Goal: Task Accomplishment & Management: Use online tool/utility

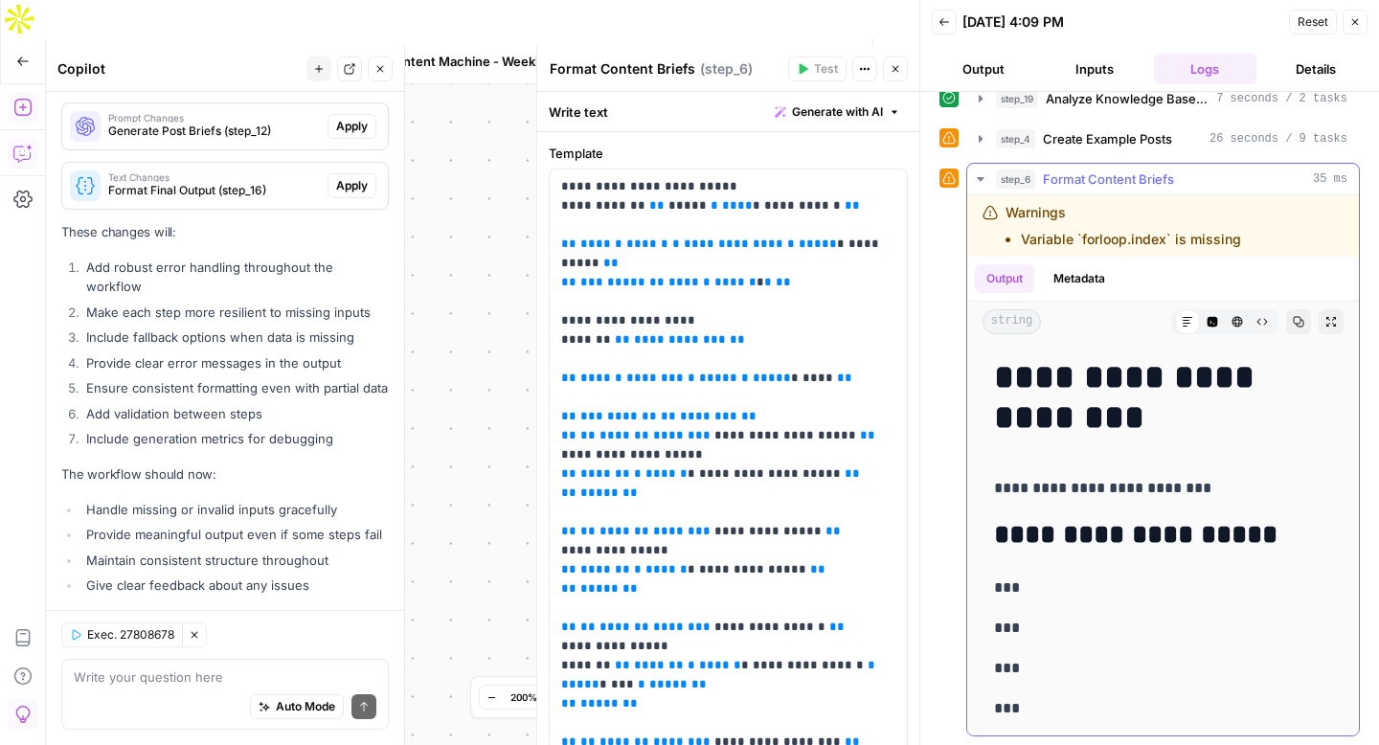
scroll to position [1, 0]
click at [747, 52] on span "Stop Run" at bounding box center [752, 61] width 54 height 19
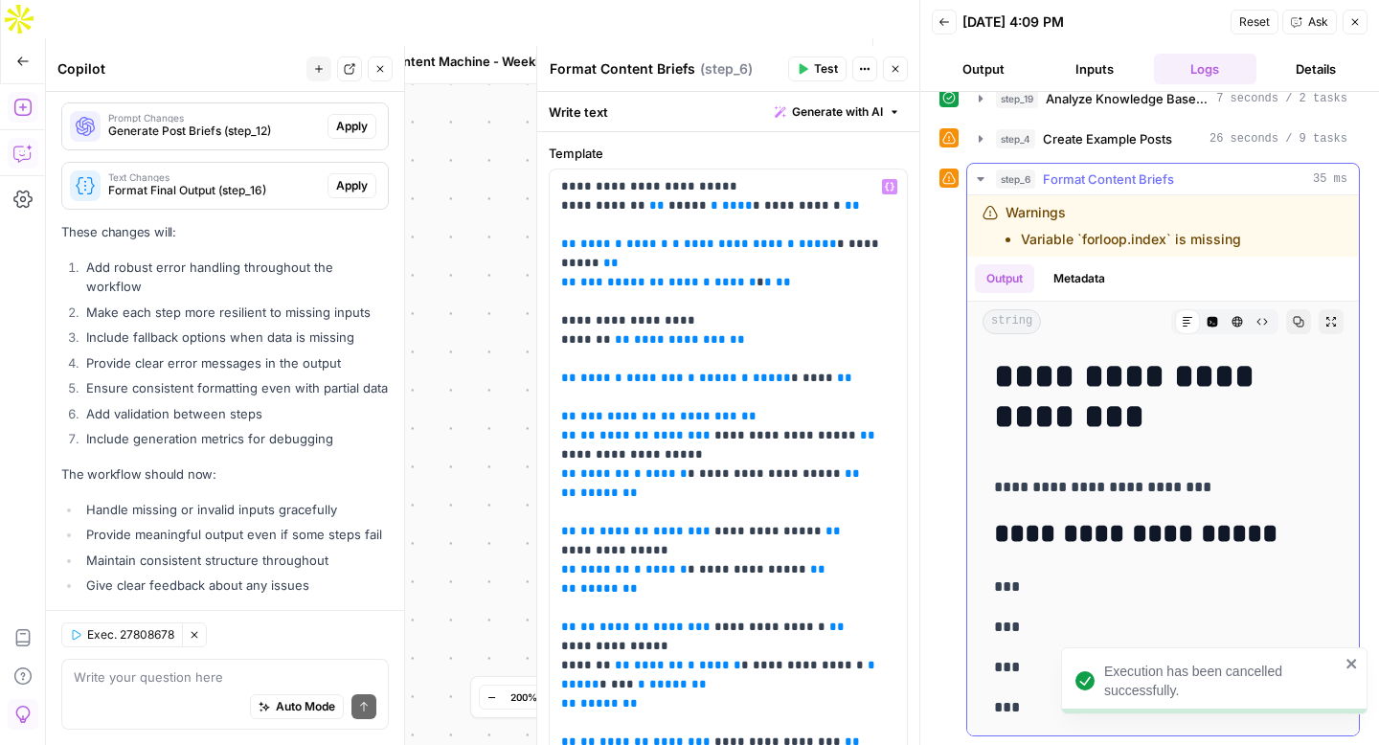
scroll to position [0, 0]
click at [145, 695] on div "Auto Mode Send" at bounding box center [225, 708] width 303 height 42
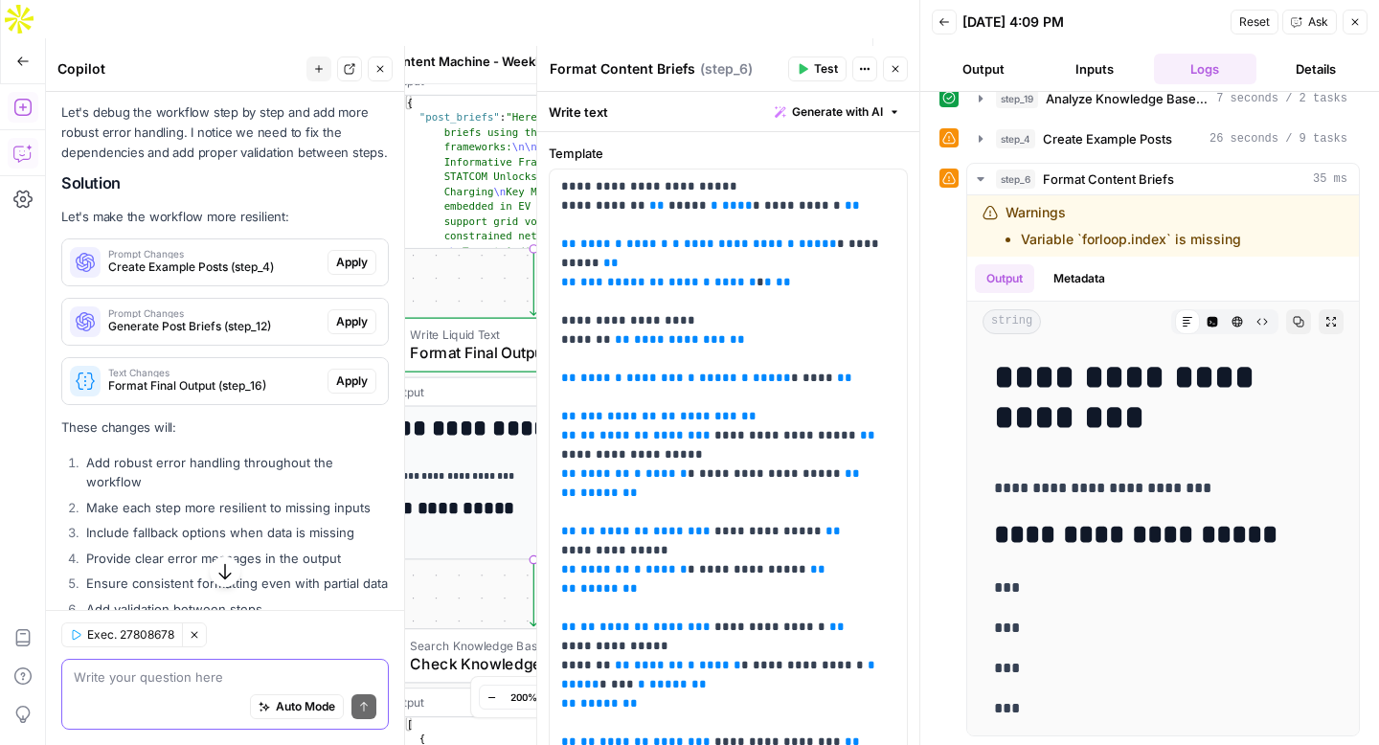
scroll to position [10032, 0]
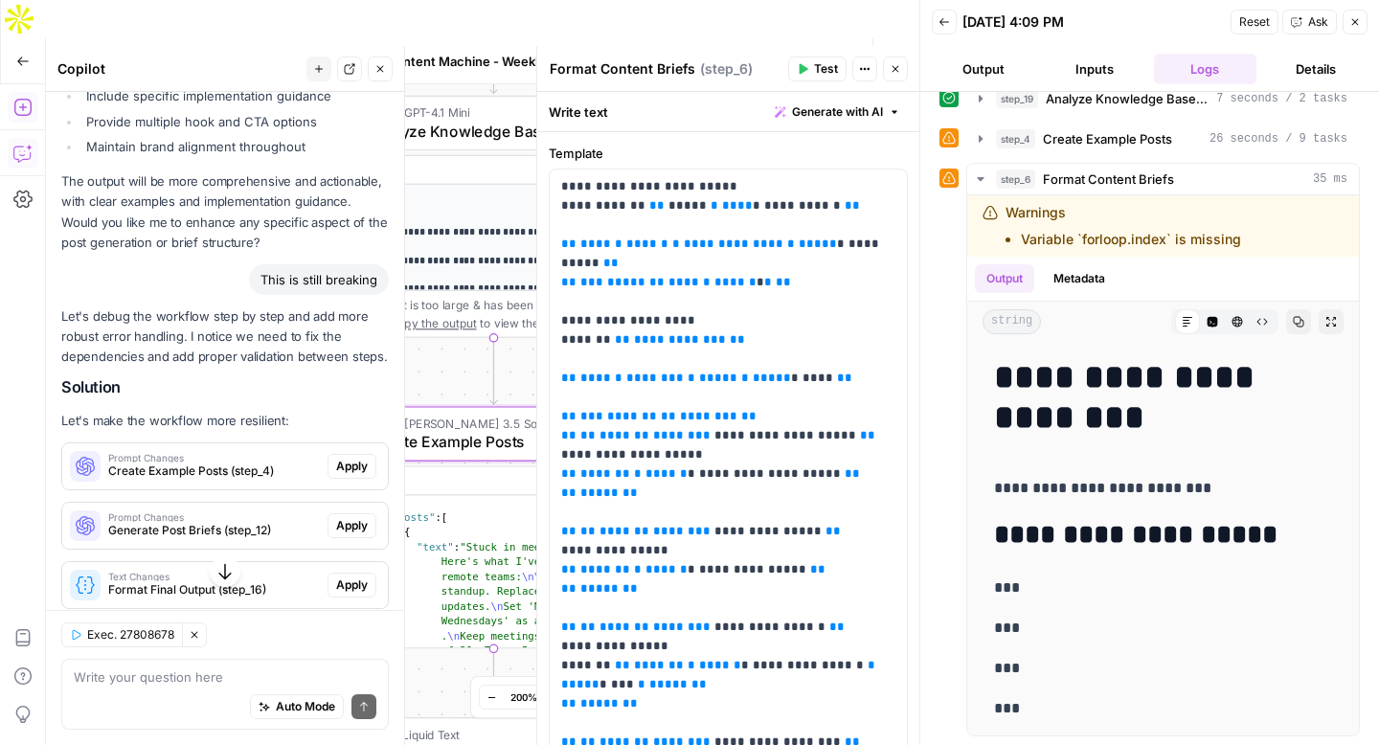
click at [350, 458] on span "Apply" at bounding box center [352, 466] width 32 height 17
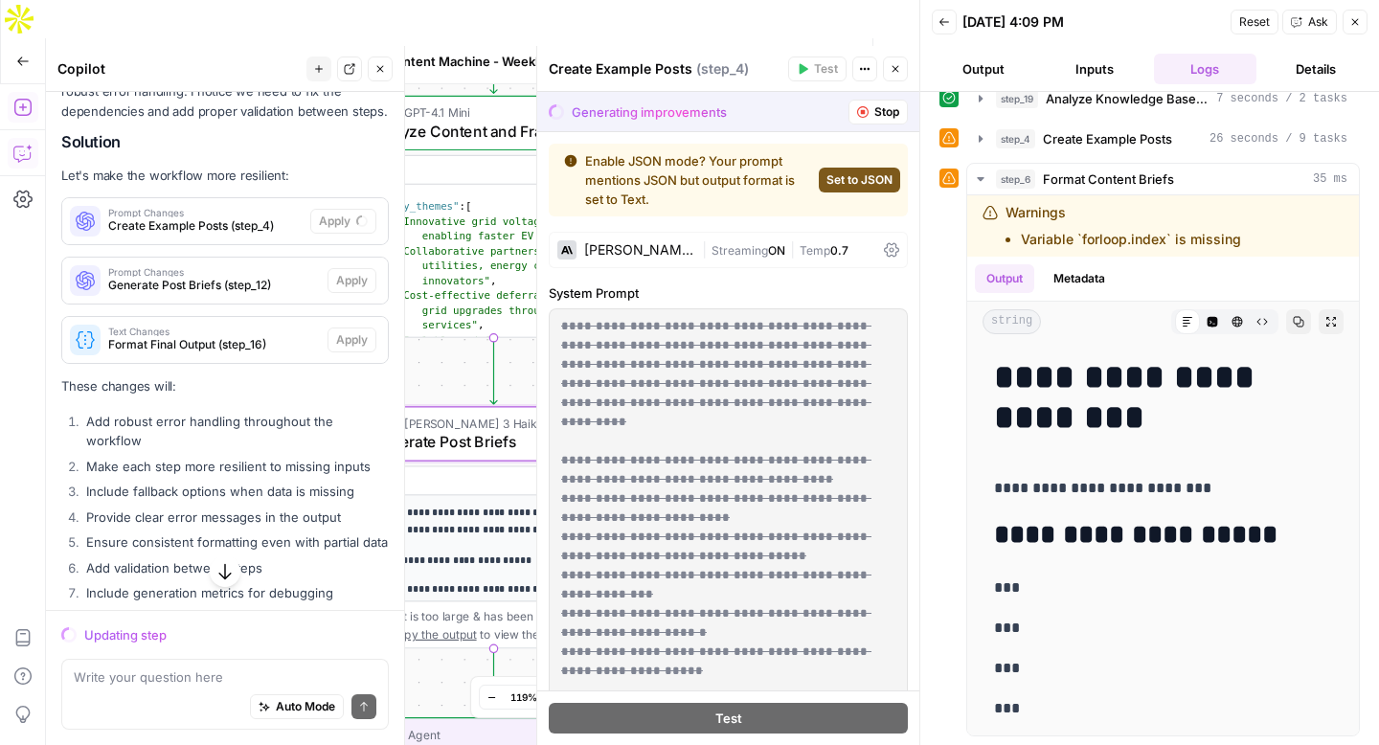
scroll to position [9786, 0]
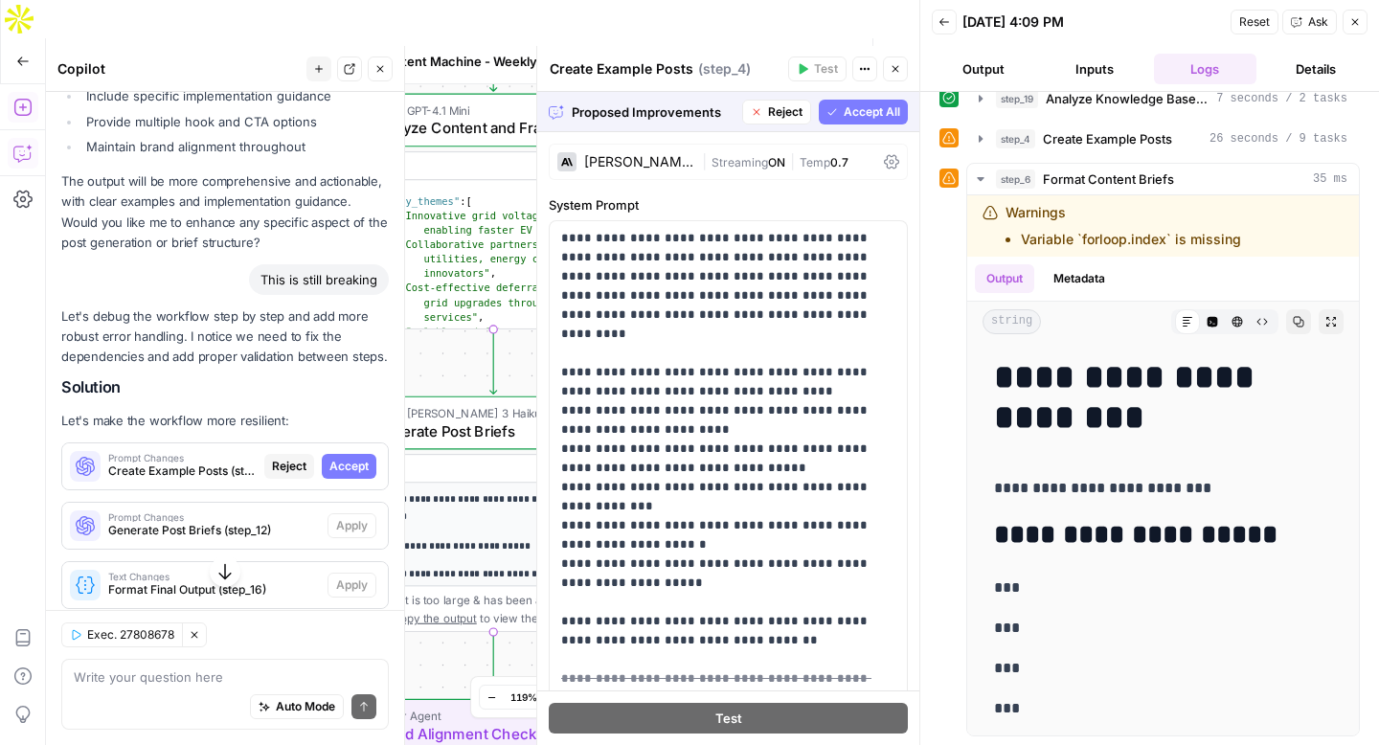
click at [353, 458] on span "Accept" at bounding box center [348, 466] width 39 height 17
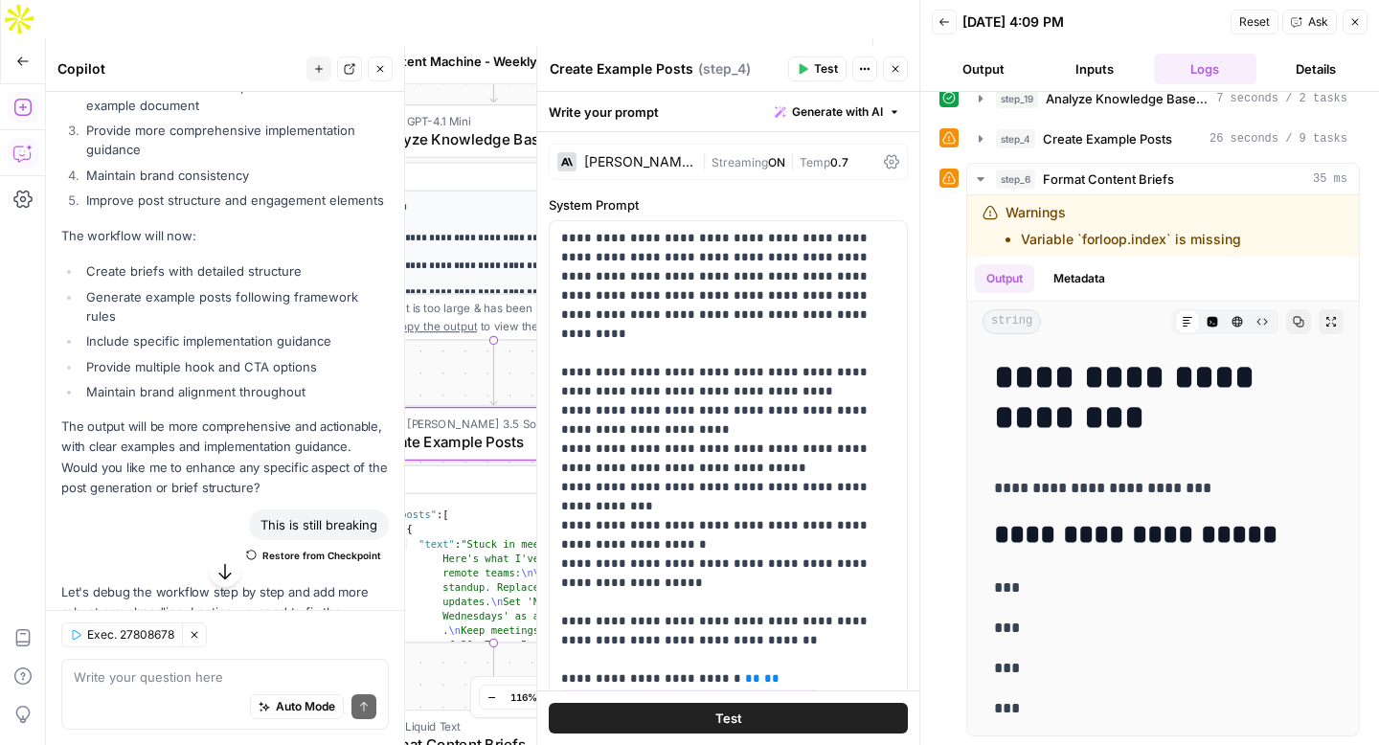
scroll to position [10032, 0]
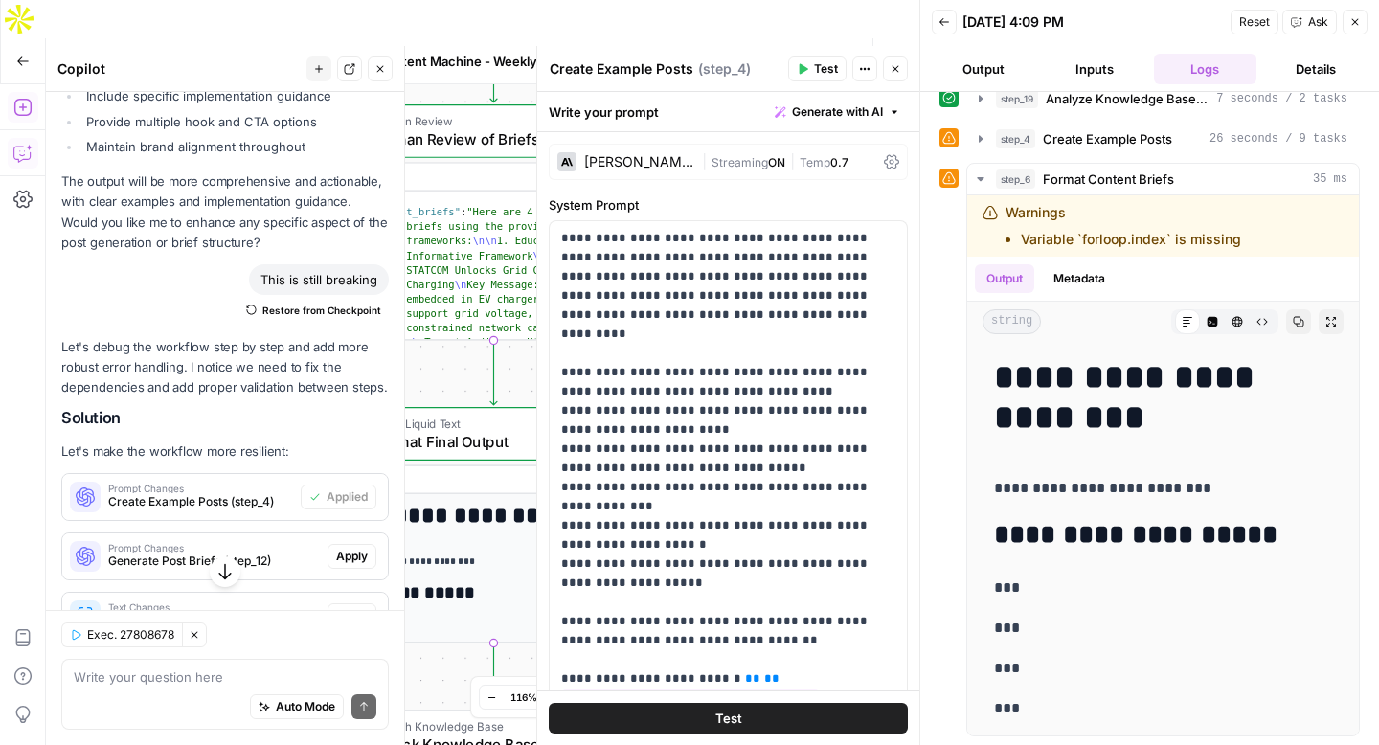
drag, startPoint x: 361, startPoint y: 422, endPoint x: 365, endPoint y: 455, distance: 32.8
click at [361, 548] on span "Apply" at bounding box center [352, 556] width 32 height 17
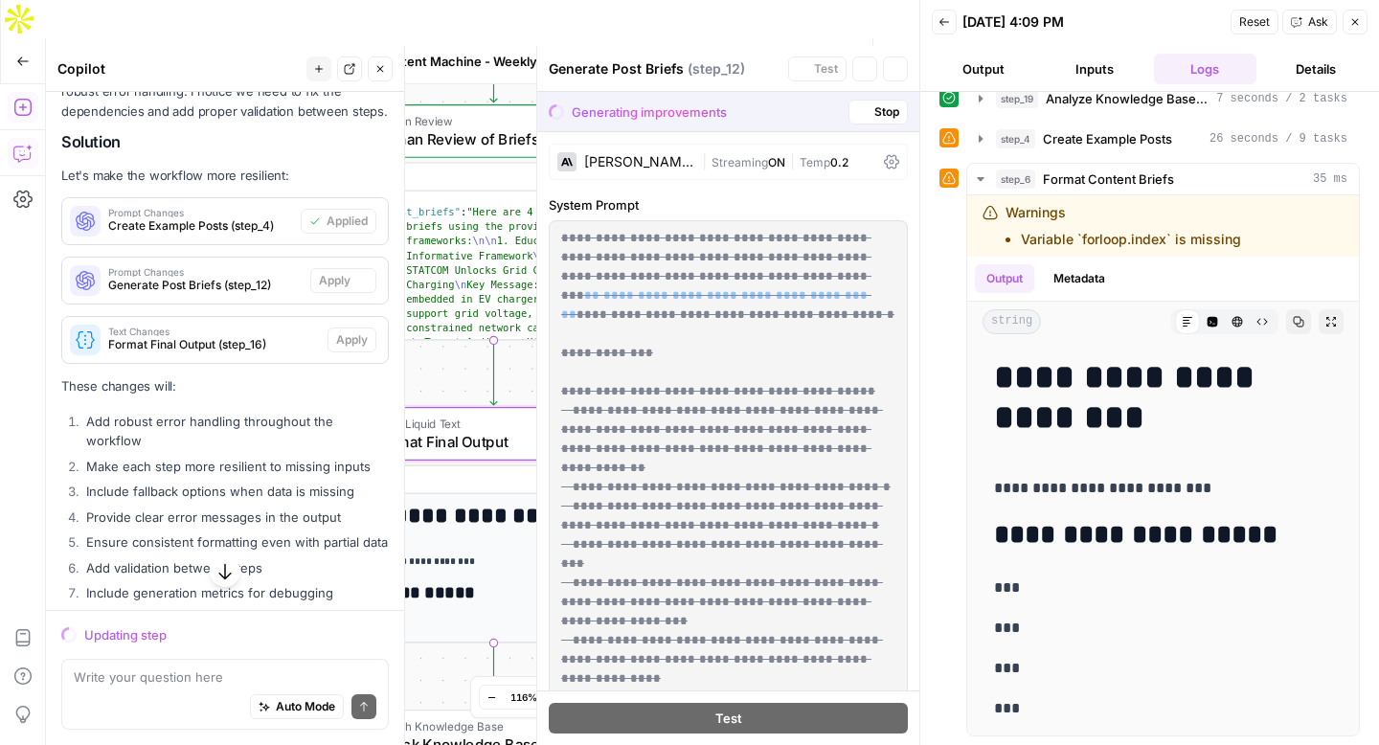
scroll to position [9786, 0]
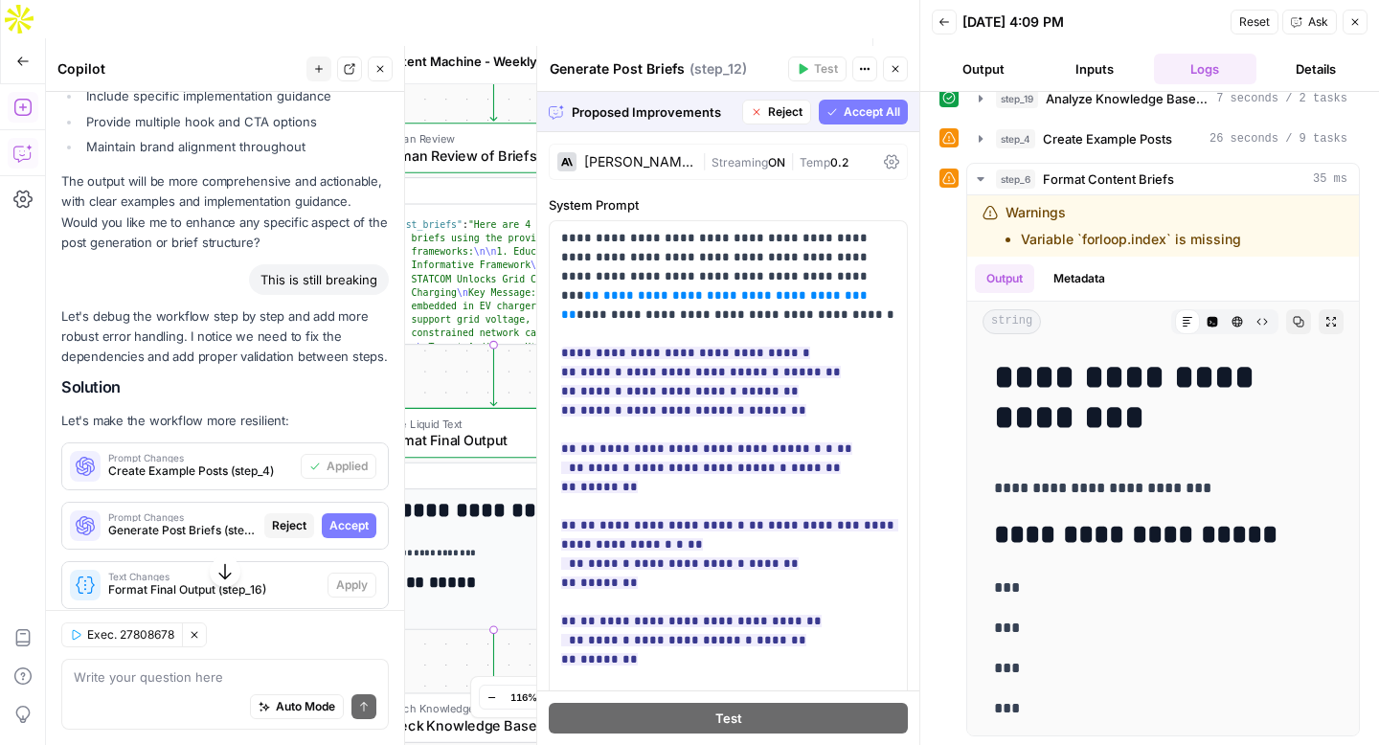
click at [349, 517] on span "Accept" at bounding box center [348, 525] width 39 height 17
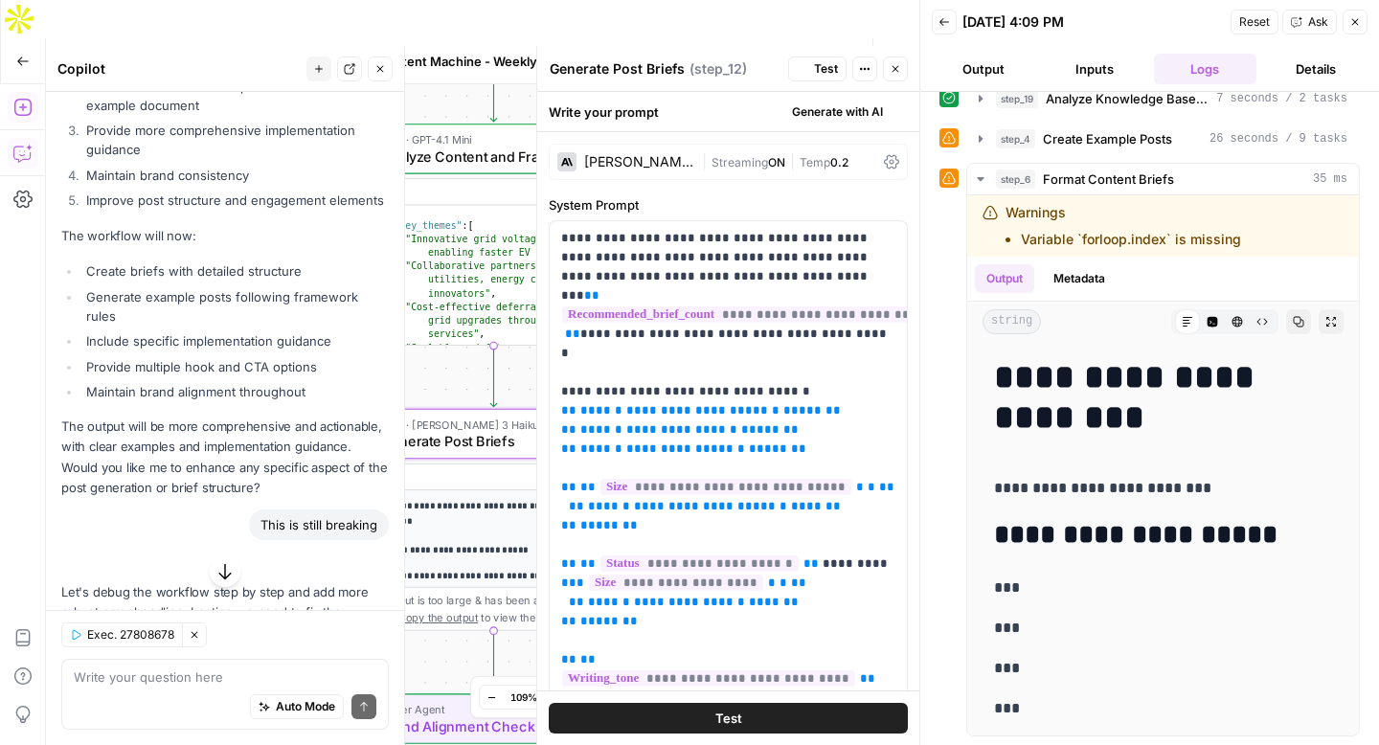
scroll to position [10032, 0]
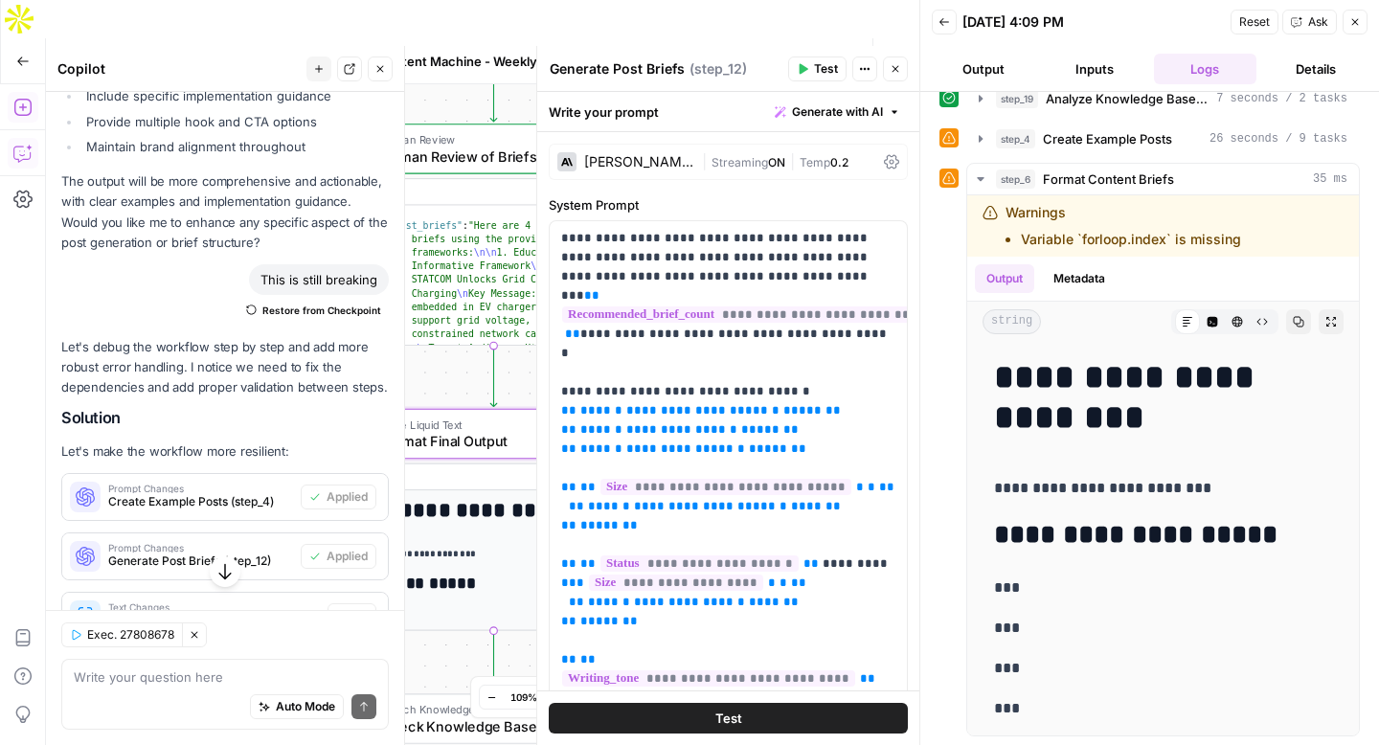
click at [347, 607] on span "Apply" at bounding box center [352, 615] width 32 height 17
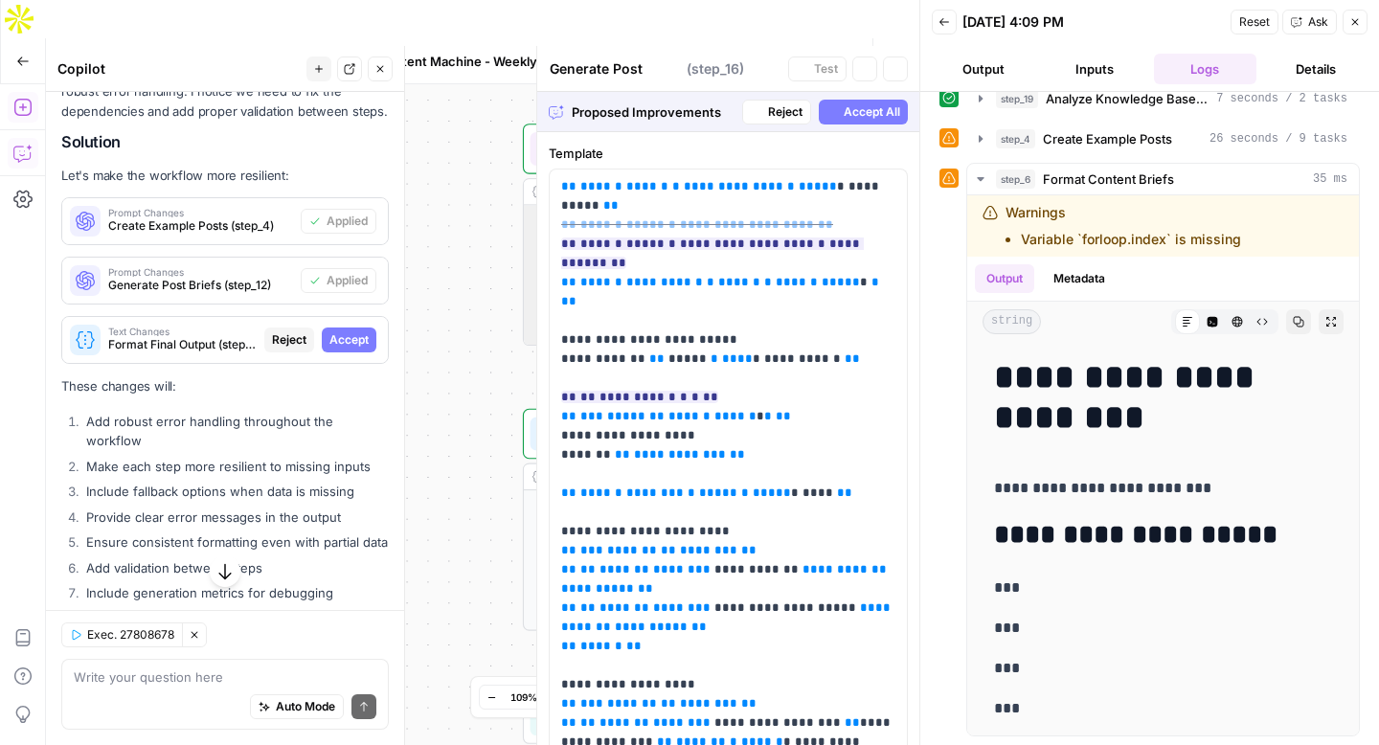
type textarea "Format Final Output"
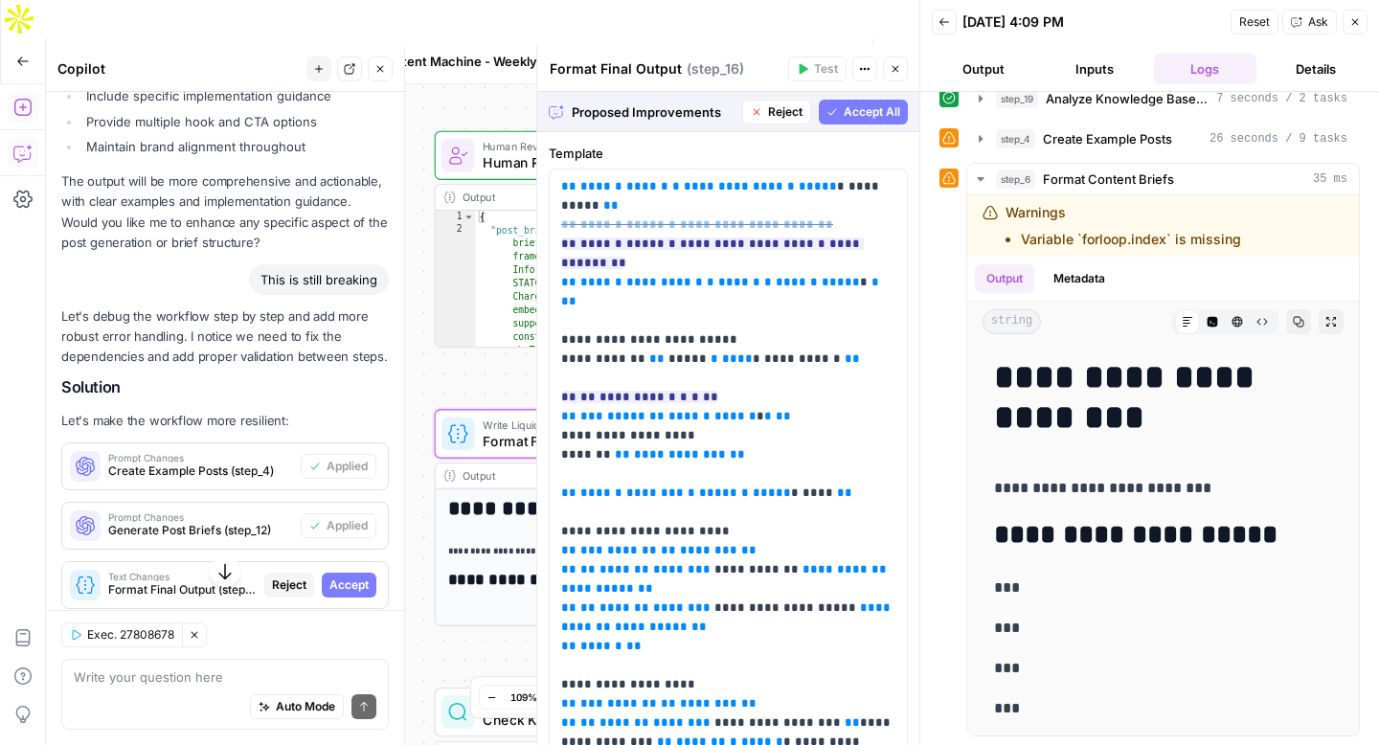
drag, startPoint x: 352, startPoint y: 448, endPoint x: 846, endPoint y: 112, distance: 597.5
click at [352, 576] on span "Accept" at bounding box center [348, 584] width 39 height 17
click at [847, 112] on div "Proposed Improvements Reject Accept All" at bounding box center [728, 112] width 382 height 40
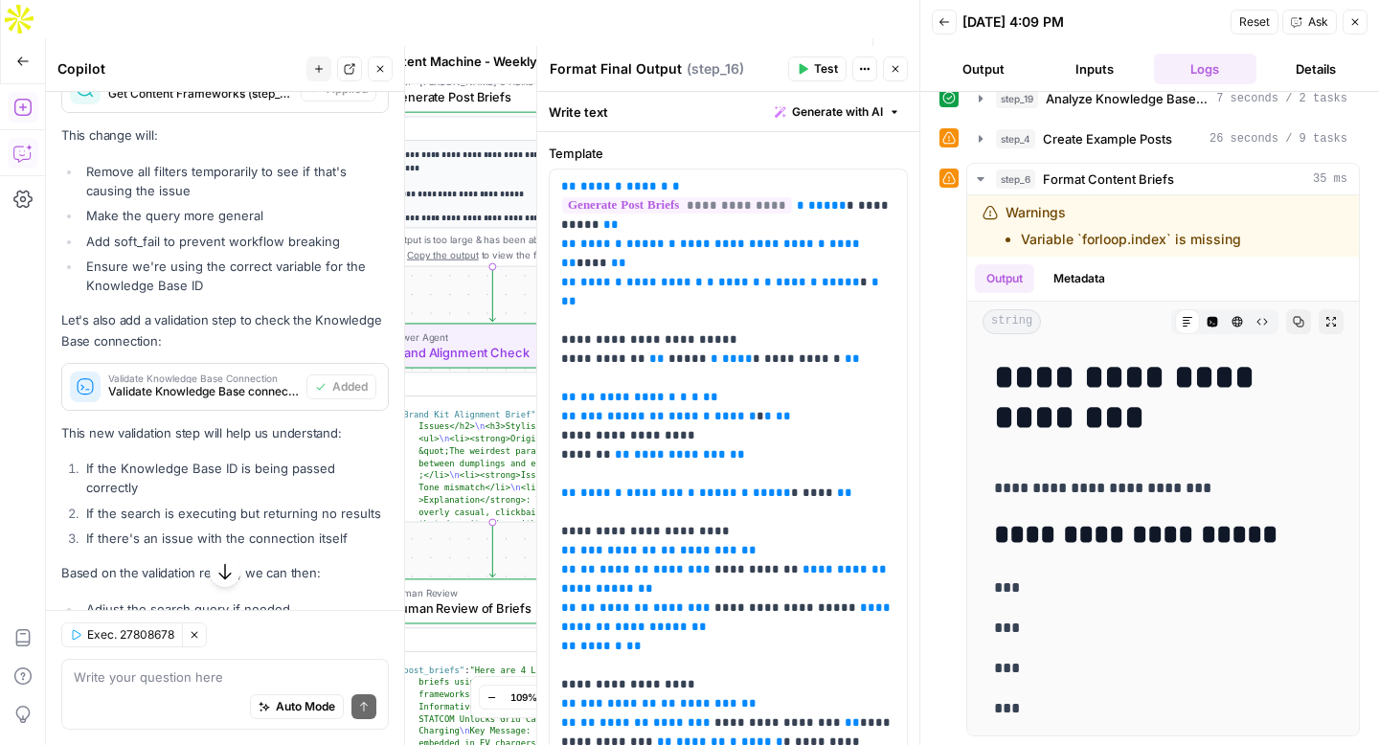
scroll to position [7090, 0]
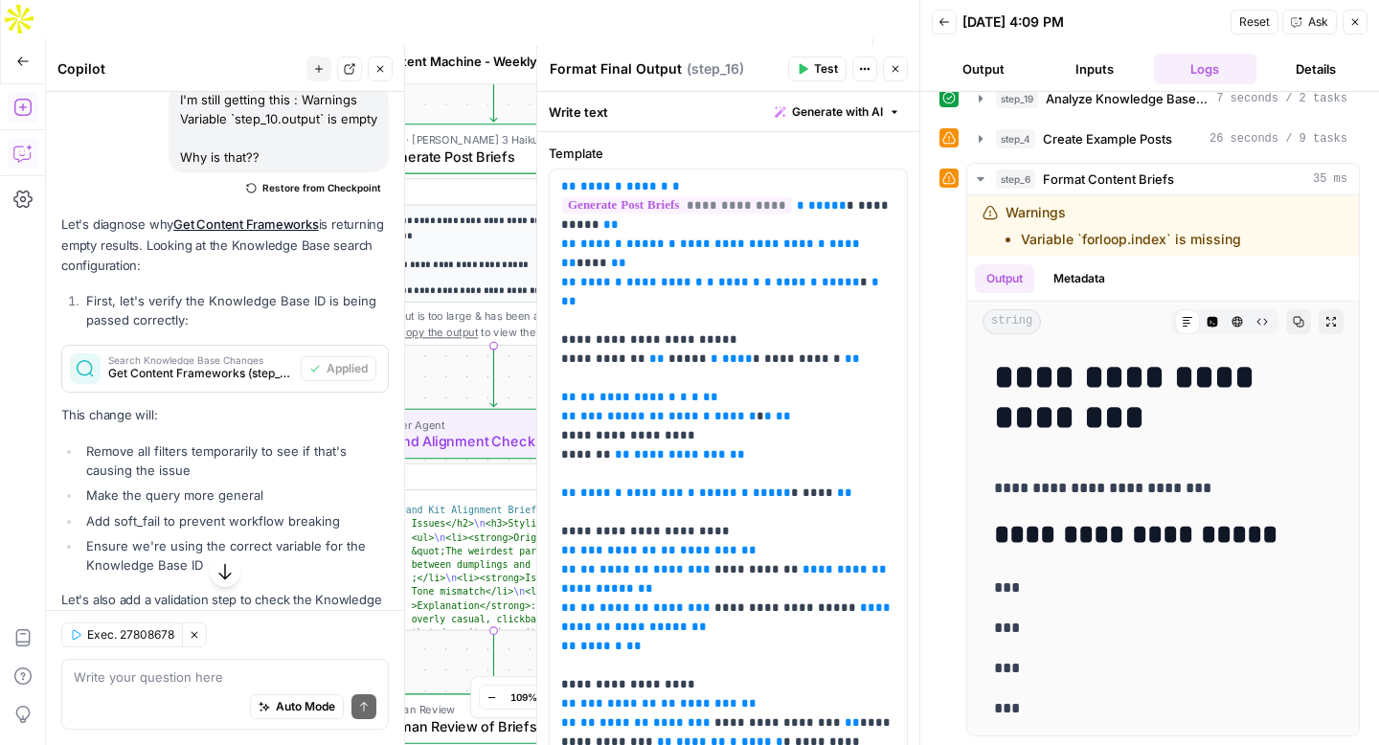
click at [705, 52] on span "Test Workflow" at bounding box center [711, 61] width 54 height 19
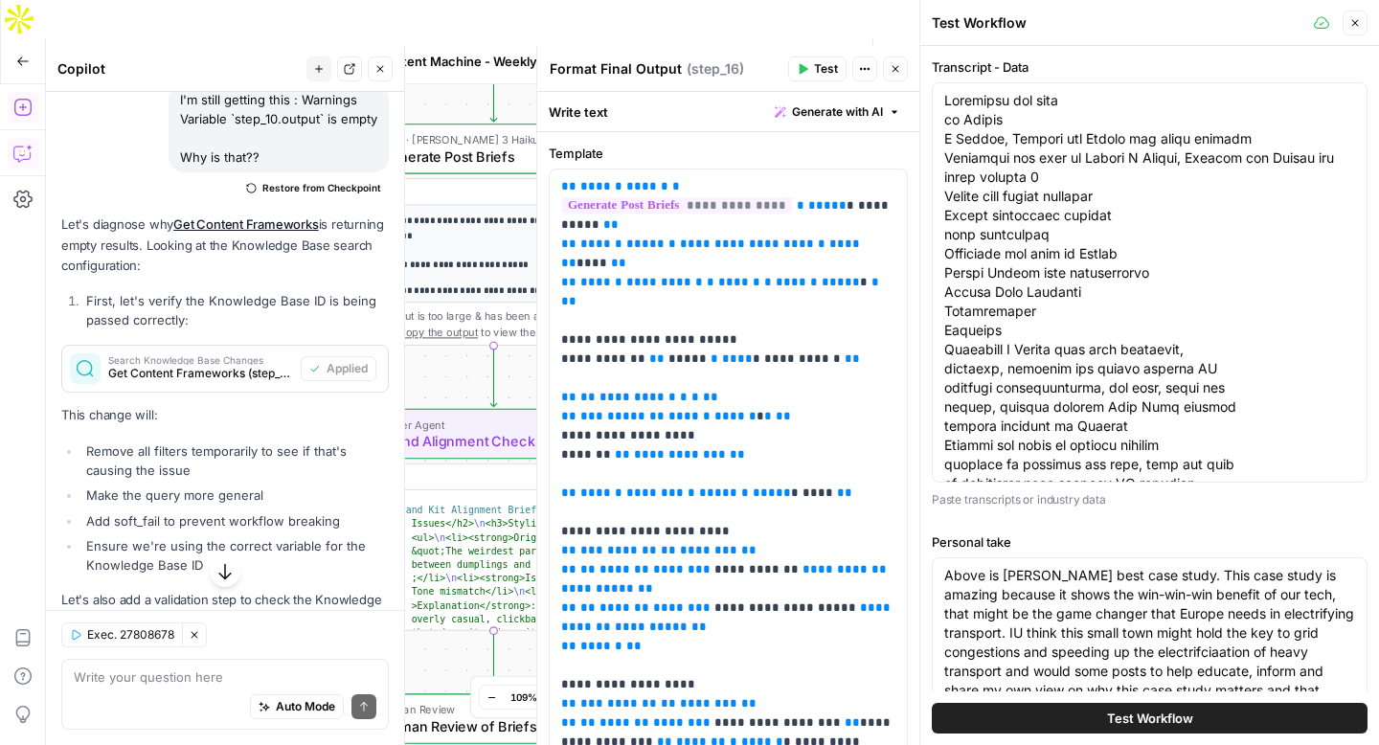
click at [1131, 725] on span "Test Workflow" at bounding box center [1150, 718] width 86 height 19
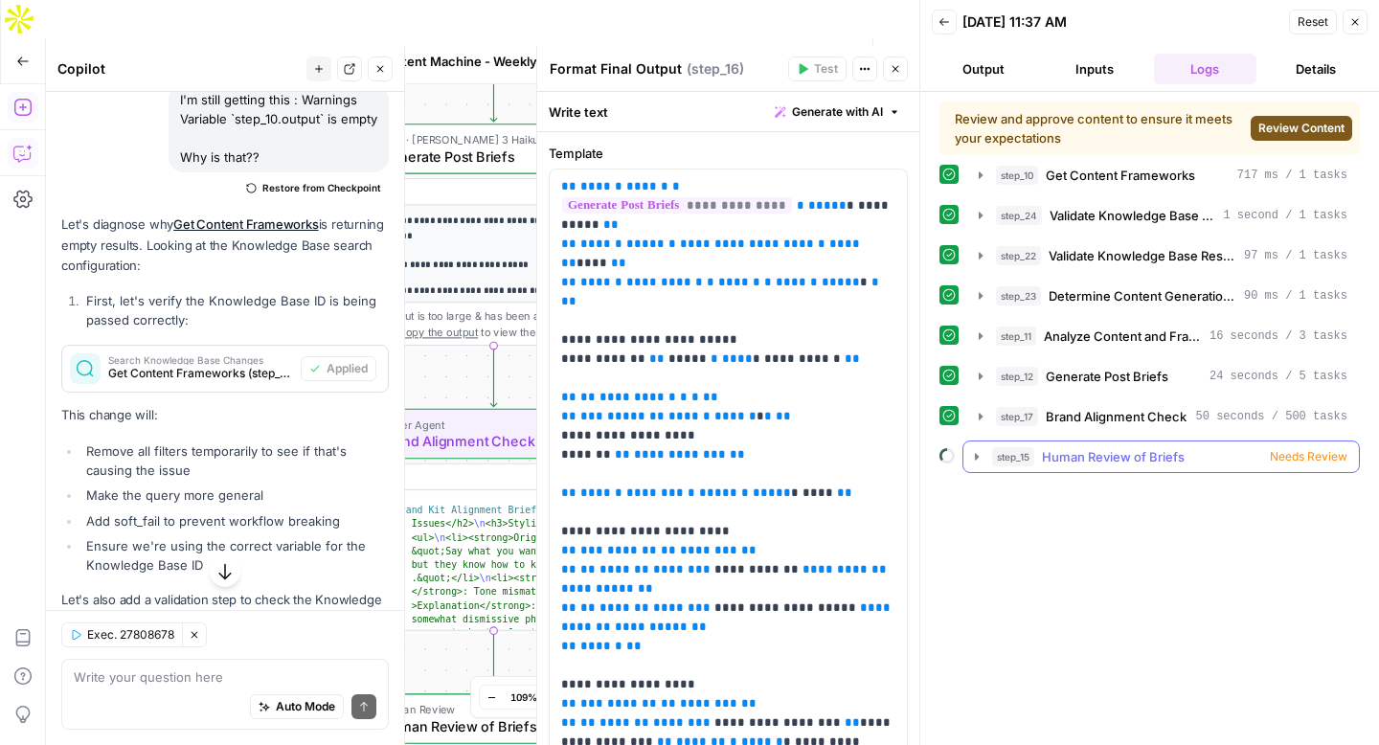
click at [971, 457] on icon "button" at bounding box center [976, 456] width 15 height 15
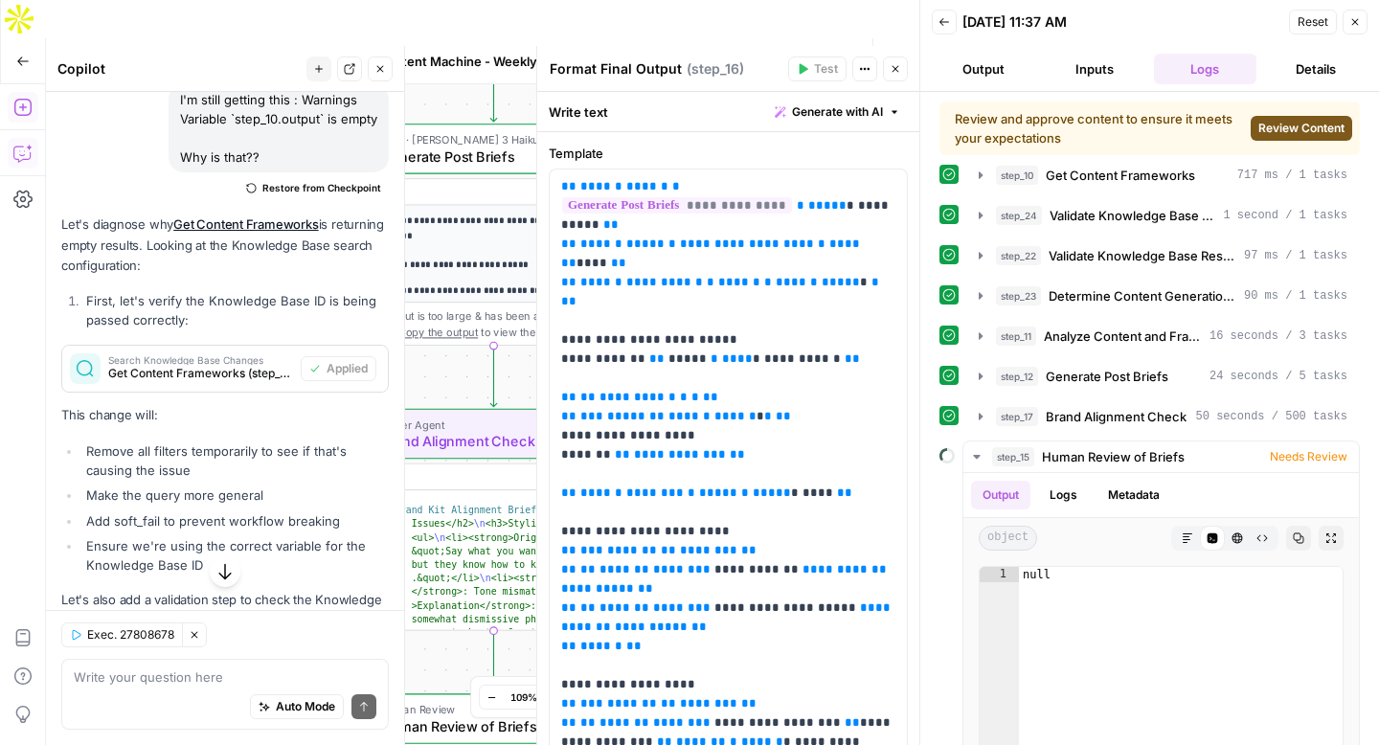
click at [1295, 133] on span "Review Content" at bounding box center [1301, 128] width 86 height 17
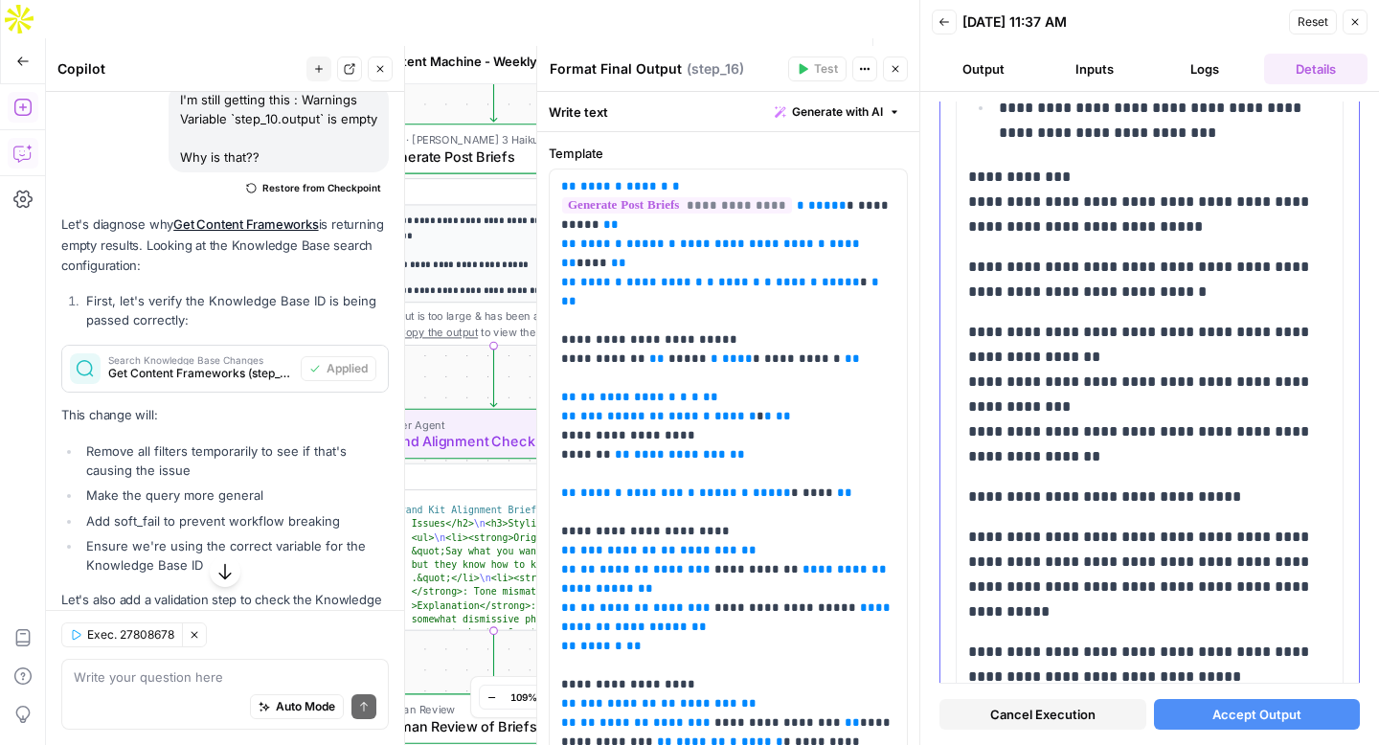
scroll to position [10808, 0]
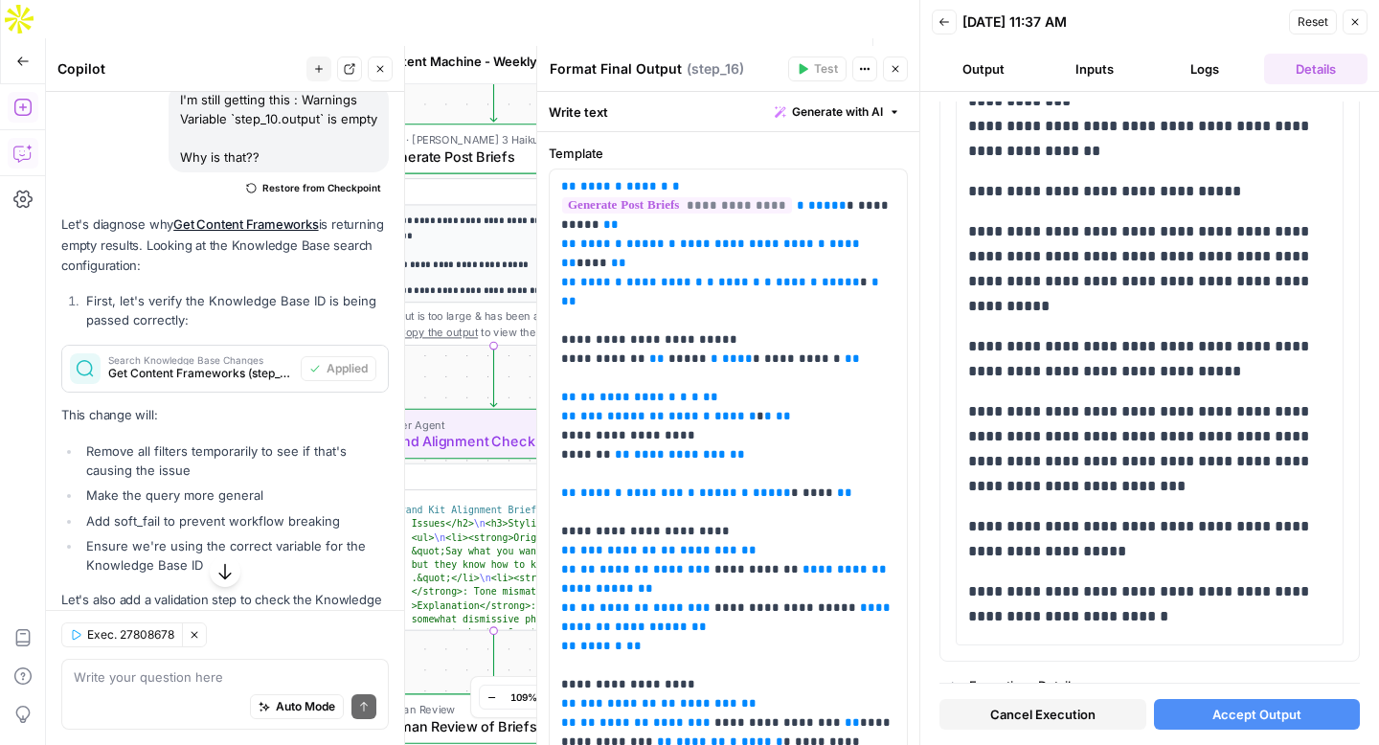
click at [1250, 715] on span "Accept Output" at bounding box center [1256, 714] width 89 height 19
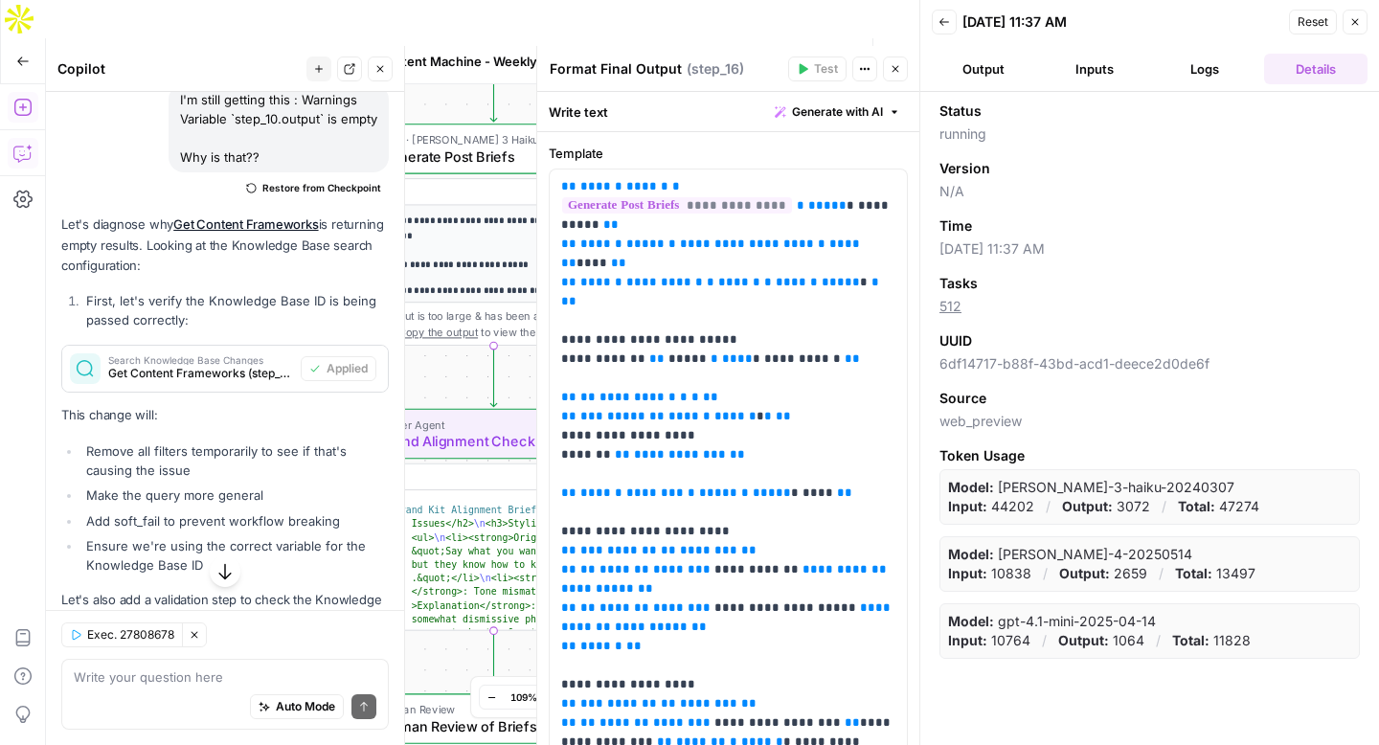
click at [797, 52] on span "Publish" at bounding box center [799, 61] width 43 height 19
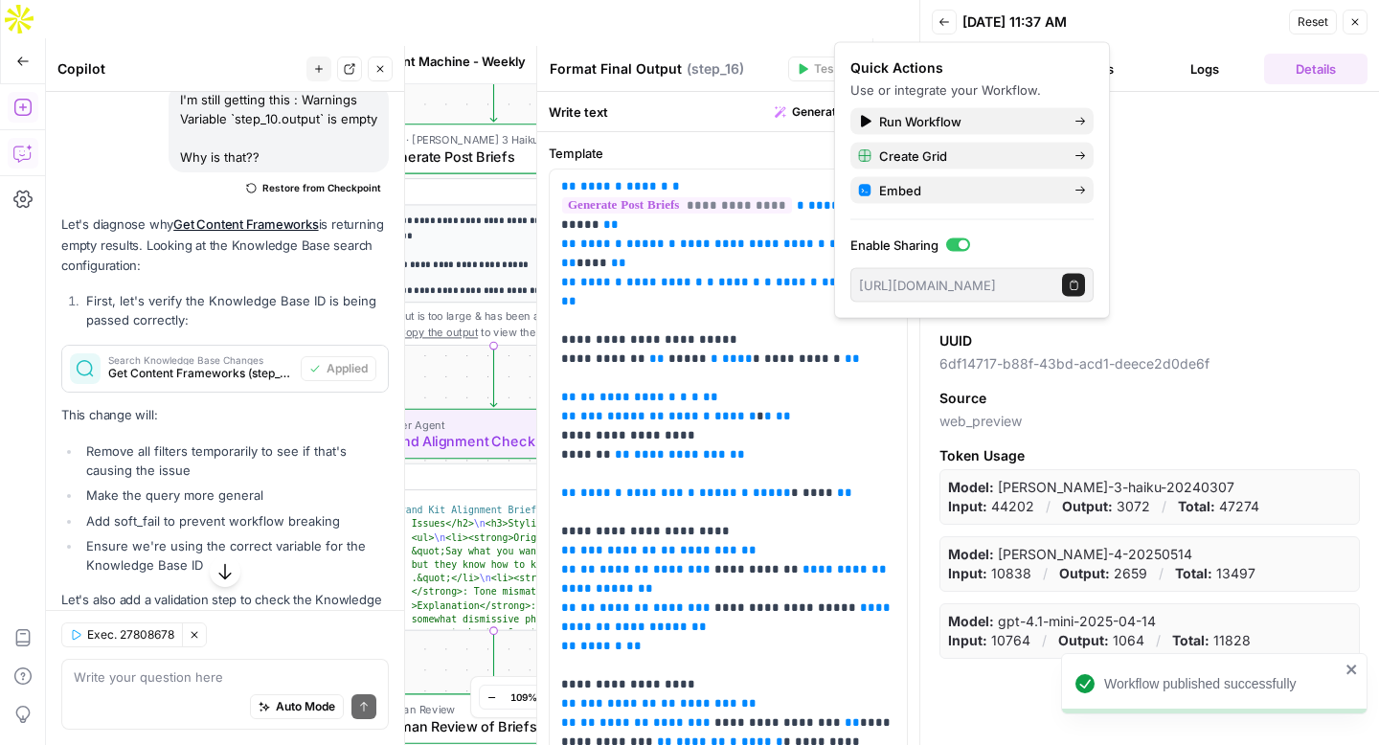
click at [845, 56] on icon "button" at bounding box center [849, 61] width 11 height 11
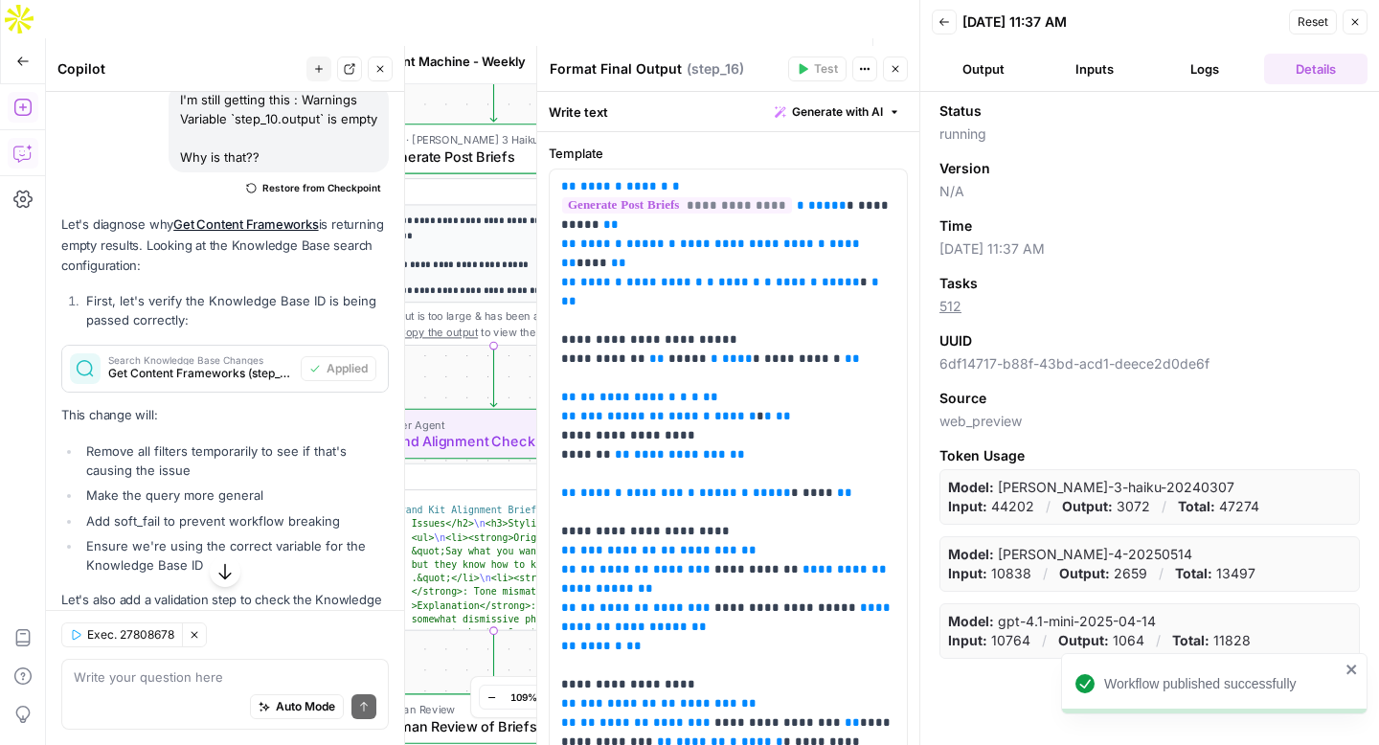
click at [845, 56] on icon "button" at bounding box center [849, 61] width 11 height 11
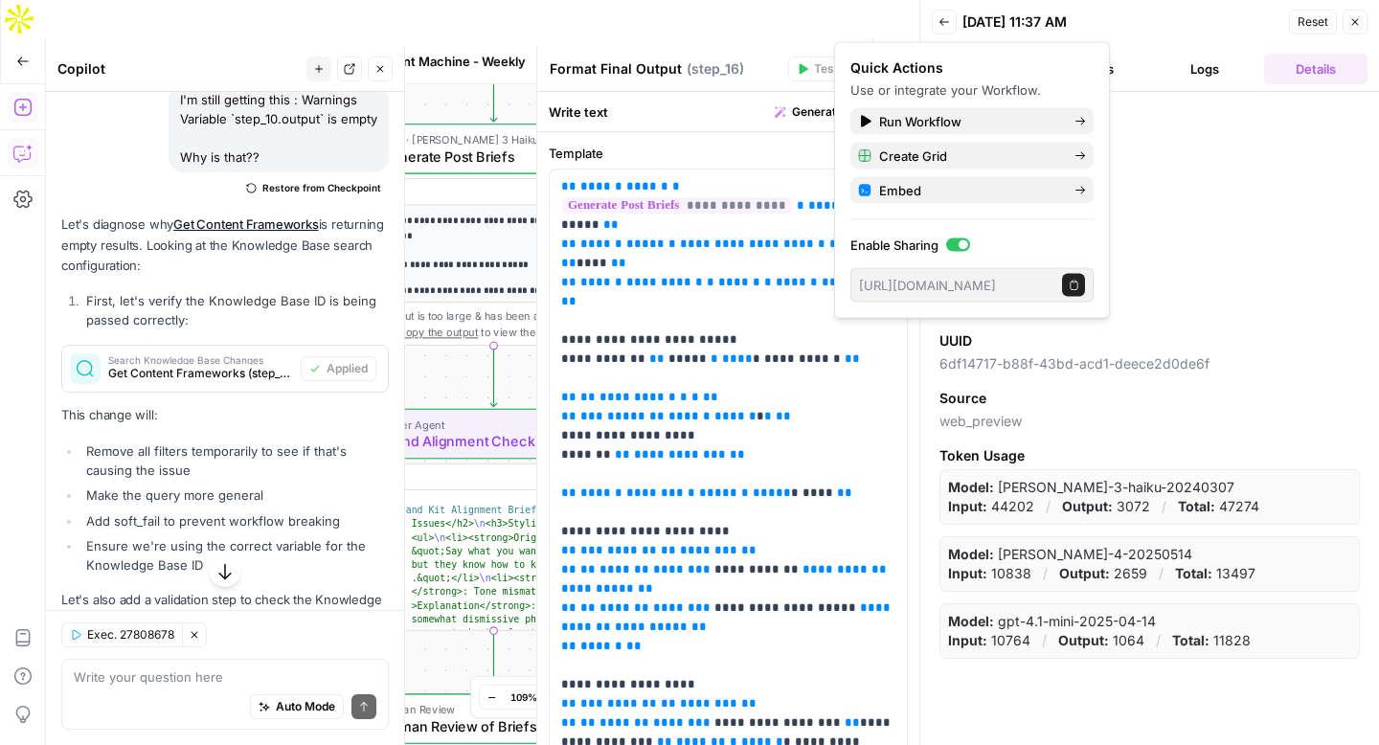
click at [1075, 285] on icon "button" at bounding box center [1074, 285] width 11 height 11
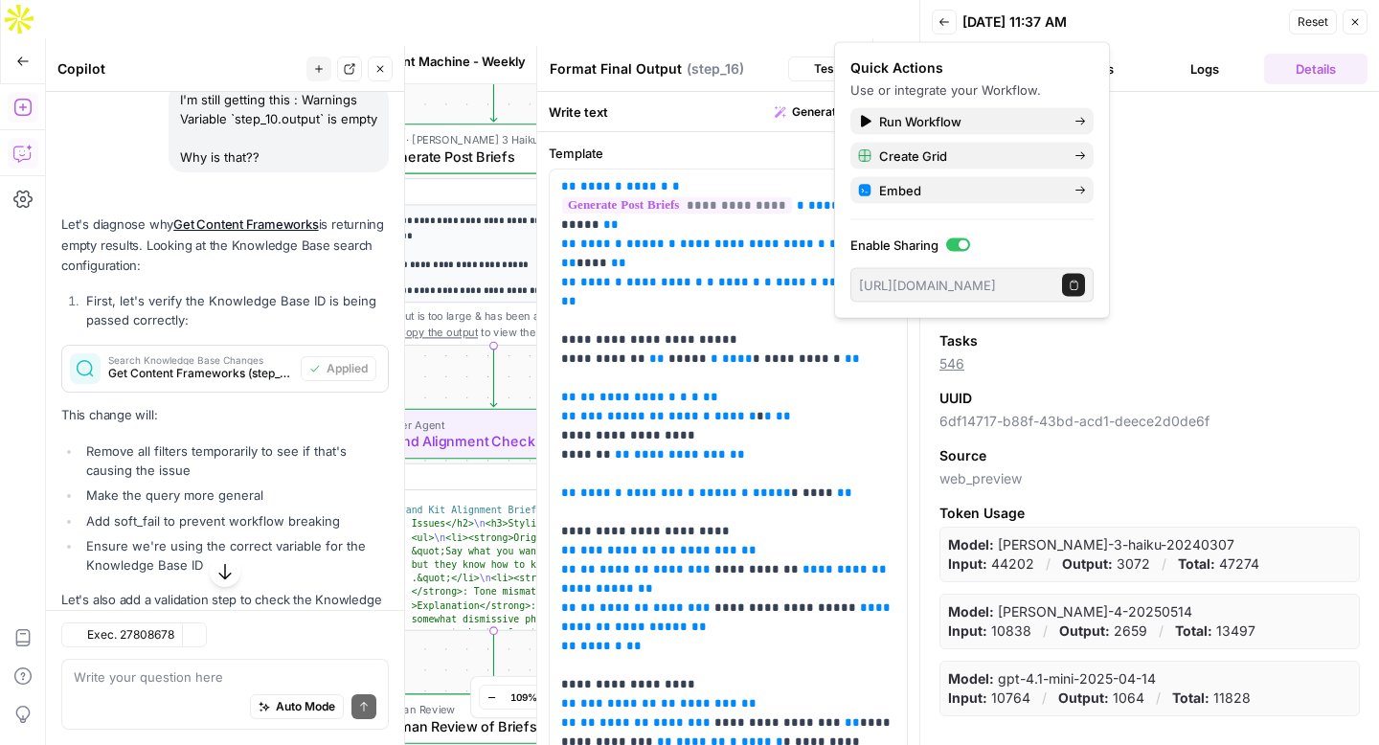
scroll to position [7090, 0]
drag, startPoint x: 1231, startPoint y: 277, endPoint x: 1039, endPoint y: 263, distance: 192.9
click at [1231, 277] on div "Runtime" at bounding box center [1149, 283] width 420 height 19
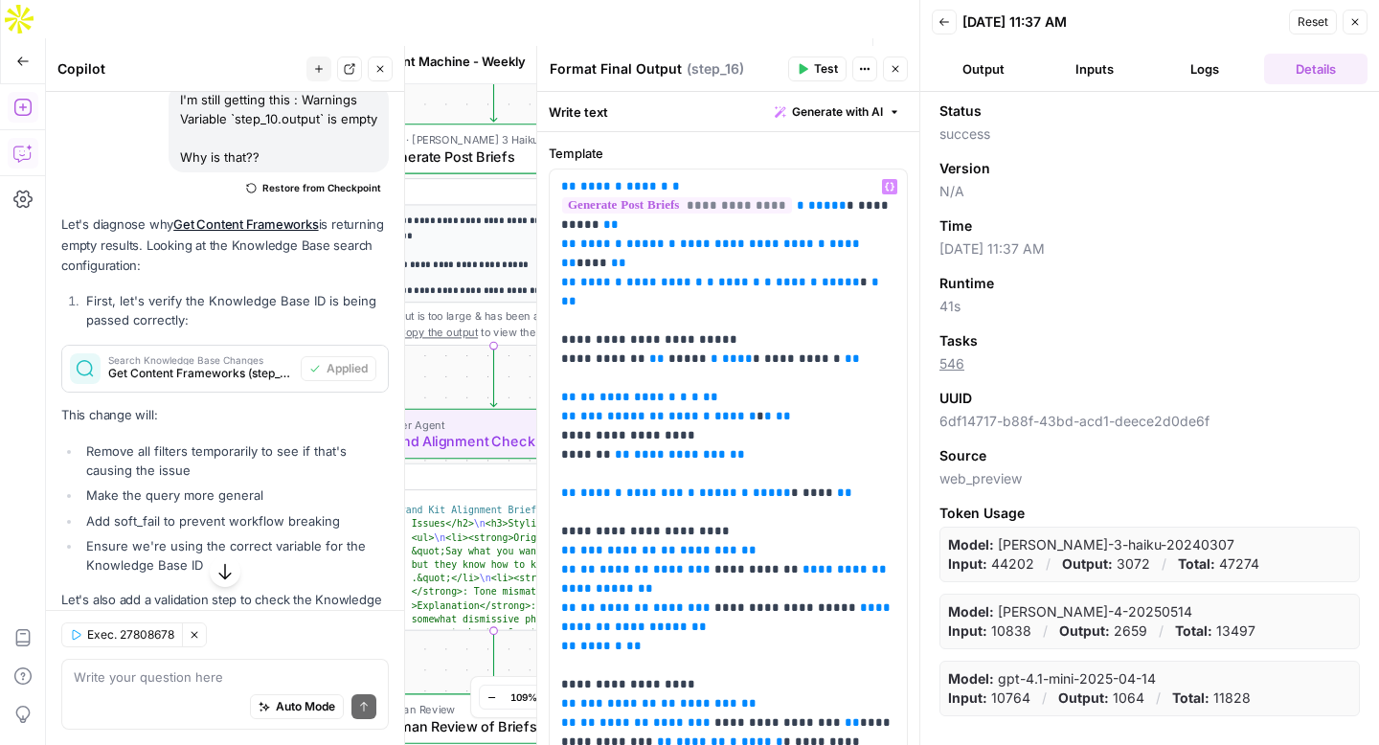
click at [489, 258] on p "**********" at bounding box center [504, 265] width 280 height 15
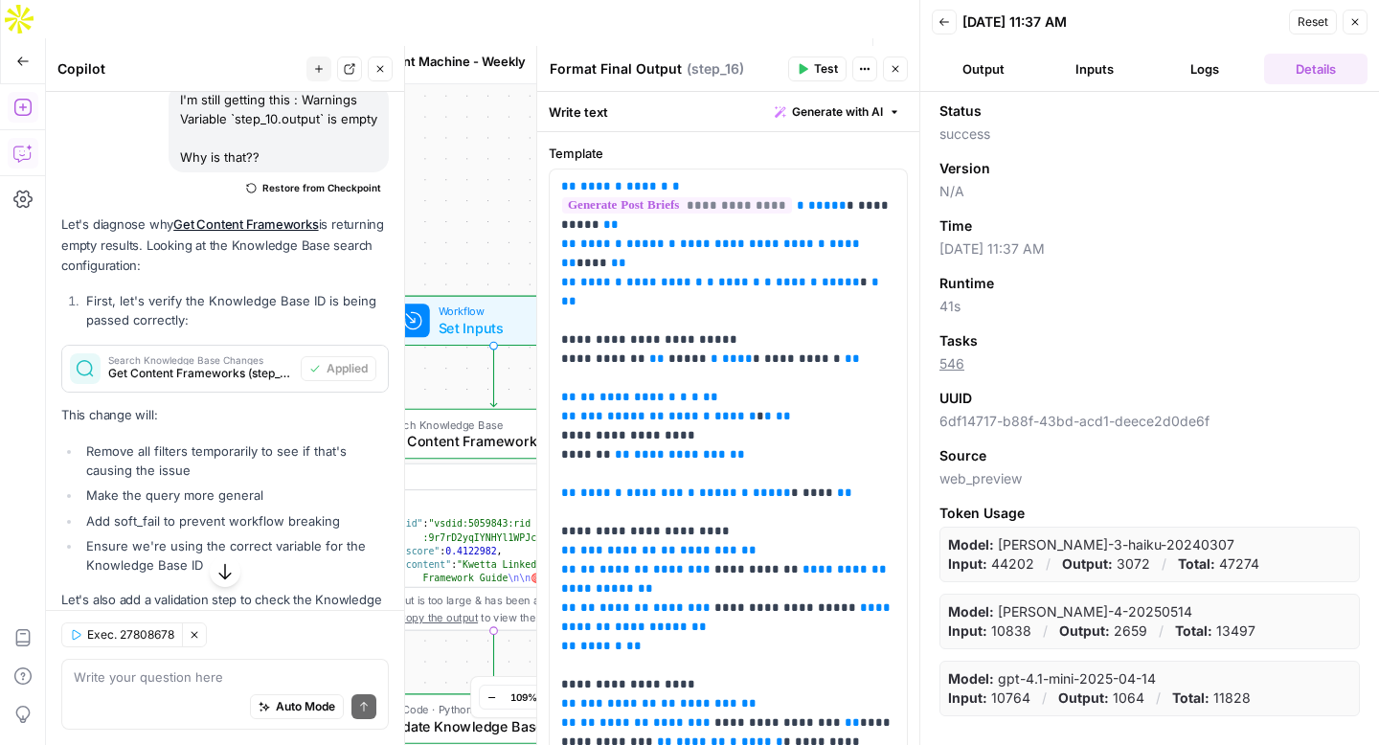
click at [1362, 21] on button "Close" at bounding box center [1354, 22] width 25 height 25
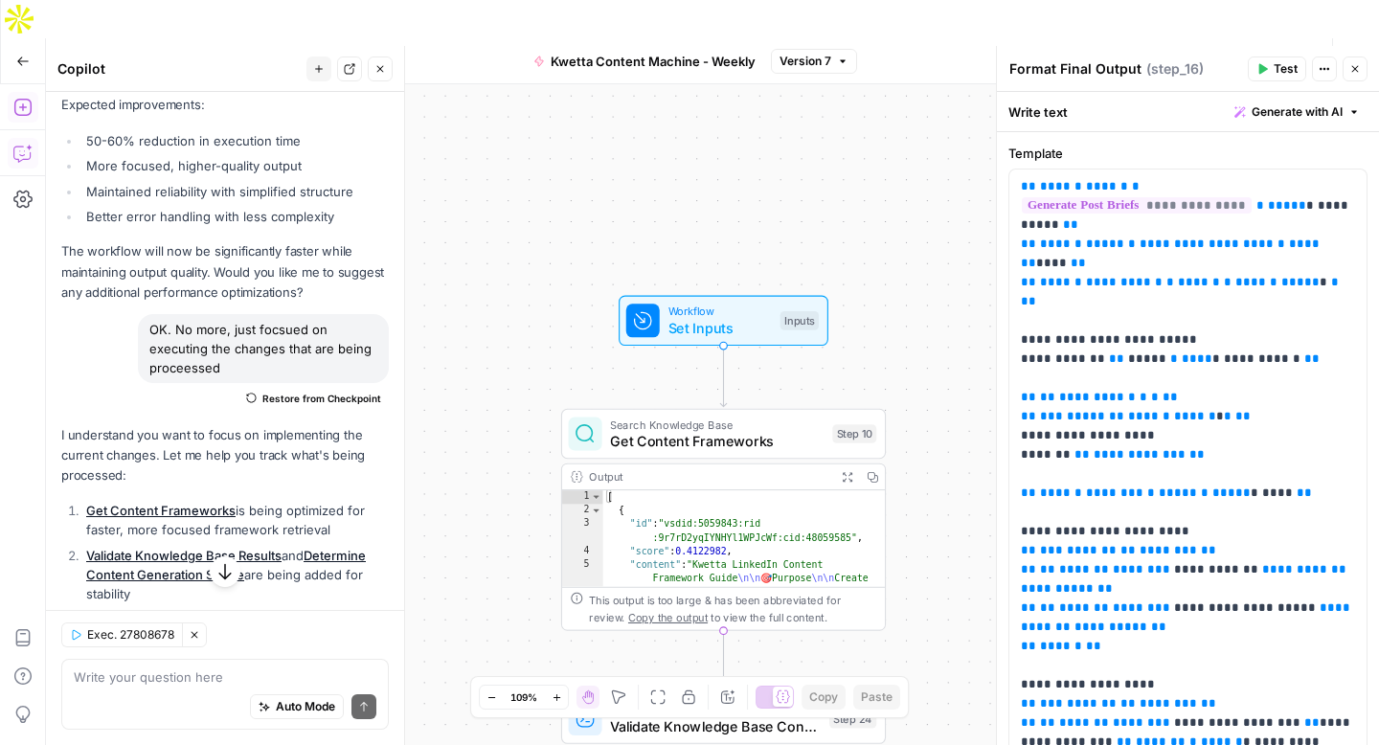
scroll to position [6231, 0]
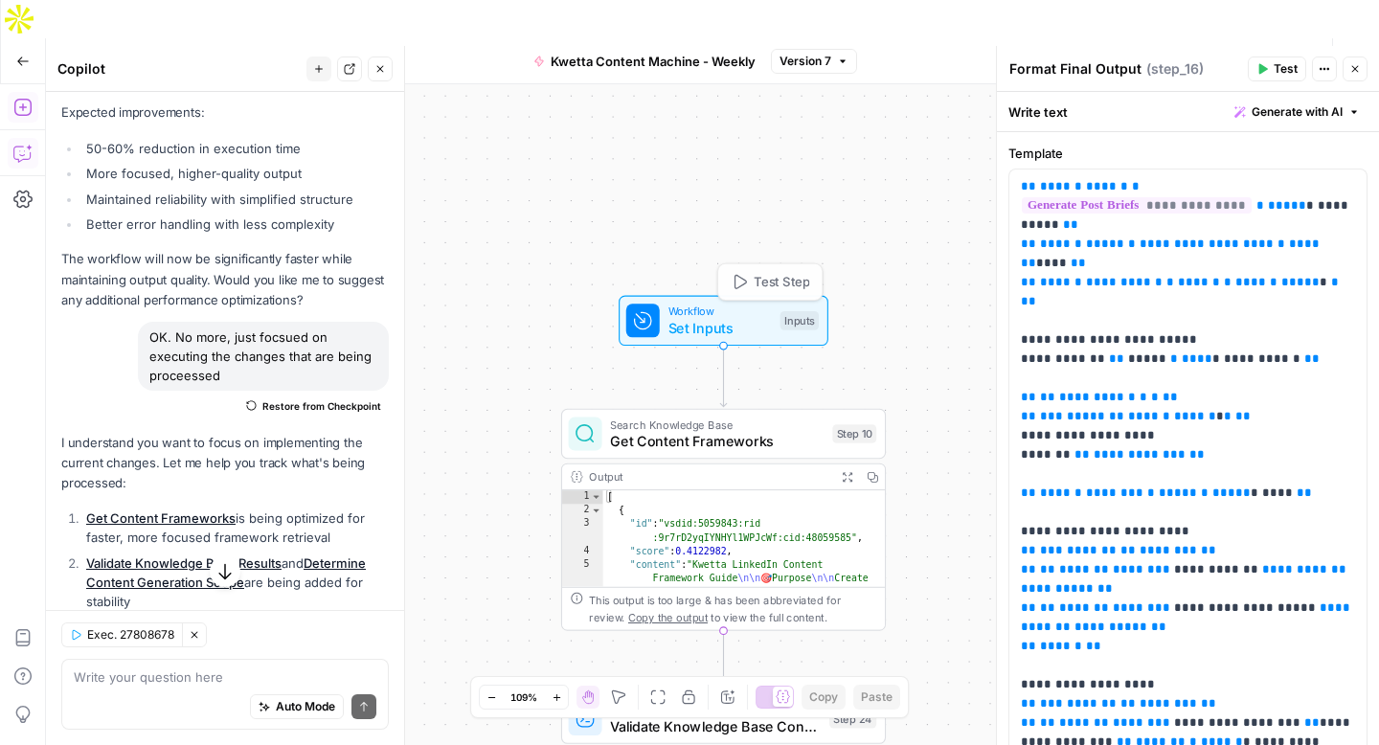
click at [732, 306] on div "Workflow Set Inputs Inputs Test Step Search Knowledge Base Get Content Framewor…" at bounding box center [1290, 678] width 1458 height 765
drag, startPoint x: 703, startPoint y: 289, endPoint x: 685, endPoint y: 285, distance: 18.6
click at [703, 318] on span "Set Inputs" at bounding box center [719, 328] width 103 height 21
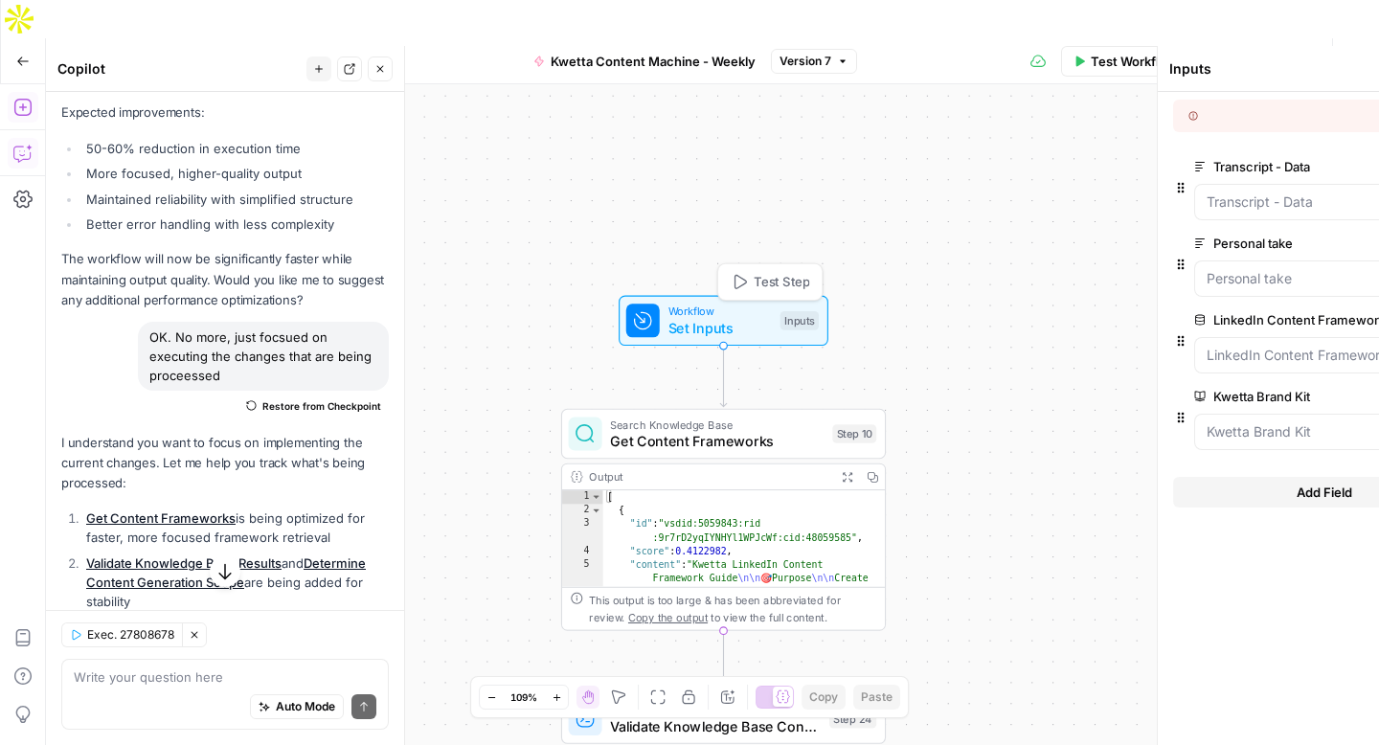
click at [685, 318] on span "Set Inputs" at bounding box center [719, 328] width 103 height 21
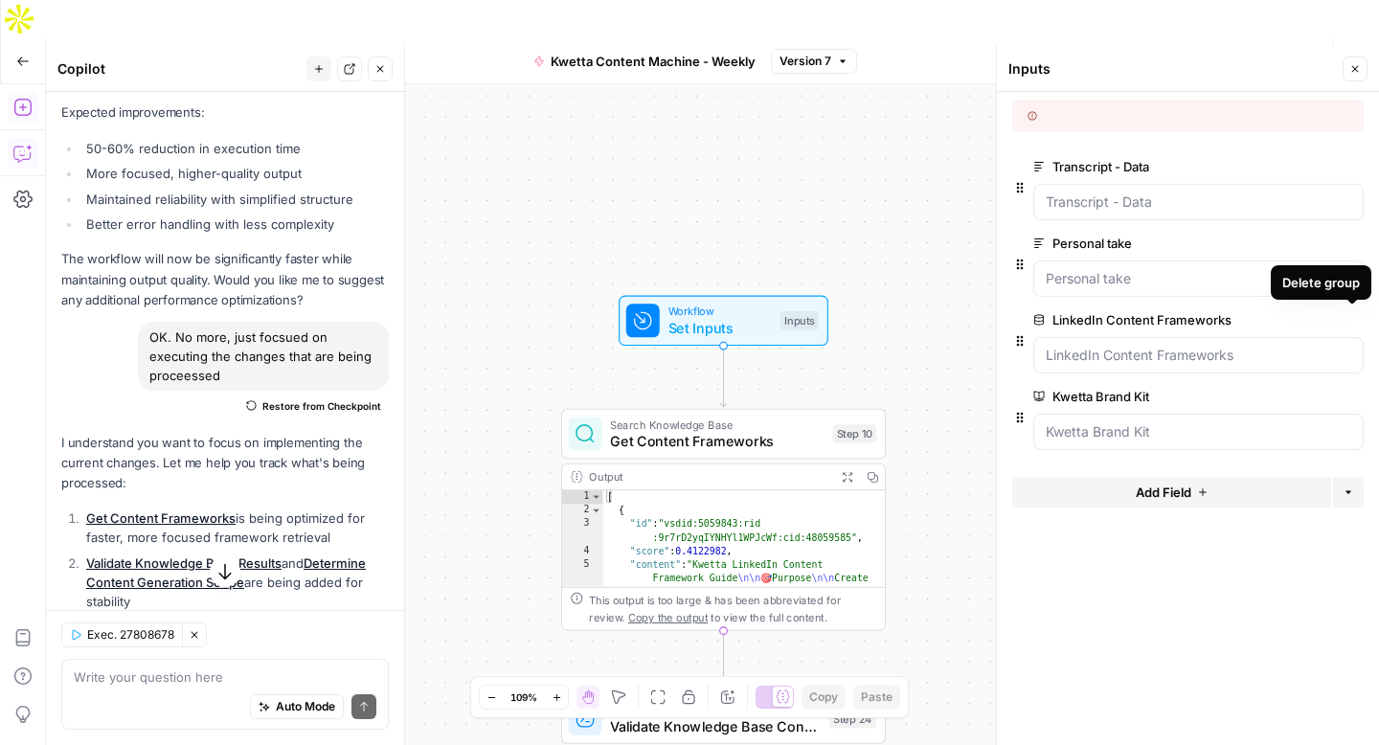
click at [1352, 323] on icon "button" at bounding box center [1352, 320] width 11 height 11
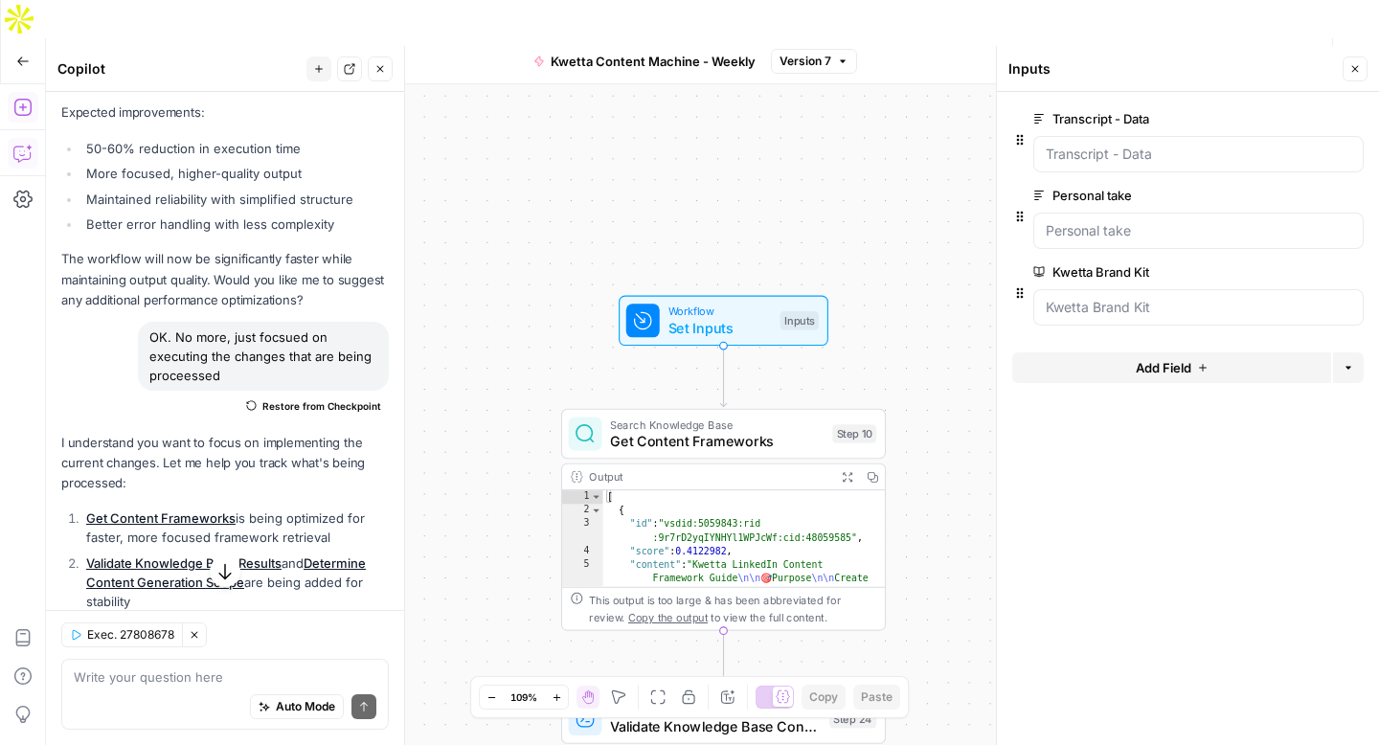
click at [1352, 323] on div at bounding box center [1198, 307] width 330 height 36
click at [1355, 278] on button "Delete group" at bounding box center [1351, 271] width 23 height 23
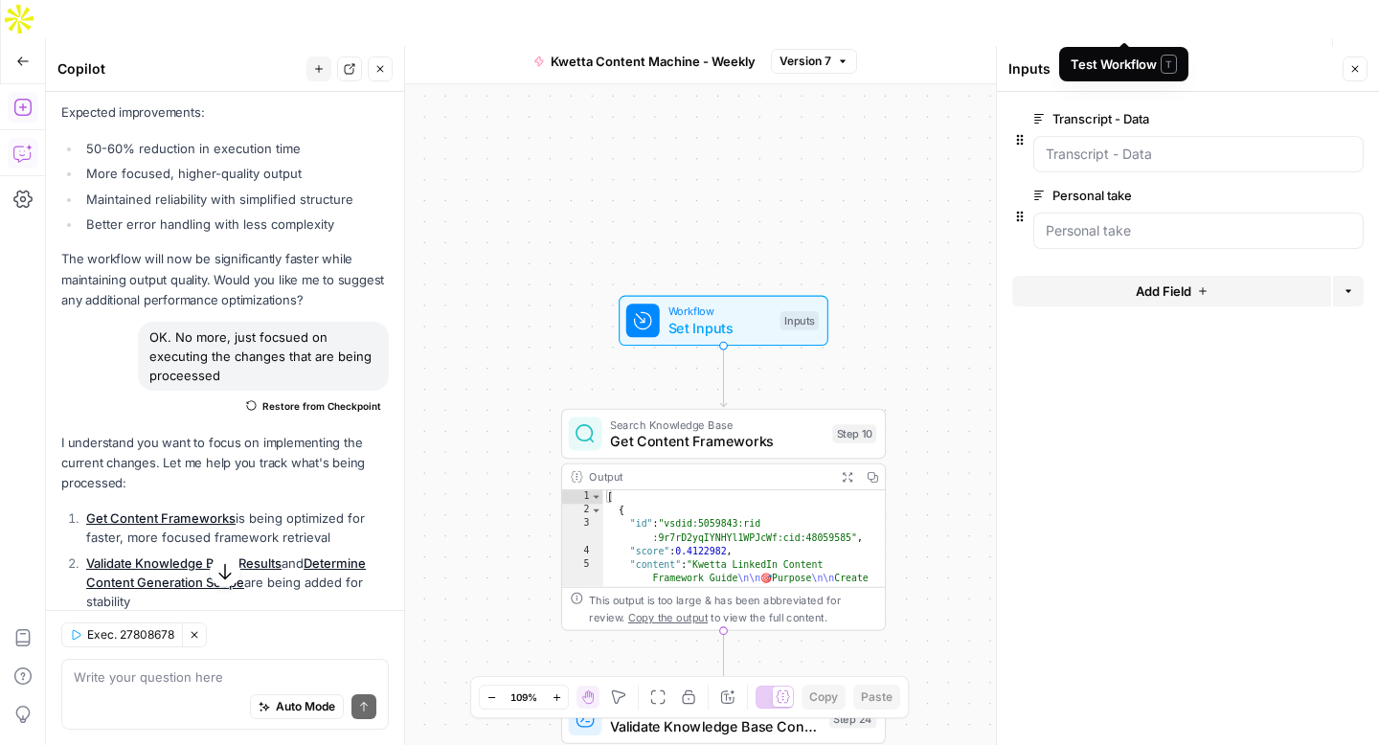
click at [1133, 52] on span "Test Workflow" at bounding box center [1134, 61] width 86 height 19
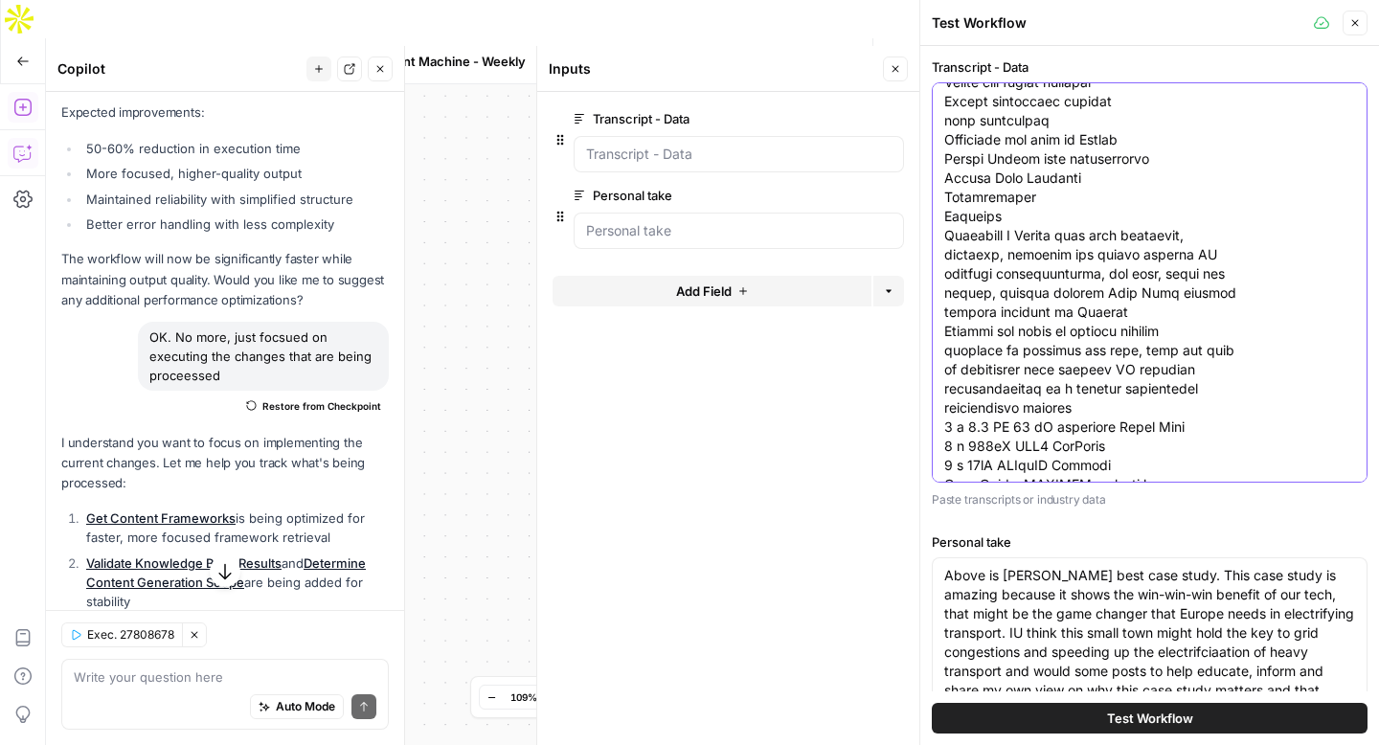
scroll to position [0, 0]
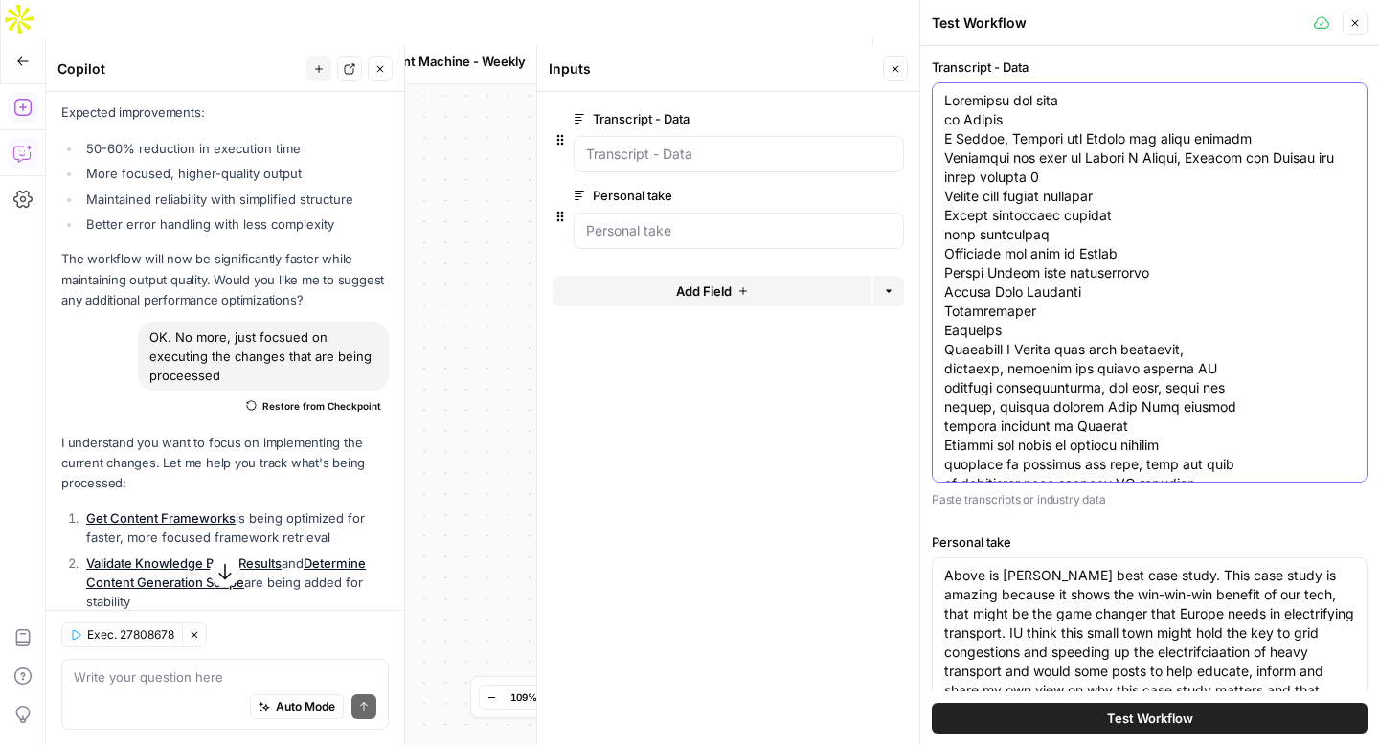
drag, startPoint x: 1148, startPoint y: 465, endPoint x: 881, endPoint y: -42, distance: 573.5
click at [881, 0] on html "K Kwetta New Home Browse Your Data Usage Settings Recent Grids Run workflows in…" at bounding box center [689, 372] width 1379 height 745
click at [1161, 723] on span "Test Workflow" at bounding box center [1150, 718] width 86 height 19
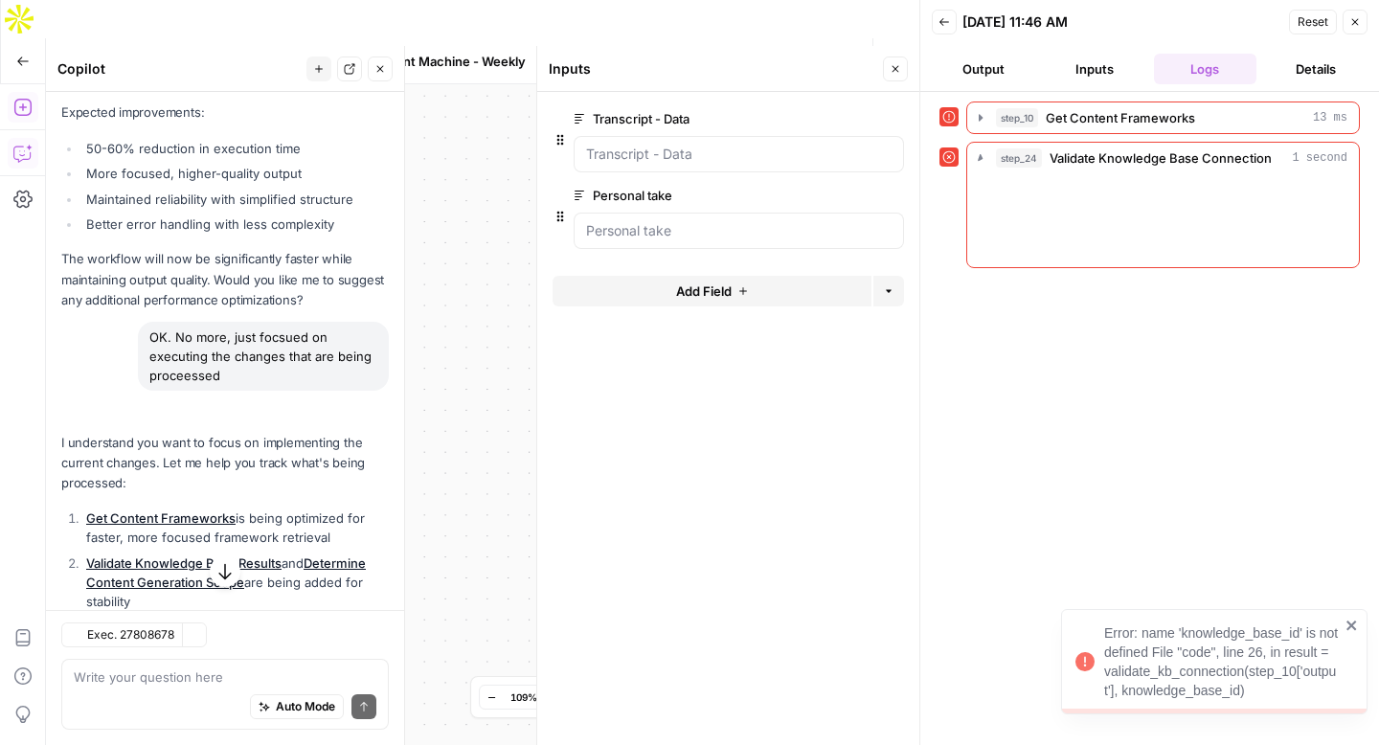
scroll to position [6231, 0]
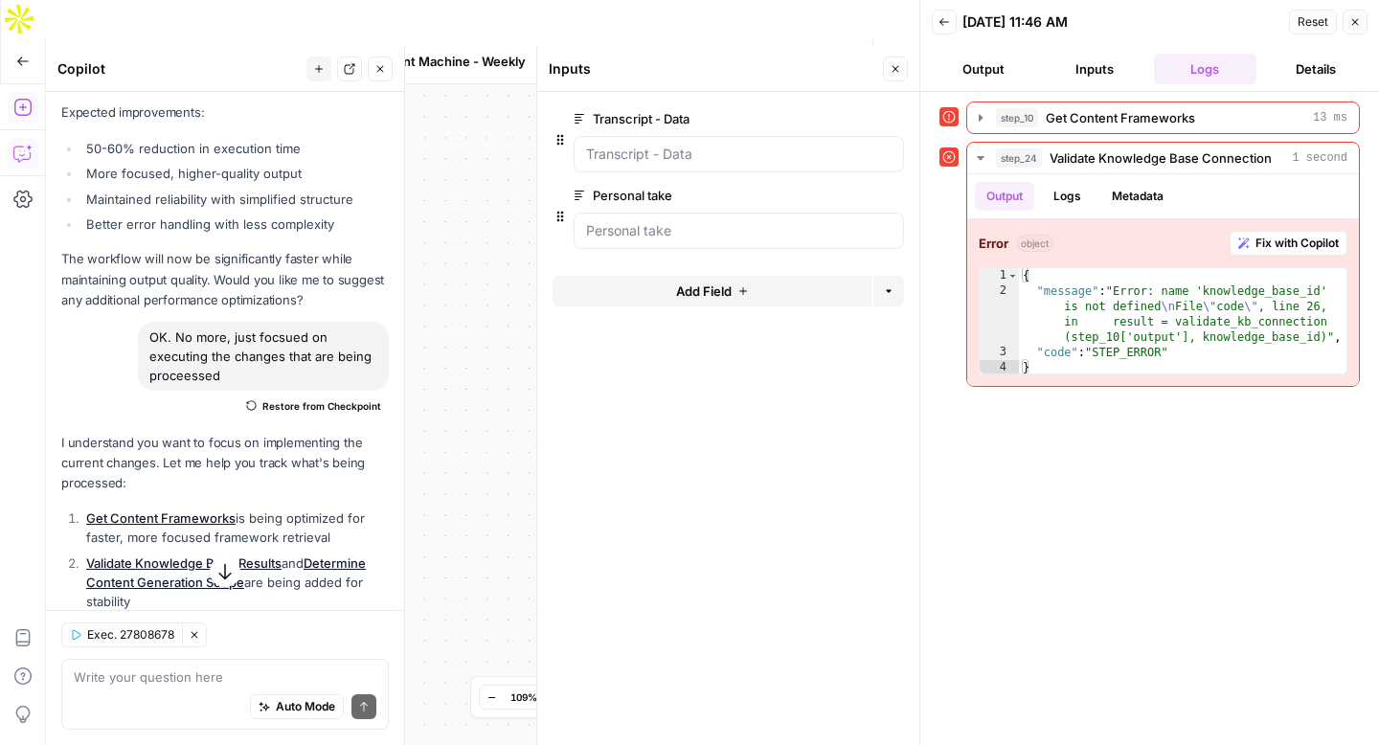
click at [1021, 512] on div "step_10 Get Content Frameworks 13 ms step_24 Validate Knowledge Base Connection…" at bounding box center [1149, 418] width 420 height 634
type textarea "s"
click at [1046, 484] on div "step_10 Get Content Frameworks 13 ms step_24 Validate Knowledge Base Connection…" at bounding box center [1149, 418] width 420 height 634
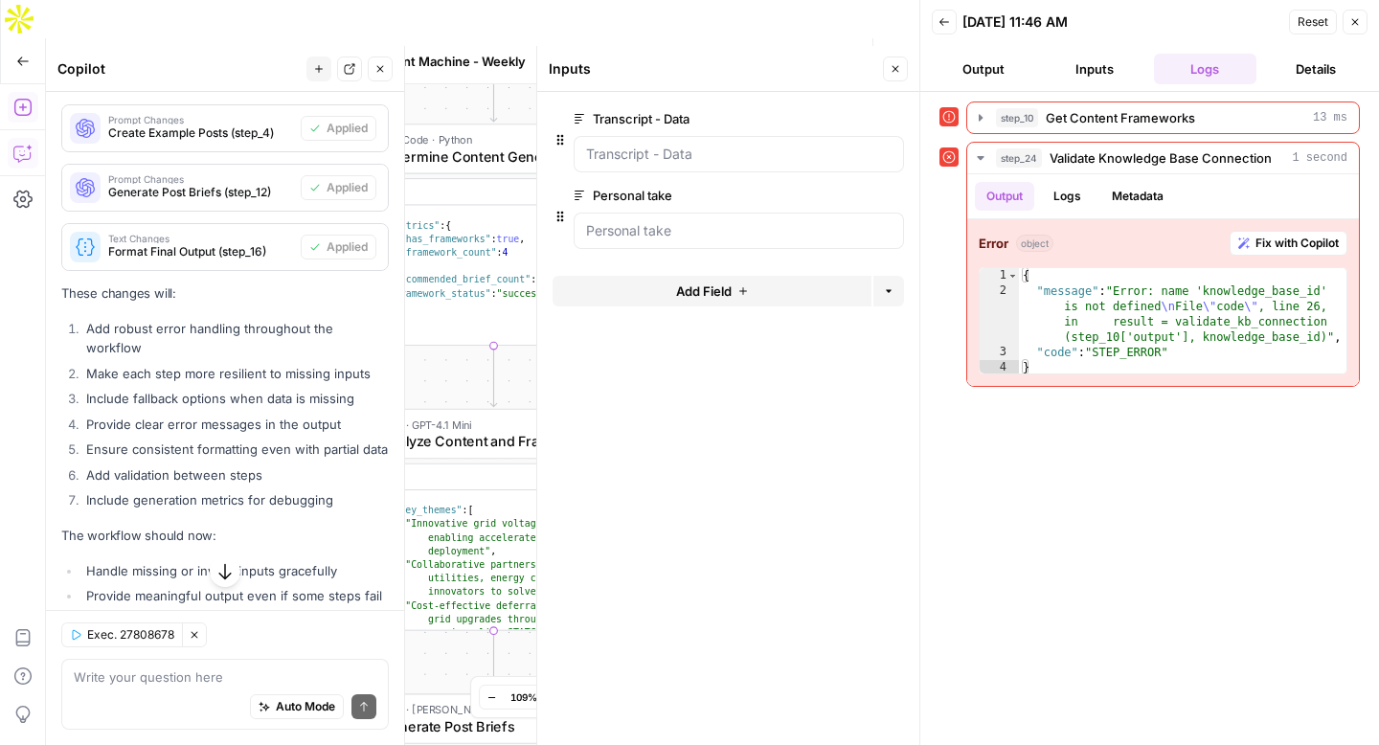
scroll to position [10461, 0]
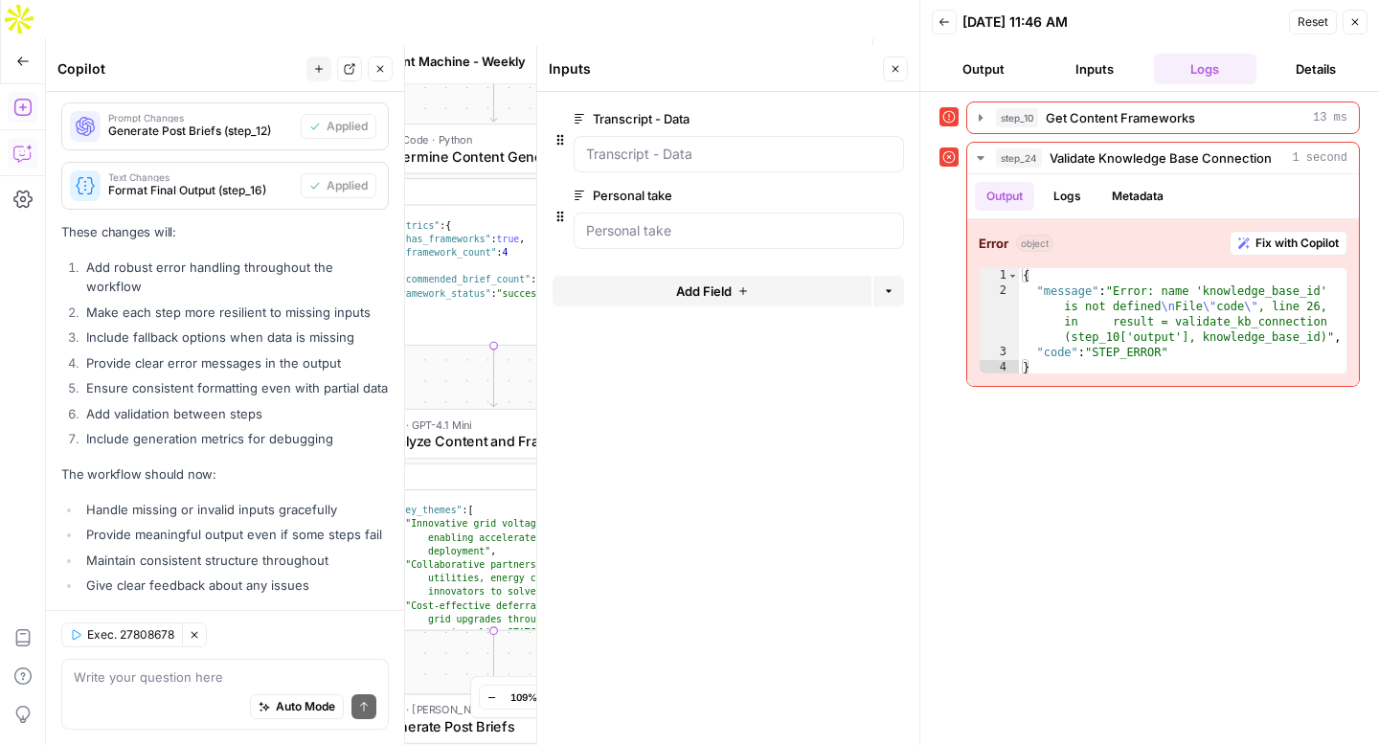
click at [1317, 25] on span "Reset" at bounding box center [1312, 21] width 31 height 17
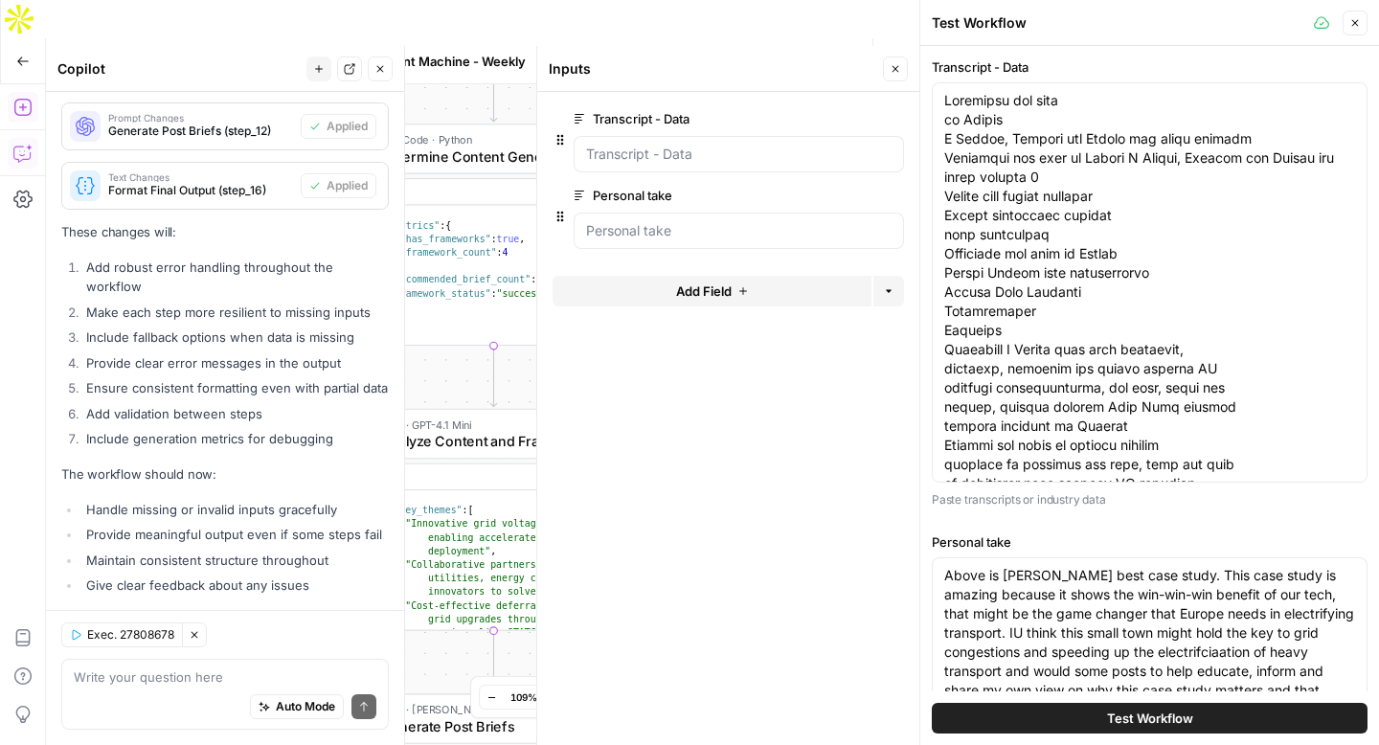
click at [587, 53] on span "Version 7" at bounding box center [576, 61] width 52 height 17
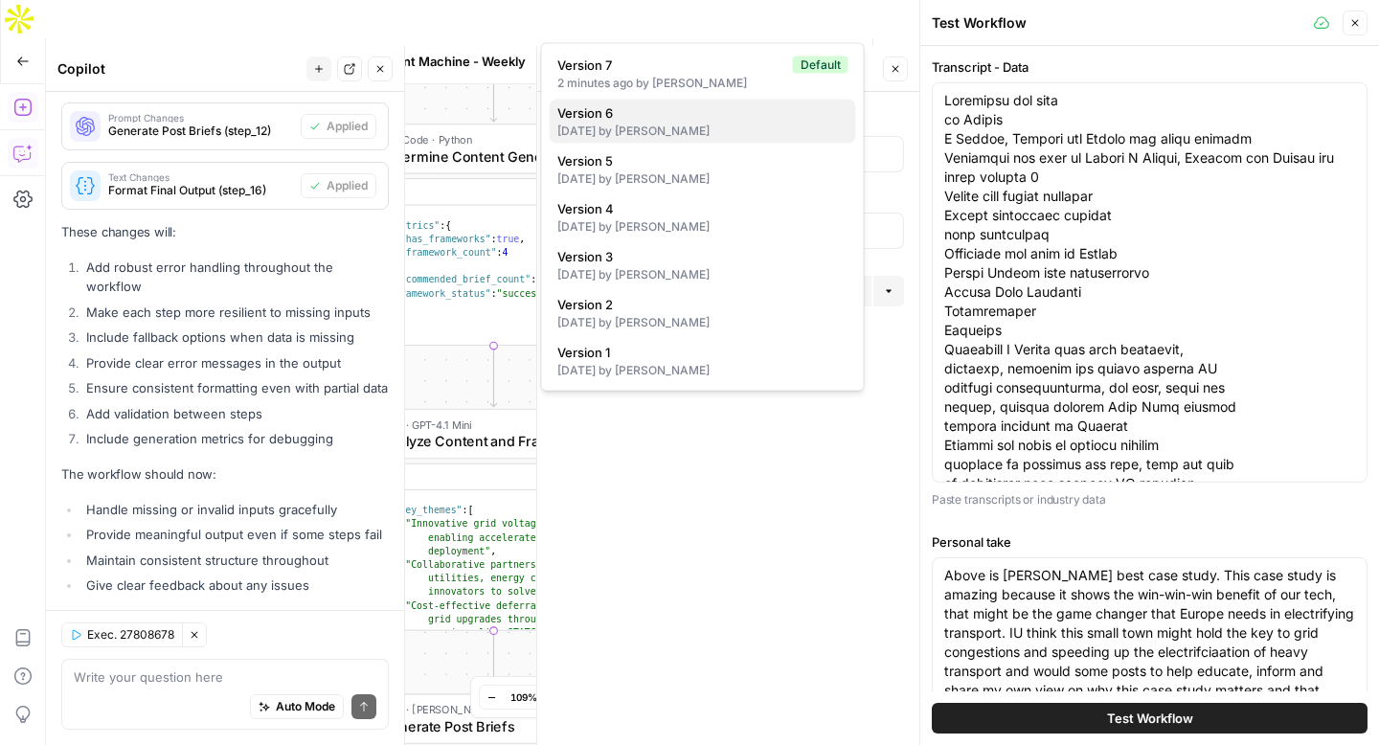
click at [608, 123] on div "[DATE] by [PERSON_NAME]" at bounding box center [702, 131] width 291 height 17
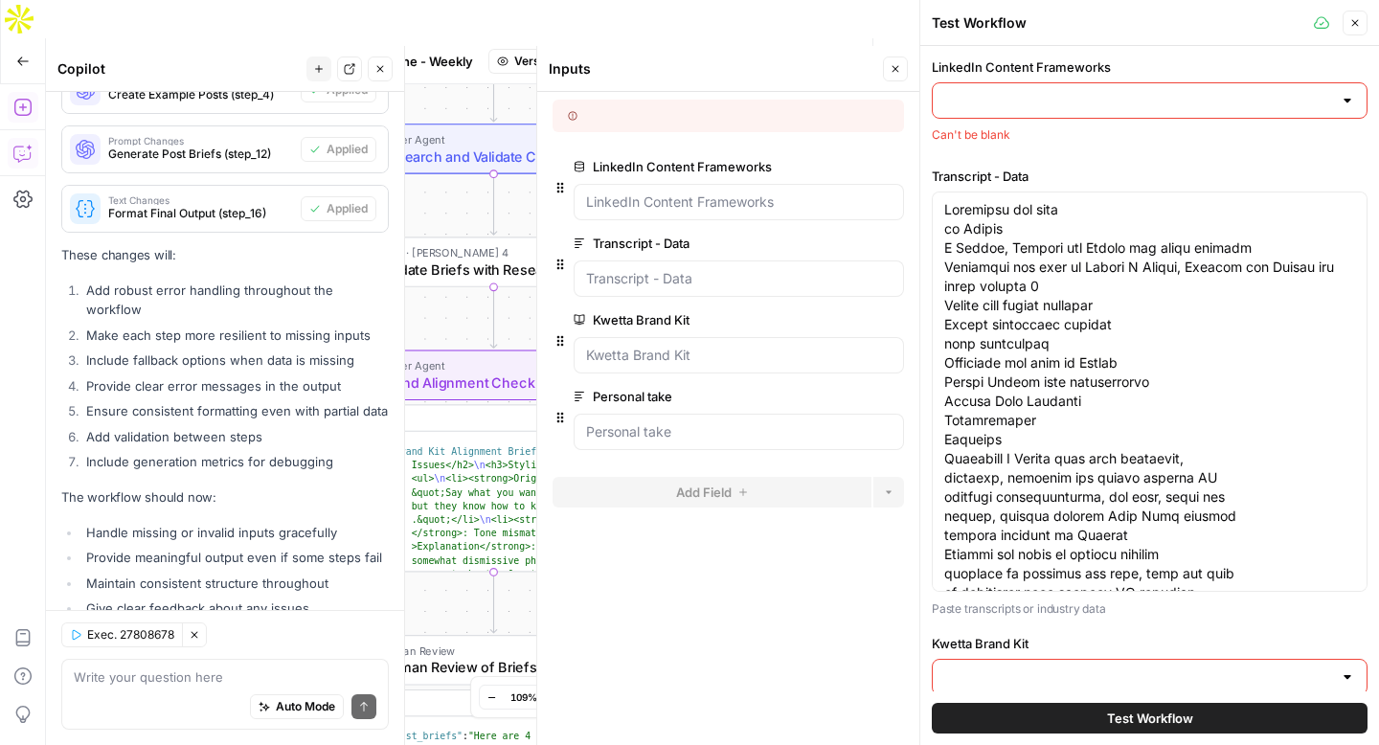
scroll to position [10484, 0]
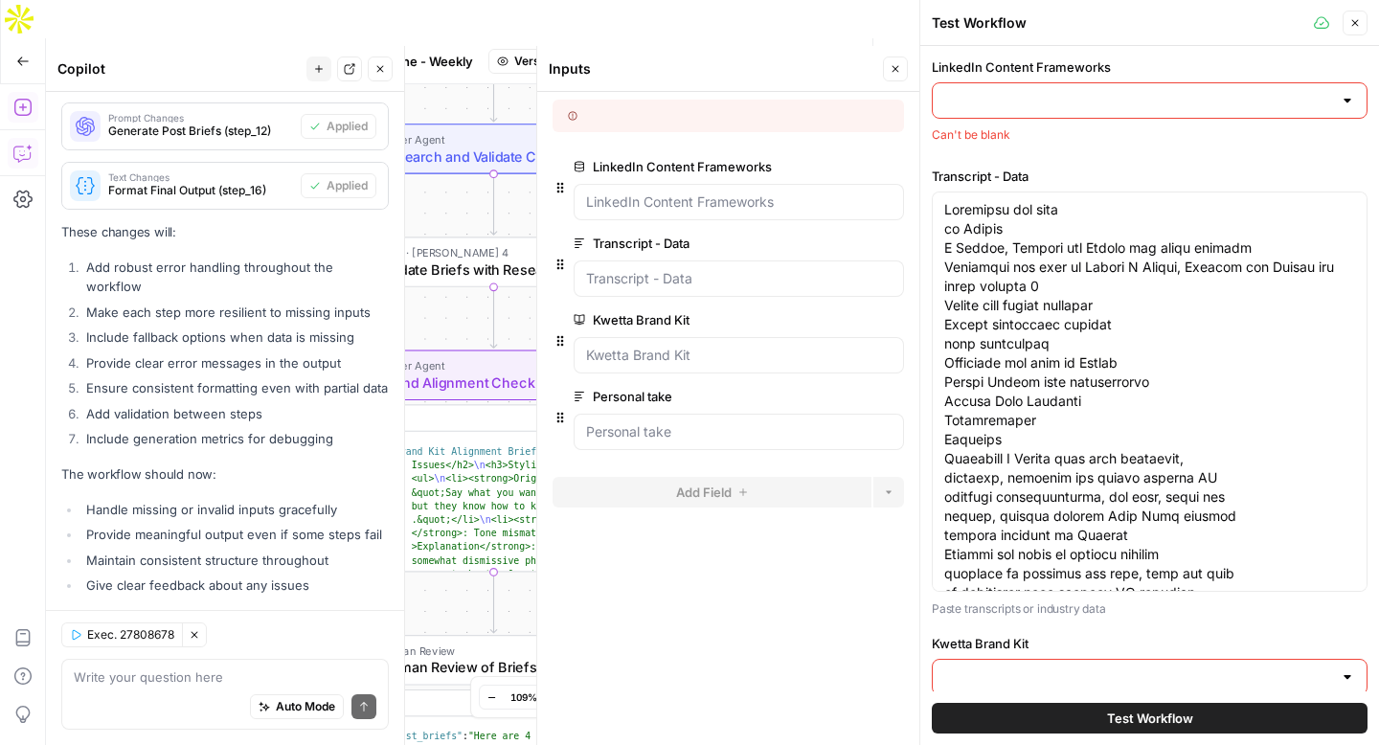
click at [551, 53] on span "Version 6" at bounding box center [540, 61] width 53 height 17
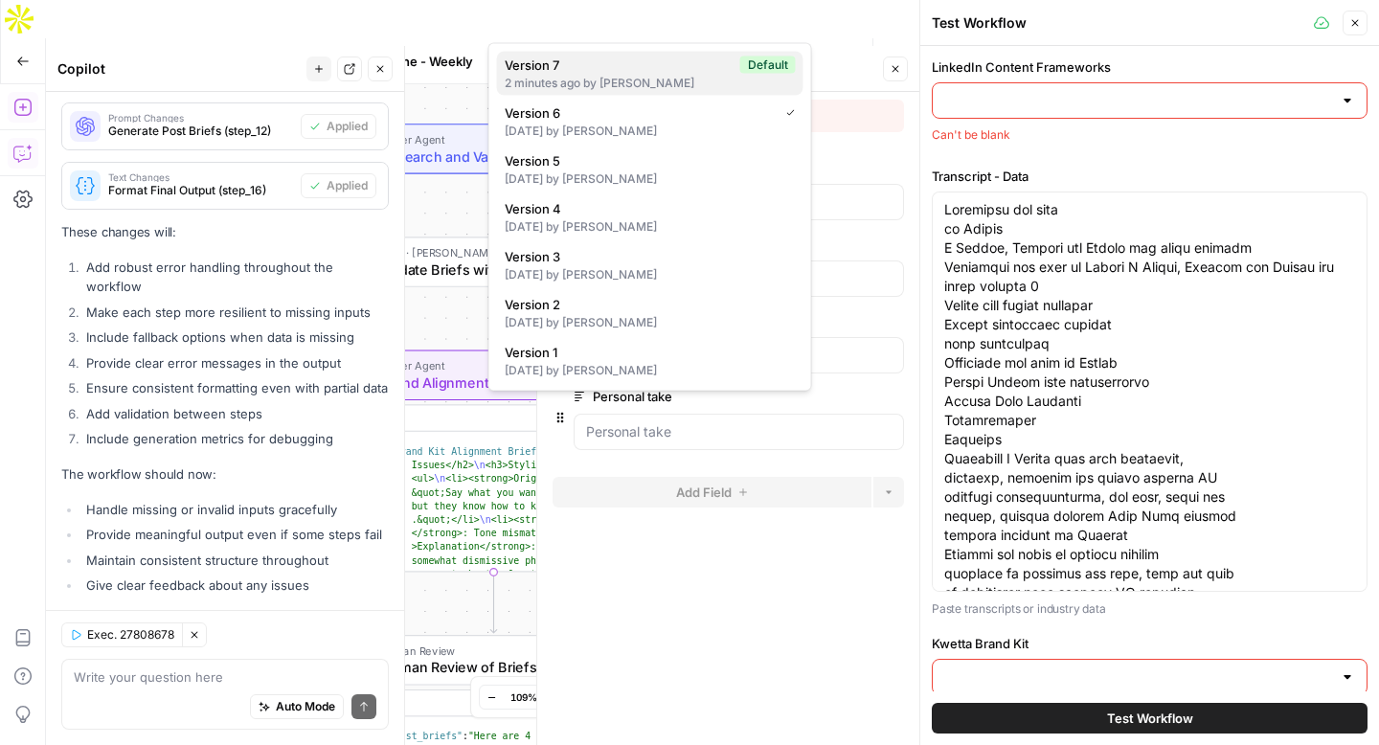
click at [554, 80] on div "2 minutes ago by [PERSON_NAME]" at bounding box center [650, 83] width 291 height 17
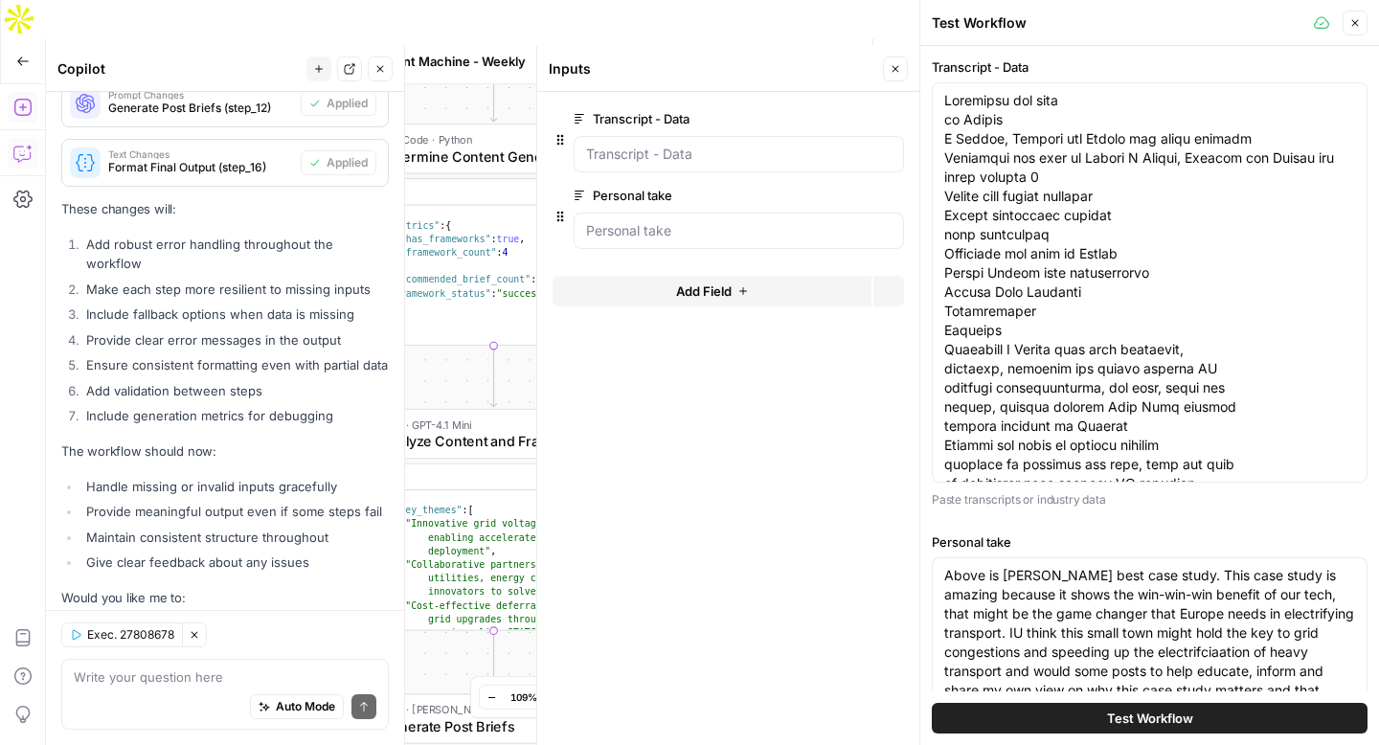
scroll to position [10461, 0]
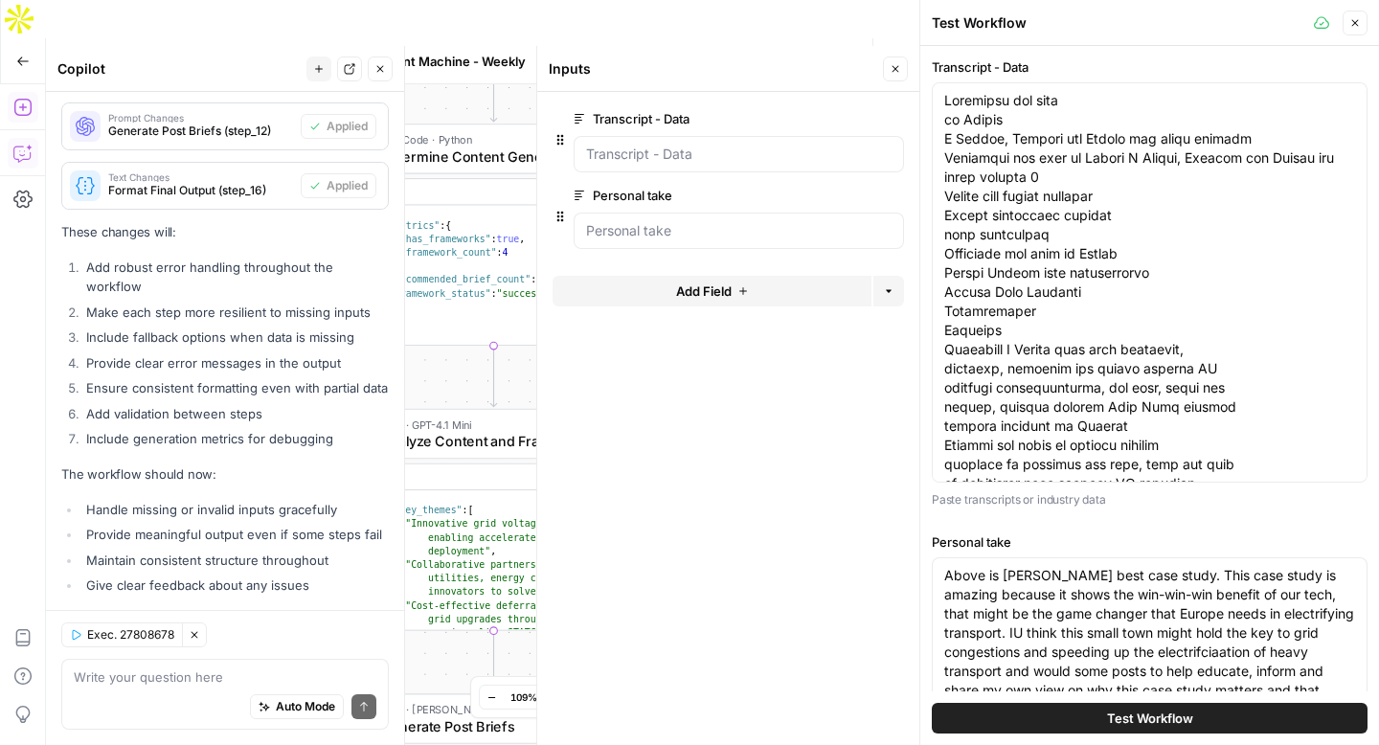
click at [586, 53] on span "Version 7" at bounding box center [576, 61] width 52 height 17
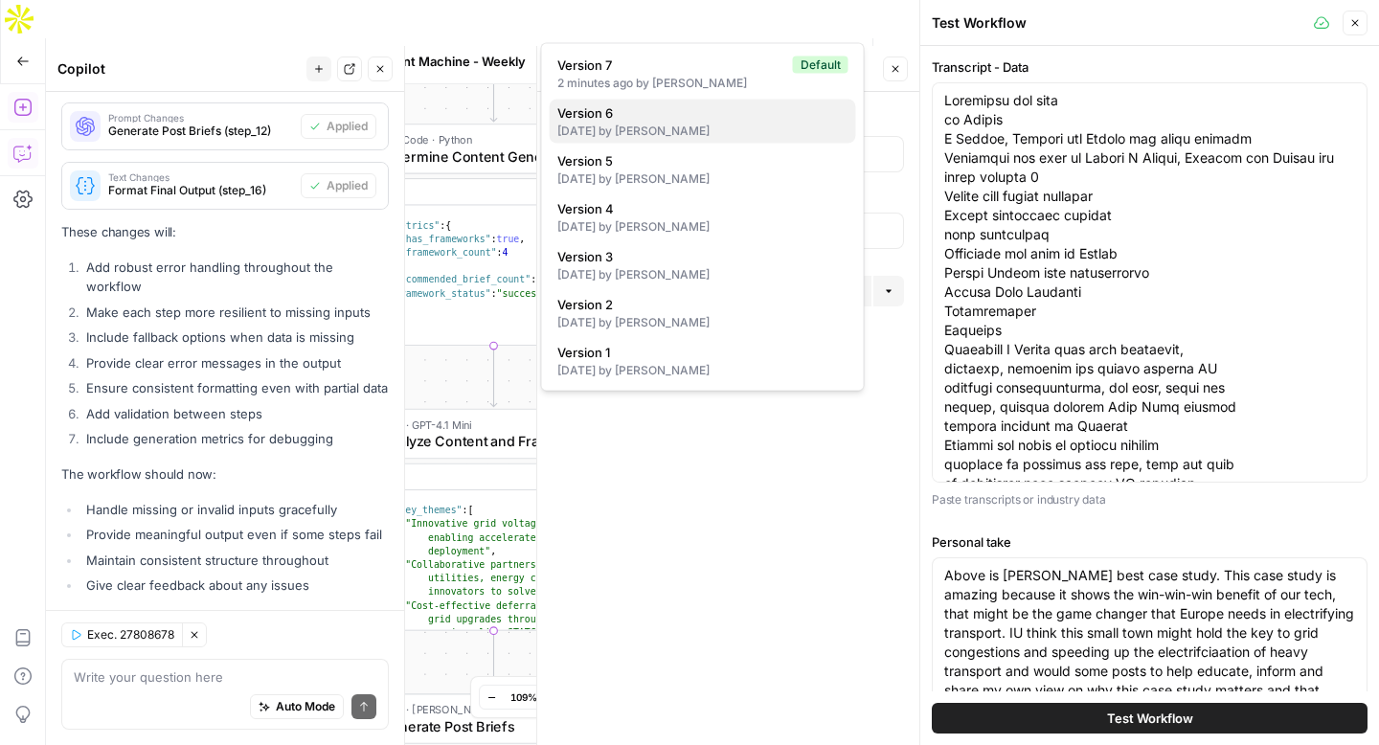
click at [596, 108] on span "Version 6" at bounding box center [698, 112] width 283 height 19
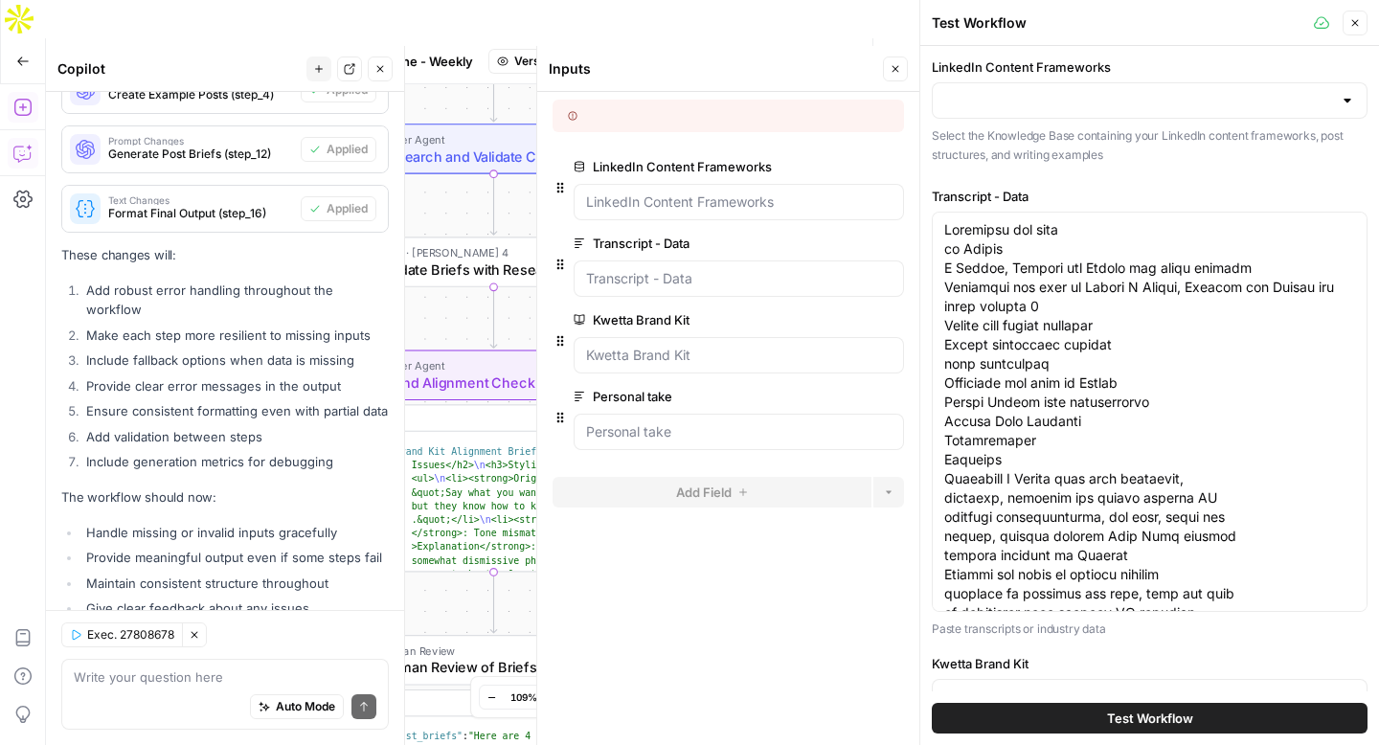
scroll to position [10484, 0]
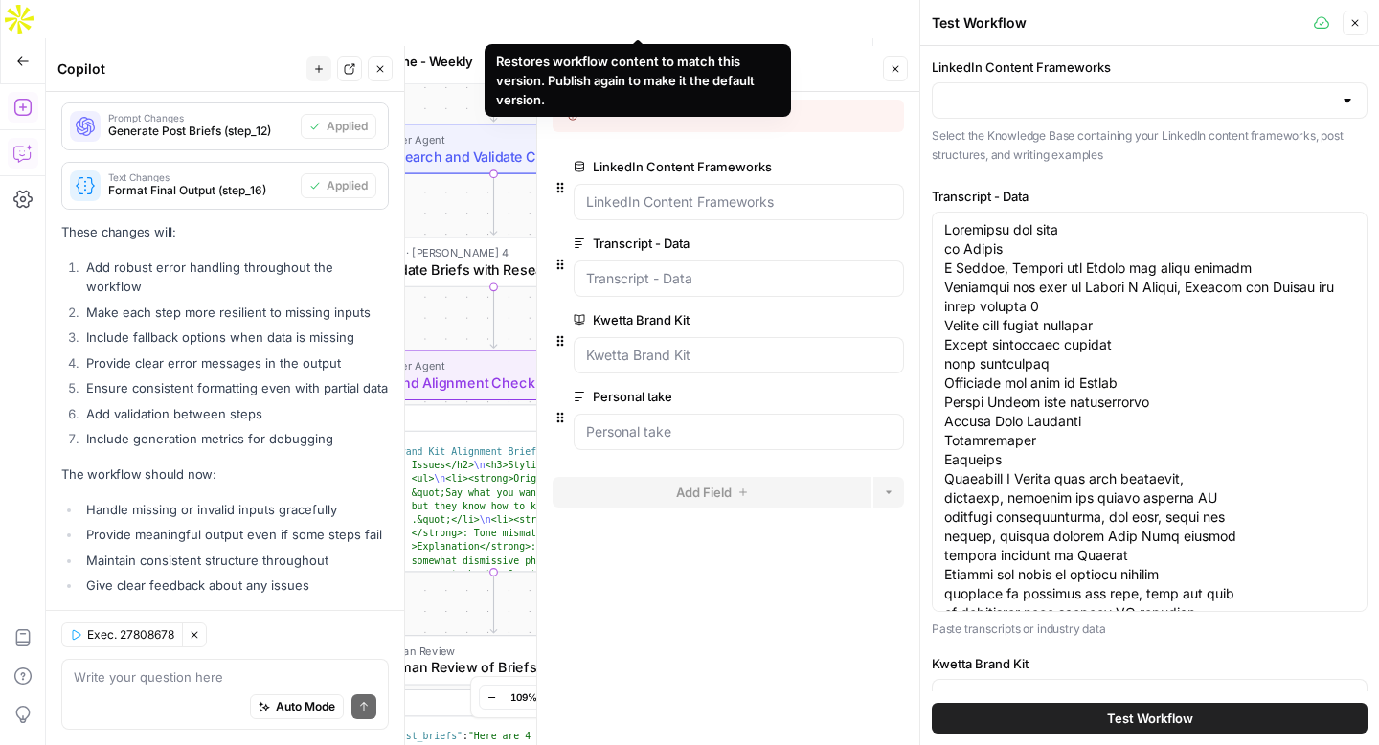
click at [541, 53] on span "Version 6" at bounding box center [540, 61] width 53 height 17
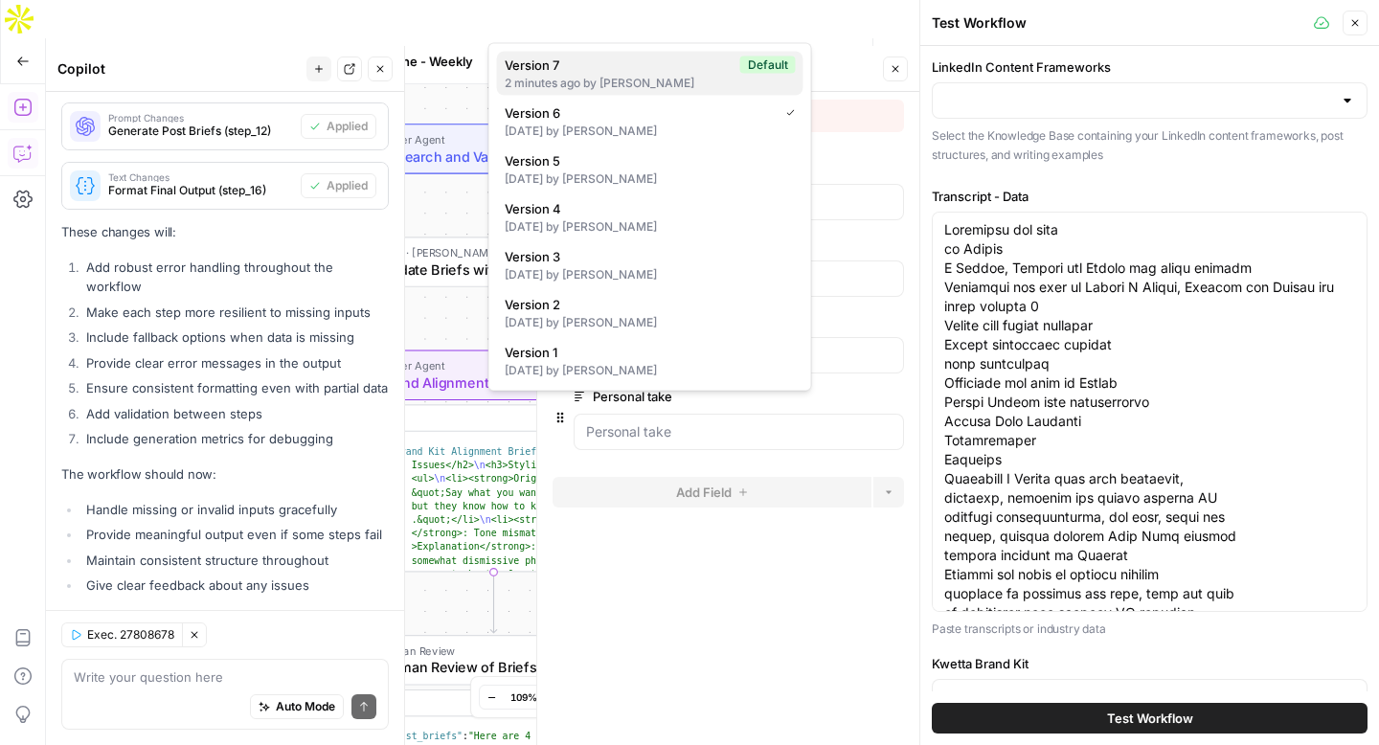
click at [546, 82] on div "2 minutes ago by [PERSON_NAME]" at bounding box center [650, 83] width 291 height 17
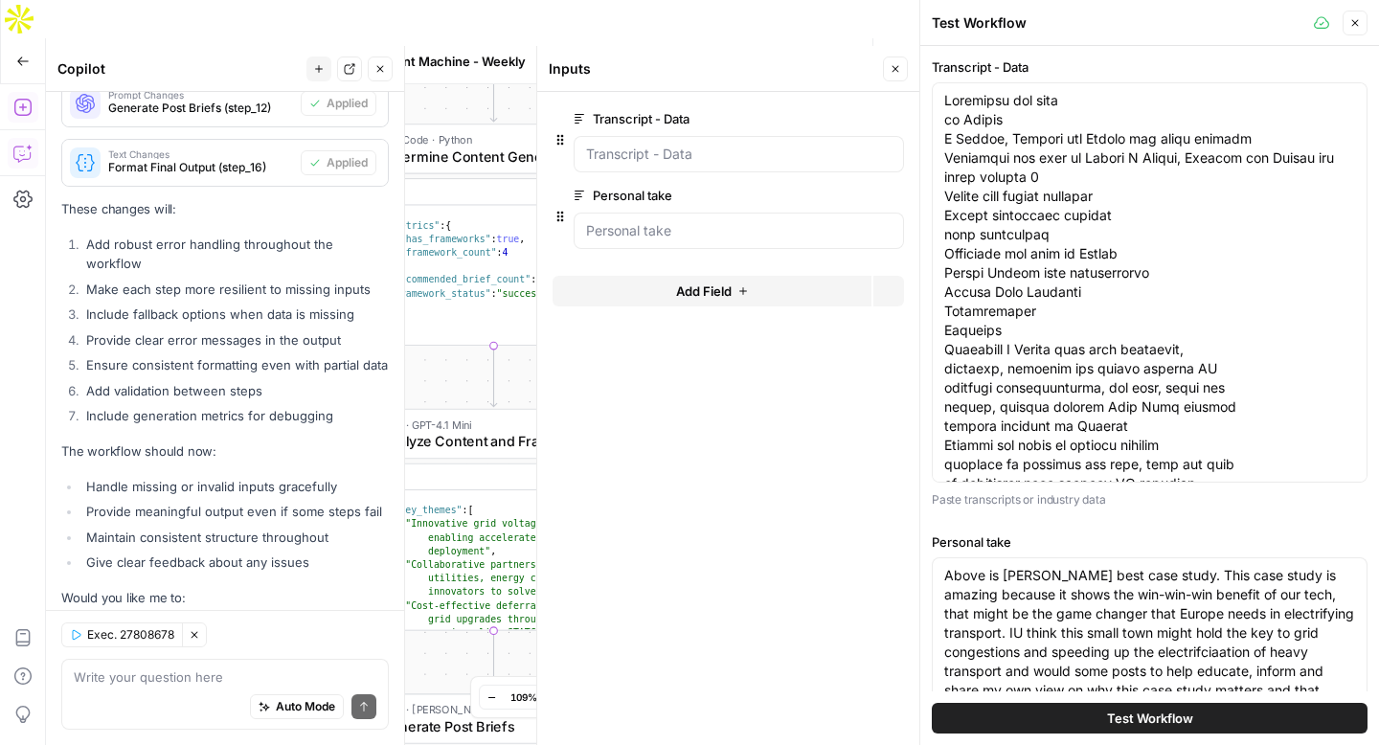
scroll to position [10461, 0]
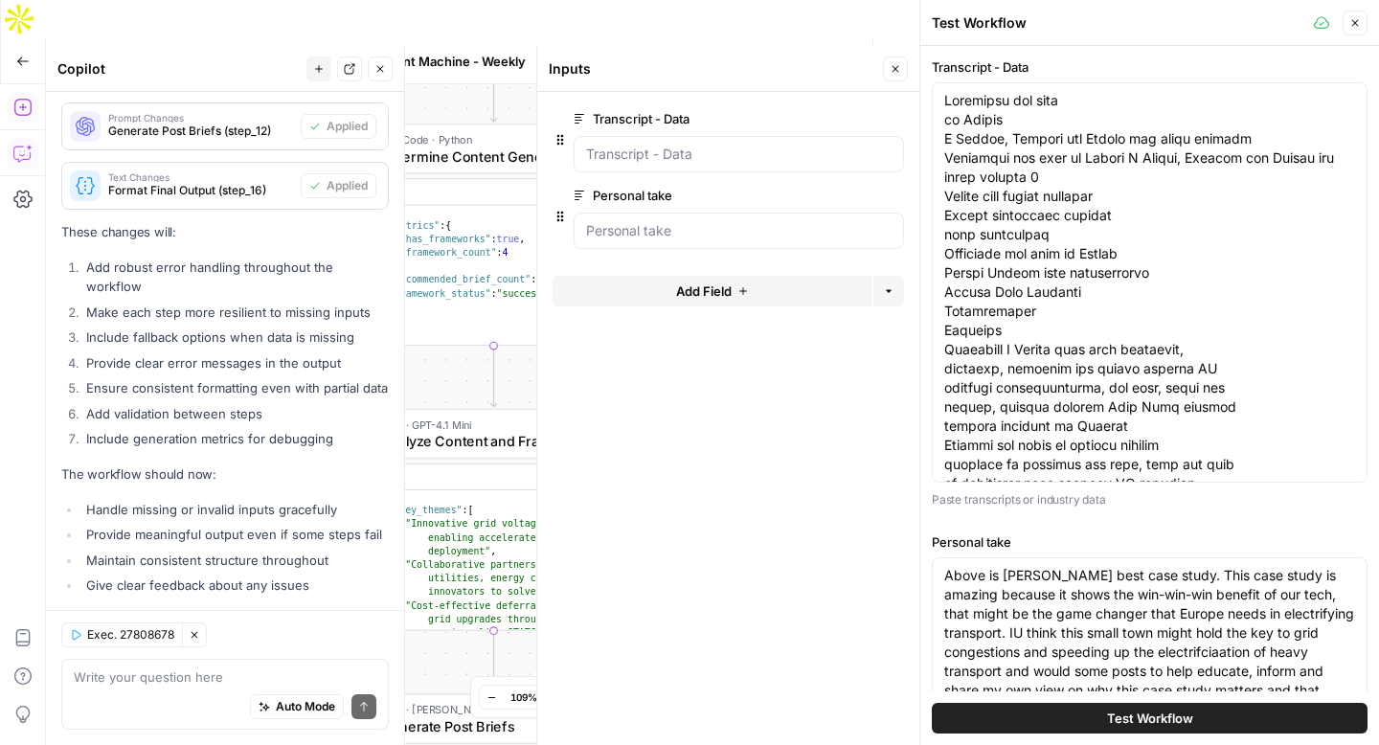
click at [105, 703] on div "Auto Mode Send" at bounding box center [225, 708] width 303 height 42
type textarea "N"
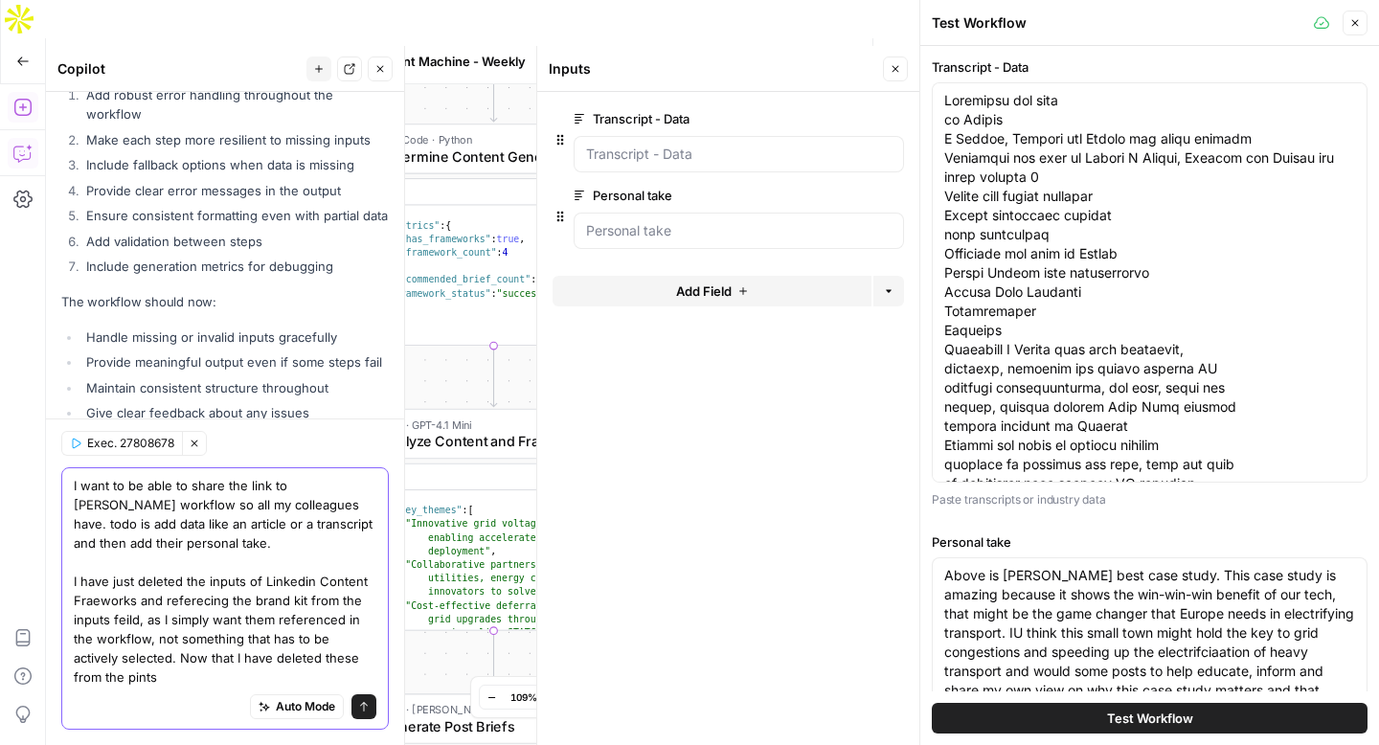
scroll to position [10653, 0]
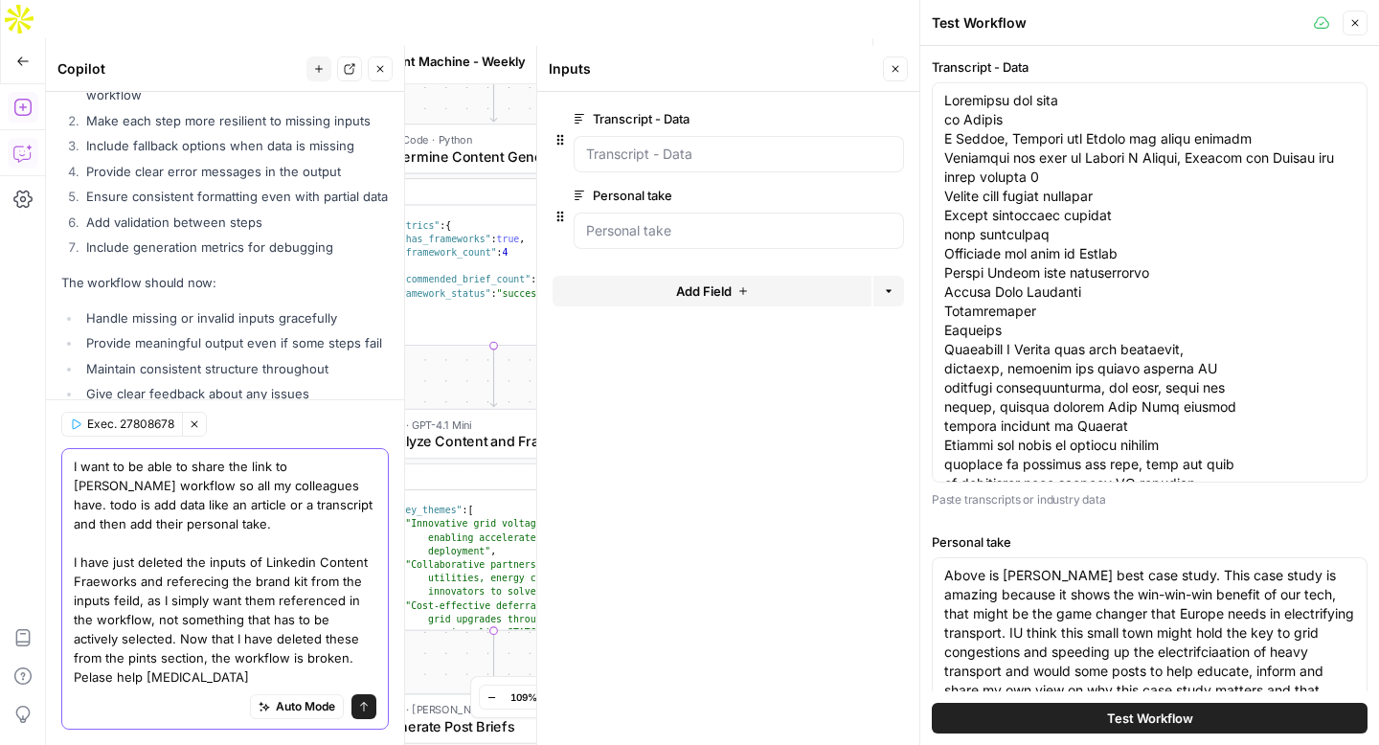
type textarea "I want to be able to share the link to [PERSON_NAME] workflow so all my colleag…"
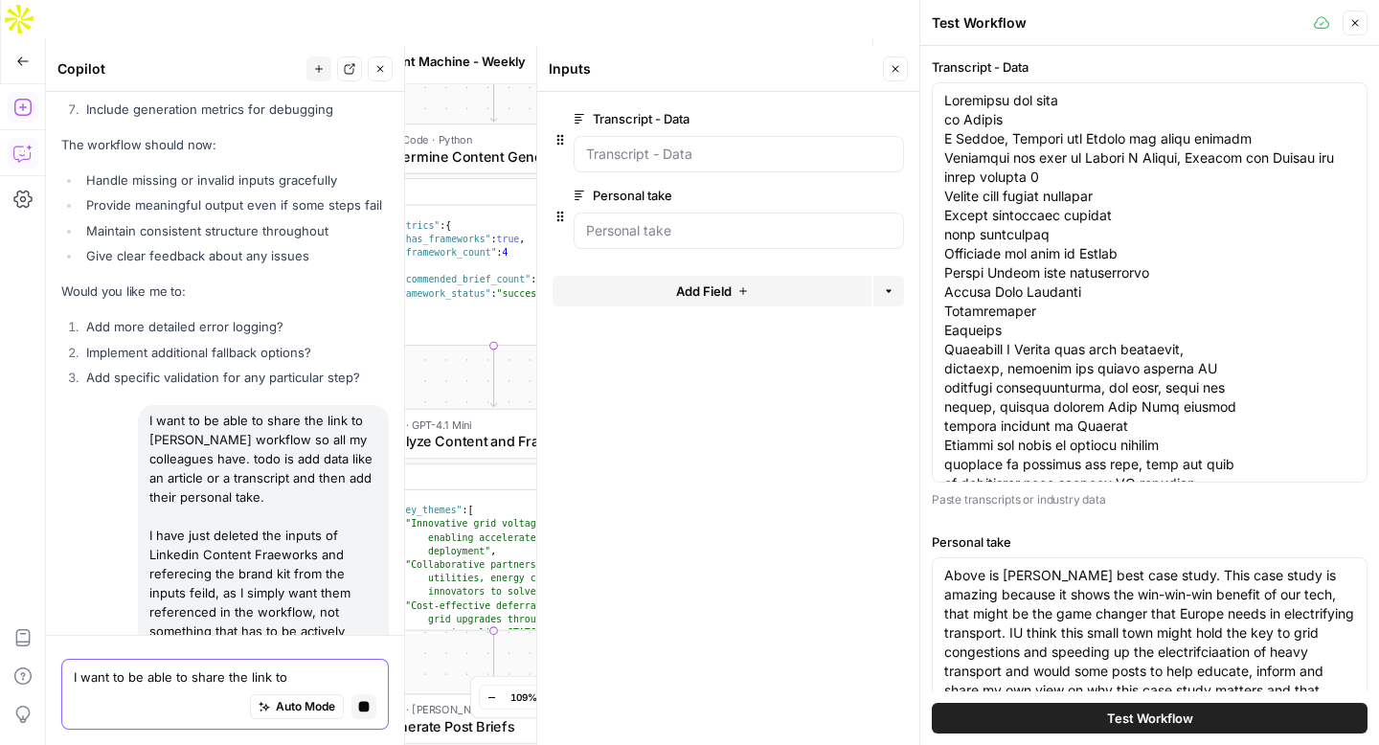
scroll to position [10490, 0]
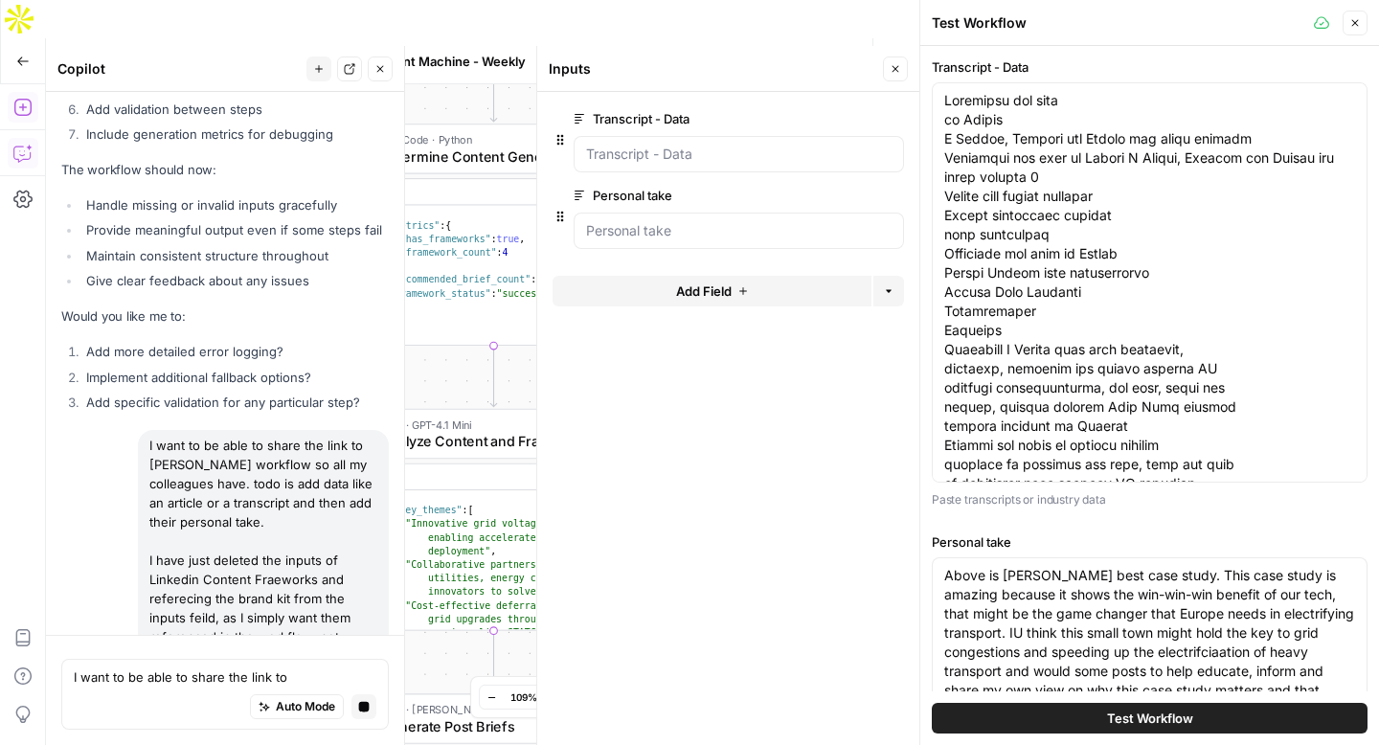
click at [1201, 717] on button "Test Workflow" at bounding box center [1150, 718] width 436 height 31
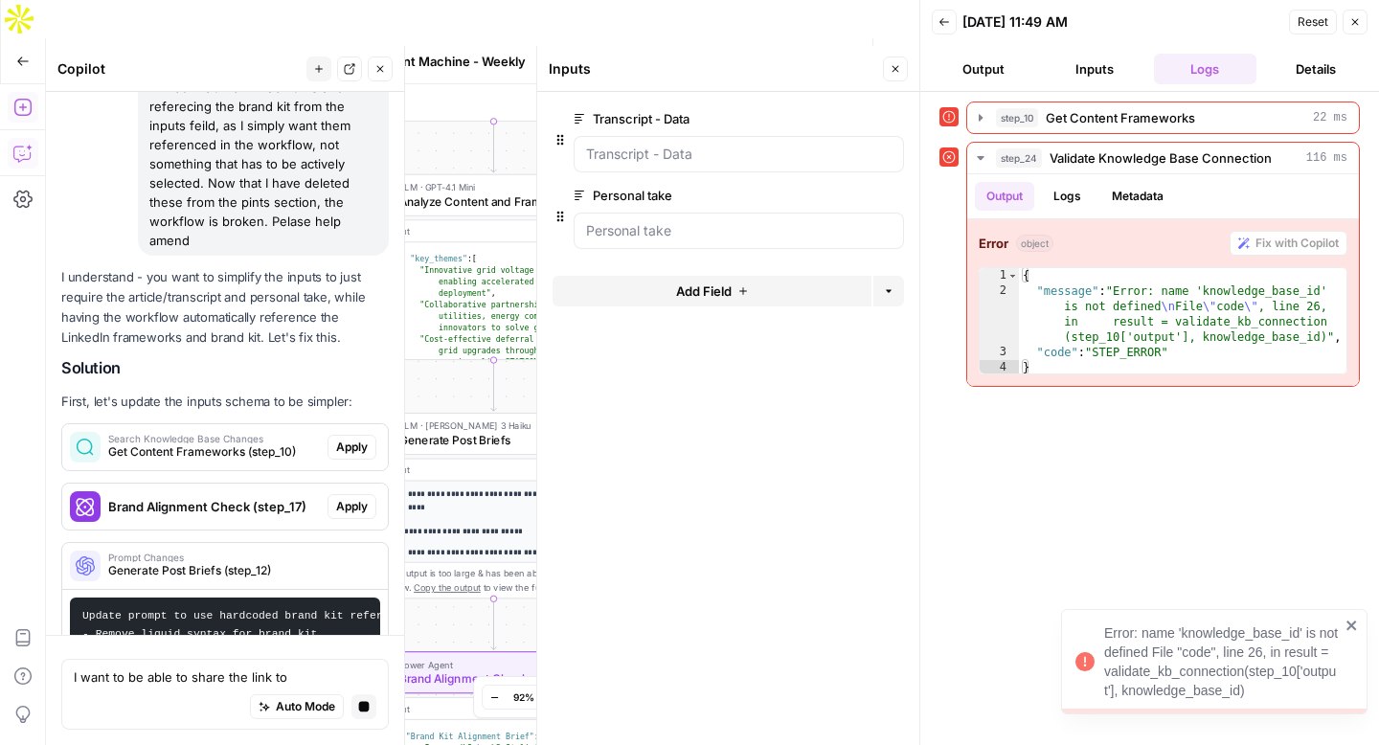
scroll to position [11124, 0]
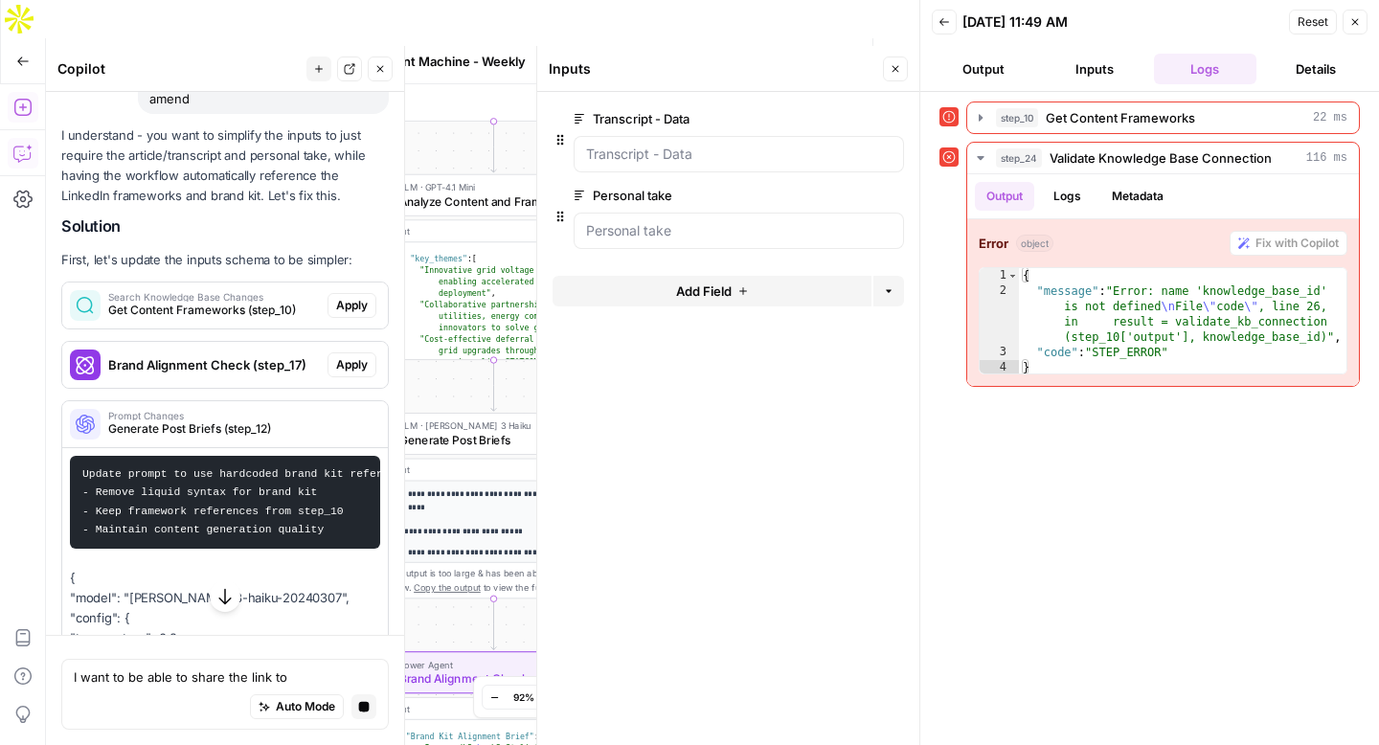
click at [347, 297] on span "Apply" at bounding box center [352, 305] width 32 height 17
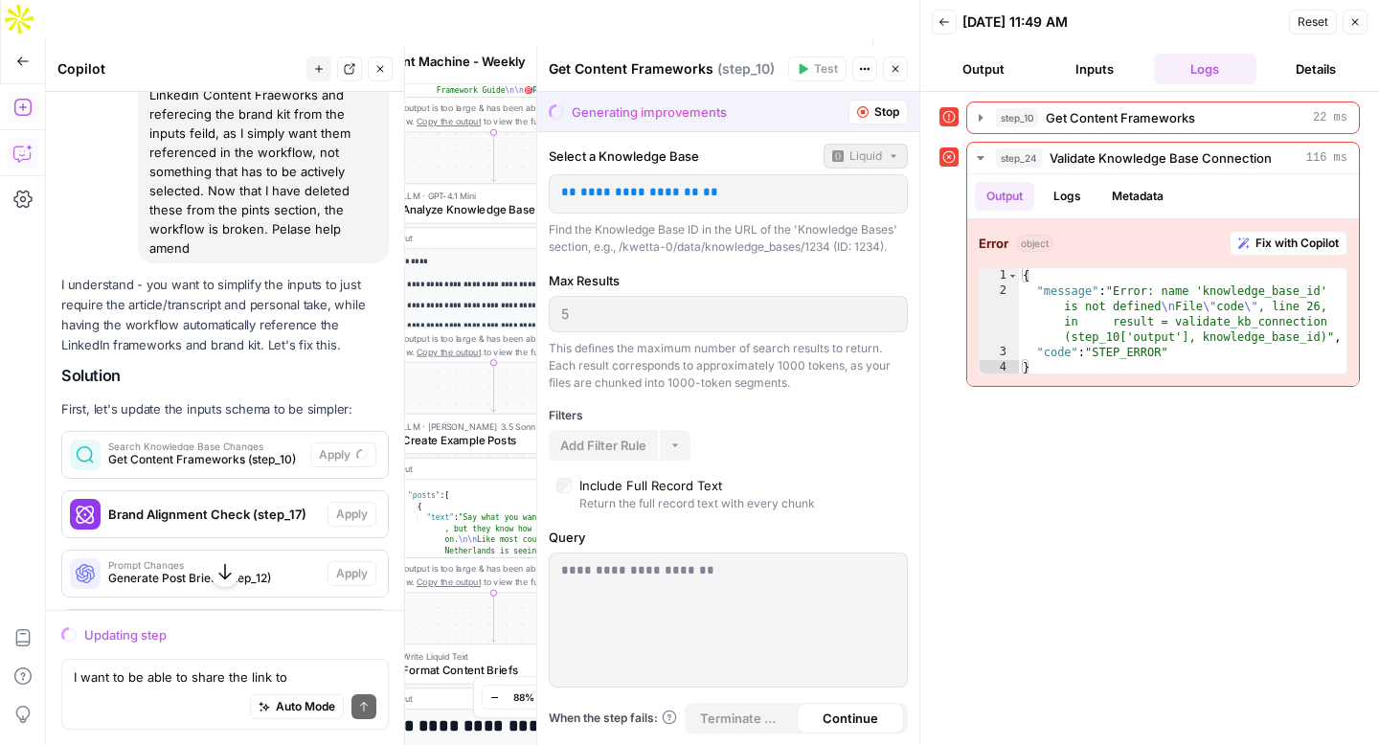
scroll to position [10843, 0]
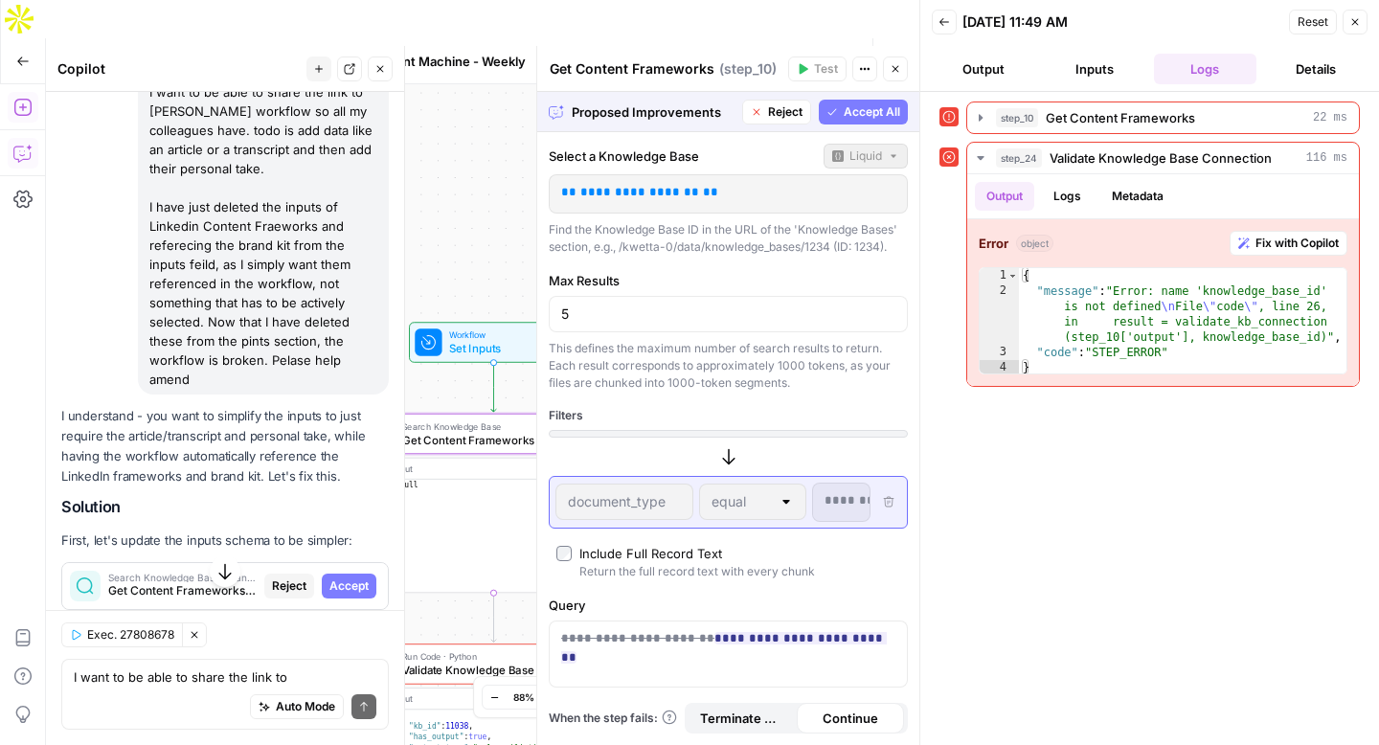
click at [346, 577] on span "Accept" at bounding box center [348, 585] width 39 height 17
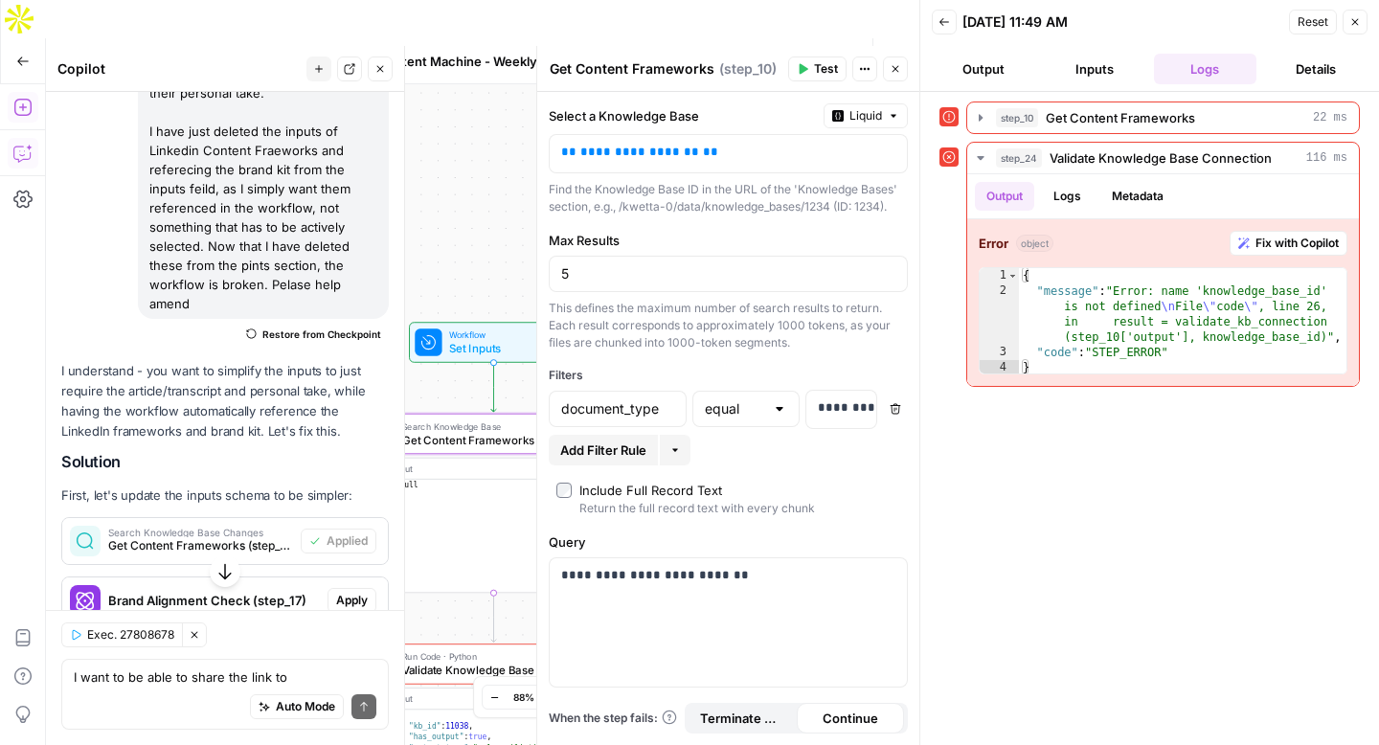
scroll to position [11203, 0]
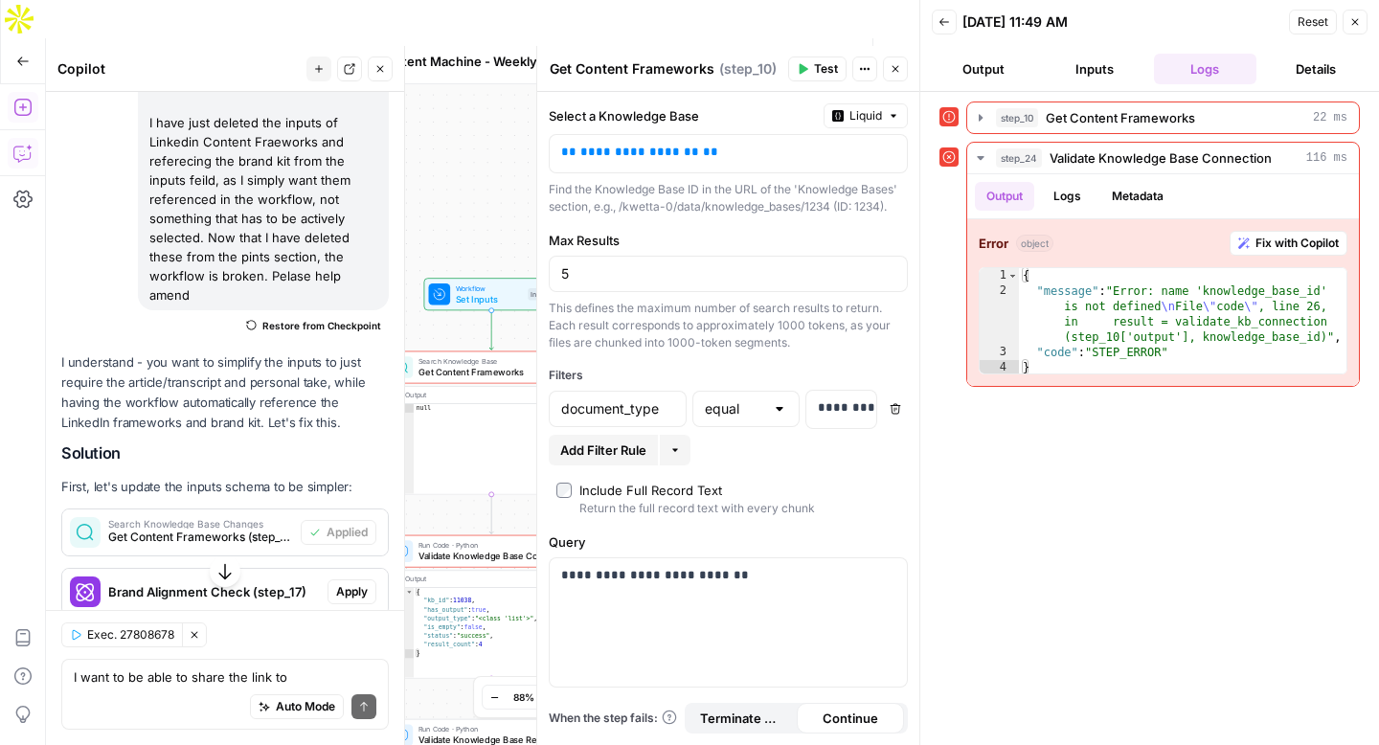
click at [356, 583] on span "Apply" at bounding box center [352, 591] width 32 height 17
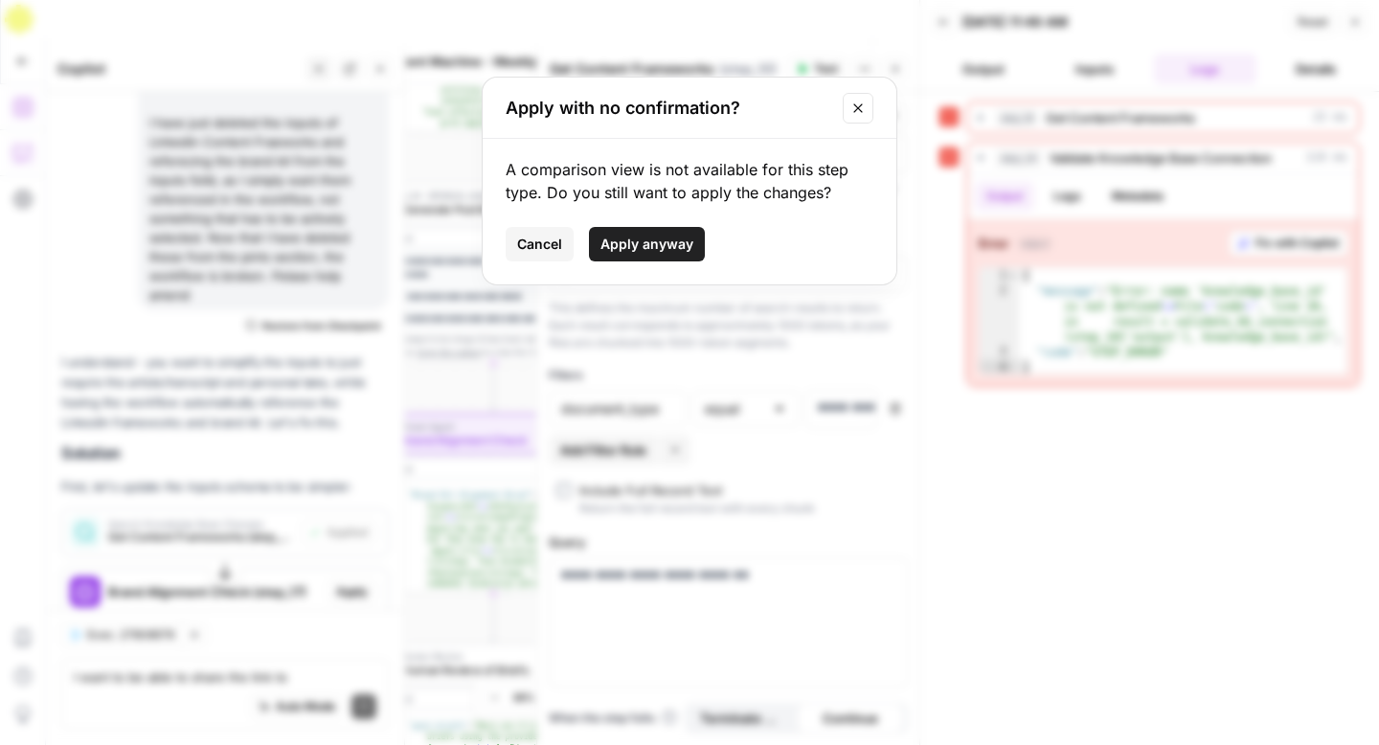
click at [858, 110] on icon "Close modal" at bounding box center [857, 108] width 15 height 15
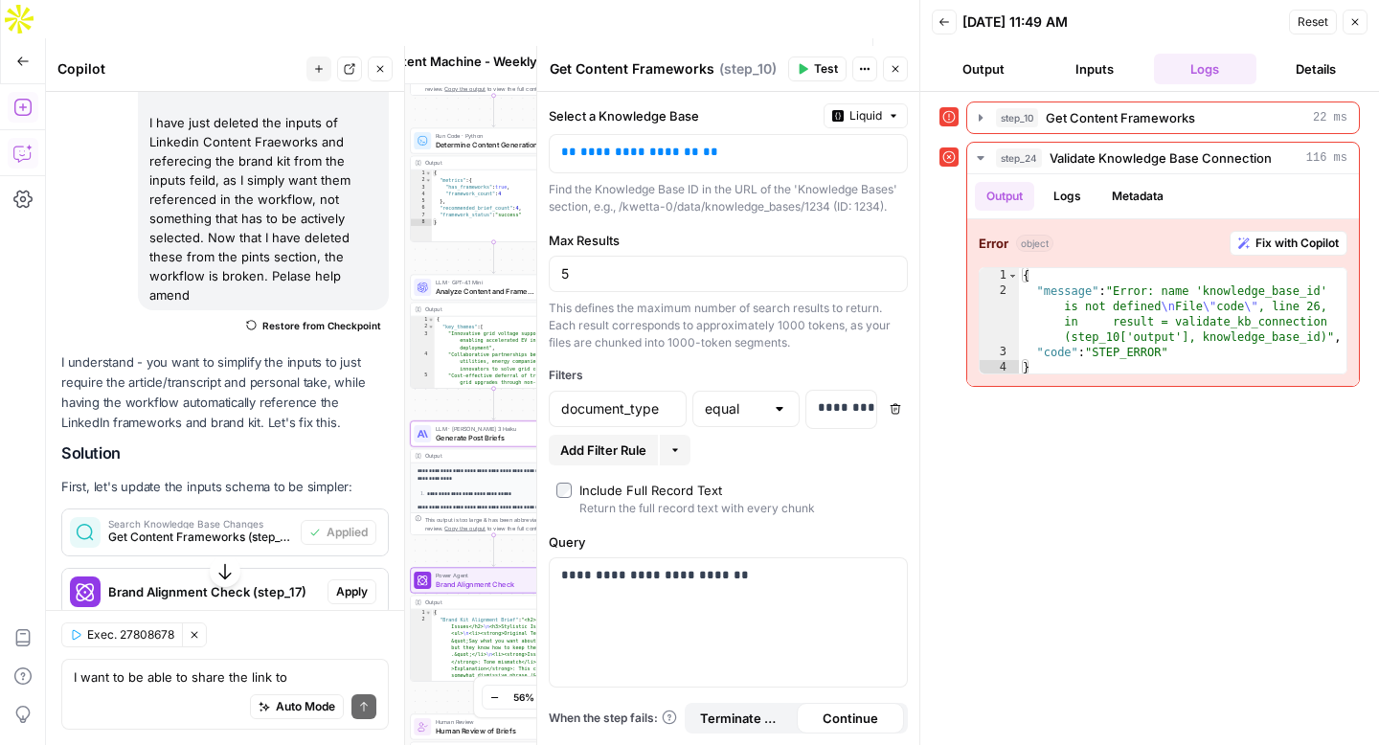
click at [347, 642] on span "Apply" at bounding box center [352, 650] width 32 height 17
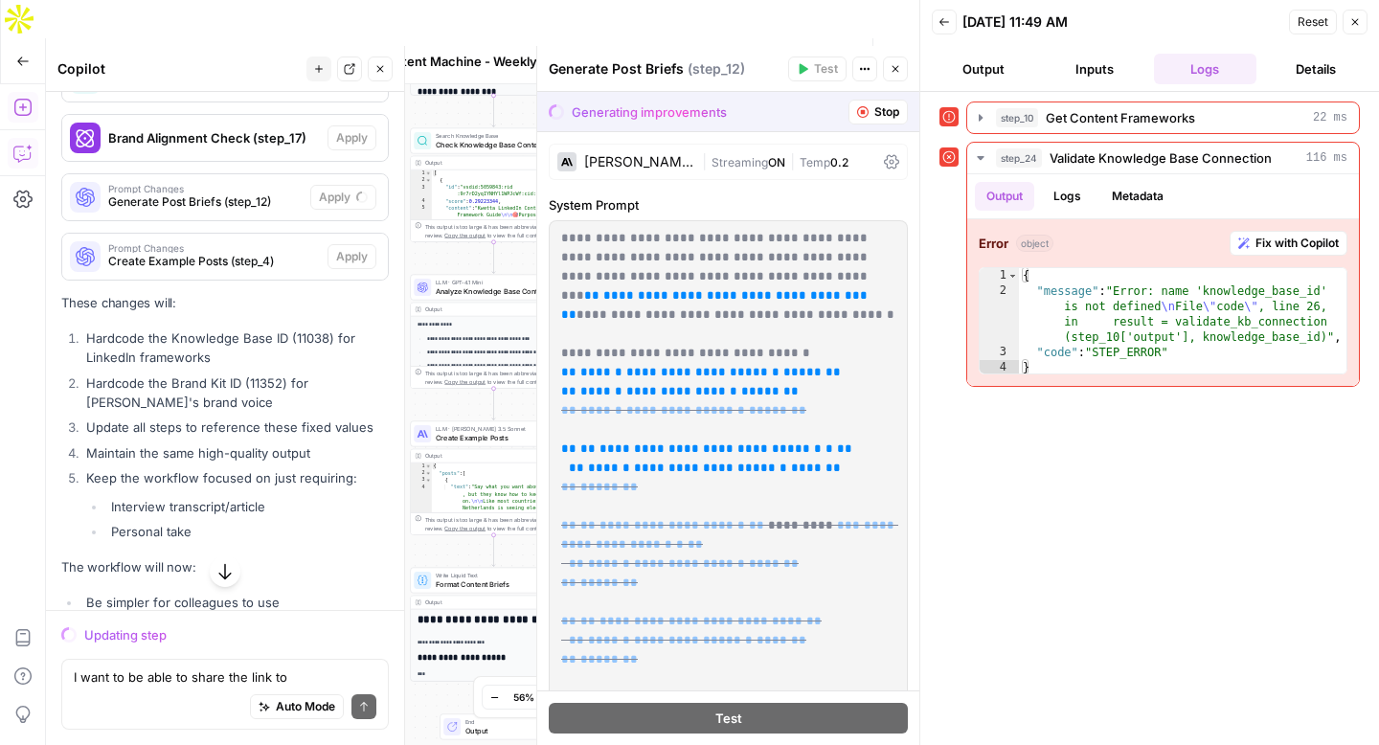
scroll to position [11463, 0]
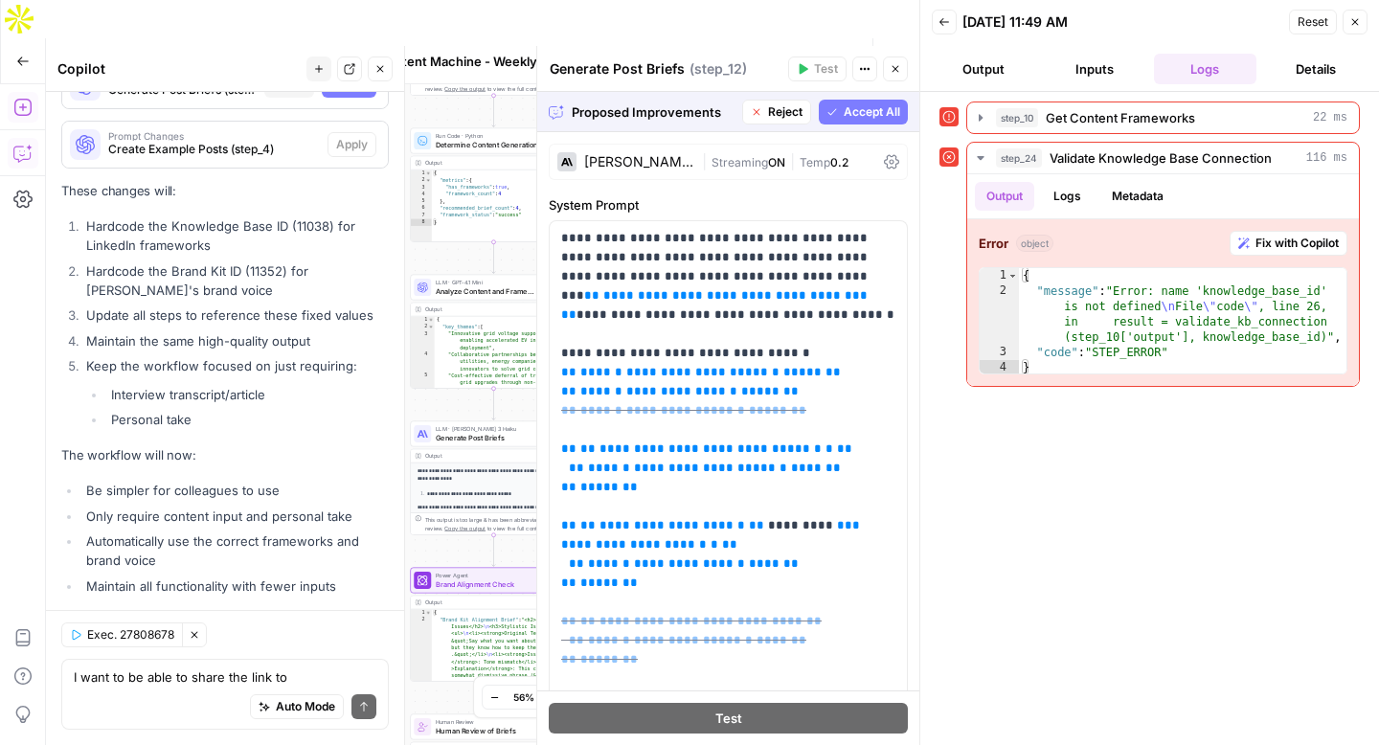
click at [871, 113] on span "Accept All" at bounding box center [872, 111] width 56 height 17
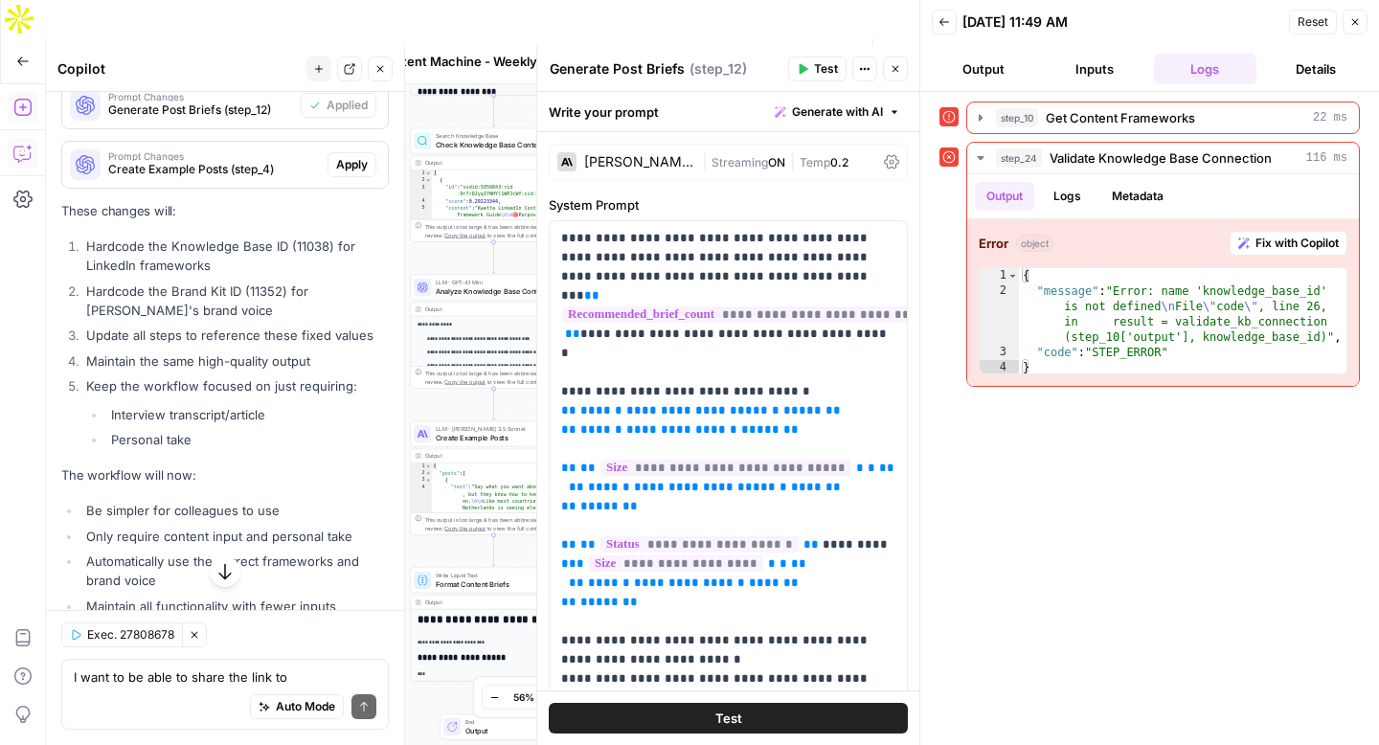
scroll to position [11769, 0]
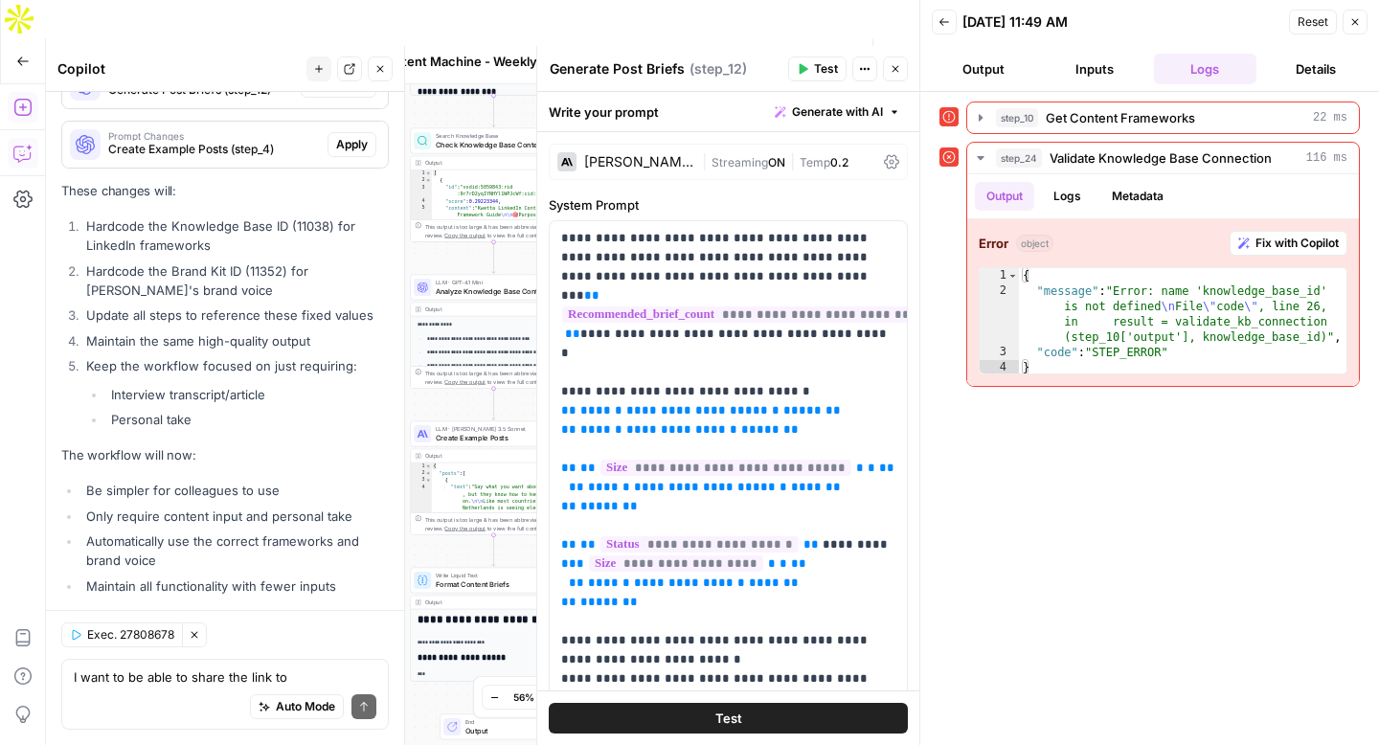
drag, startPoint x: 161, startPoint y: 693, endPoint x: 143, endPoint y: 689, distance: 18.6
click at [159, 693] on div "Auto Mode Send" at bounding box center [225, 708] width 303 height 42
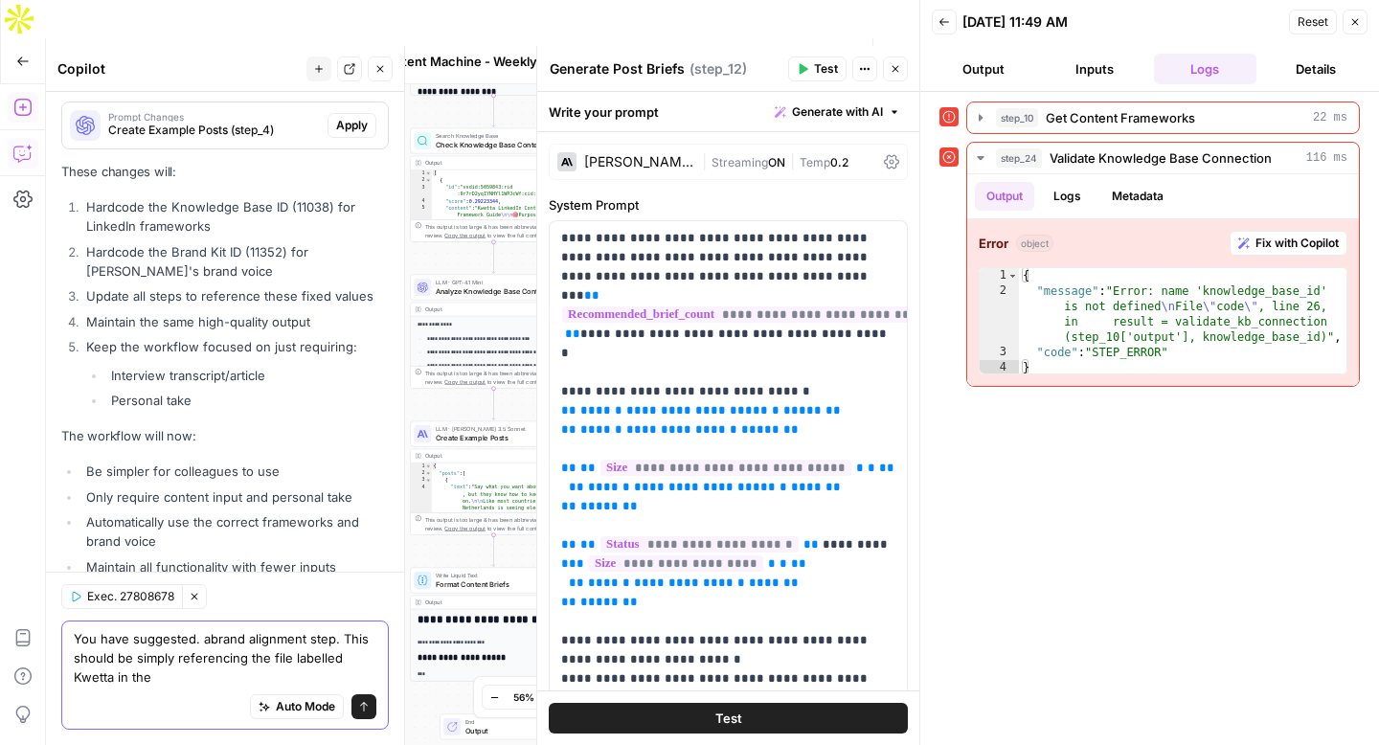
scroll to position [11808, 0]
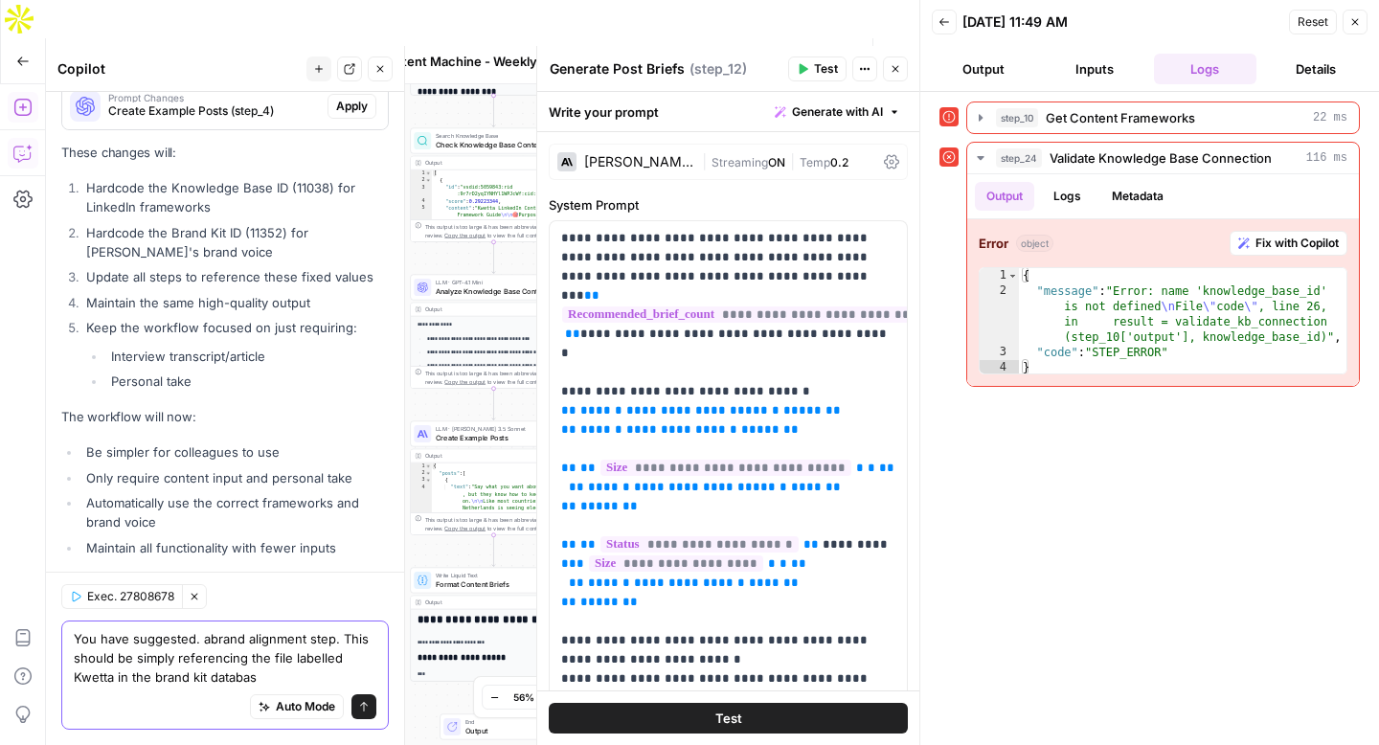
type textarea "You have suggested. abrand alignment step. This should be simply referencing th…"
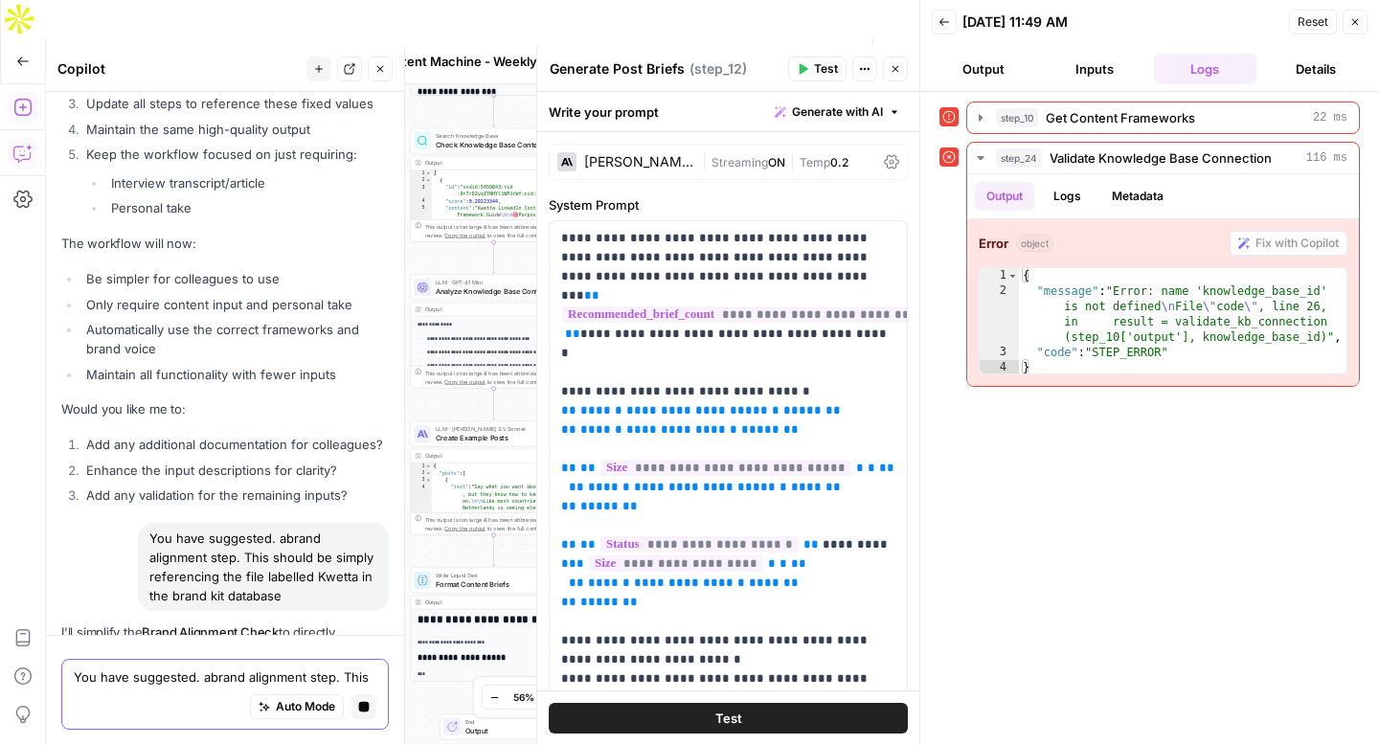
scroll to position [11692, 0]
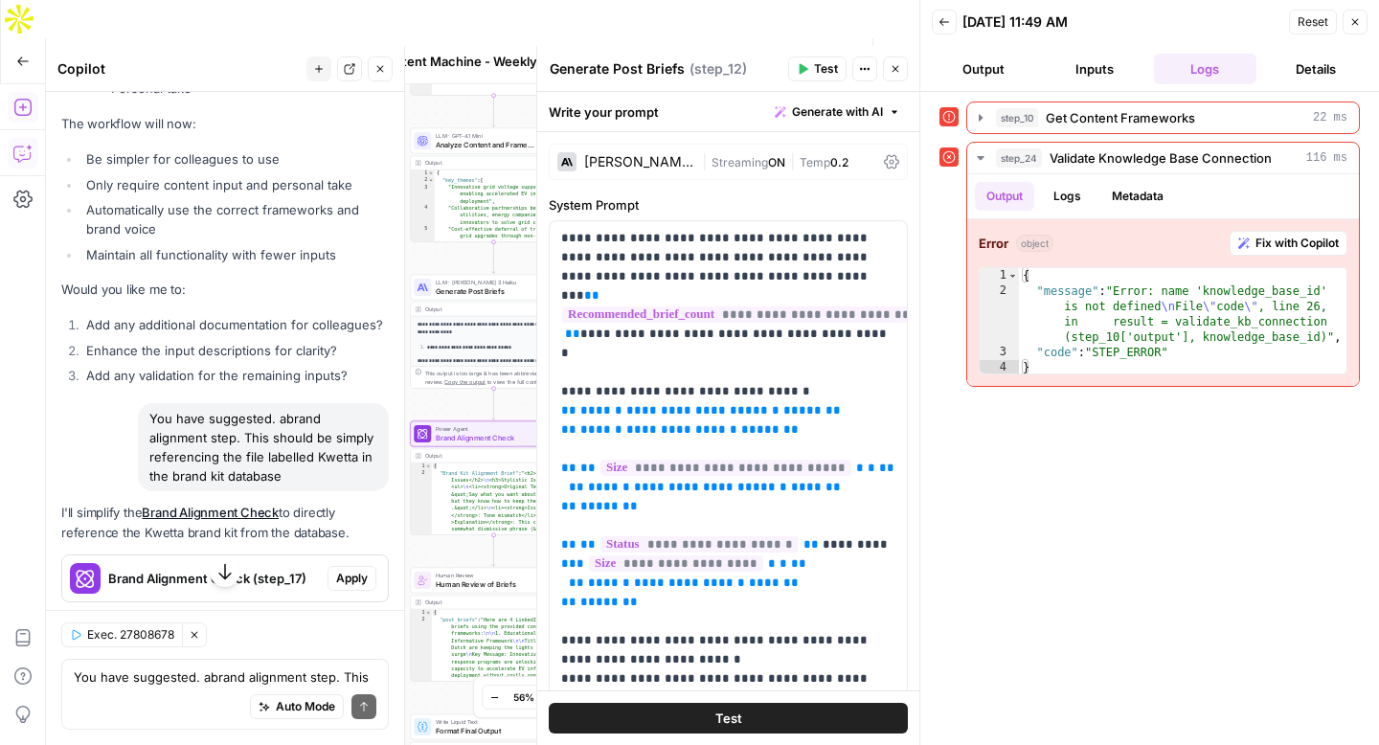
click at [343, 570] on span "Apply" at bounding box center [352, 578] width 32 height 17
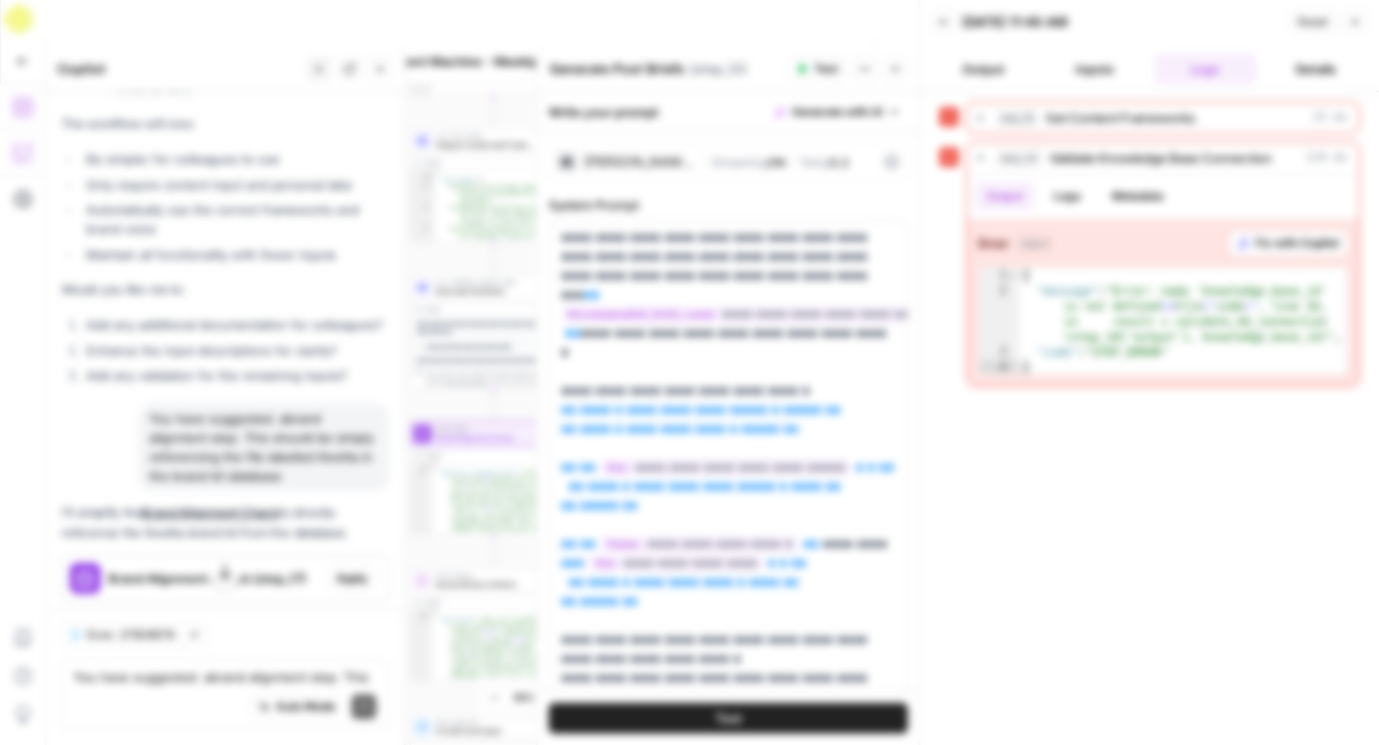
scroll to position [12097, 0]
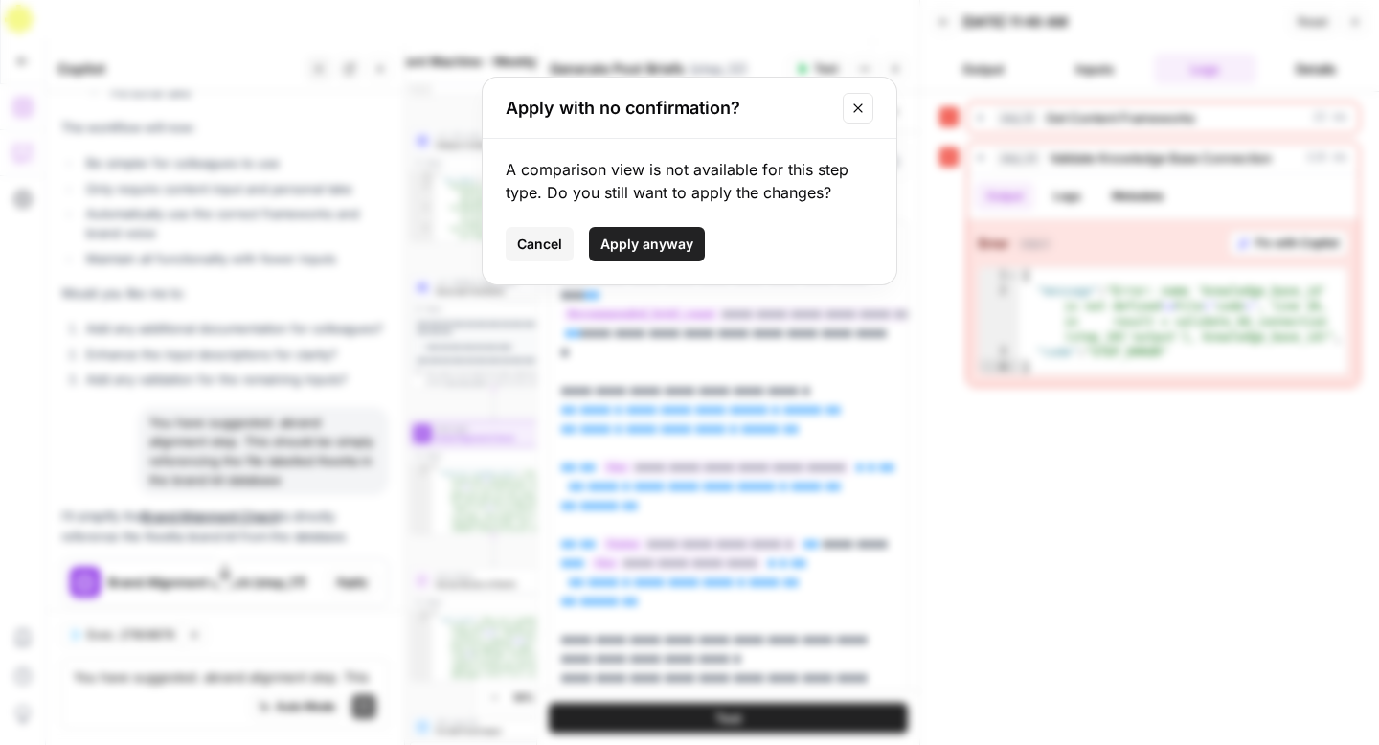
click at [635, 246] on span "Apply anyway" at bounding box center [646, 244] width 93 height 19
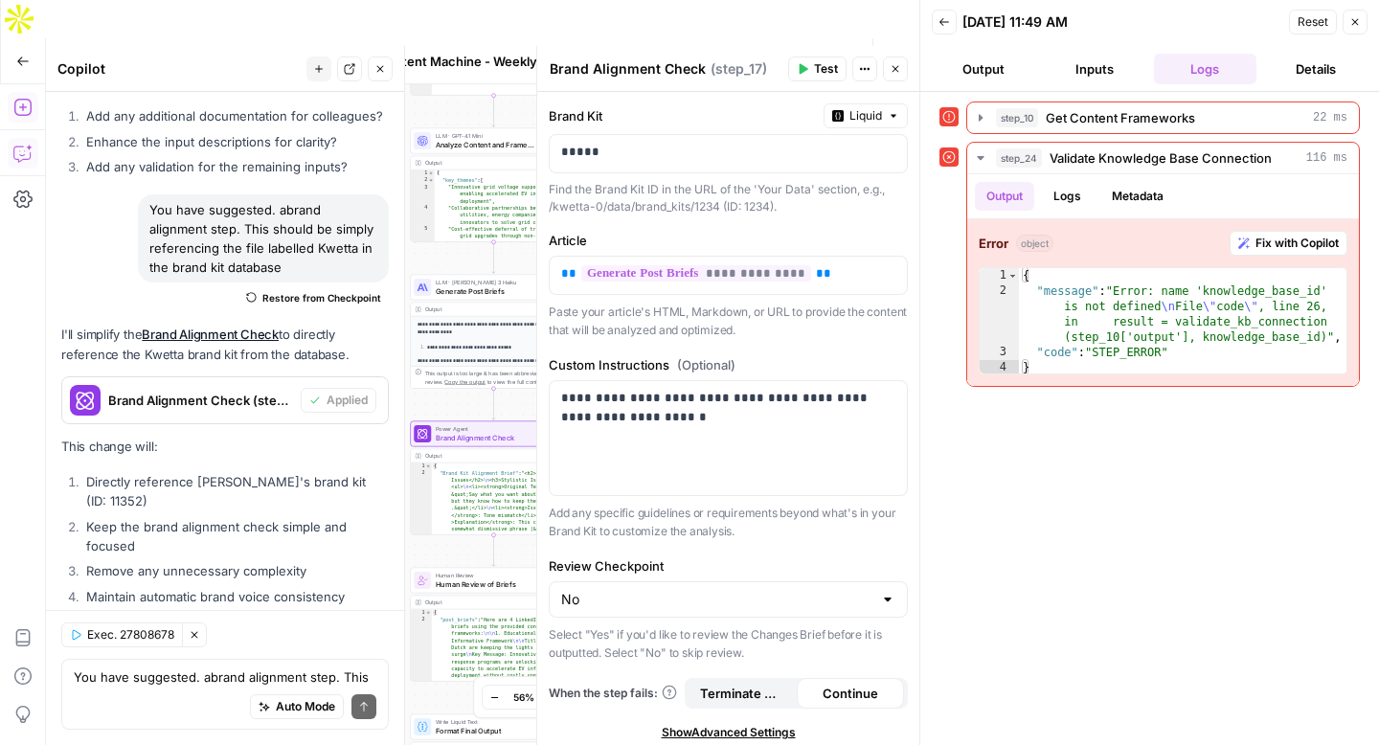
scroll to position [12232, 0]
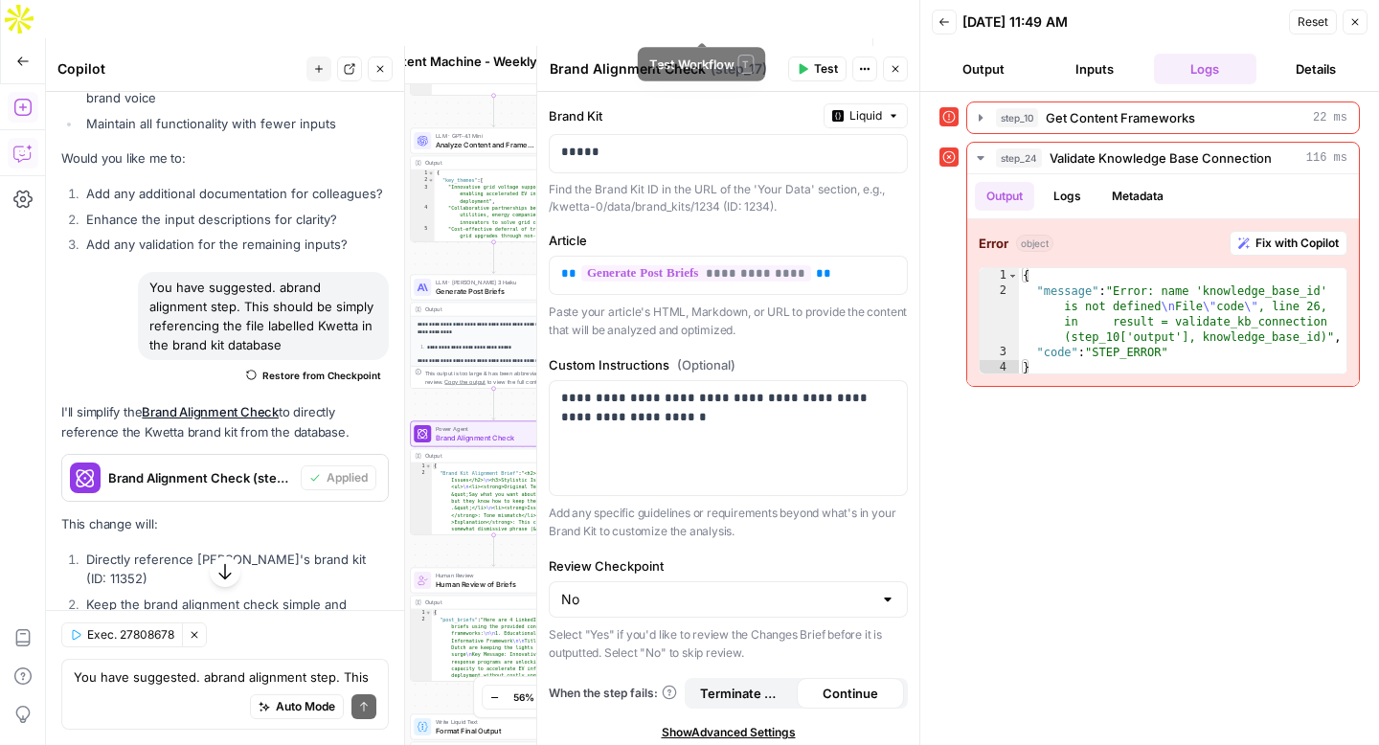
click at [709, 52] on span "Test Workflow" at bounding box center [711, 61] width 54 height 19
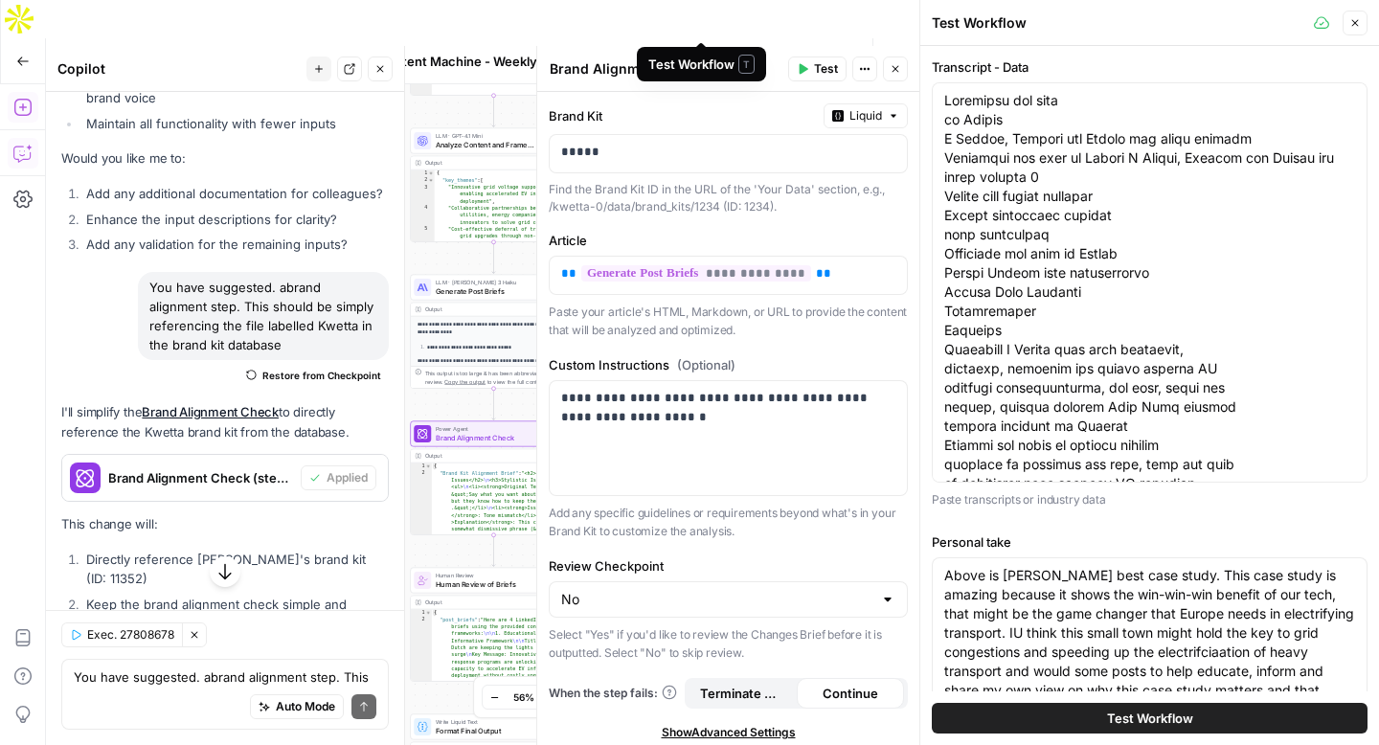
click at [703, 52] on span "Test Workflow" at bounding box center [711, 61] width 54 height 19
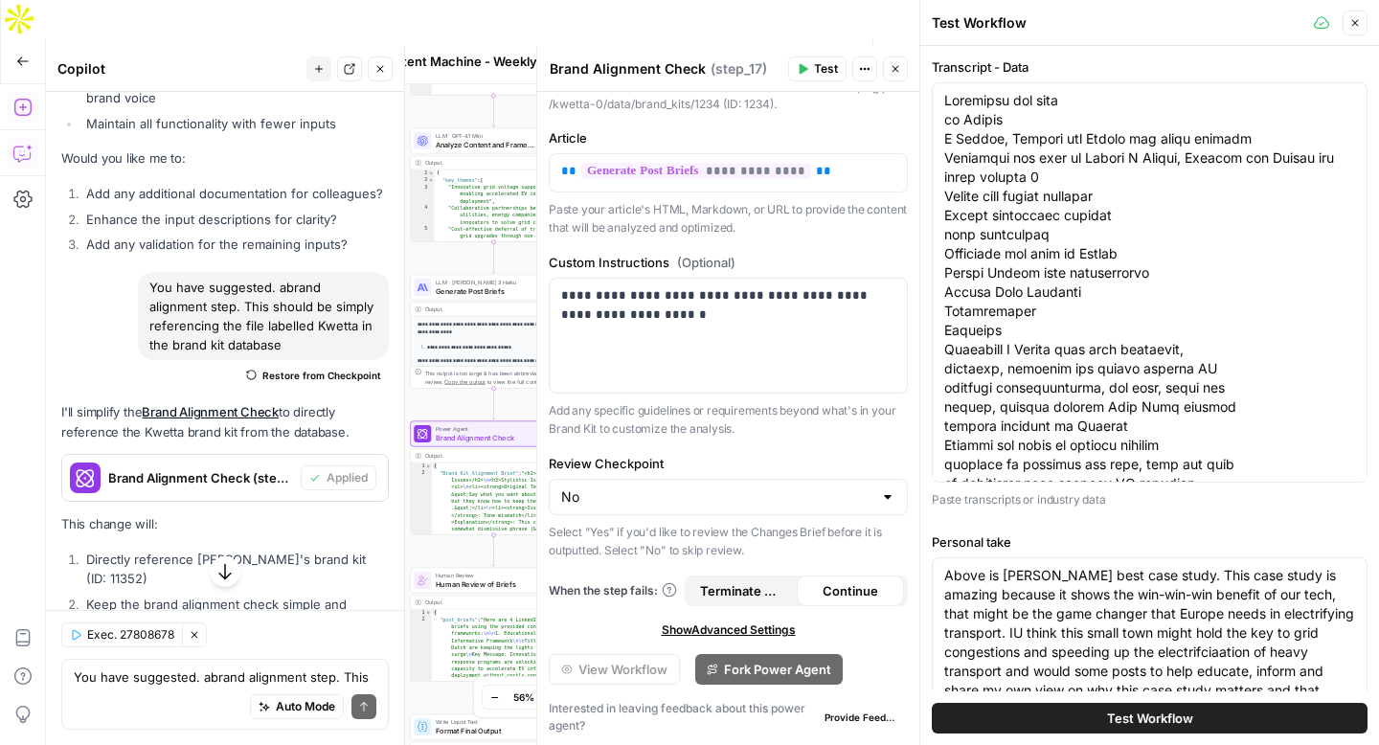
click at [1231, 728] on button "Test Workflow" at bounding box center [1150, 718] width 436 height 31
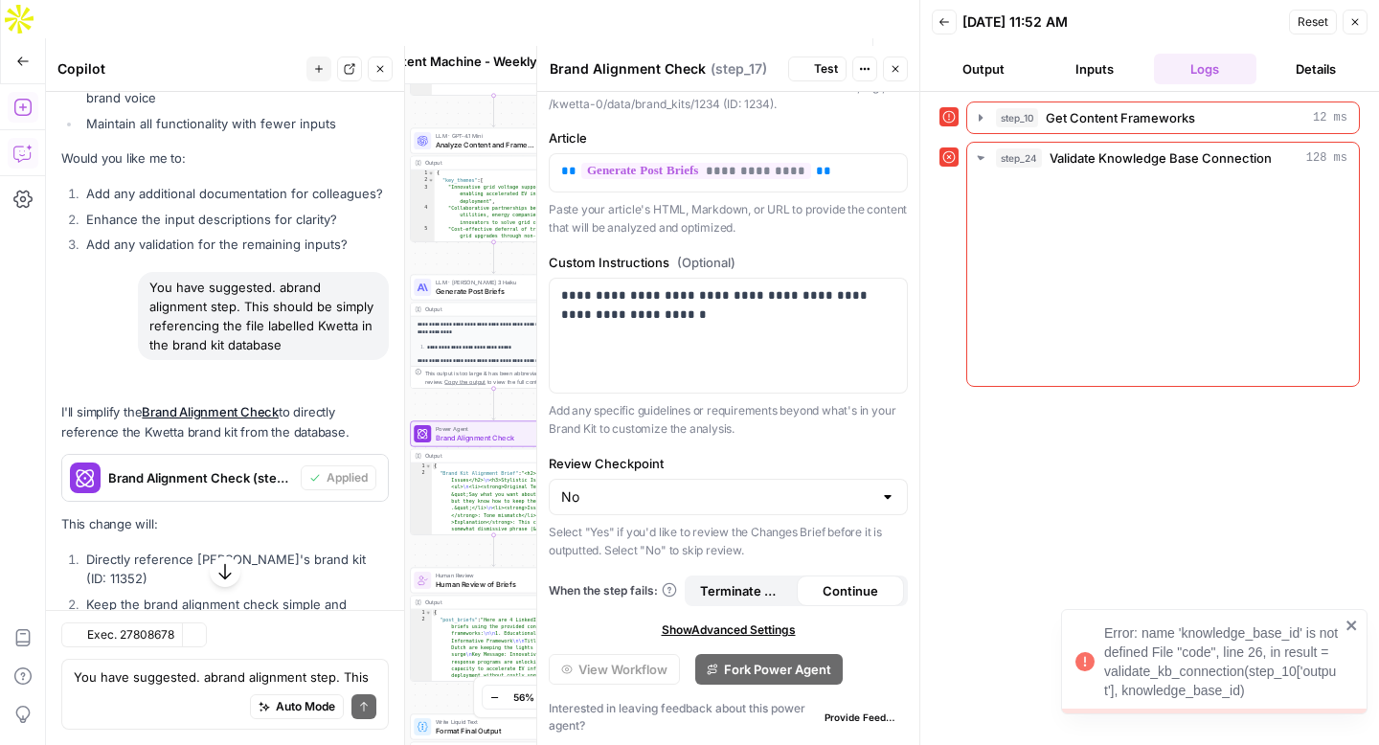
scroll to position [12309, 0]
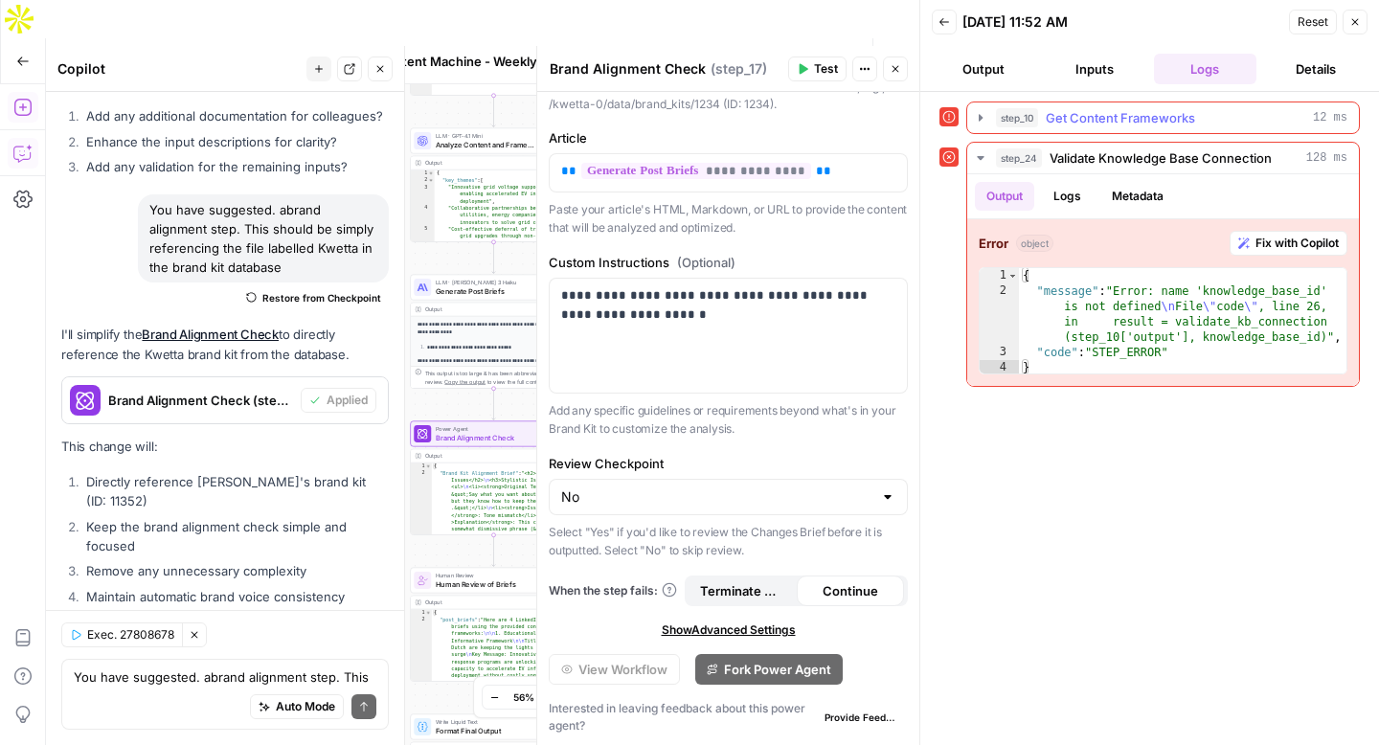
click at [1224, 122] on div "step_10 Get Content Frameworks 12 ms" at bounding box center [1171, 117] width 351 height 19
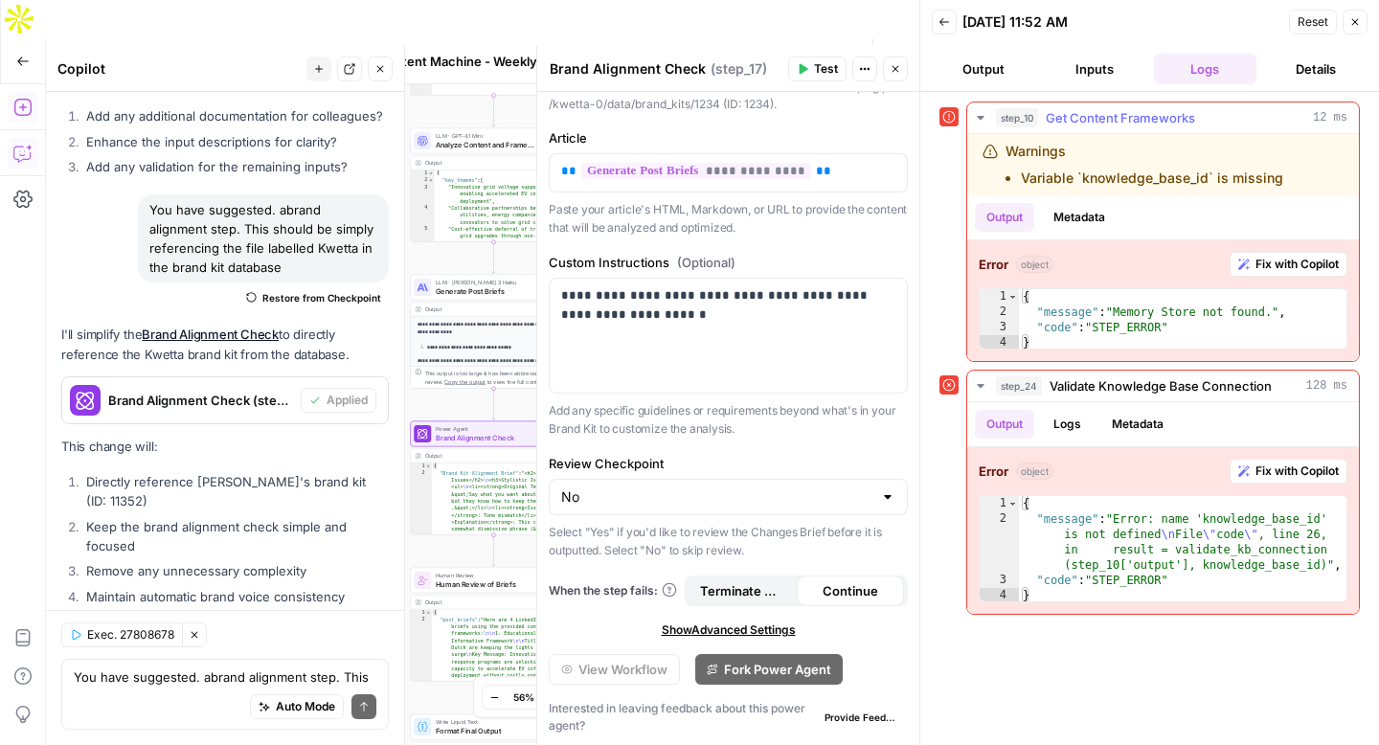
click at [1285, 262] on span "Fix with Copilot" at bounding box center [1296, 264] width 83 height 17
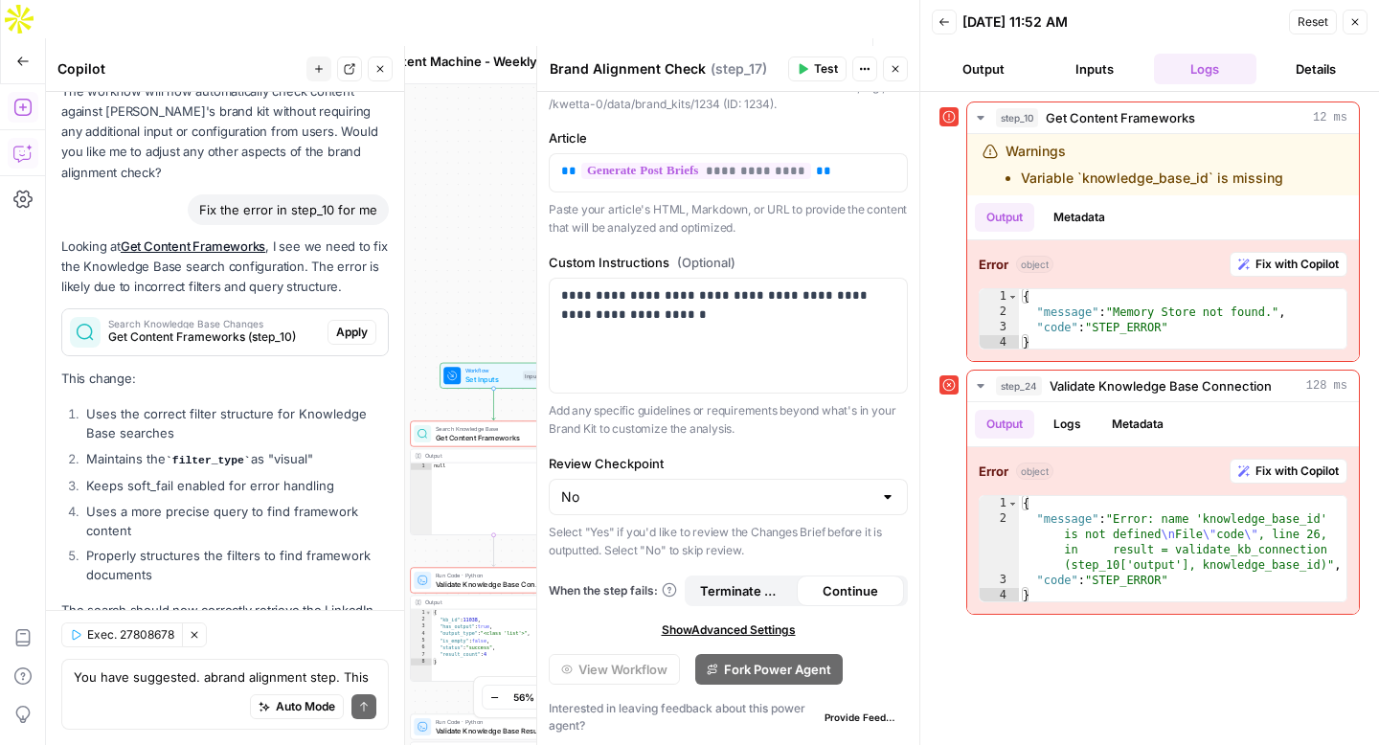
scroll to position [12878, 0]
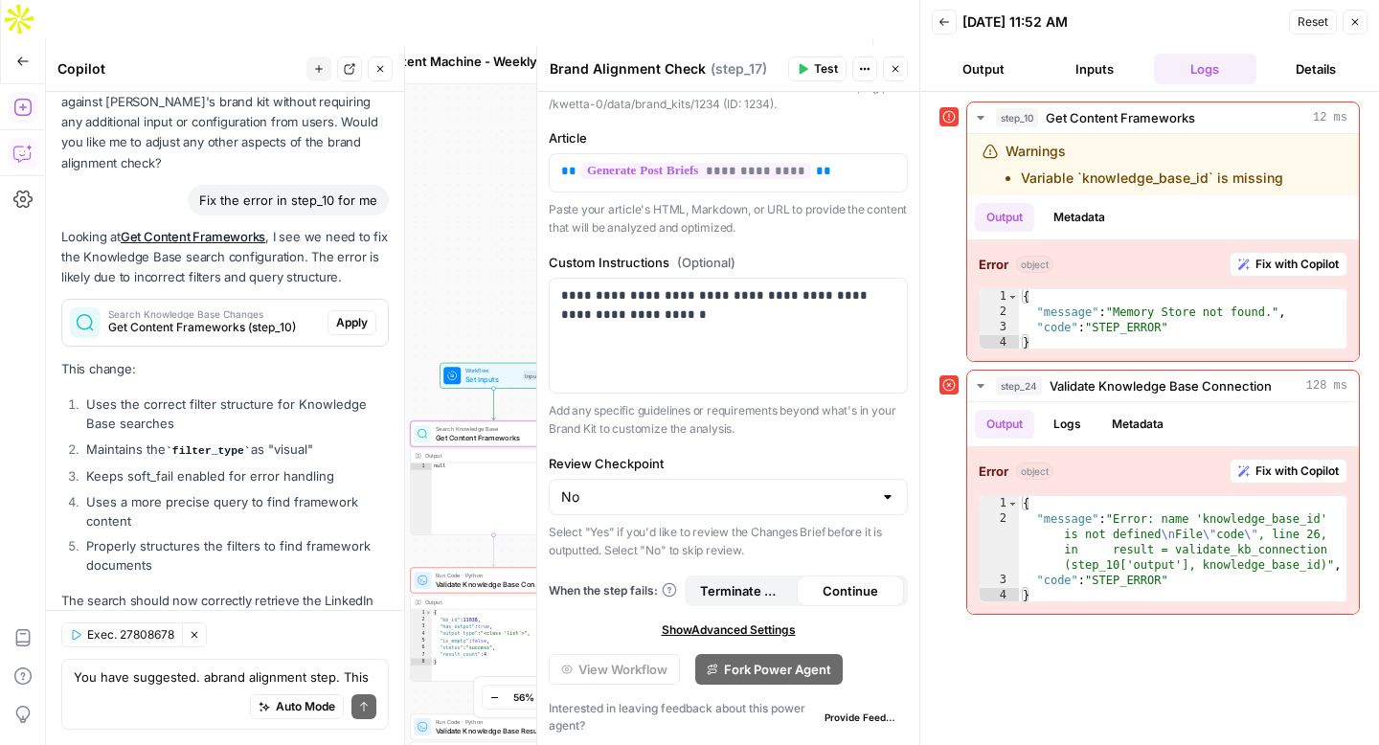
click at [351, 314] on span "Apply" at bounding box center [352, 322] width 32 height 17
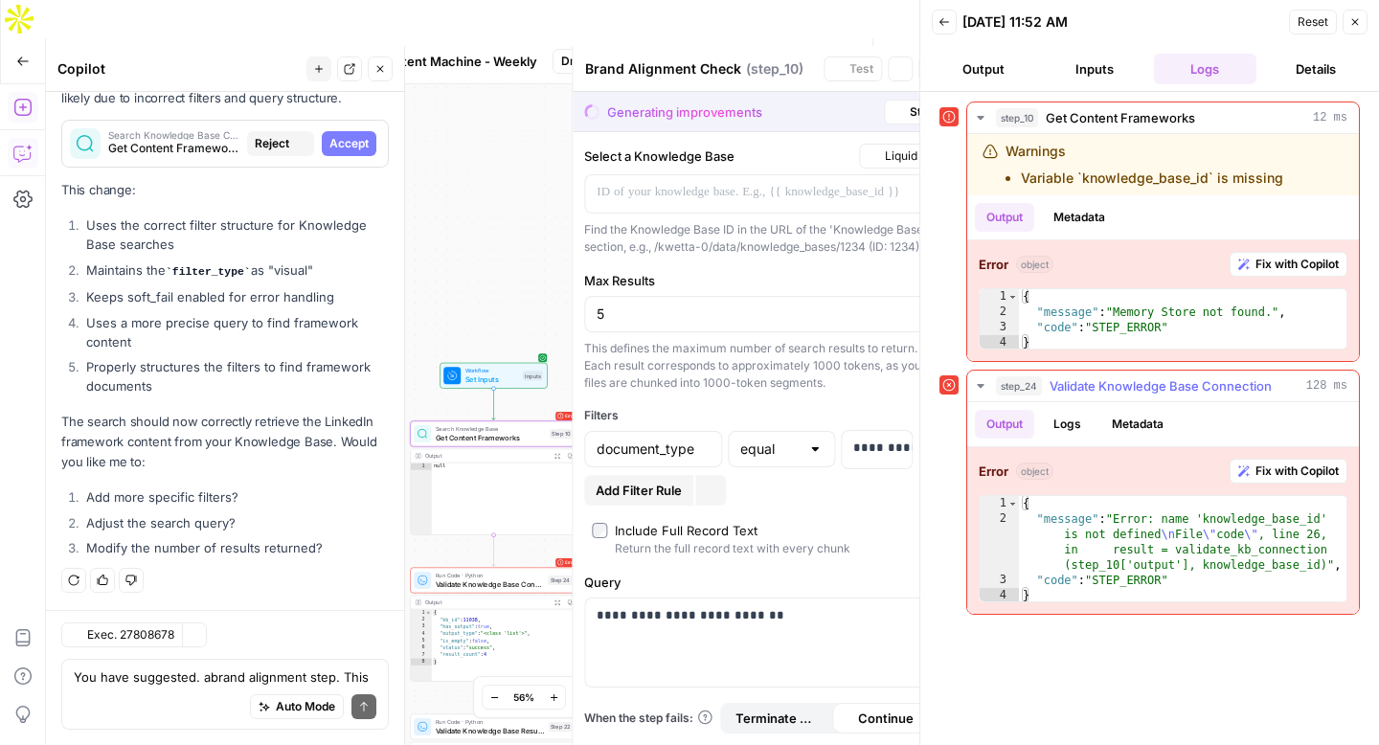
type textarea "Get Content Frameworks"
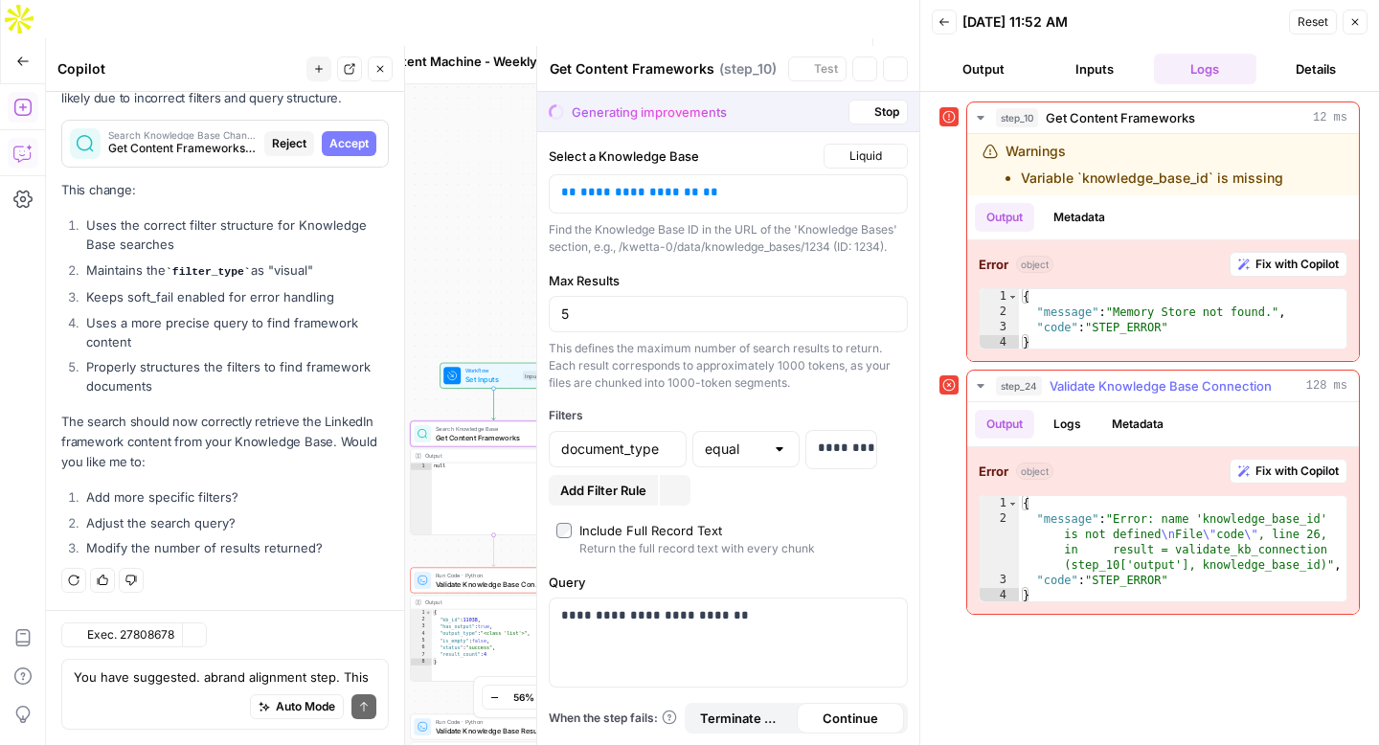
scroll to position [12541, 0]
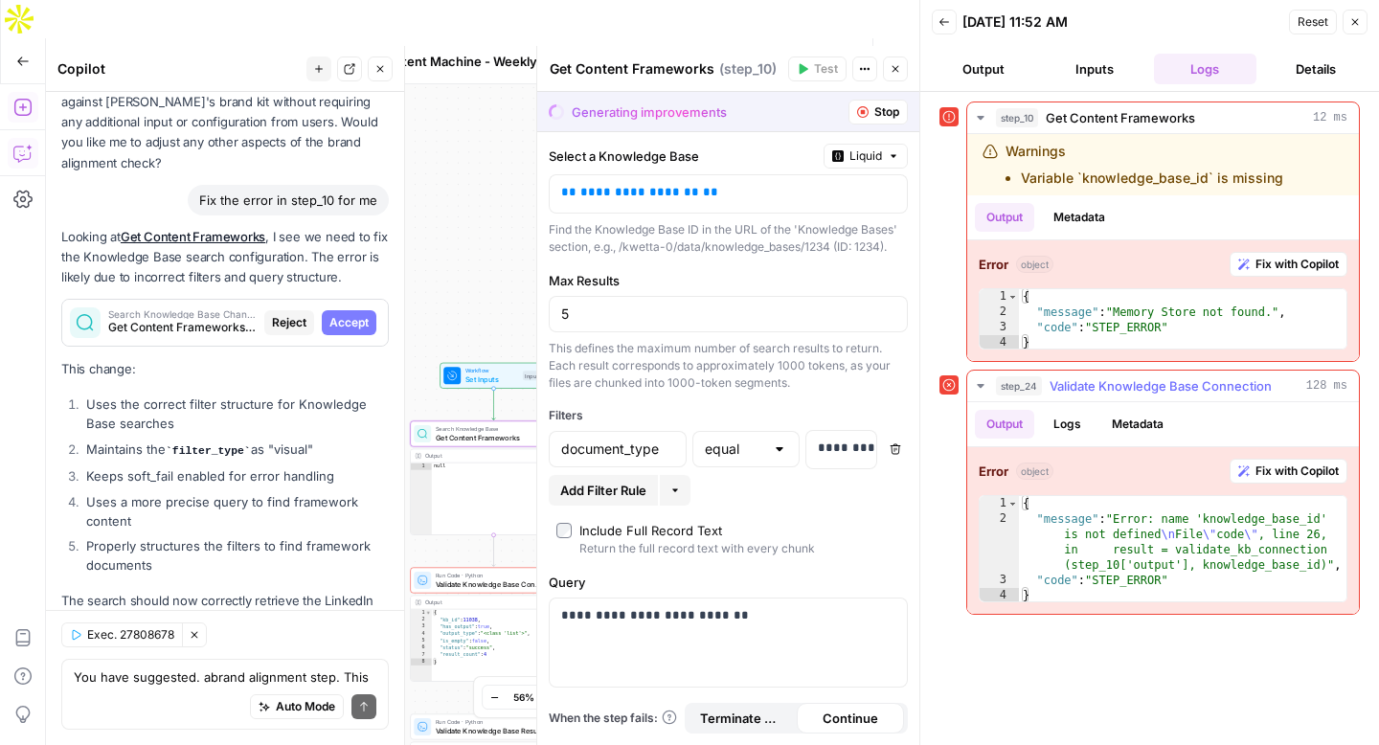
click at [1292, 470] on span "Fix with Copilot" at bounding box center [1296, 470] width 83 height 17
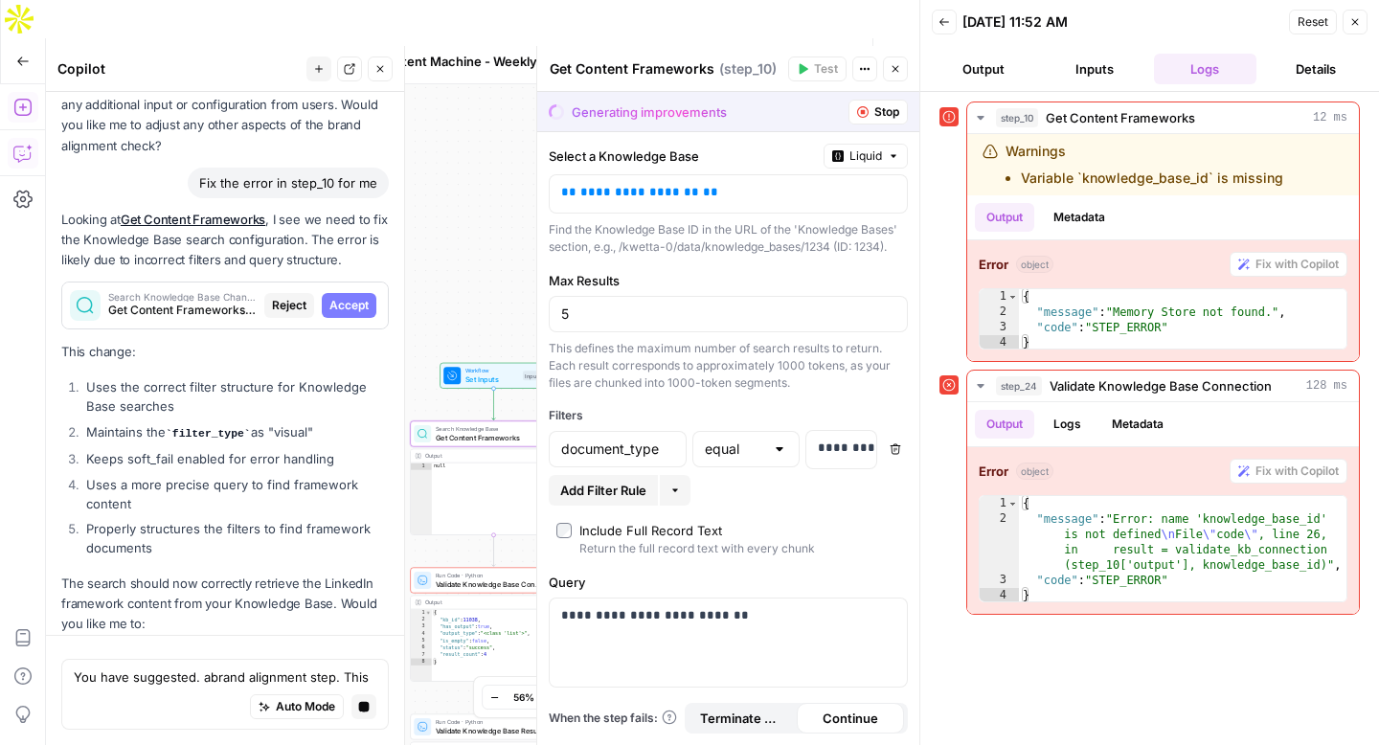
click at [366, 297] on span "Accept" at bounding box center [348, 305] width 39 height 17
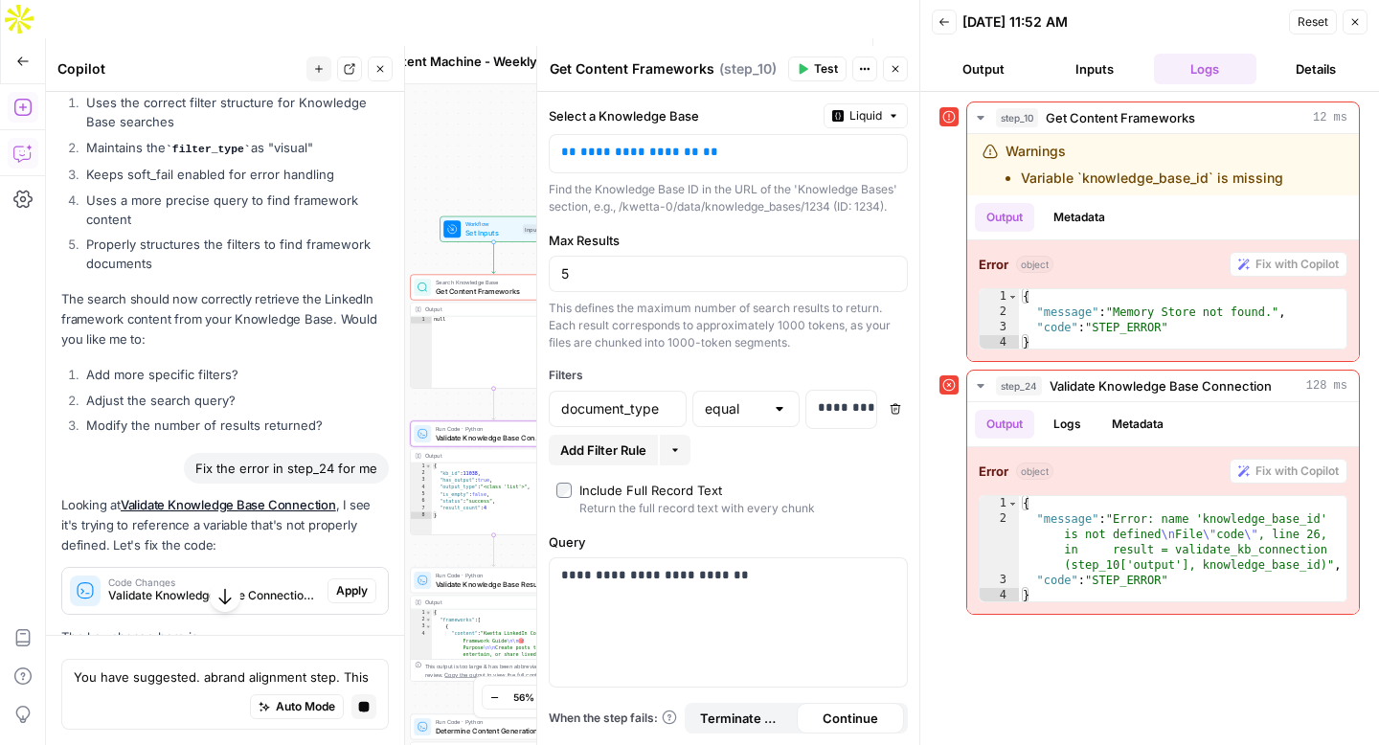
scroll to position [12838, 0]
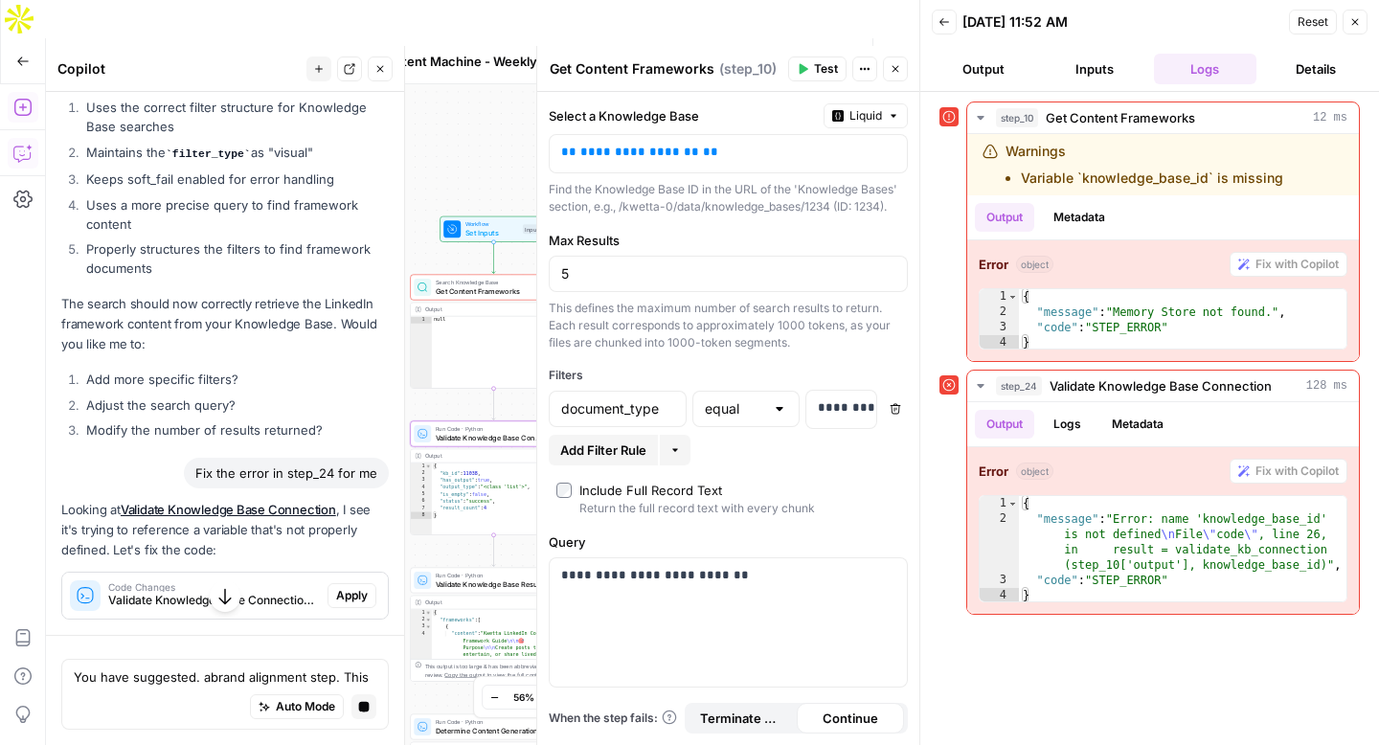
click at [347, 587] on span "Apply" at bounding box center [352, 595] width 32 height 17
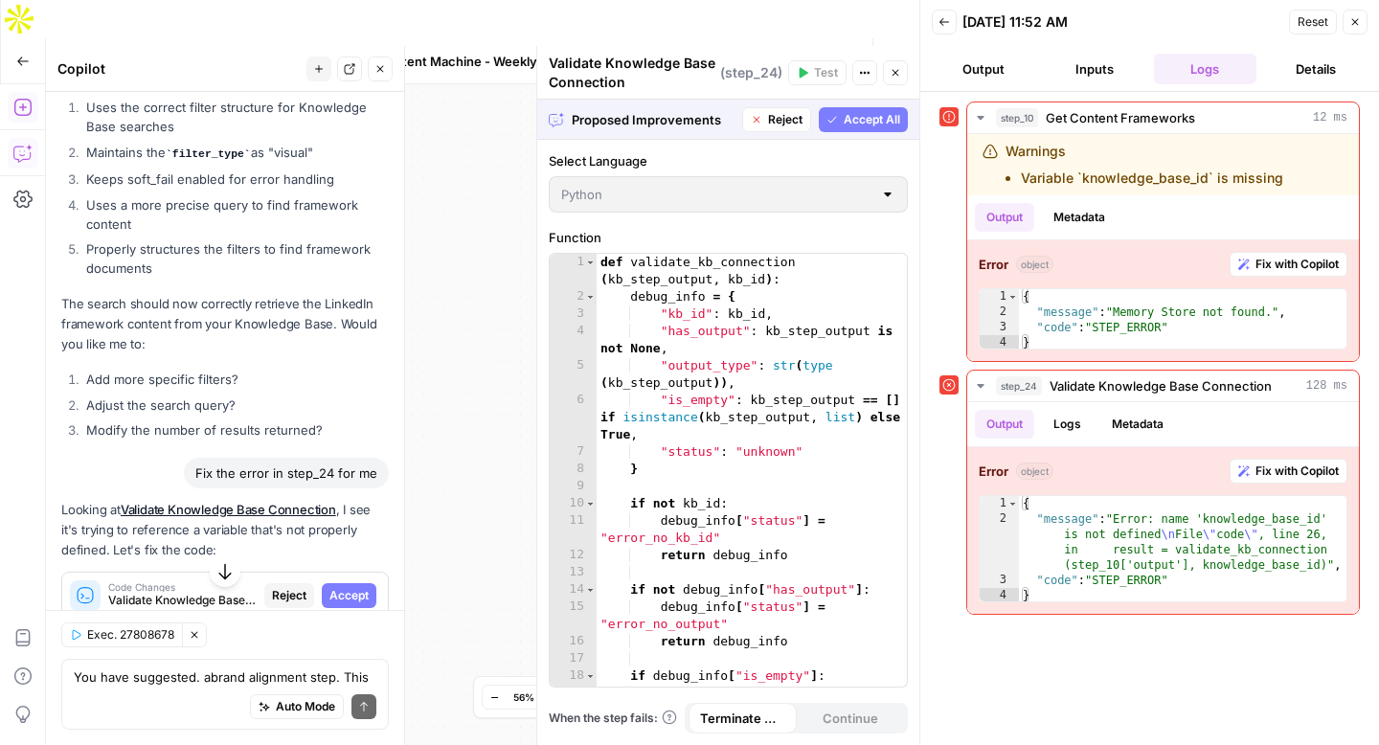
drag, startPoint x: 337, startPoint y: 418, endPoint x: 593, endPoint y: 252, distance: 305.1
click at [338, 587] on span "Accept" at bounding box center [348, 595] width 39 height 17
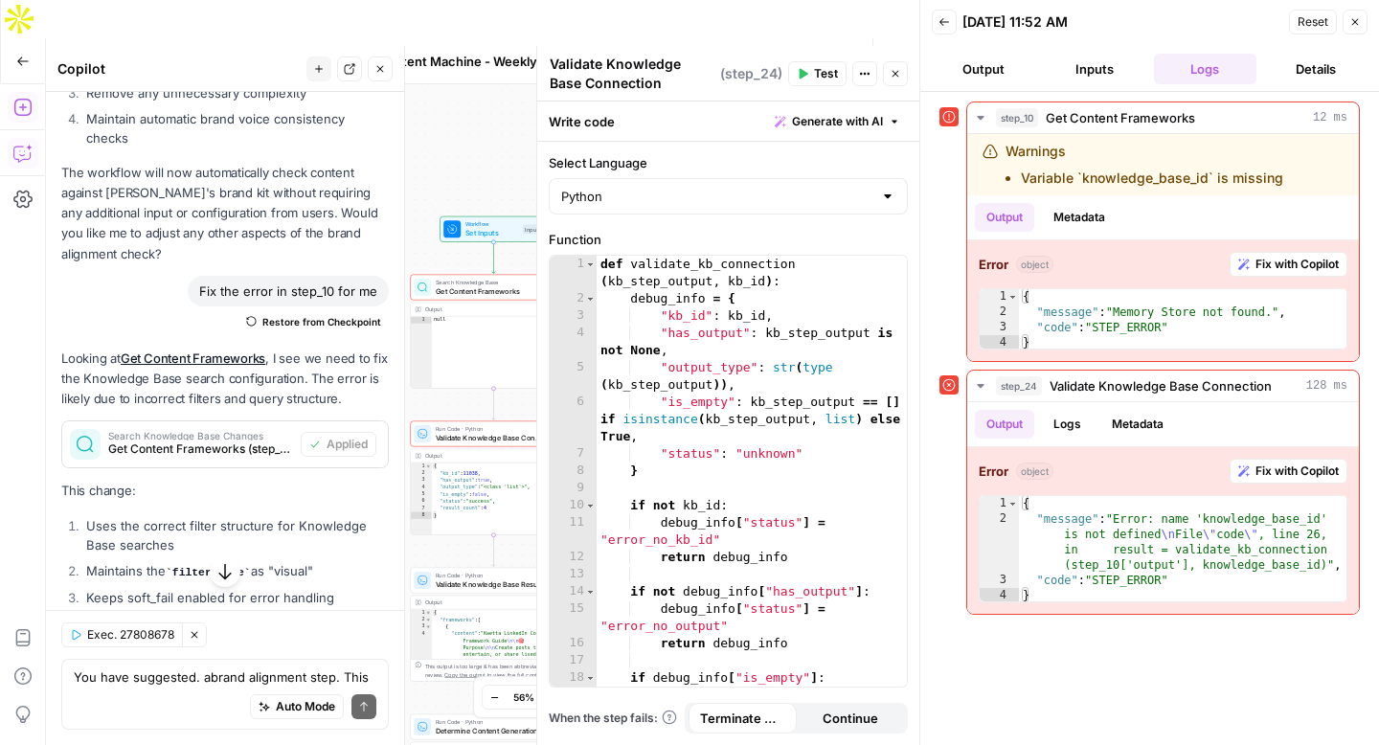
scroll to position [13406, 0]
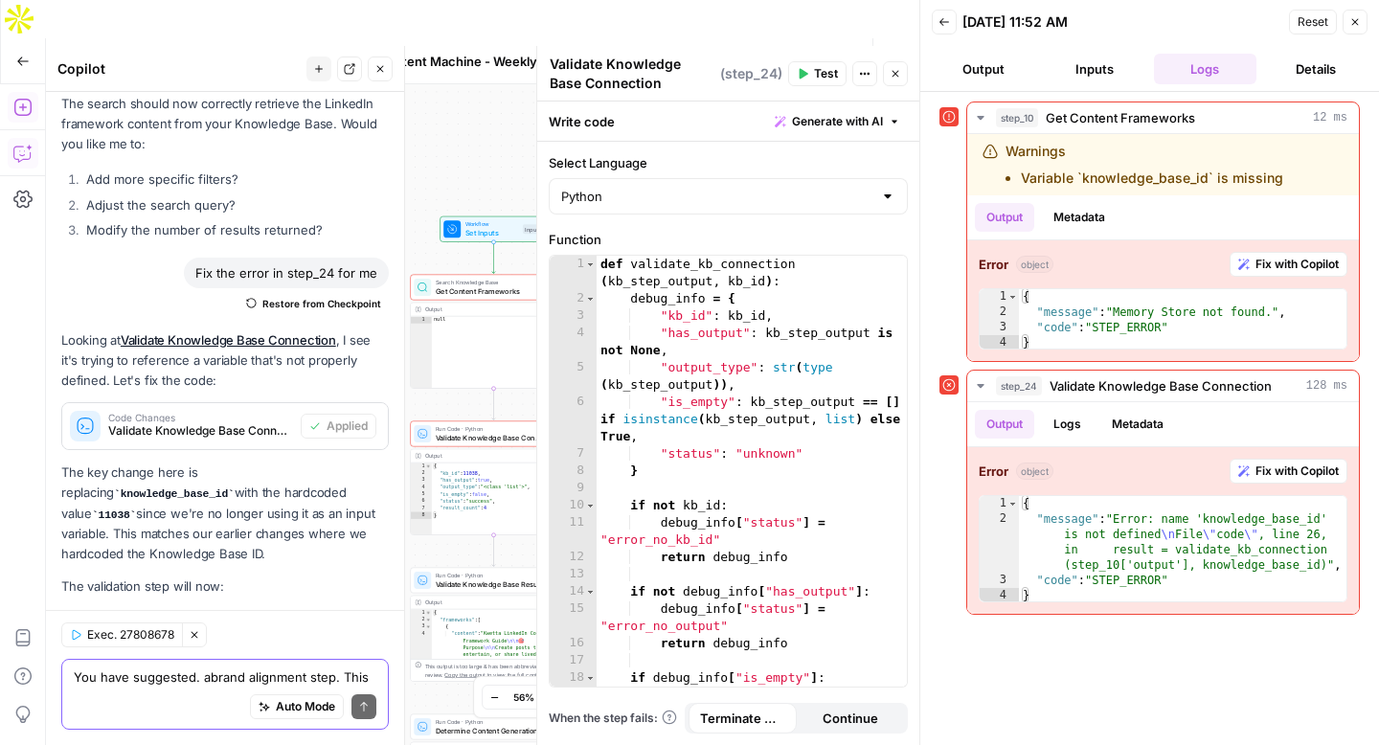
click at [152, 680] on textarea "You have suggested. abrand alignment step. This should be simply referencing th…" at bounding box center [225, 676] width 303 height 19
click at [708, 52] on span "Test Workflow" at bounding box center [711, 61] width 54 height 19
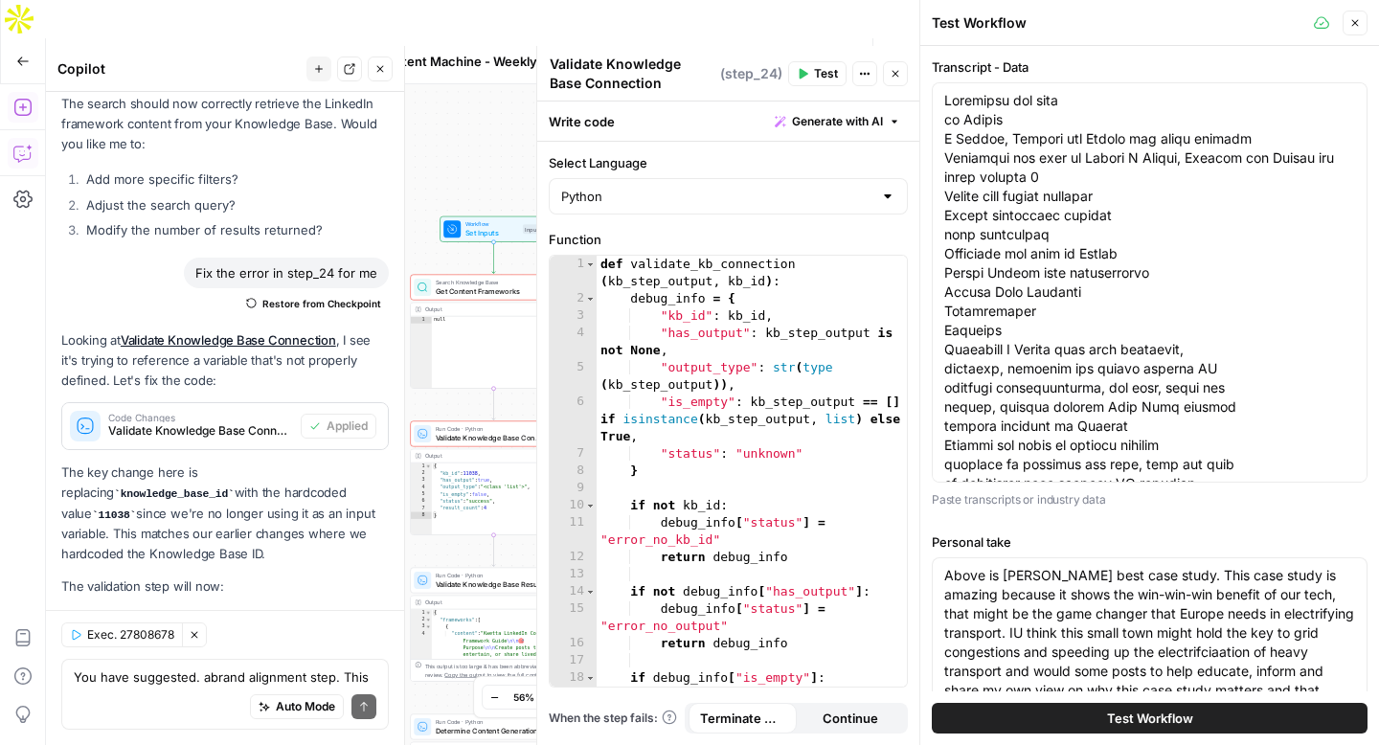
click at [1162, 722] on span "Test Workflow" at bounding box center [1150, 718] width 86 height 19
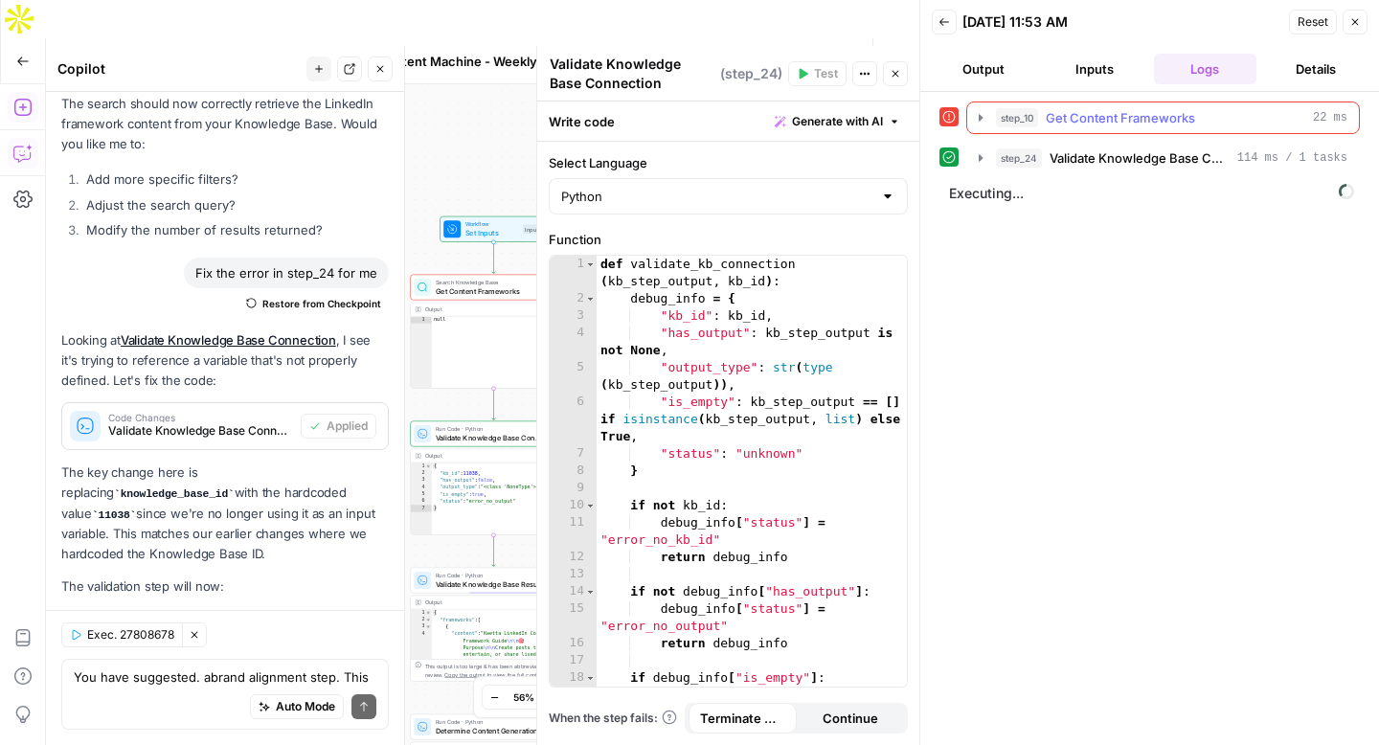
click at [976, 113] on icon "button" at bounding box center [980, 117] width 15 height 15
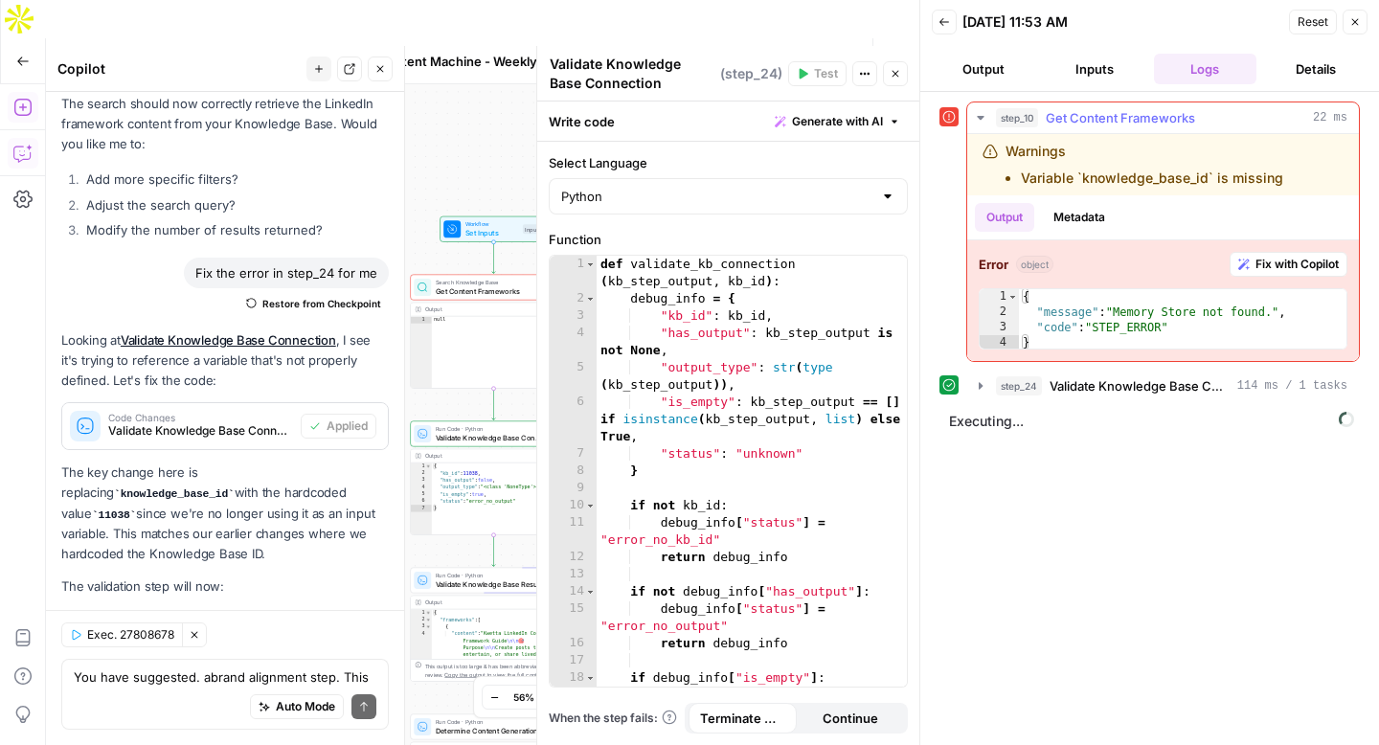
drag, startPoint x: 1294, startPoint y: 179, endPoint x: 1002, endPoint y: 149, distance: 293.5
click at [1002, 149] on div "Warnings Variable `knowledge_base_id` is missing" at bounding box center [1147, 165] width 331 height 46
click at [191, 681] on textarea "You have suggested. abrand alignment step. This should be simply referencing th…" at bounding box center [225, 676] width 303 height 19
paste textarea "Warnings Variable `knowledge_base_id` is missing"
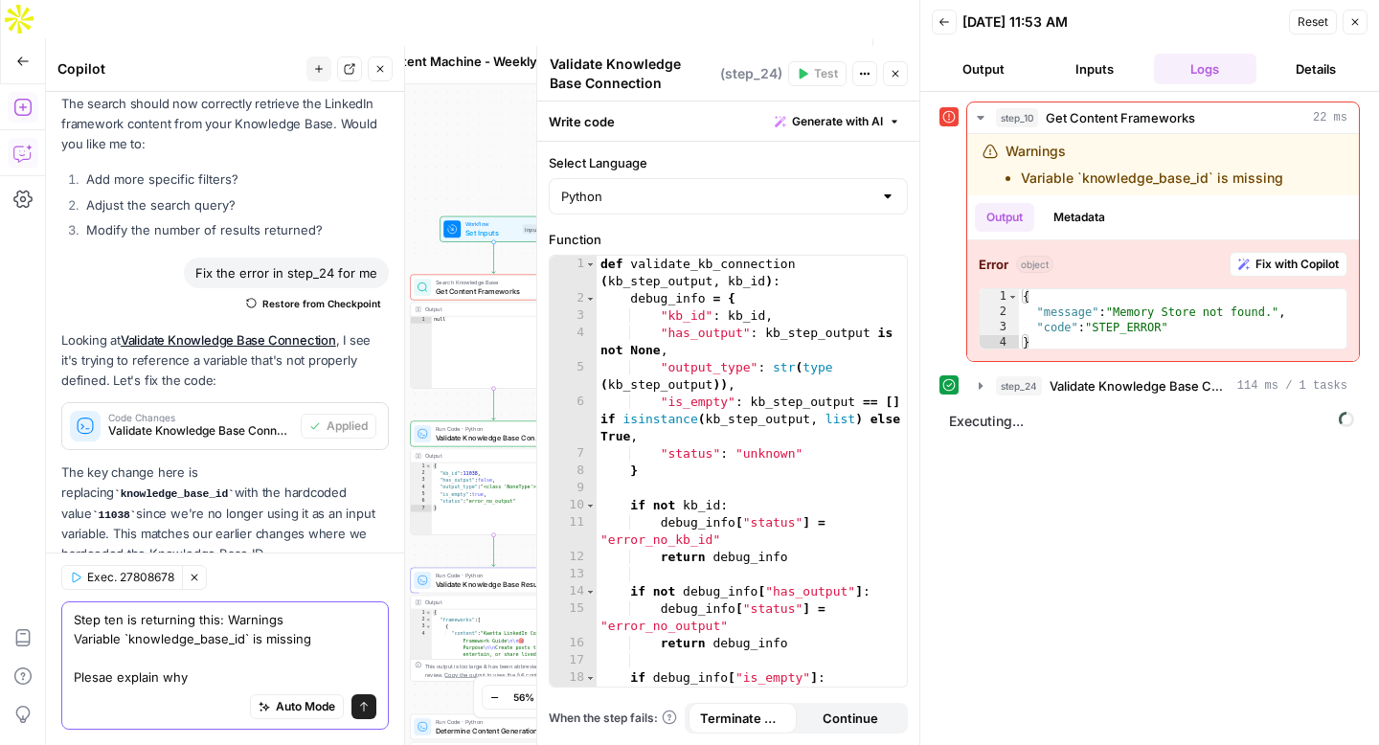
scroll to position [13463, 0]
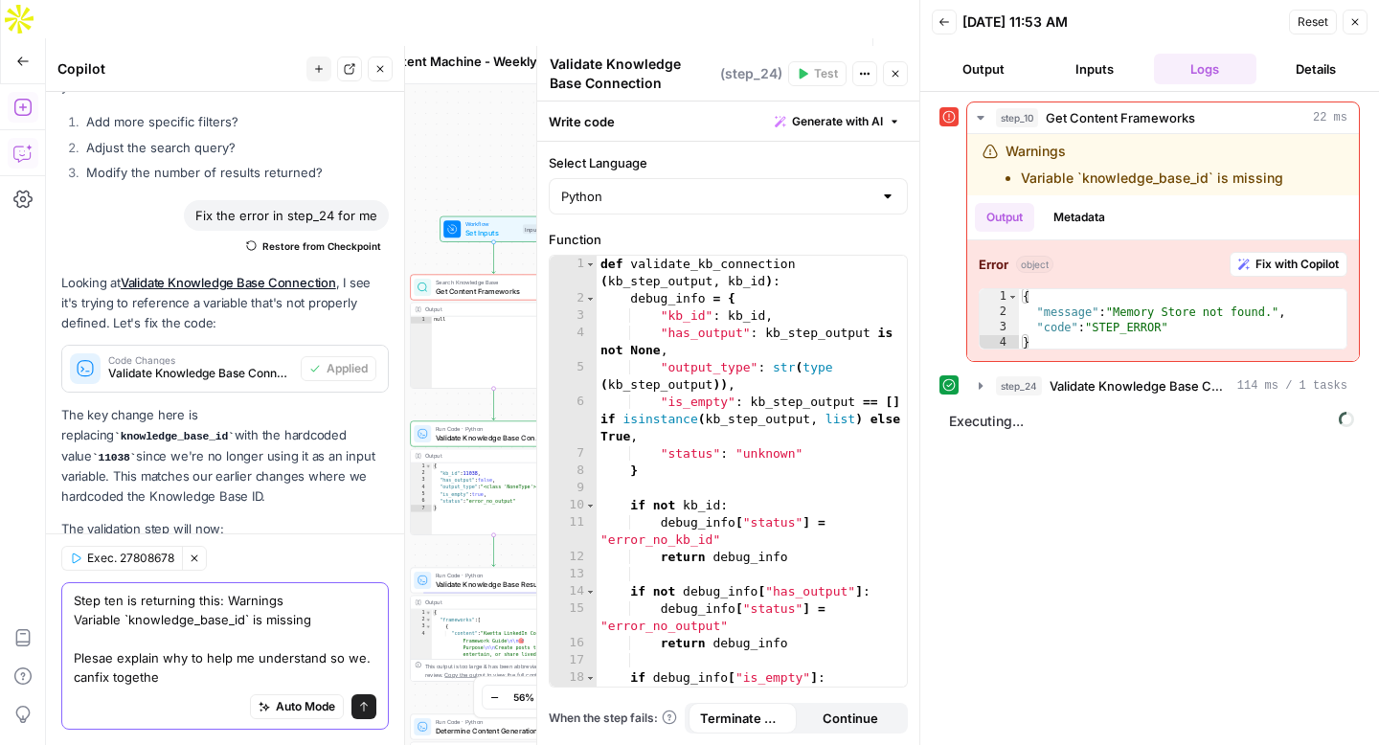
type textarea "Step ten is returning this: Warnings Variable `knowledge_base_id` is missing Pl…"
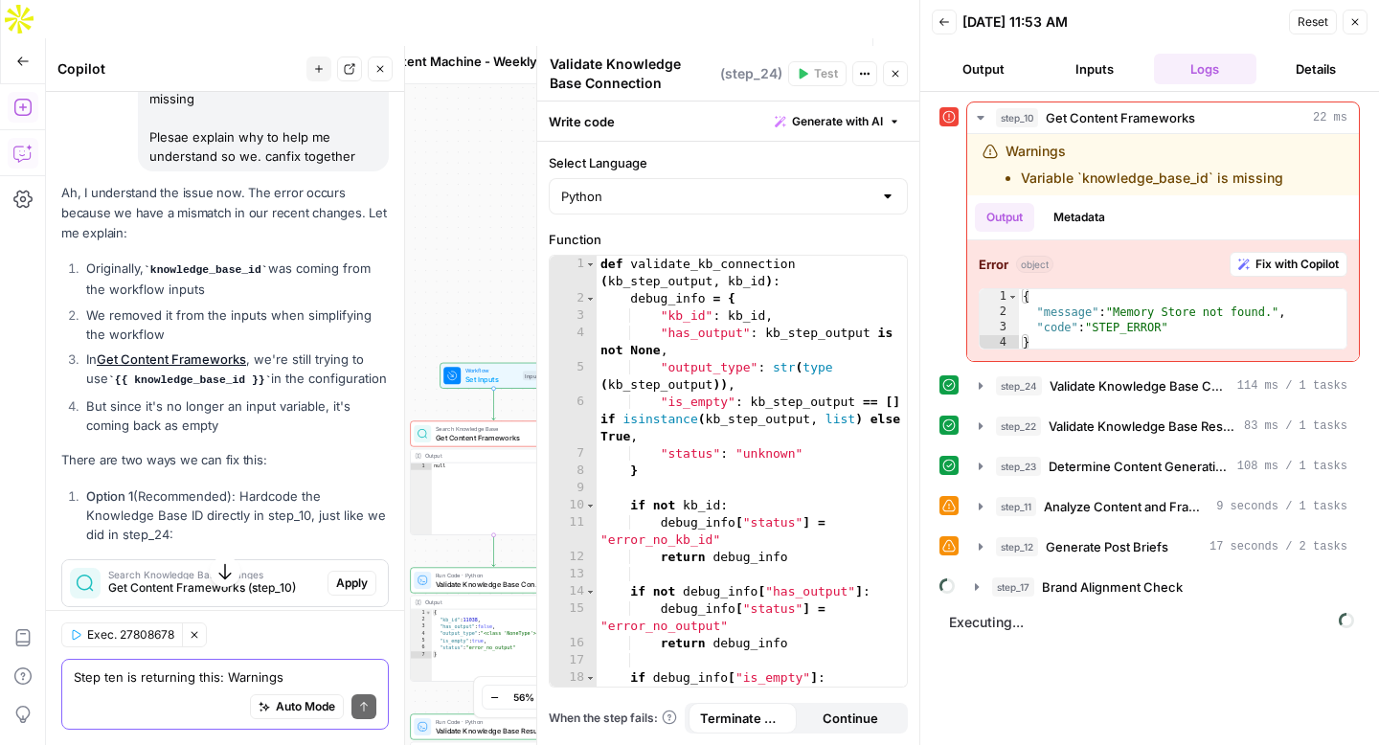
scroll to position [14201, 0]
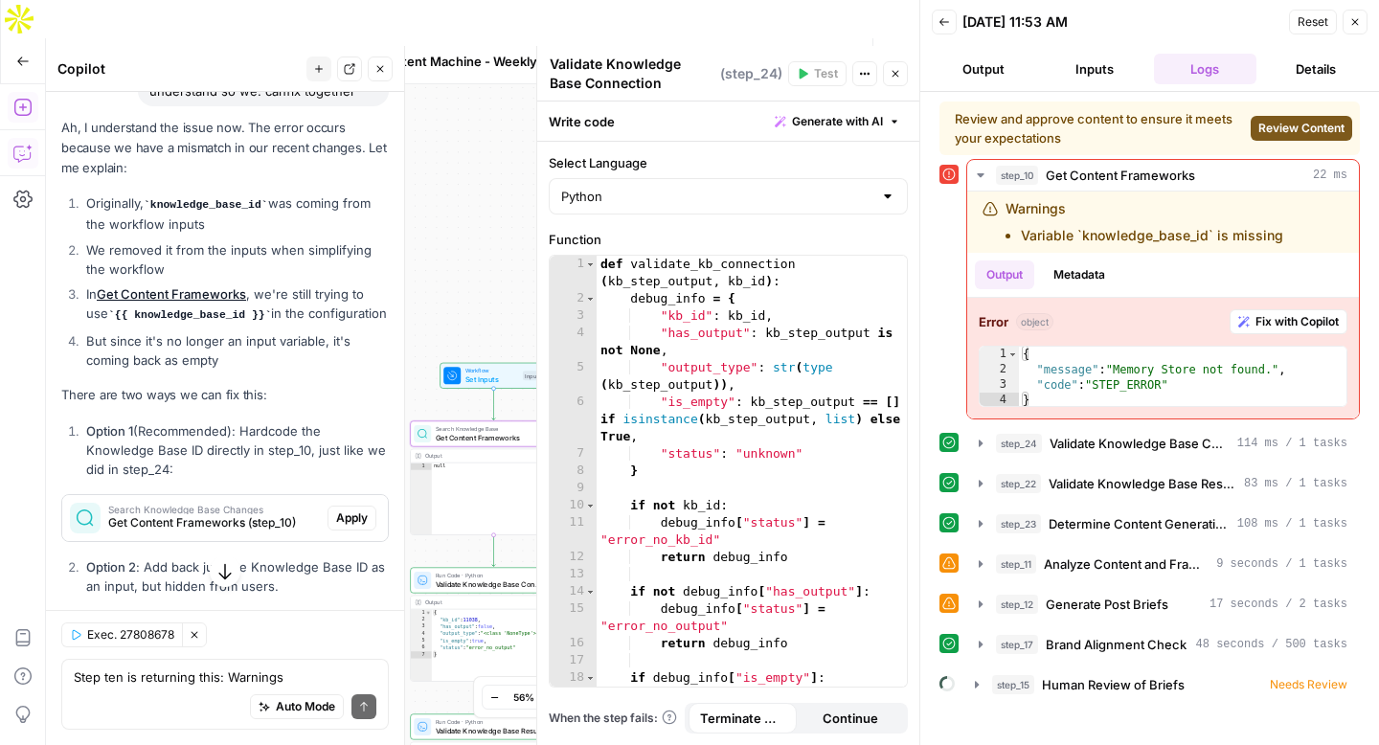
click at [362, 509] on span "Apply" at bounding box center [352, 517] width 32 height 17
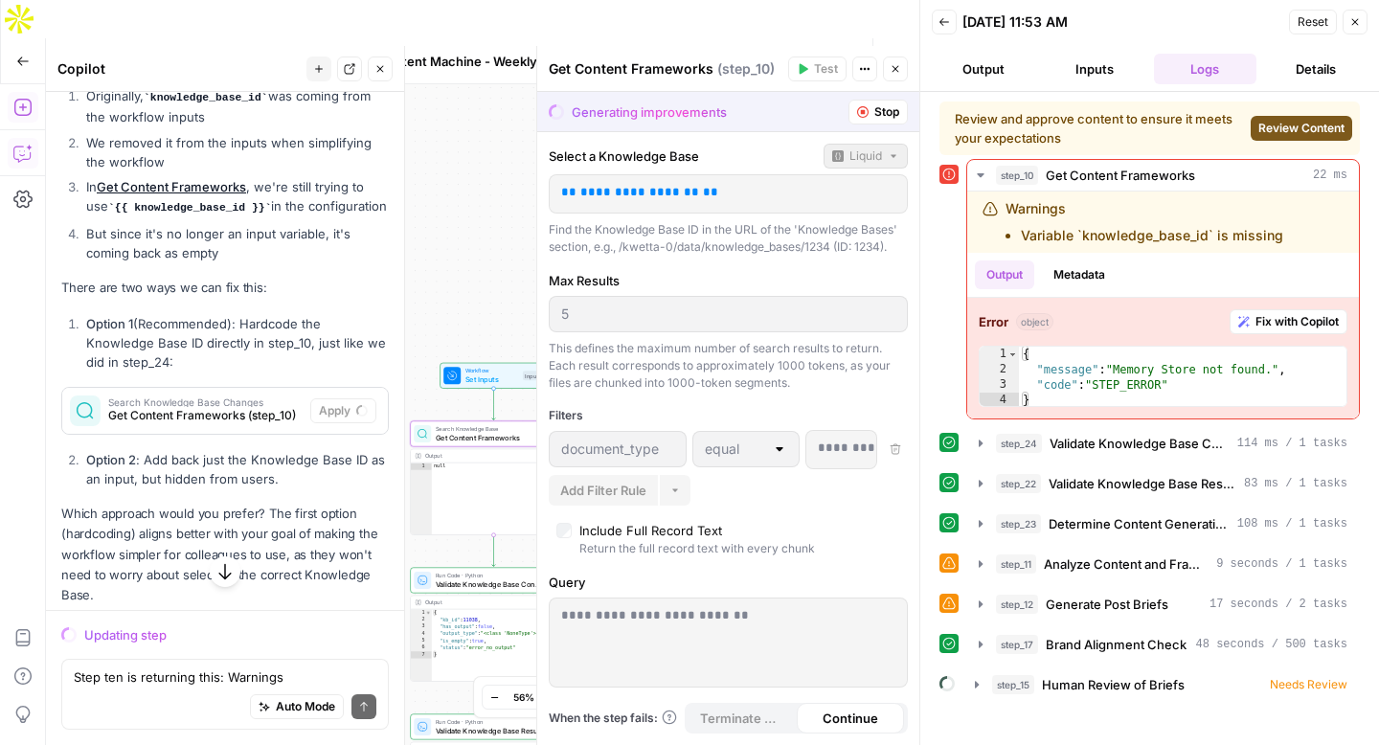
scroll to position [13911, 0]
click at [147, 676] on textarea "Step ten is returning this: Warnings Variable `knowledge_base_id` is missing Pl…" at bounding box center [225, 676] width 303 height 19
type textarea "First option please"
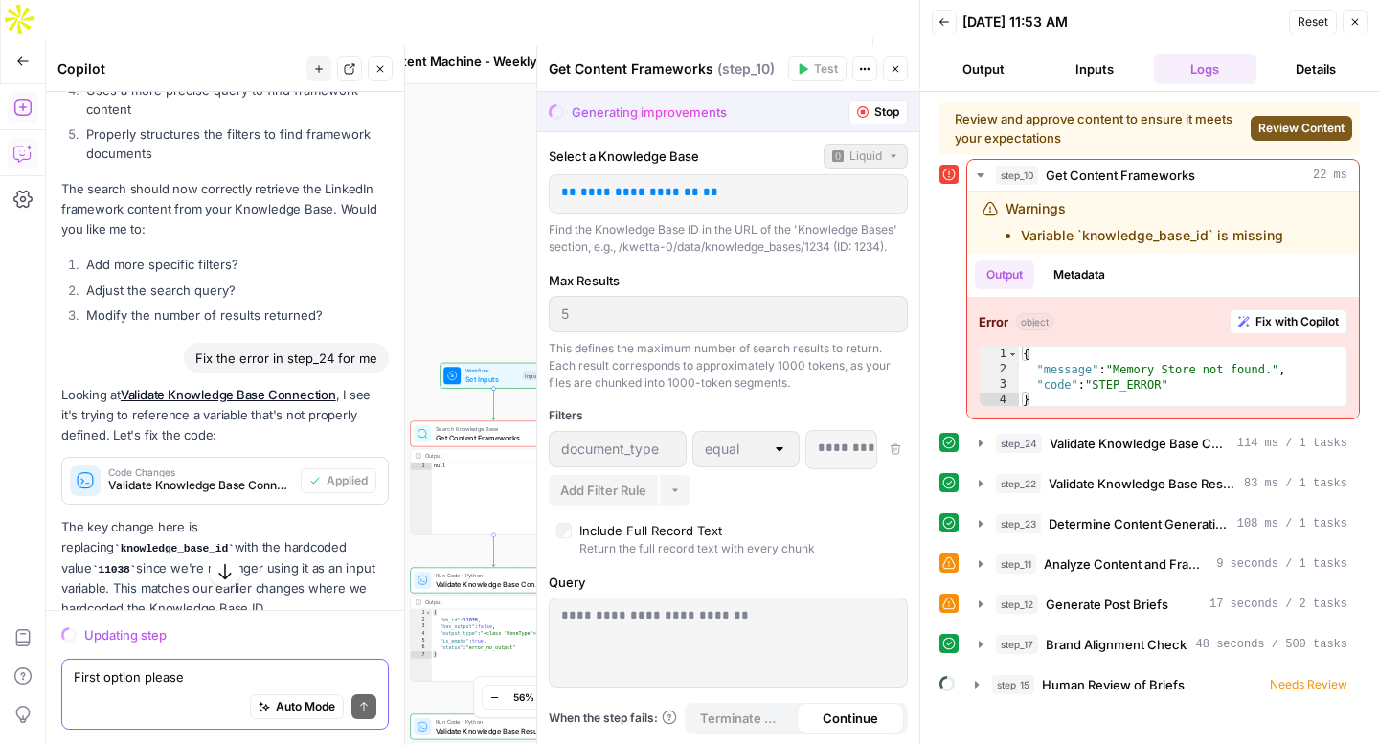
scroll to position [14470, 0]
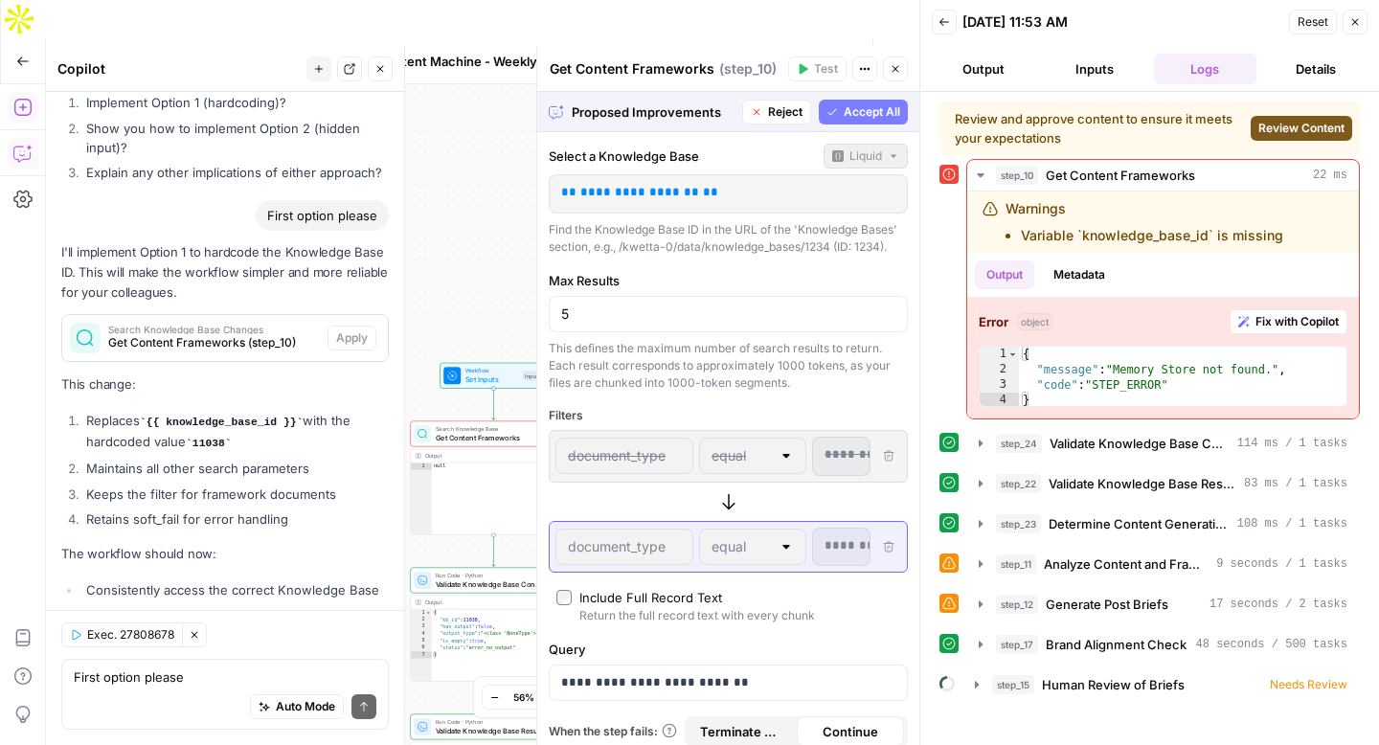
click at [870, 104] on span "Accept All" at bounding box center [872, 111] width 56 height 17
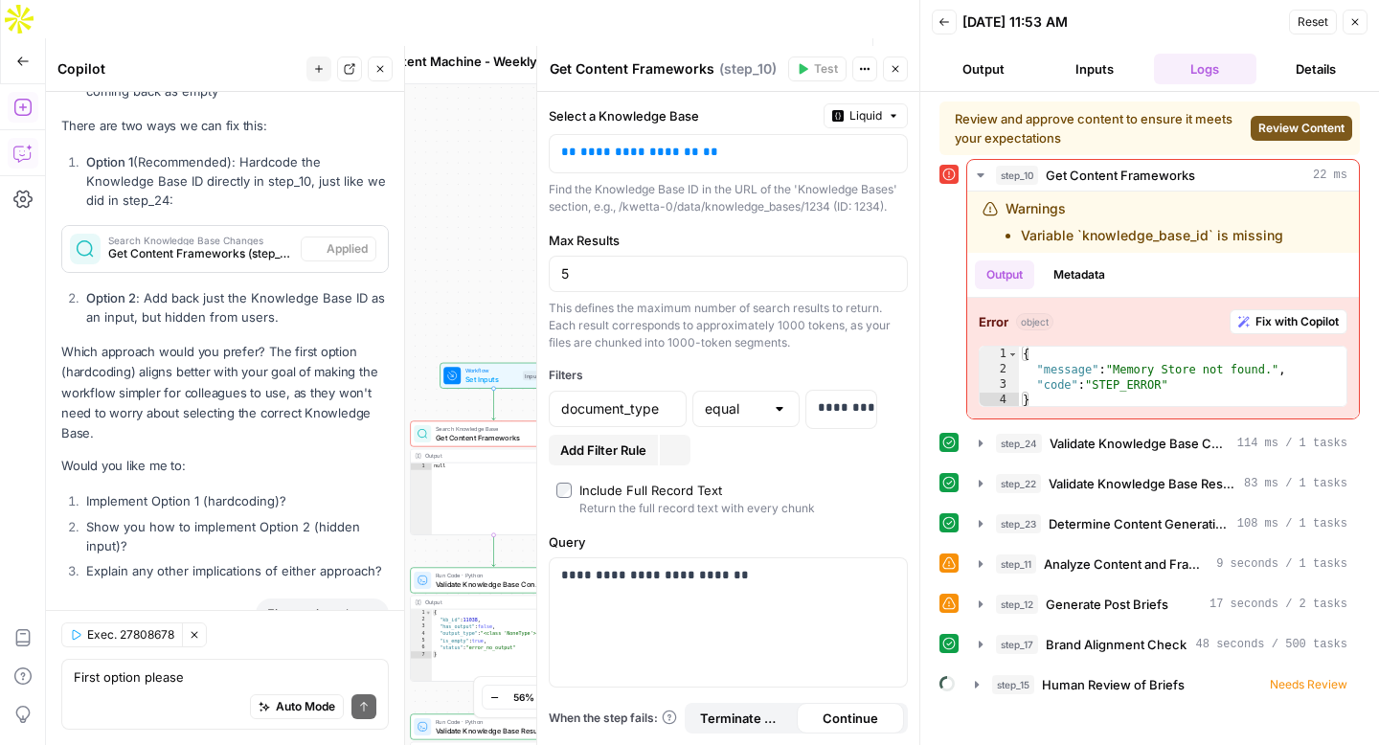
scroll to position [14869, 0]
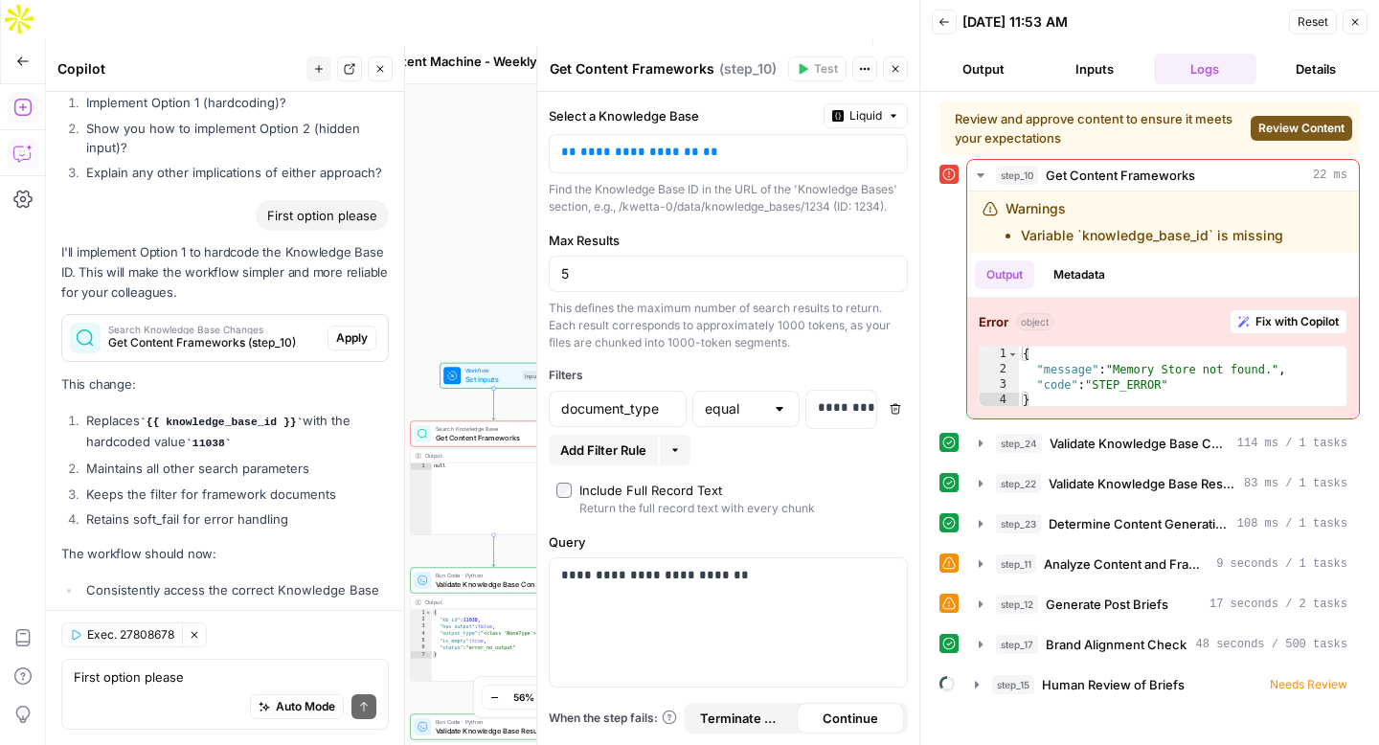
click at [1295, 116] on button "Review Content" at bounding box center [1300, 128] width 101 height 25
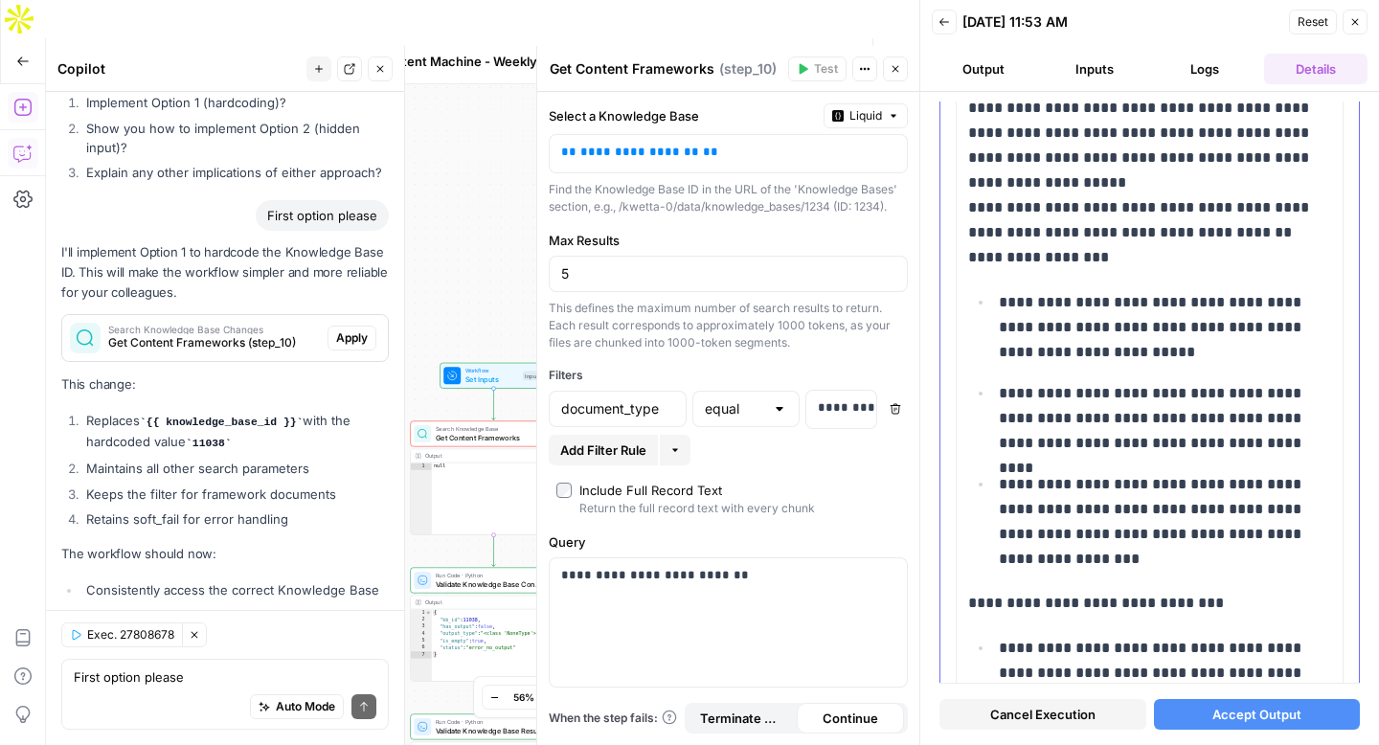
scroll to position [7518, 0]
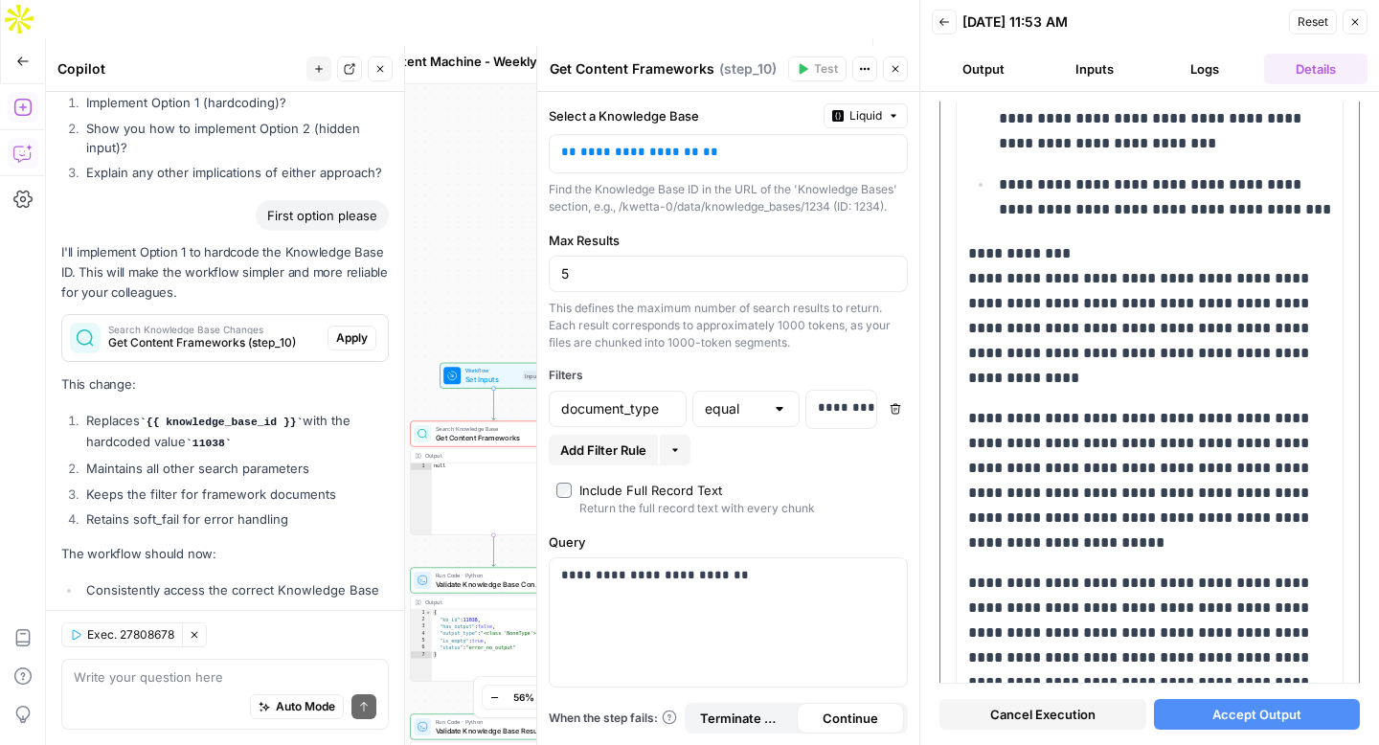
scroll to position [9507, 0]
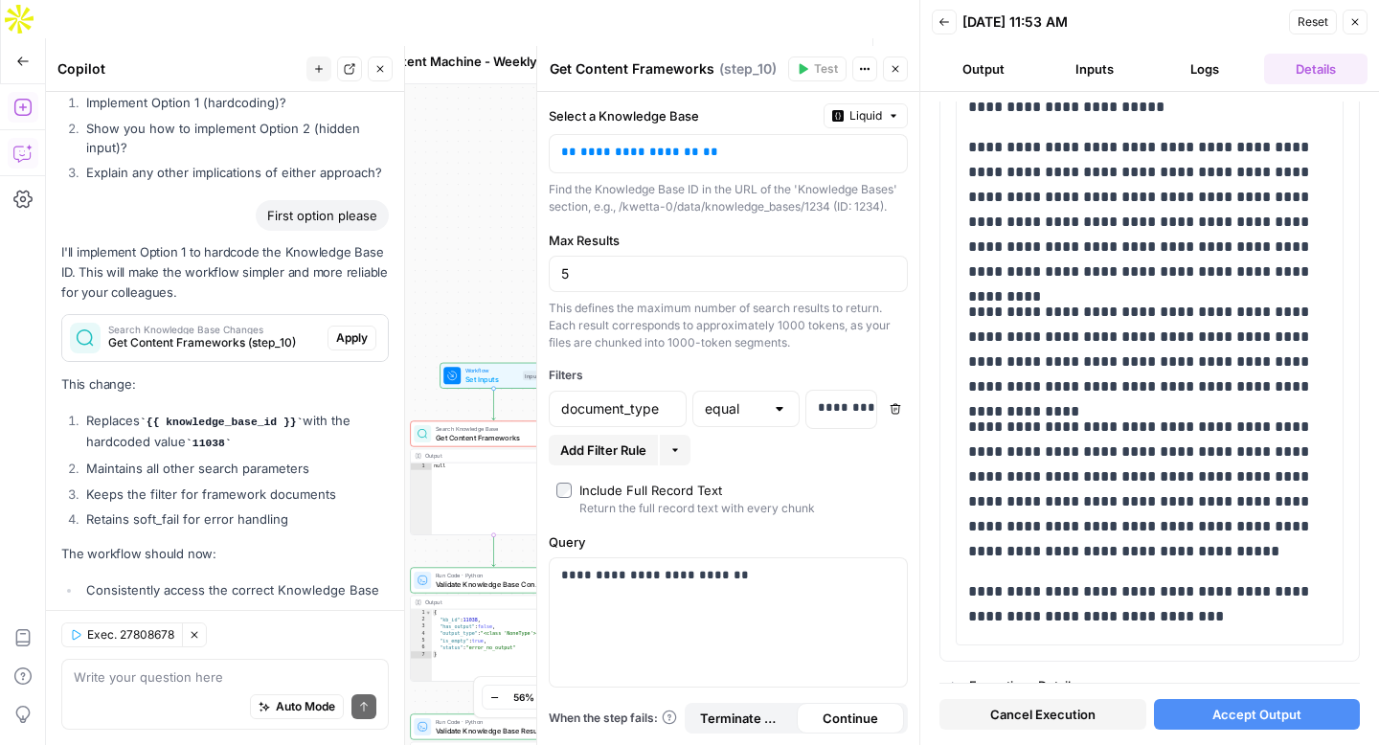
click at [159, 691] on div "Auto Mode Send" at bounding box center [225, 708] width 303 height 42
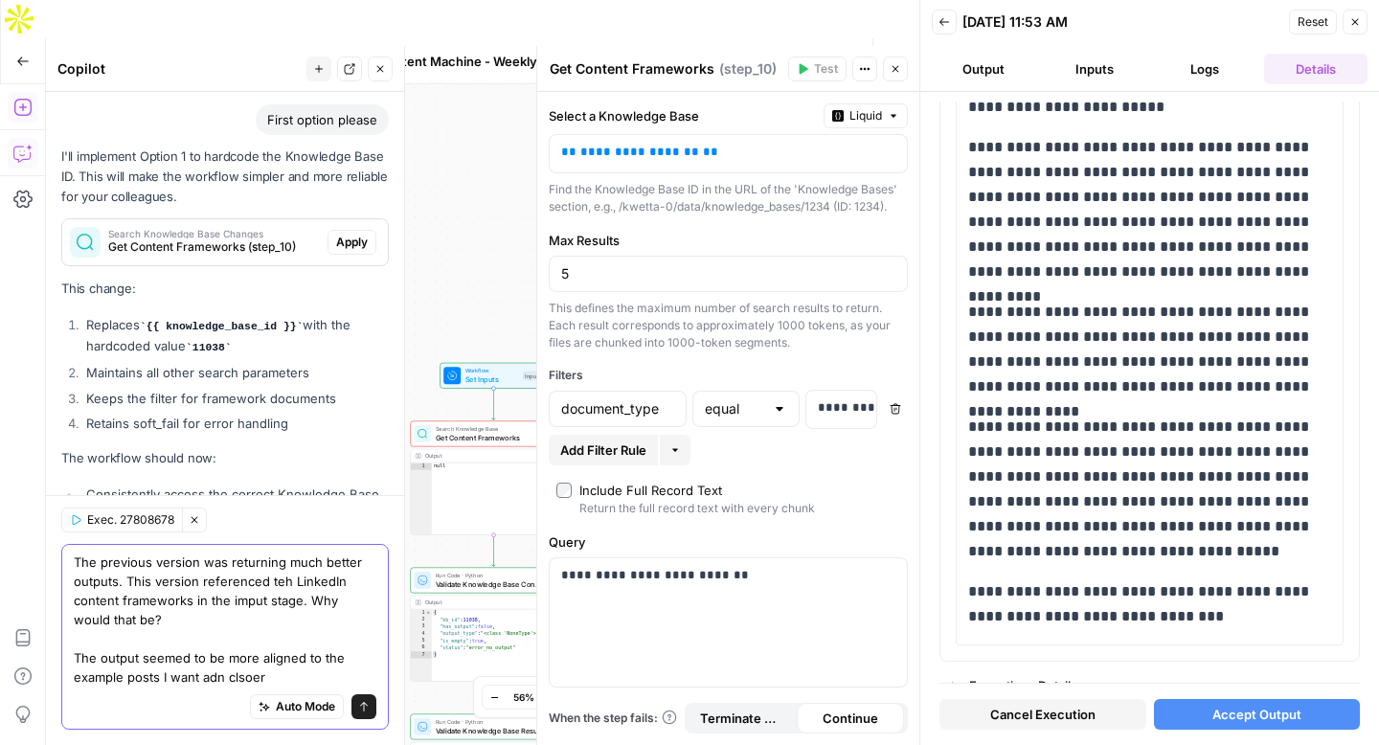
scroll to position [14984, 0]
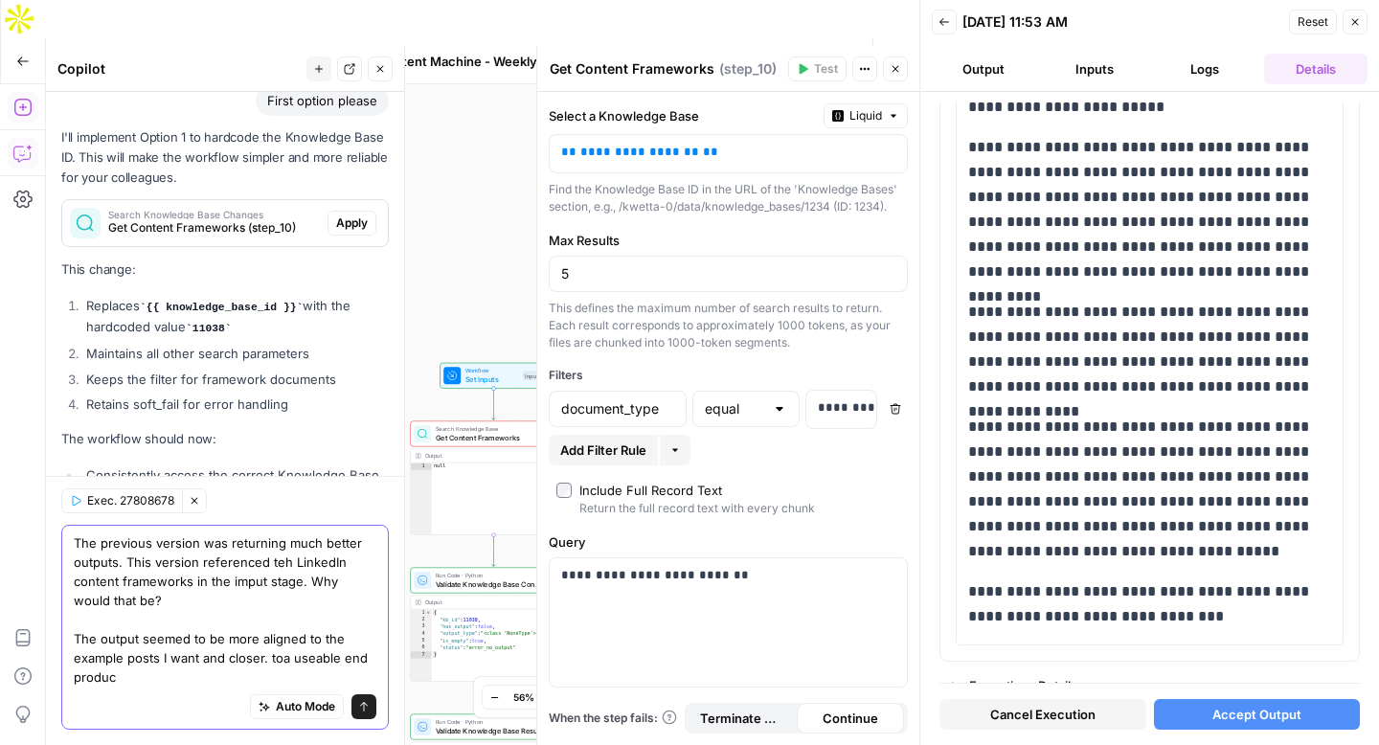
type textarea "The previous version was returning much better outputs. This version referenced…"
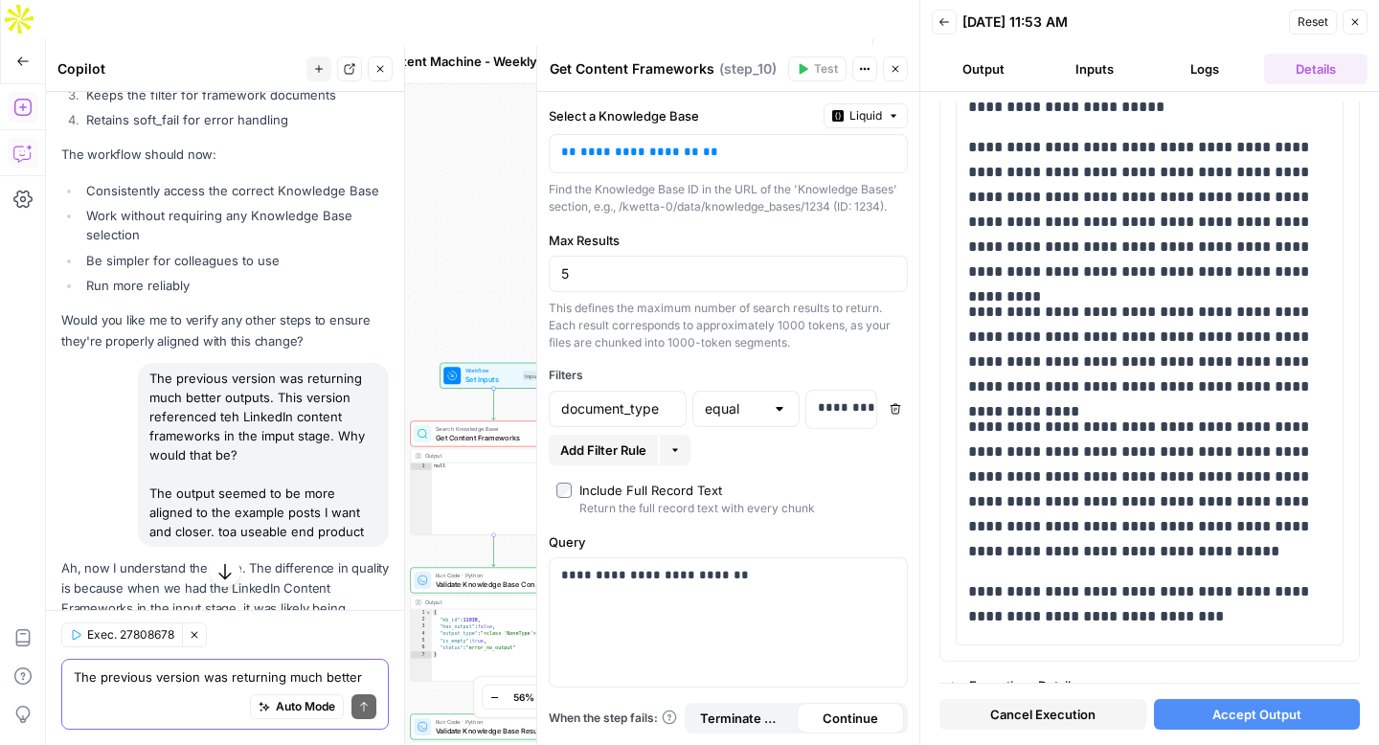
scroll to position [15302, 0]
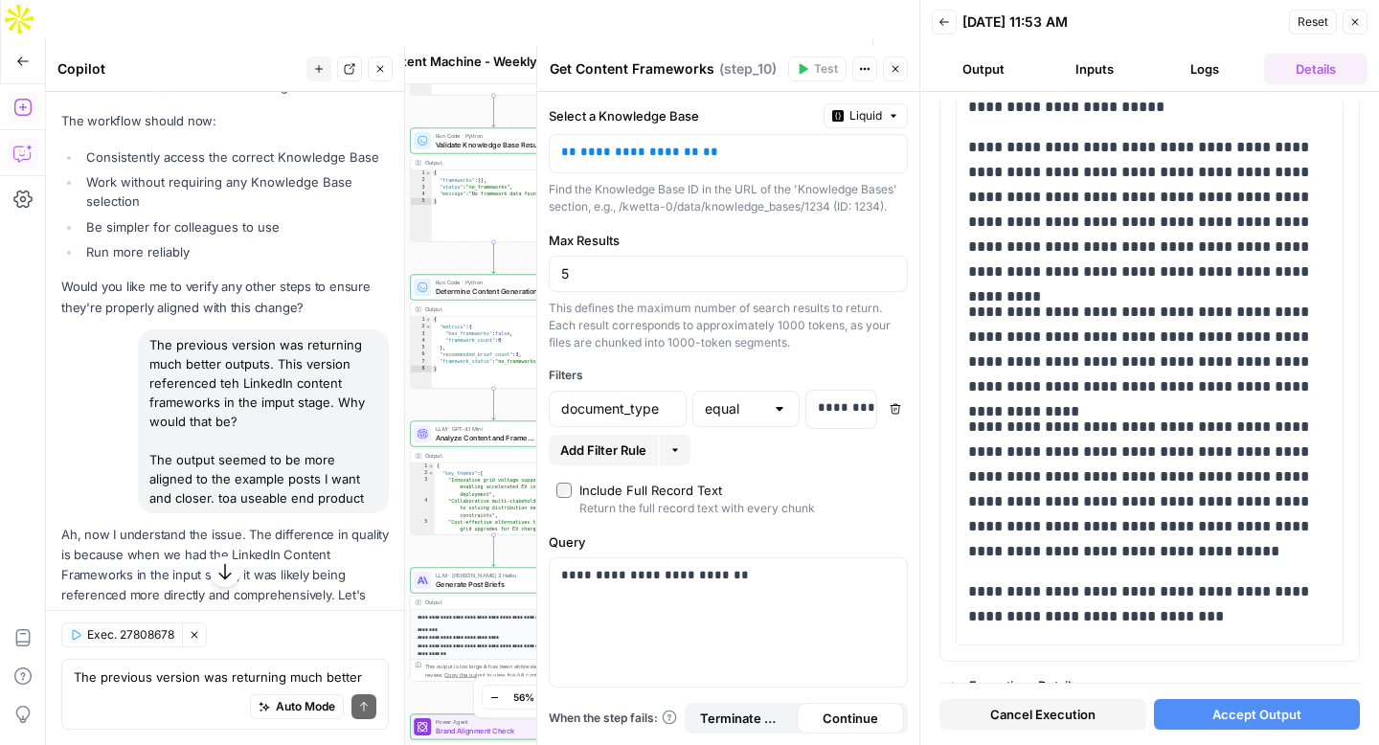
click at [360, 672] on span "Apply" at bounding box center [352, 680] width 32 height 17
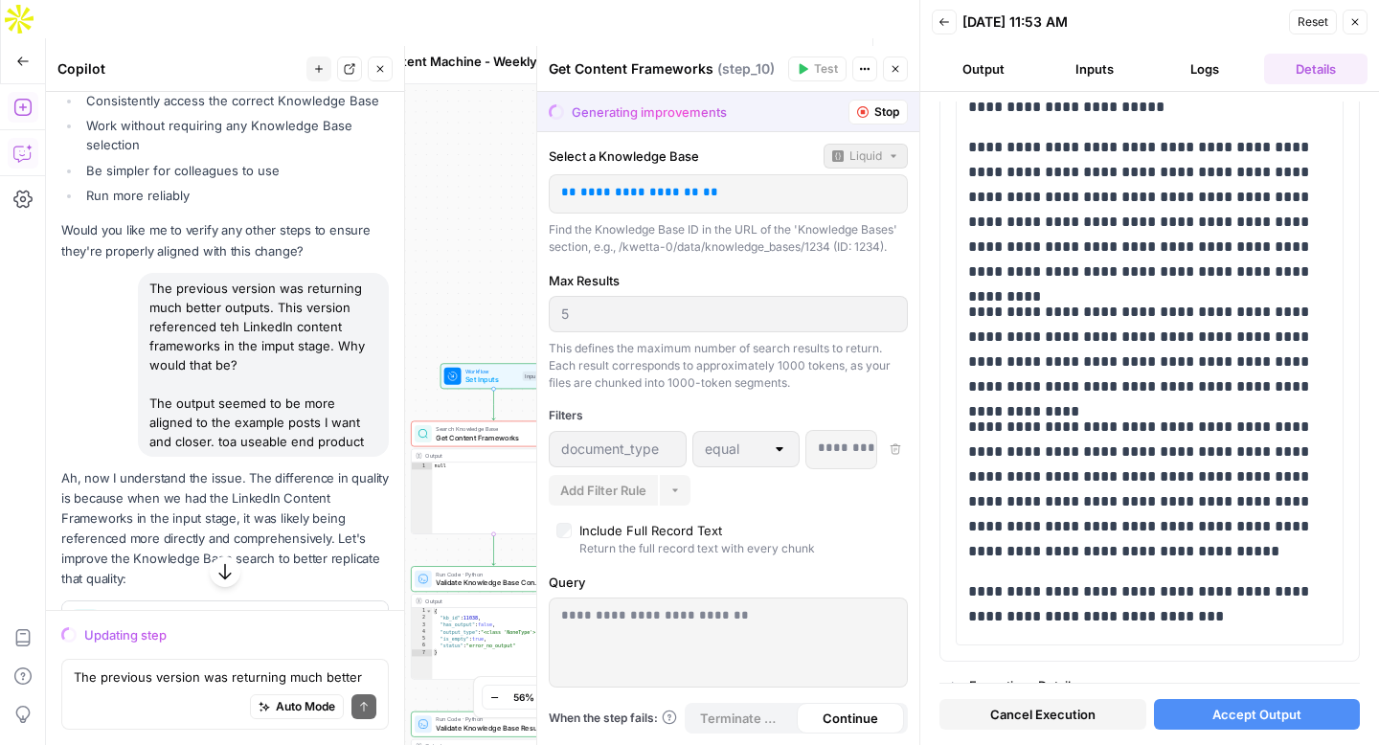
scroll to position [15194, 0]
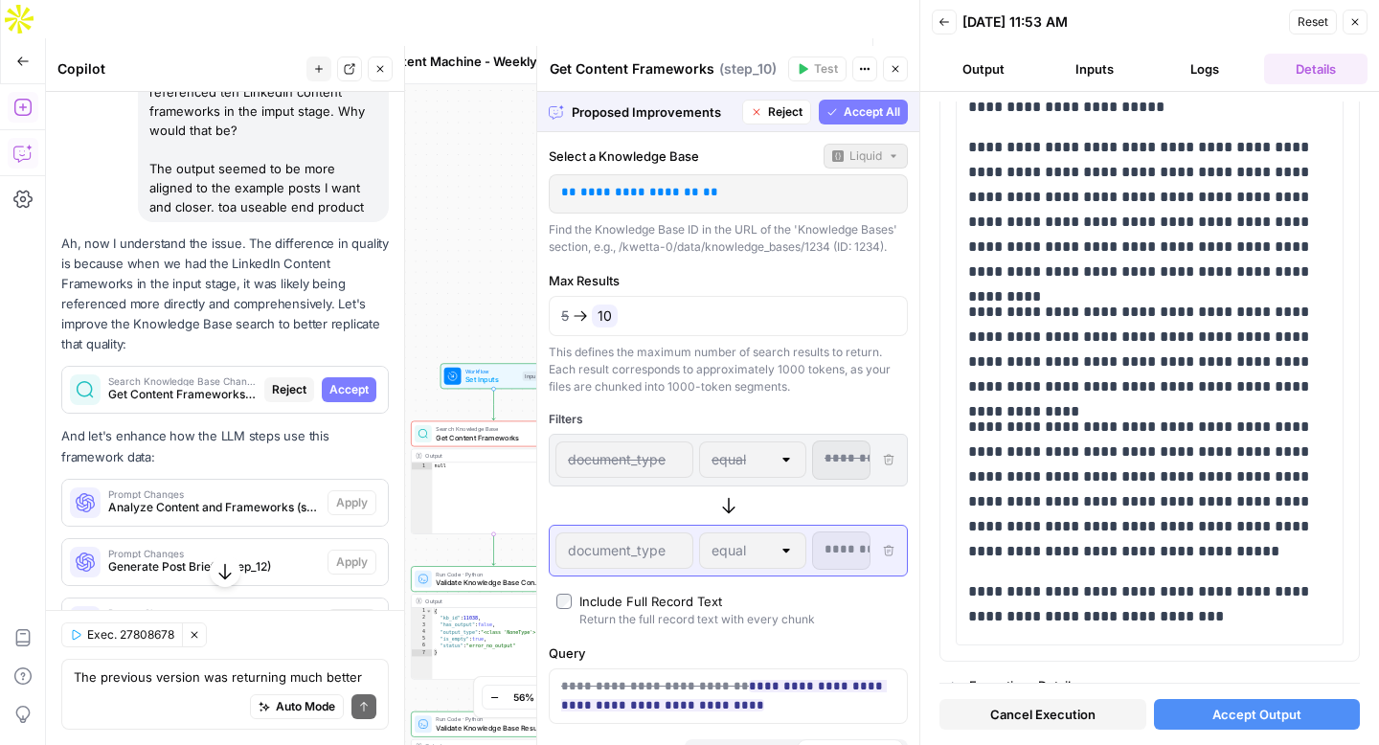
click at [858, 115] on span "Accept All" at bounding box center [872, 111] width 56 height 17
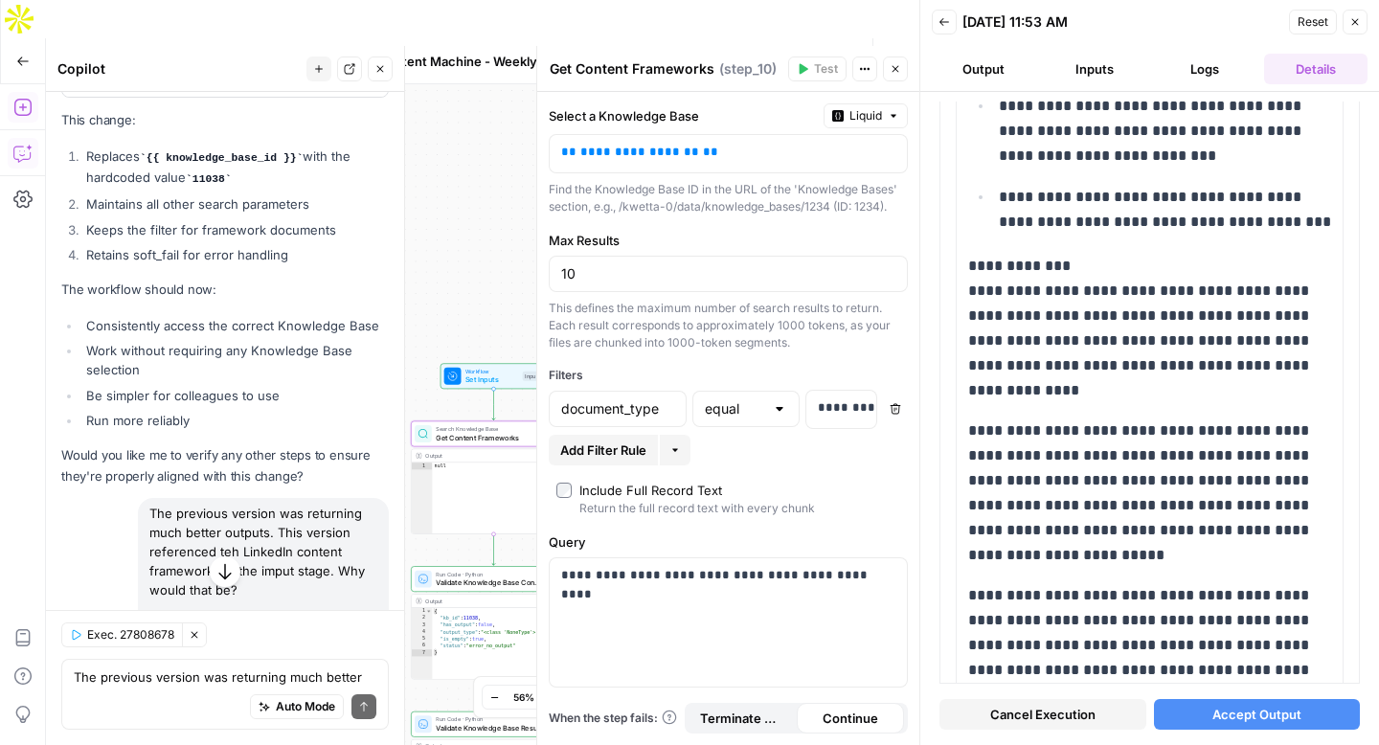
scroll to position [0, 0]
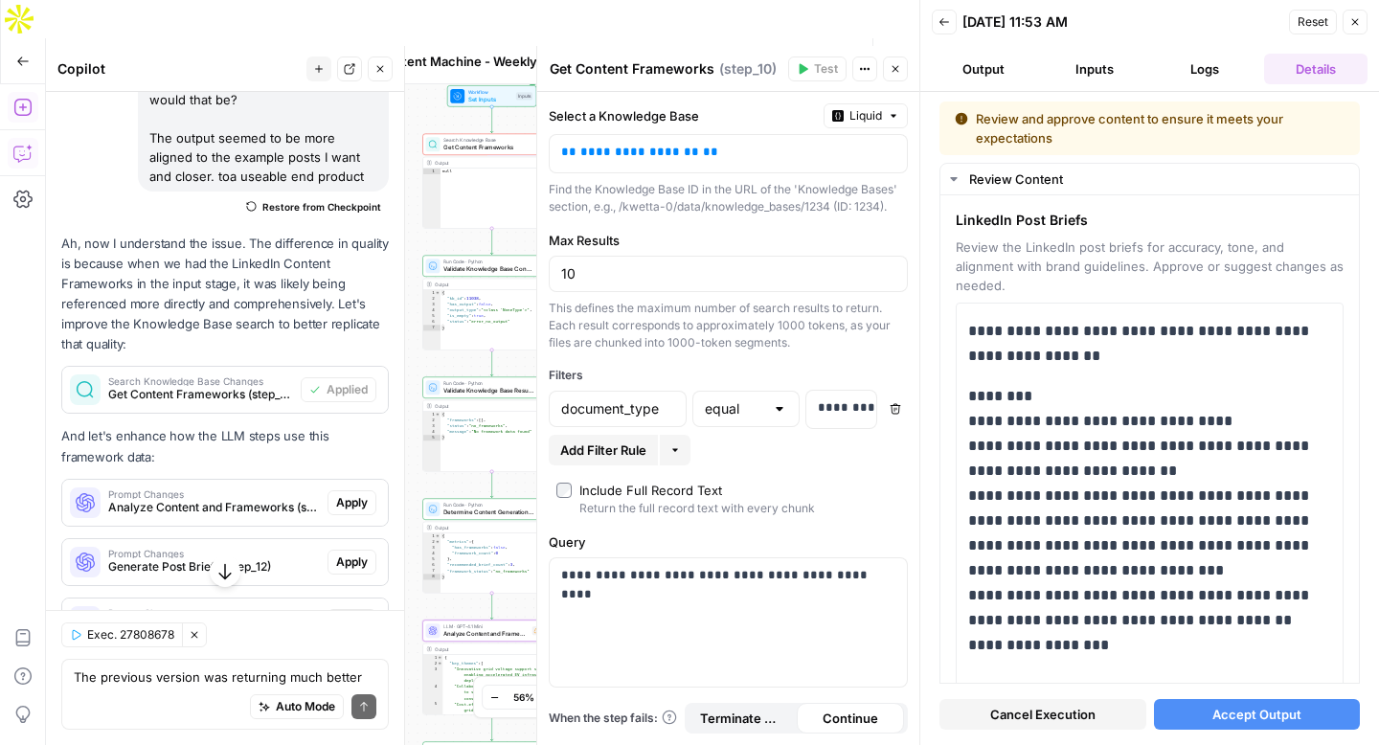
click at [348, 494] on span "Apply" at bounding box center [352, 502] width 32 height 17
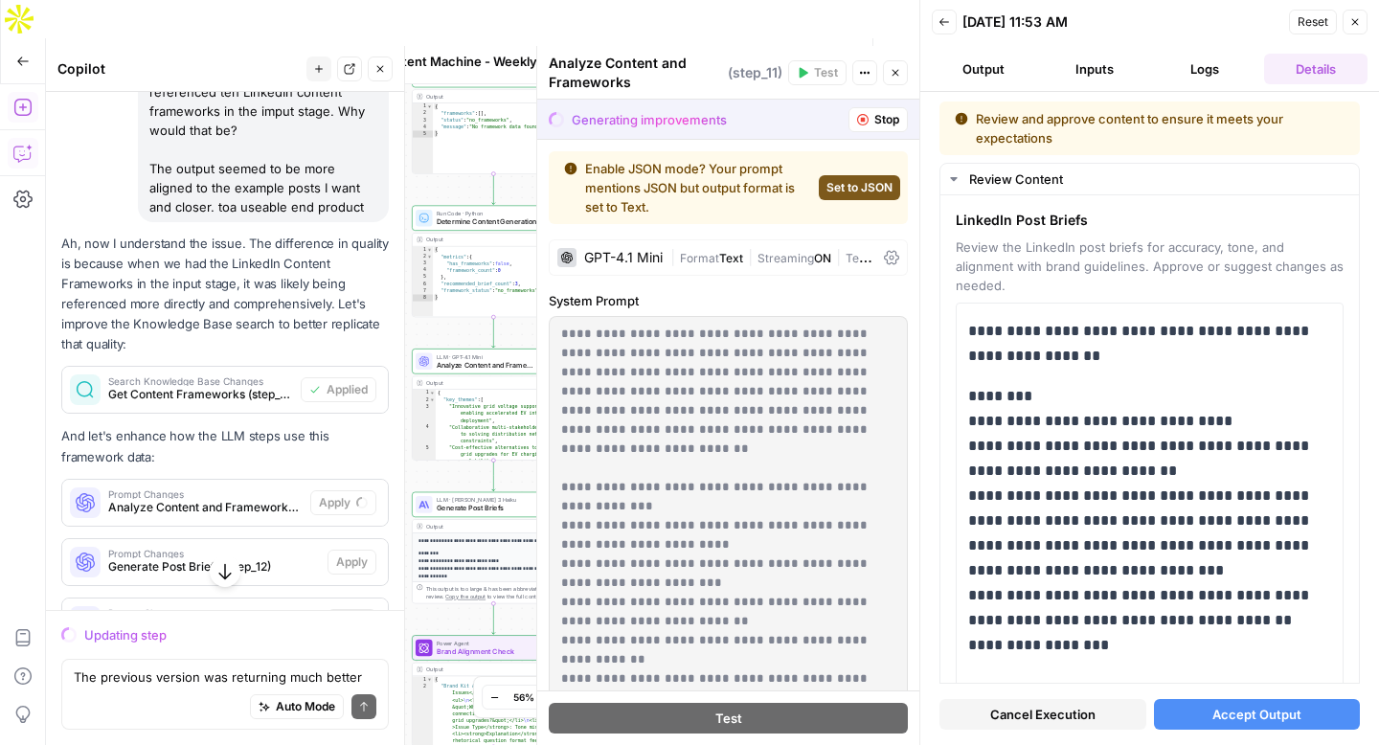
scroll to position [15141, 0]
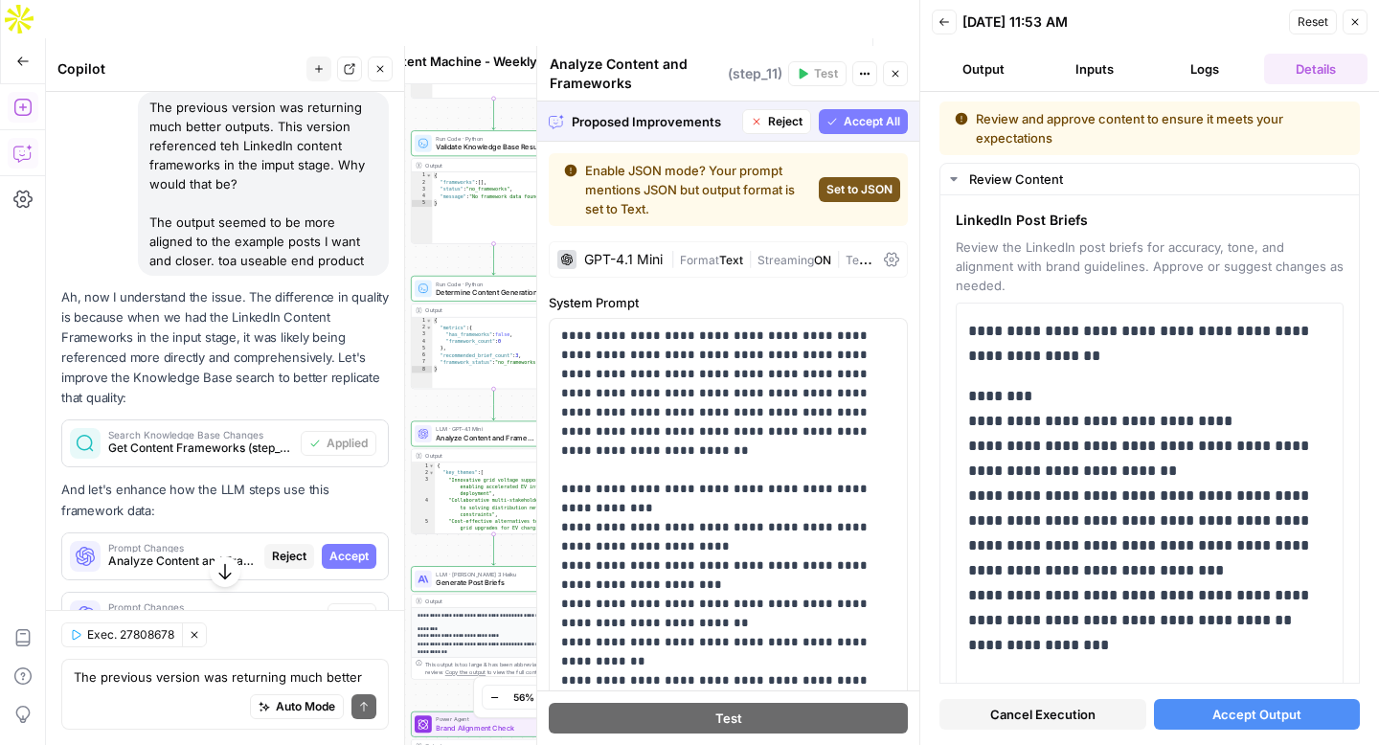
click at [859, 126] on span "Accept All" at bounding box center [872, 121] width 56 height 17
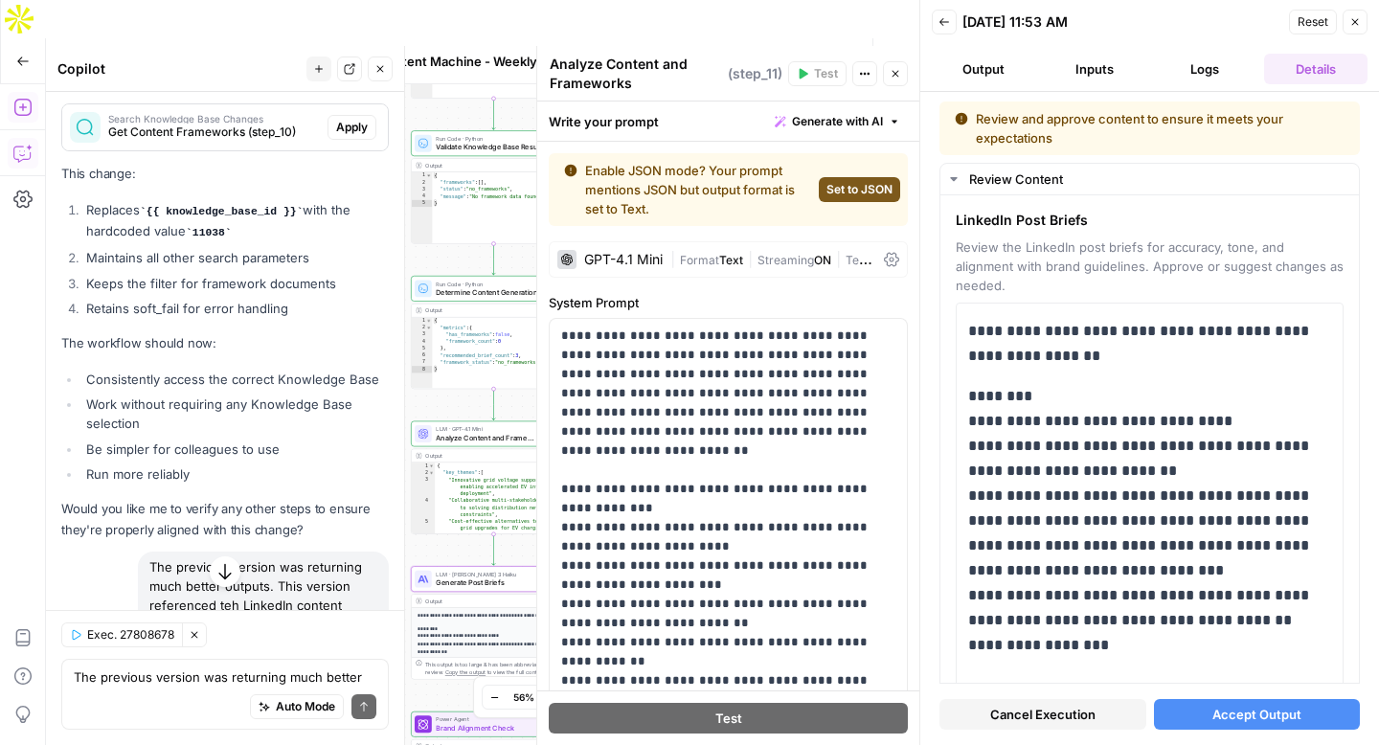
scroll to position [15631, 0]
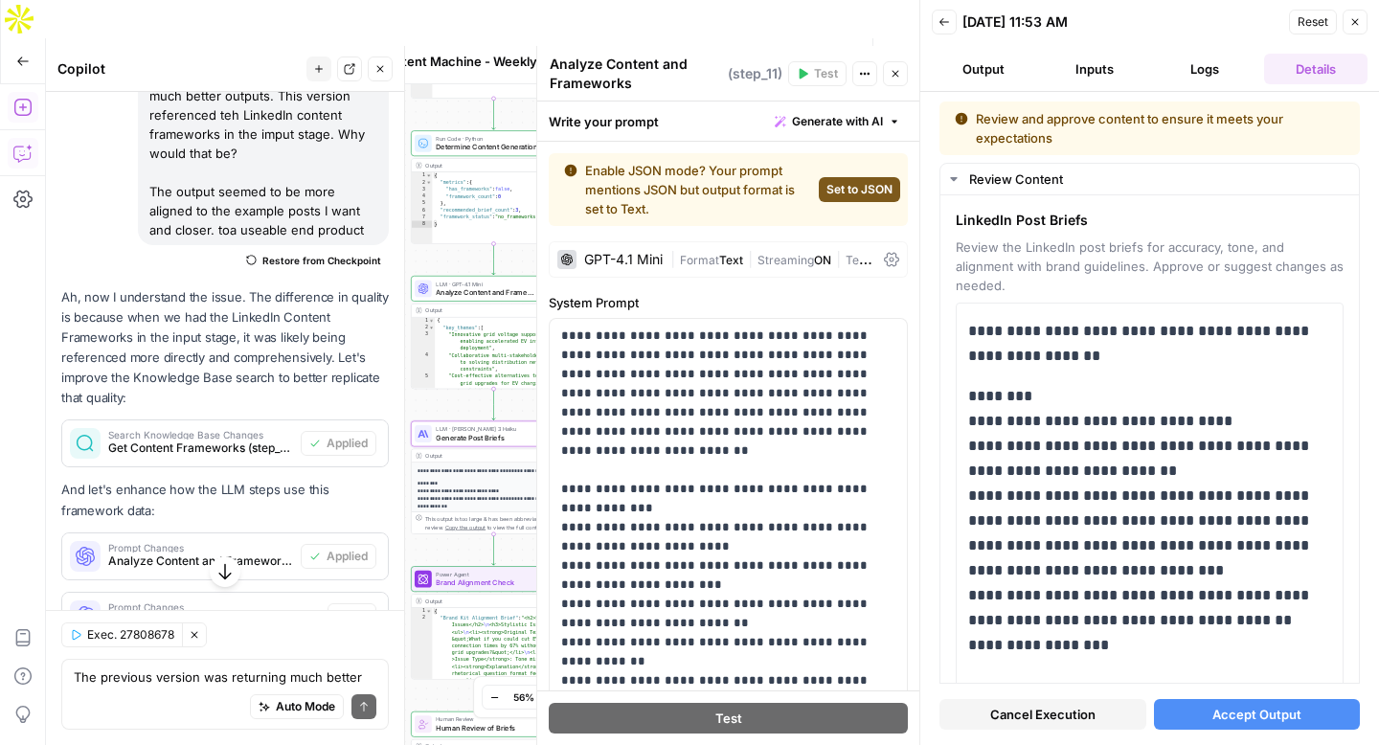
click at [359, 607] on span "Apply" at bounding box center [352, 615] width 32 height 17
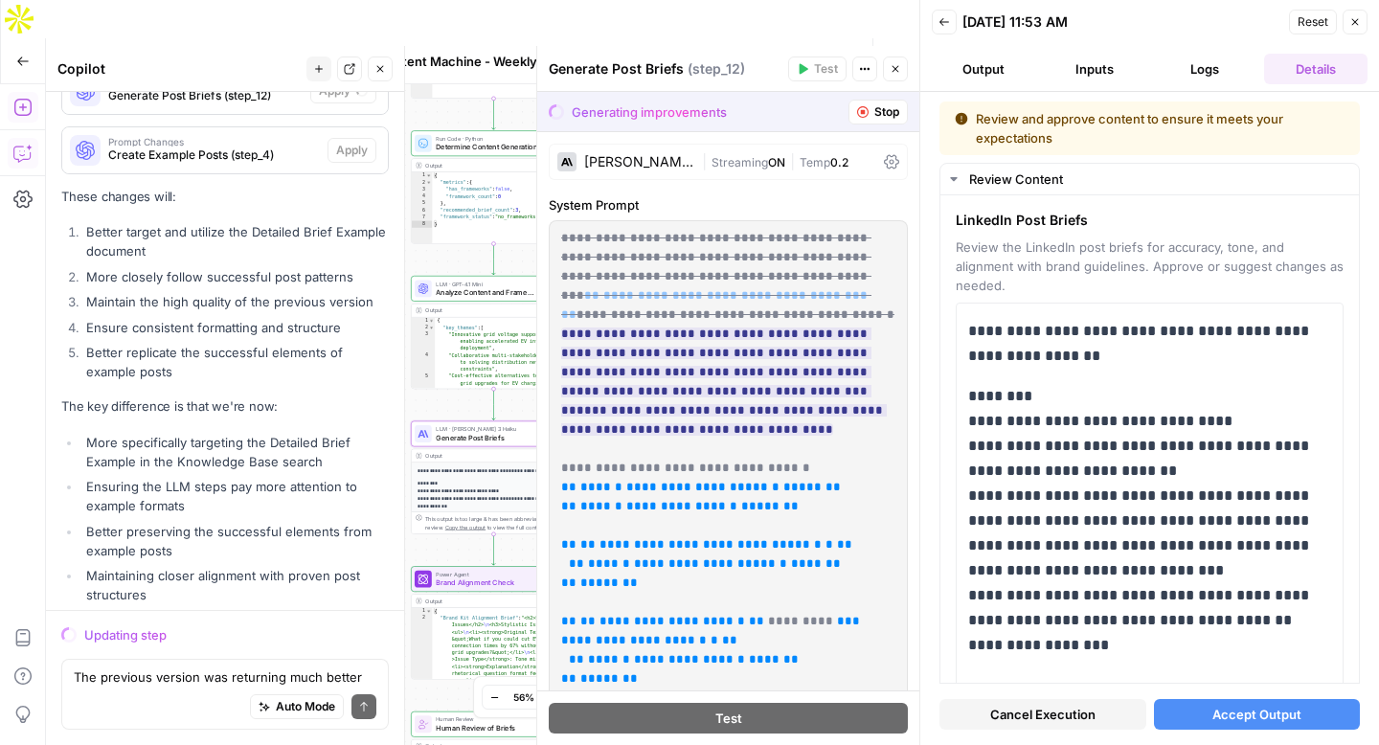
scroll to position [15103, 0]
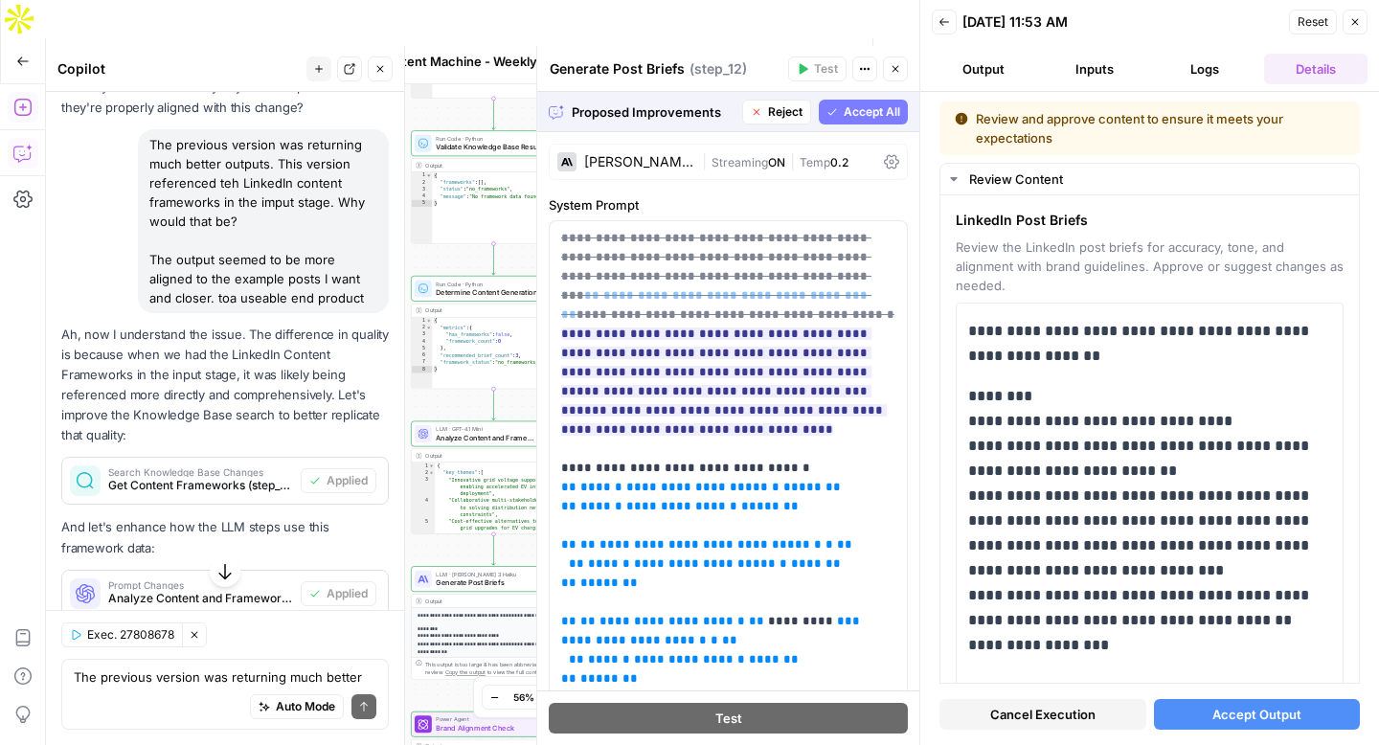
click at [867, 109] on span "Accept All" at bounding box center [872, 111] width 56 height 17
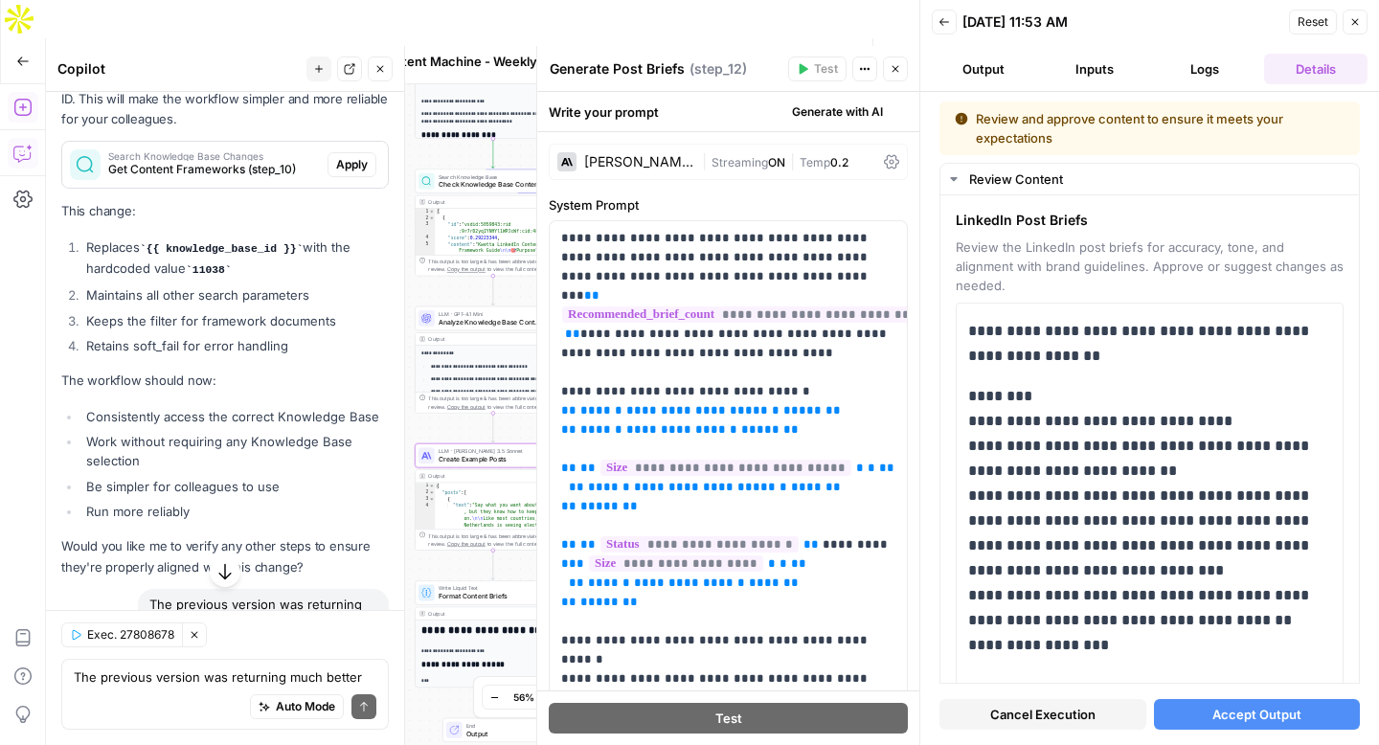
scroll to position [15563, 0]
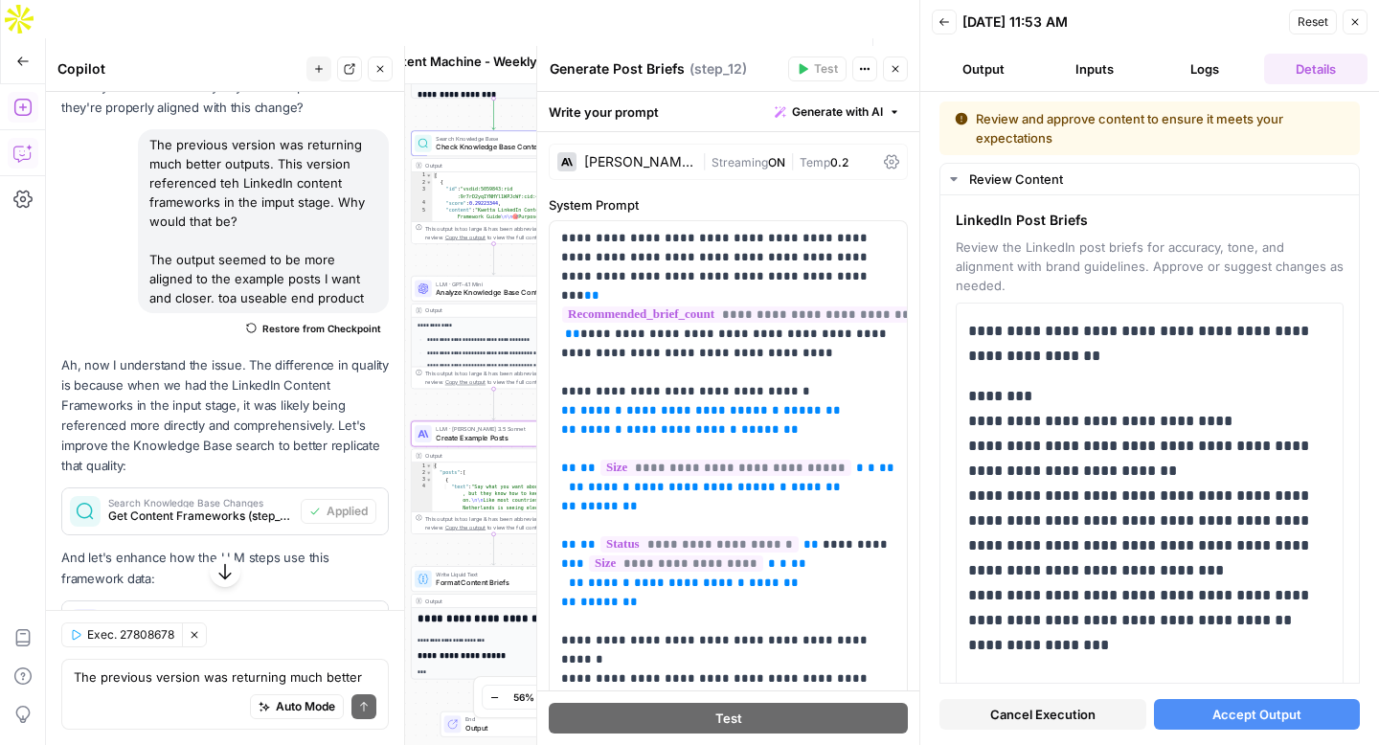
click at [349, 734] on span "Apply" at bounding box center [352, 742] width 32 height 17
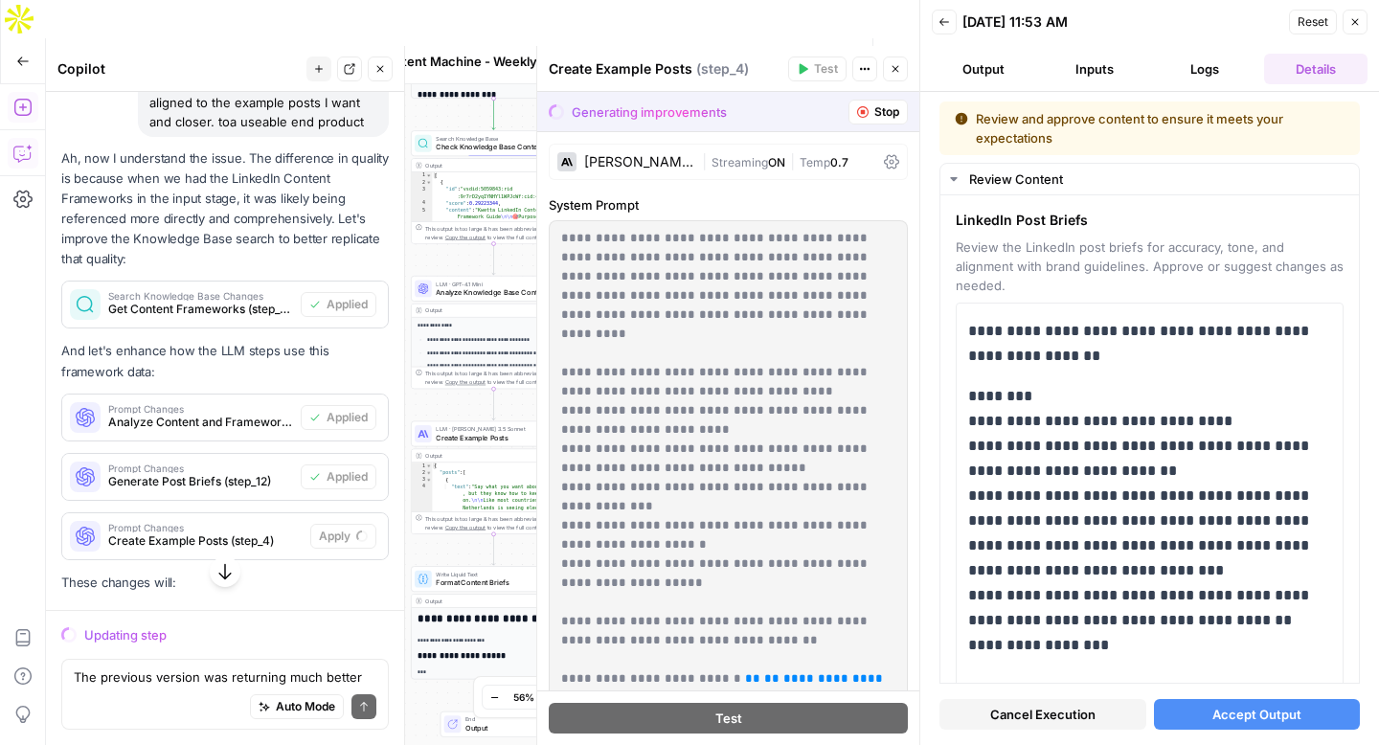
scroll to position [15665, 0]
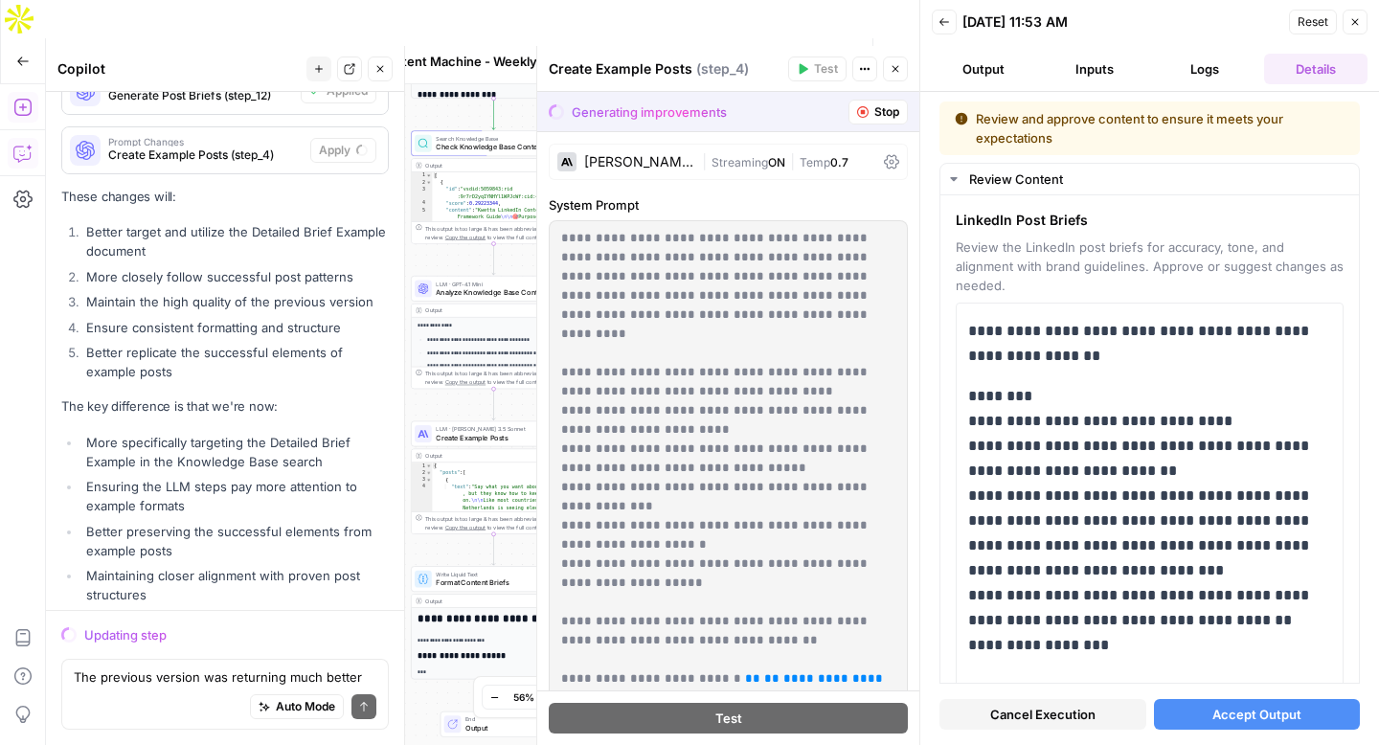
click at [945, 27] on icon "button" at bounding box center [943, 21] width 11 height 11
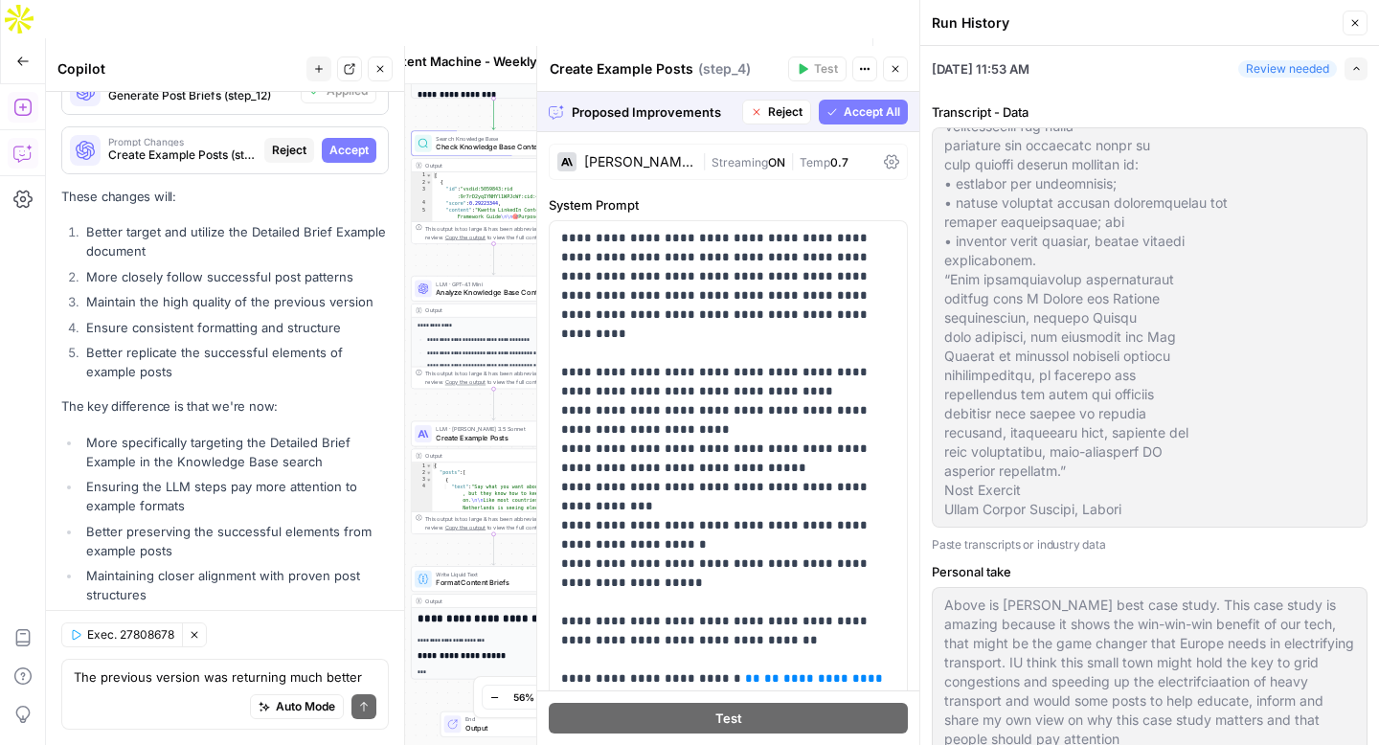
click at [852, 111] on span "Accept All" at bounding box center [872, 111] width 56 height 17
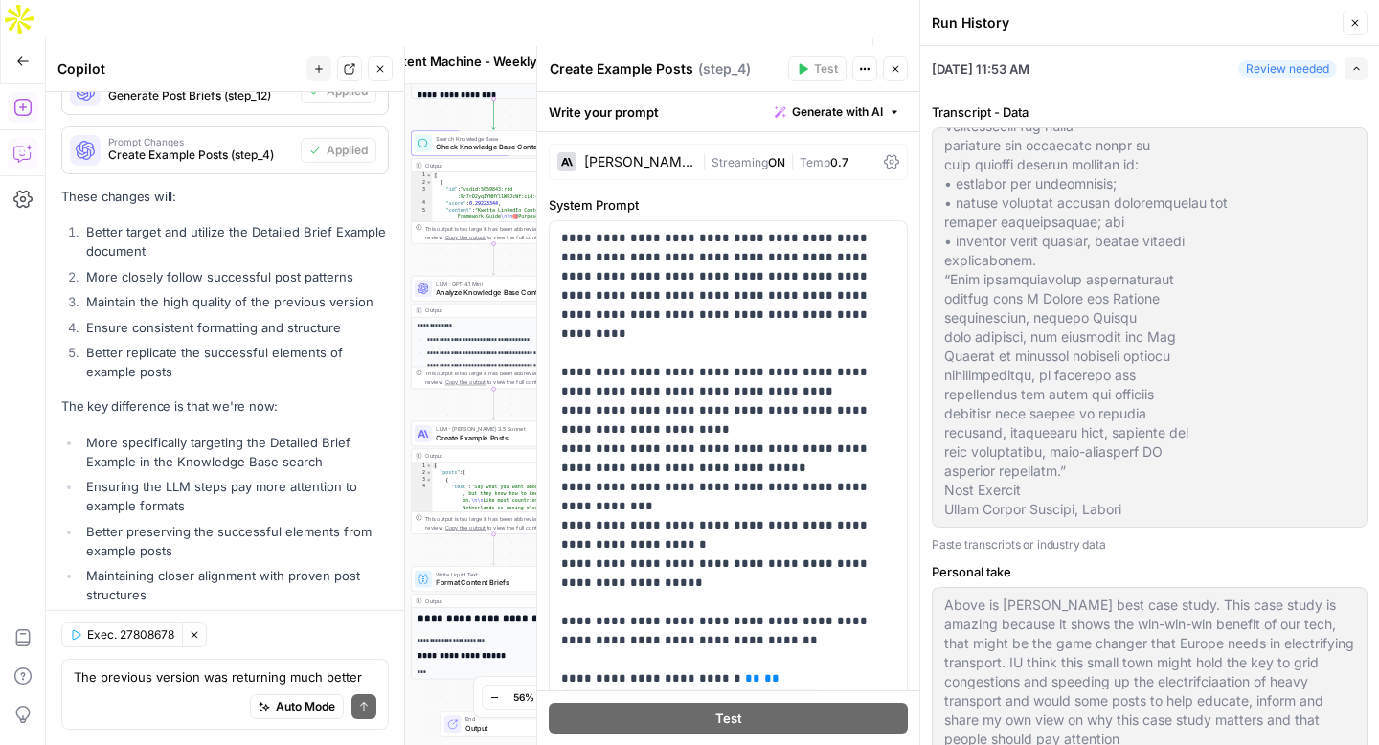
scroll to position [966, 0]
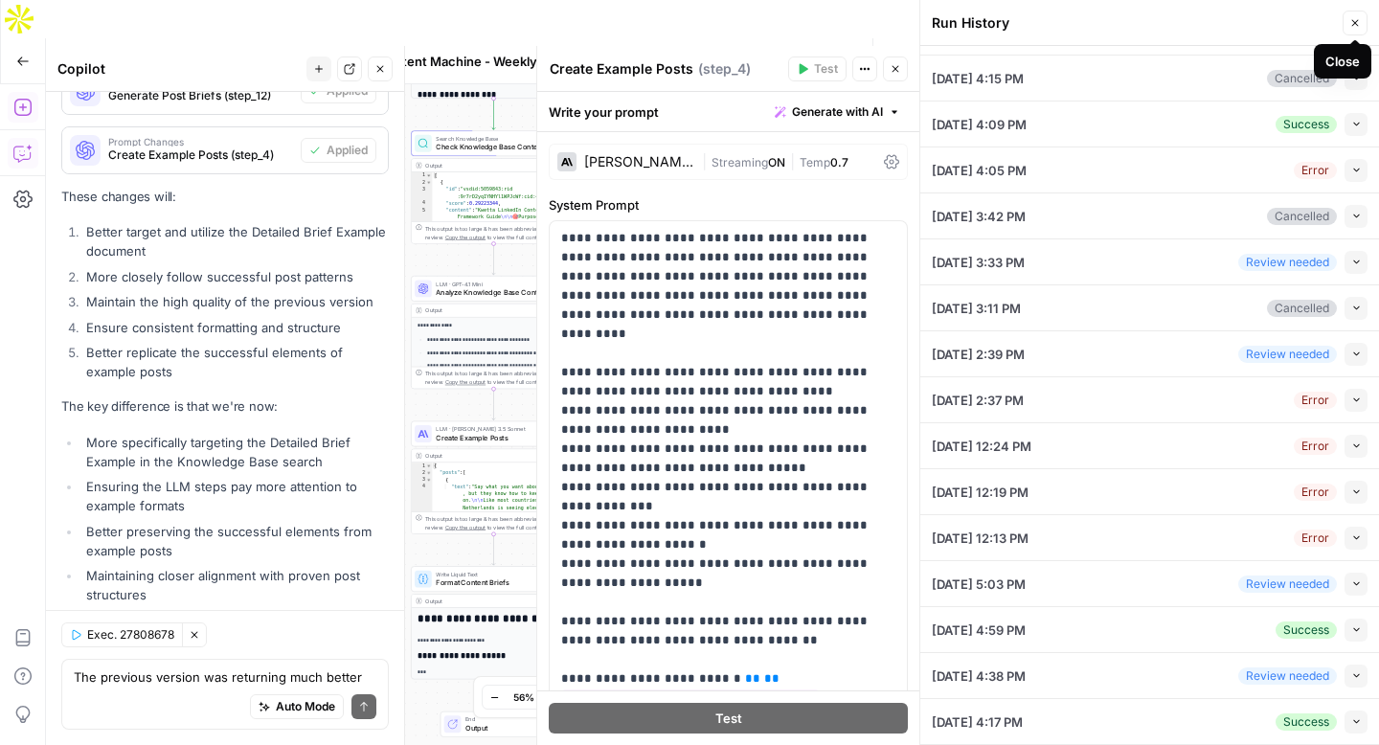
click at [1355, 26] on icon "button" at bounding box center [1354, 22] width 11 height 11
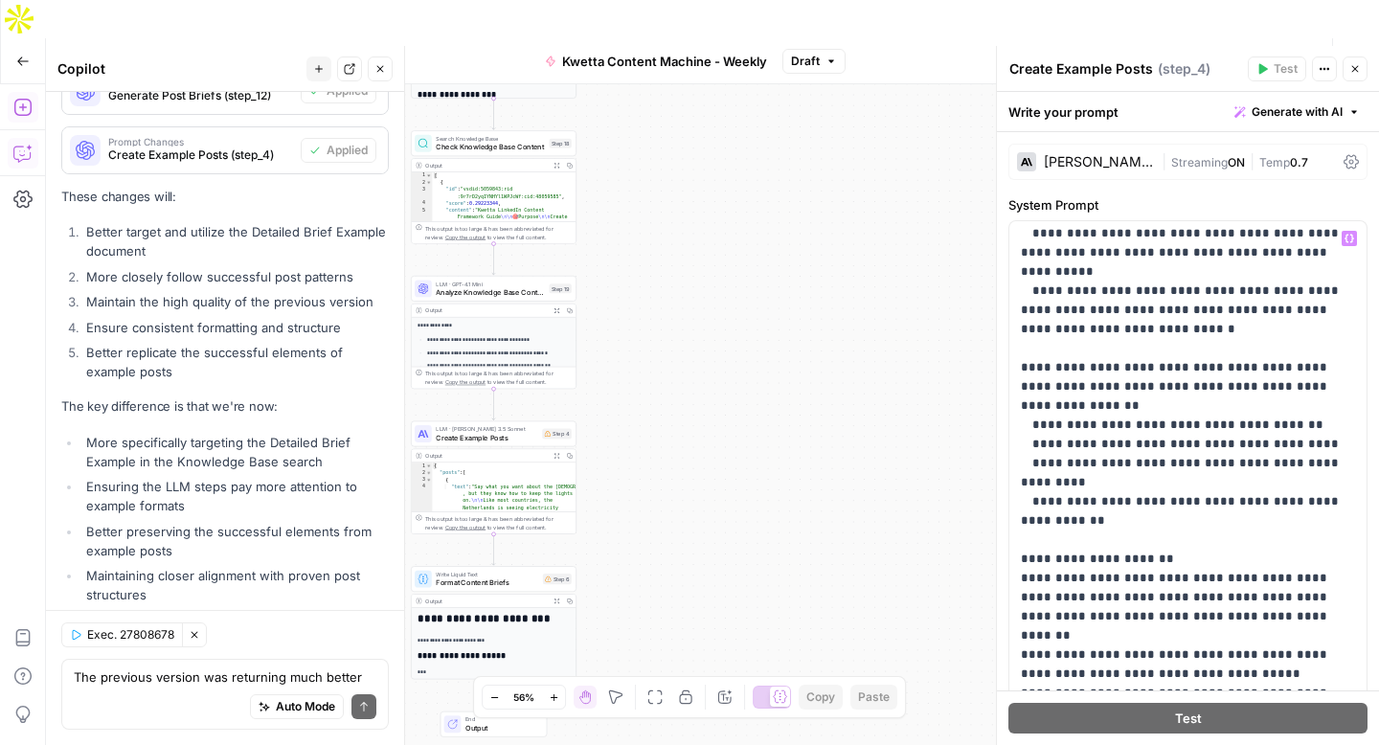
scroll to position [2088, 0]
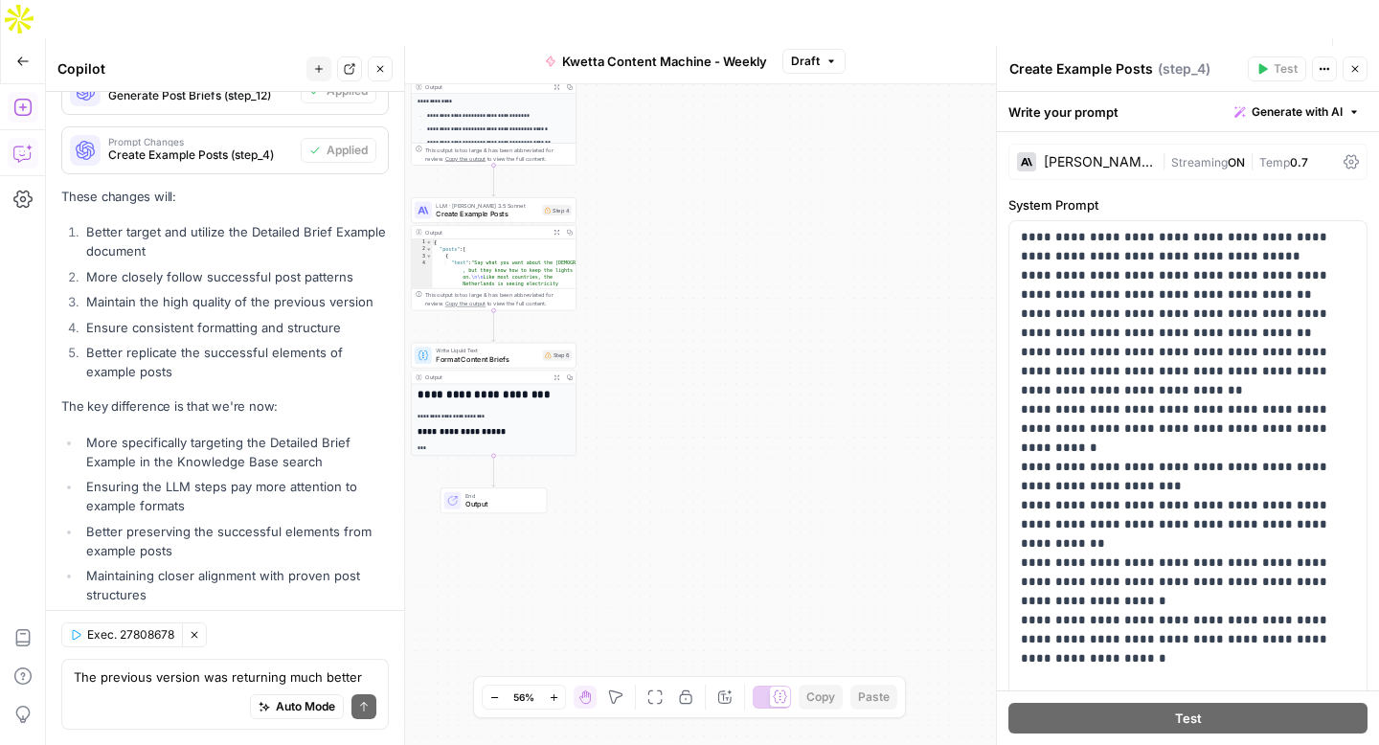
click at [552, 371] on button "Expand Output" at bounding box center [557, 377] width 12 height 12
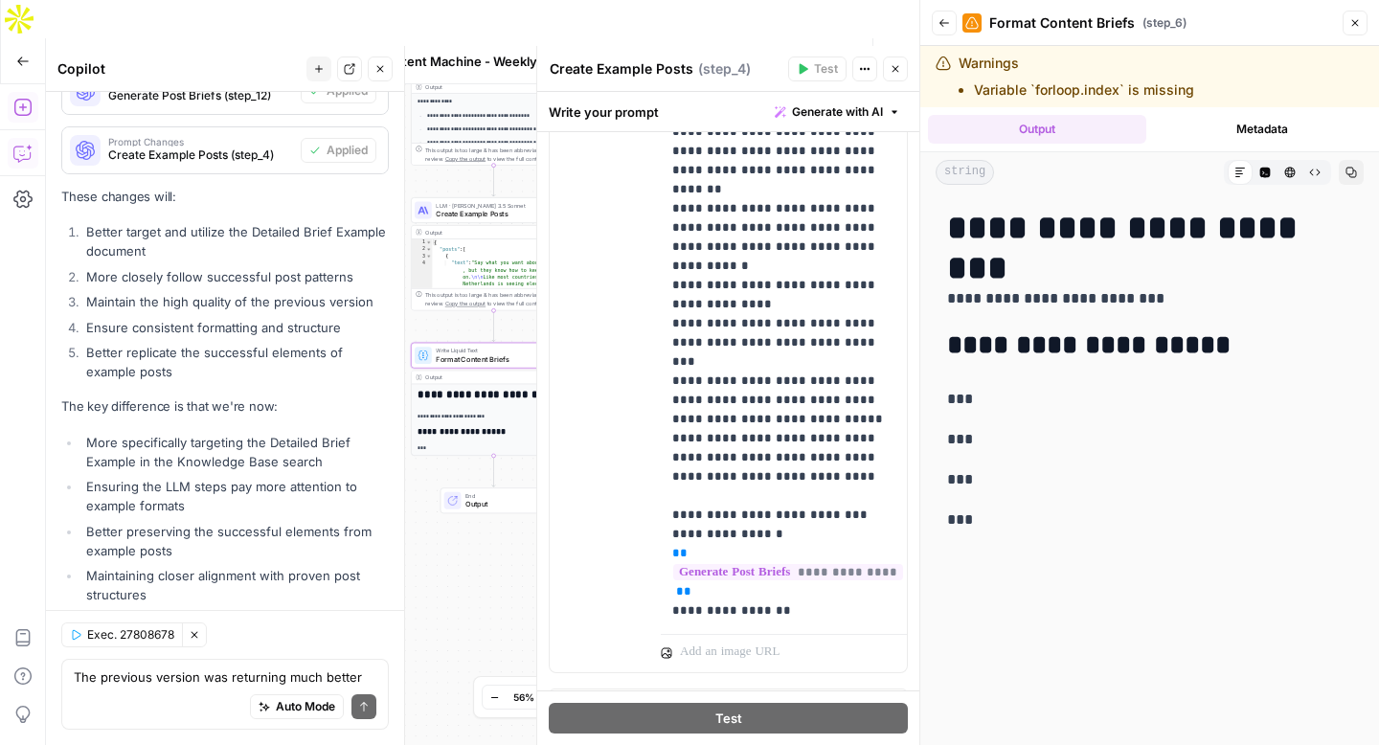
scroll to position [0, 0]
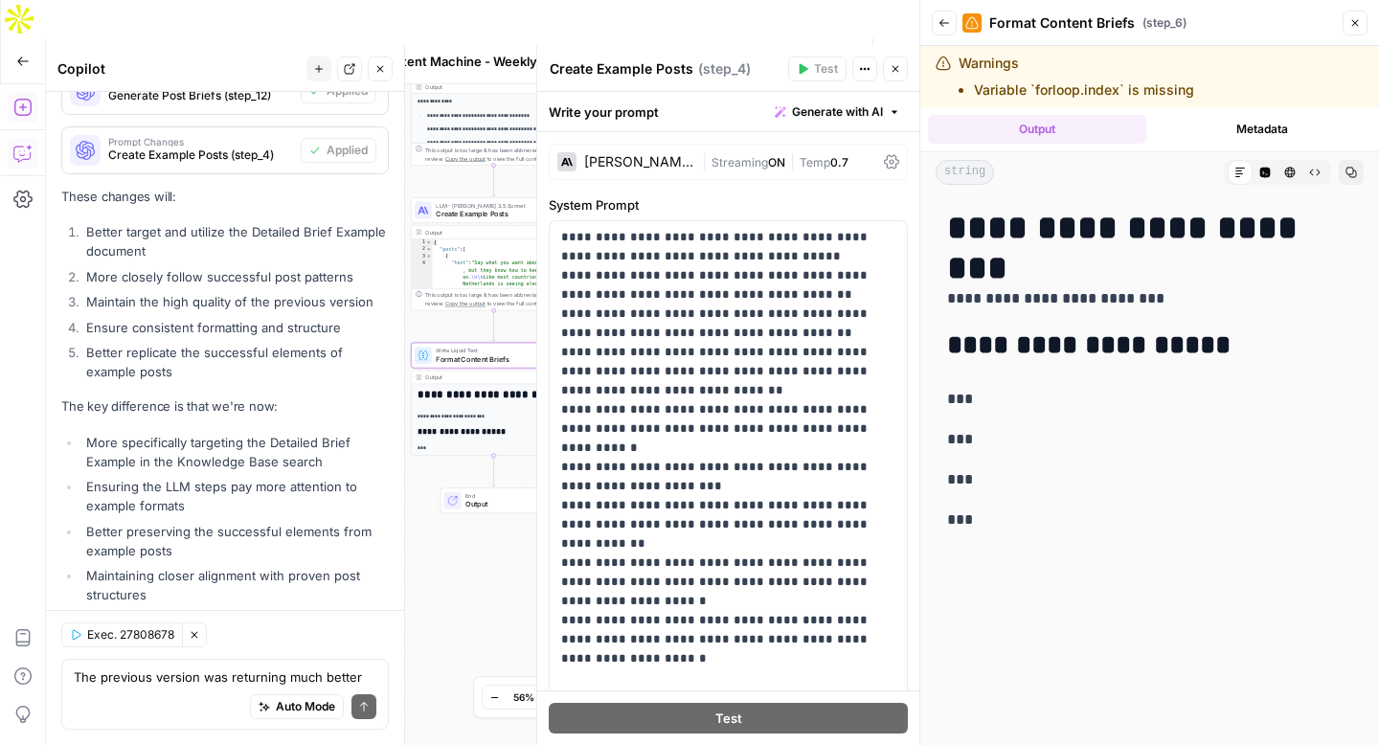
click at [704, 52] on span "Stop Run" at bounding box center [720, 61] width 54 height 19
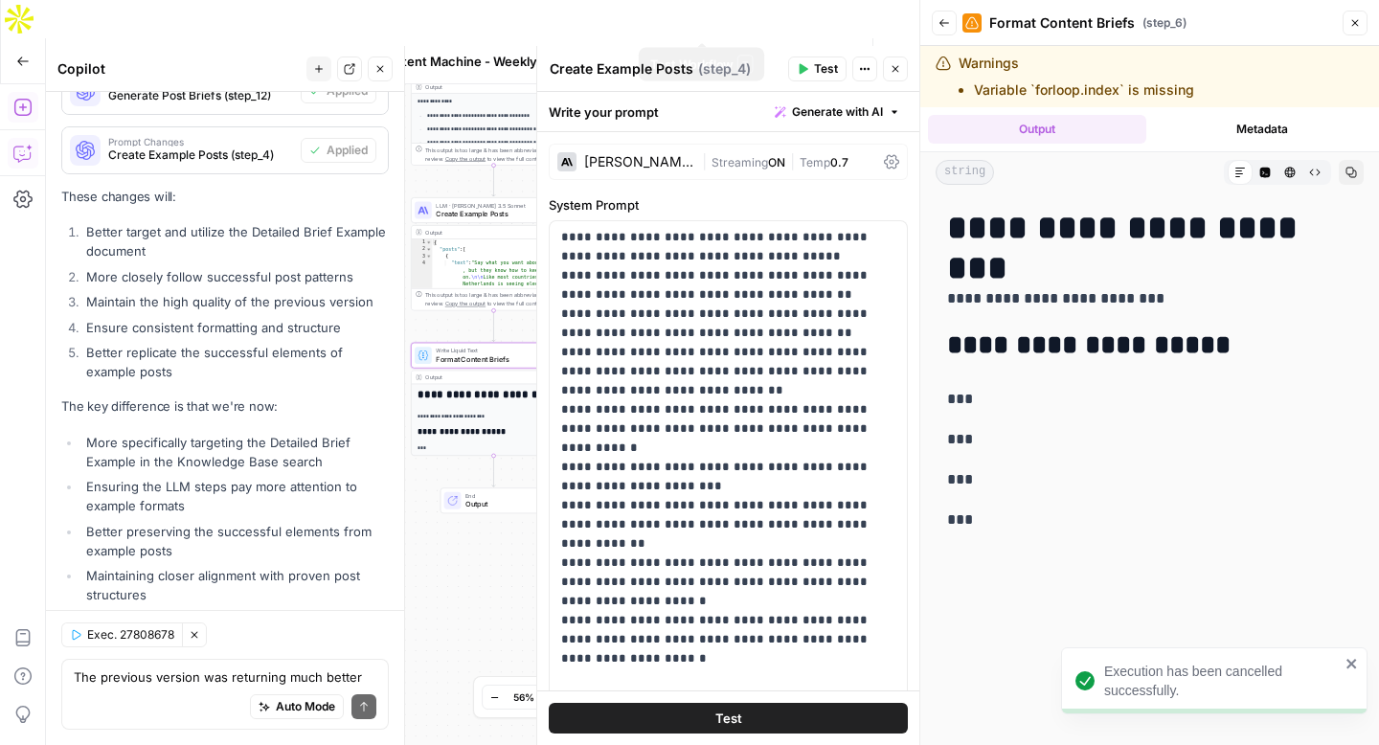
click at [707, 52] on span "Test Workflow" at bounding box center [711, 61] width 54 height 19
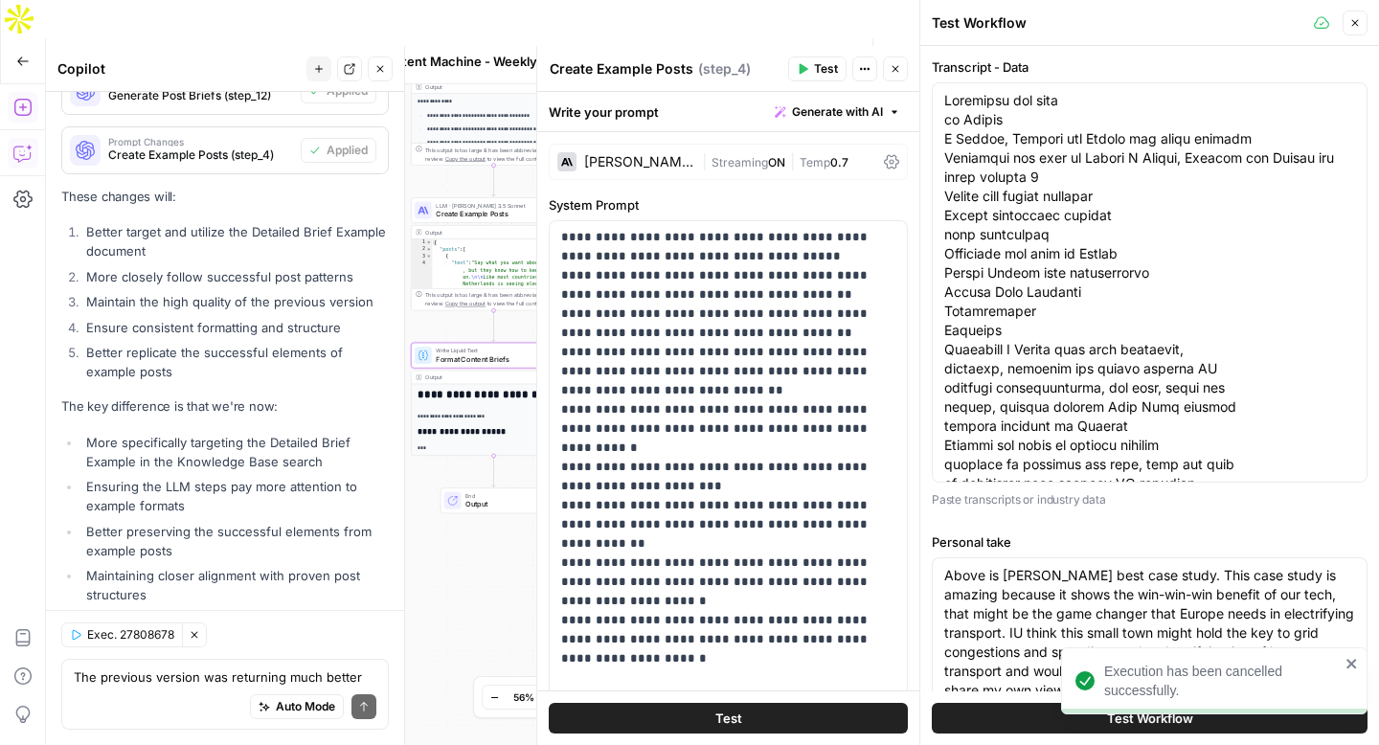
click at [1035, 721] on button "Test Workflow" at bounding box center [1150, 718] width 436 height 31
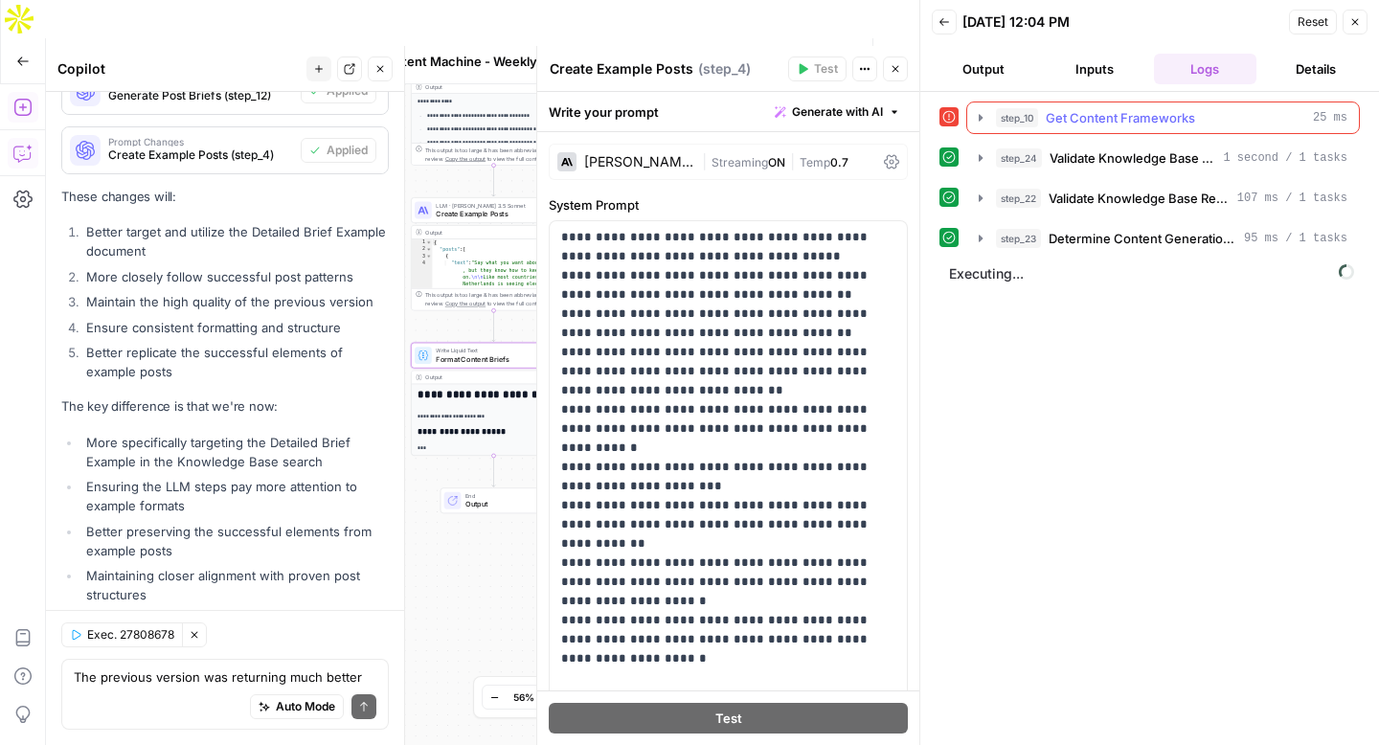
click at [980, 117] on icon "button" at bounding box center [981, 117] width 4 height 7
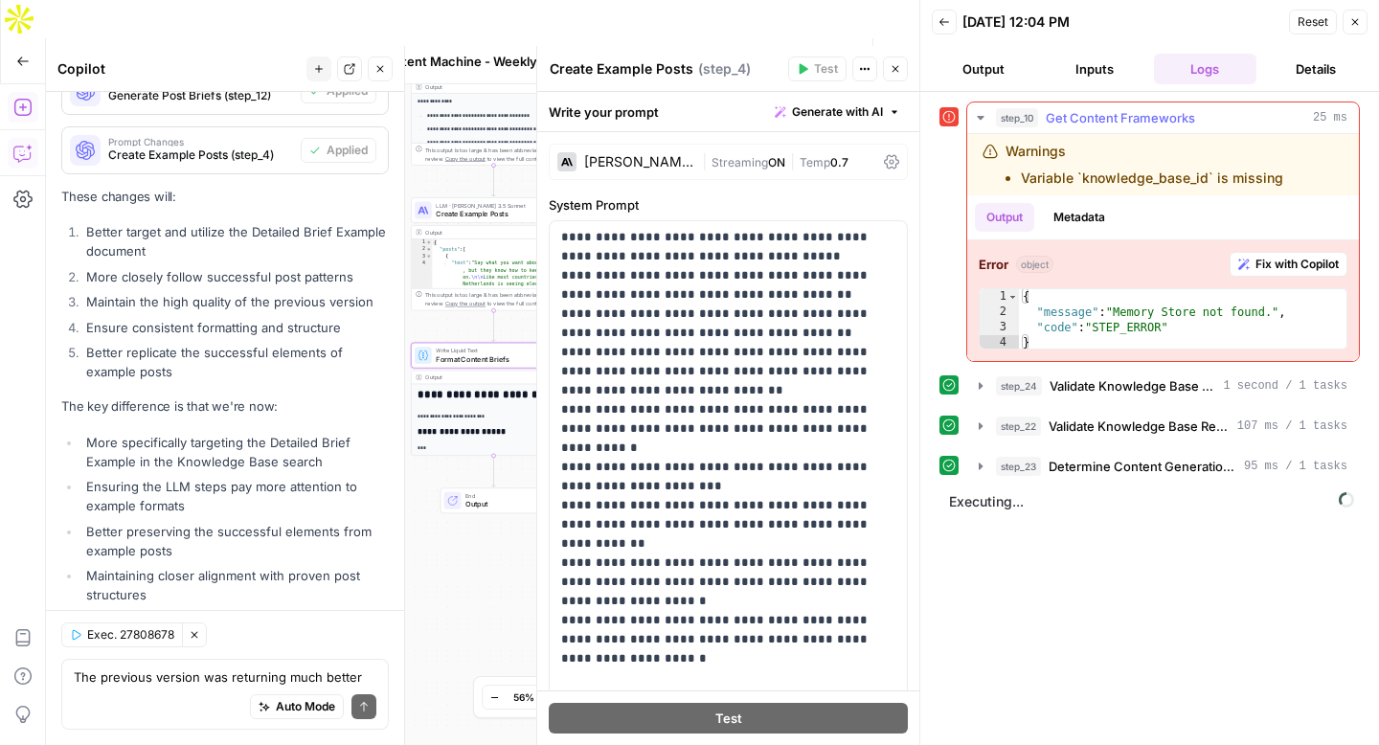
drag, startPoint x: 1062, startPoint y: 145, endPoint x: 999, endPoint y: 142, distance: 63.3
click at [999, 142] on div "Warnings Variable `knowledge_base_id` is missing" at bounding box center [1147, 165] width 331 height 46
click at [152, 675] on textarea "The previous version was returning much better outputs. This version referenced…" at bounding box center [225, 676] width 303 height 19
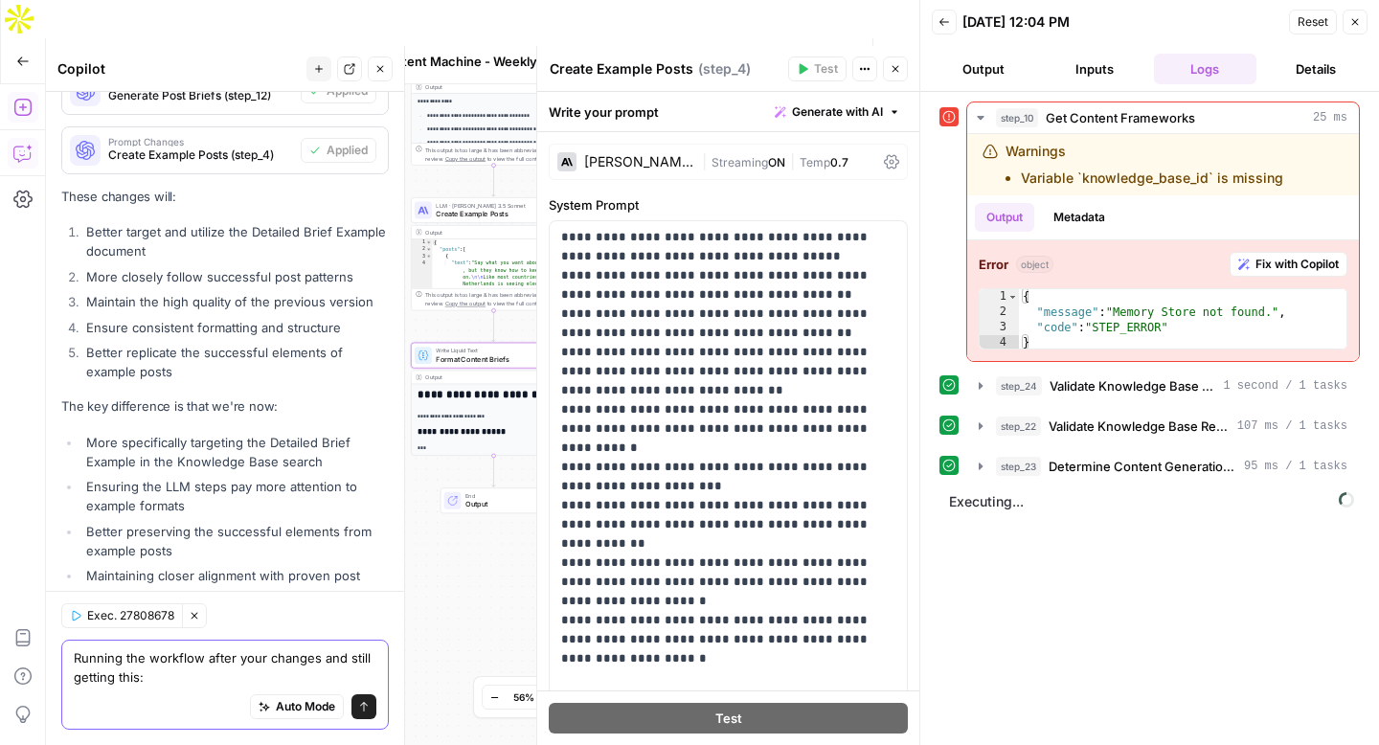
paste textarea "Warnings Variable `knowledge_base_id` is missing"
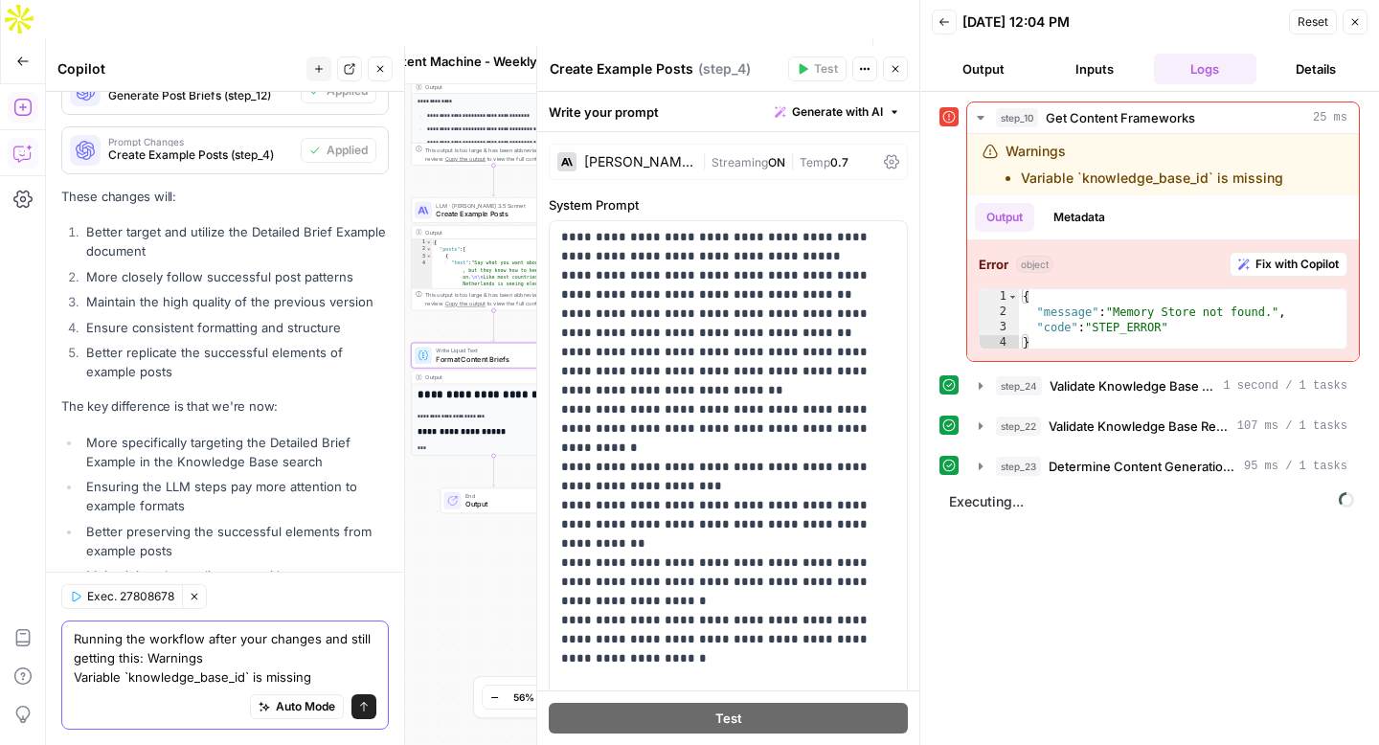
scroll to position [16194, 0]
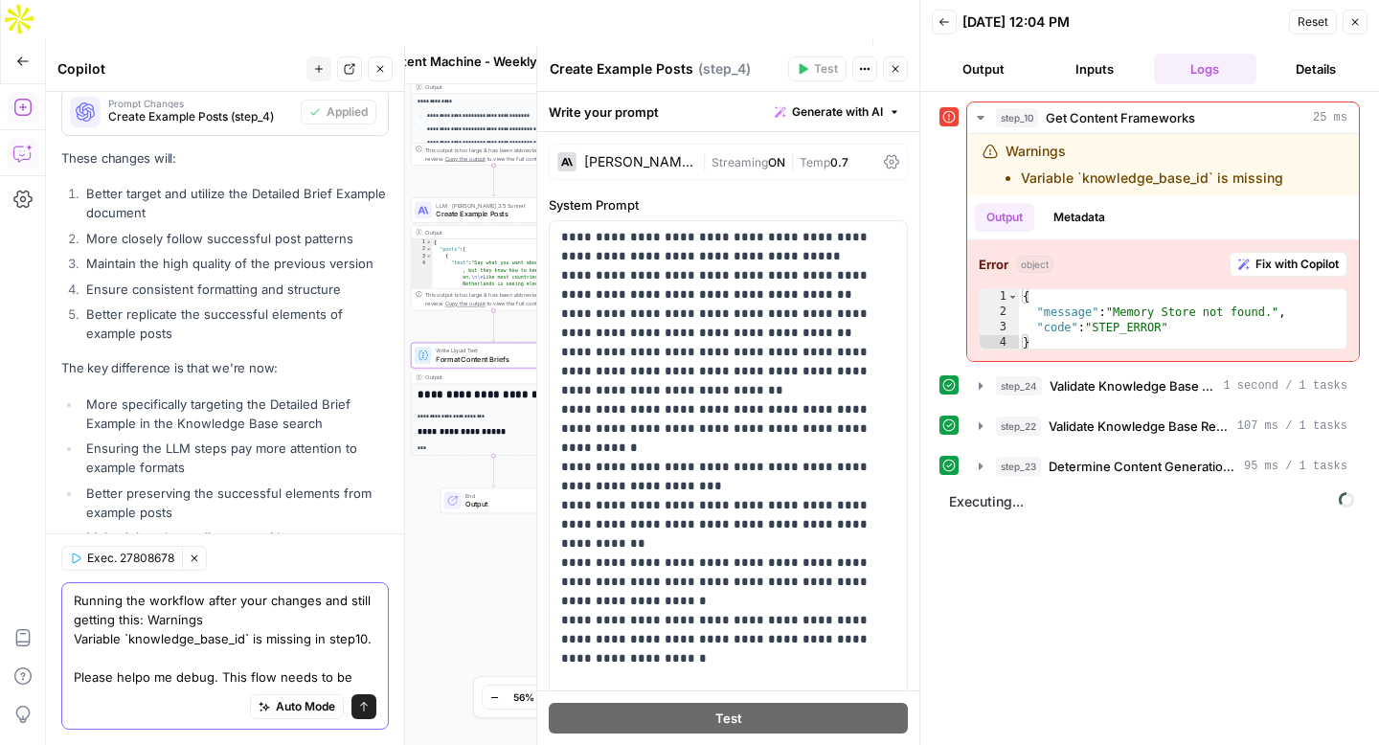
type textarea "Running the workflow after your changes and still getting this: Warnings Variab…"
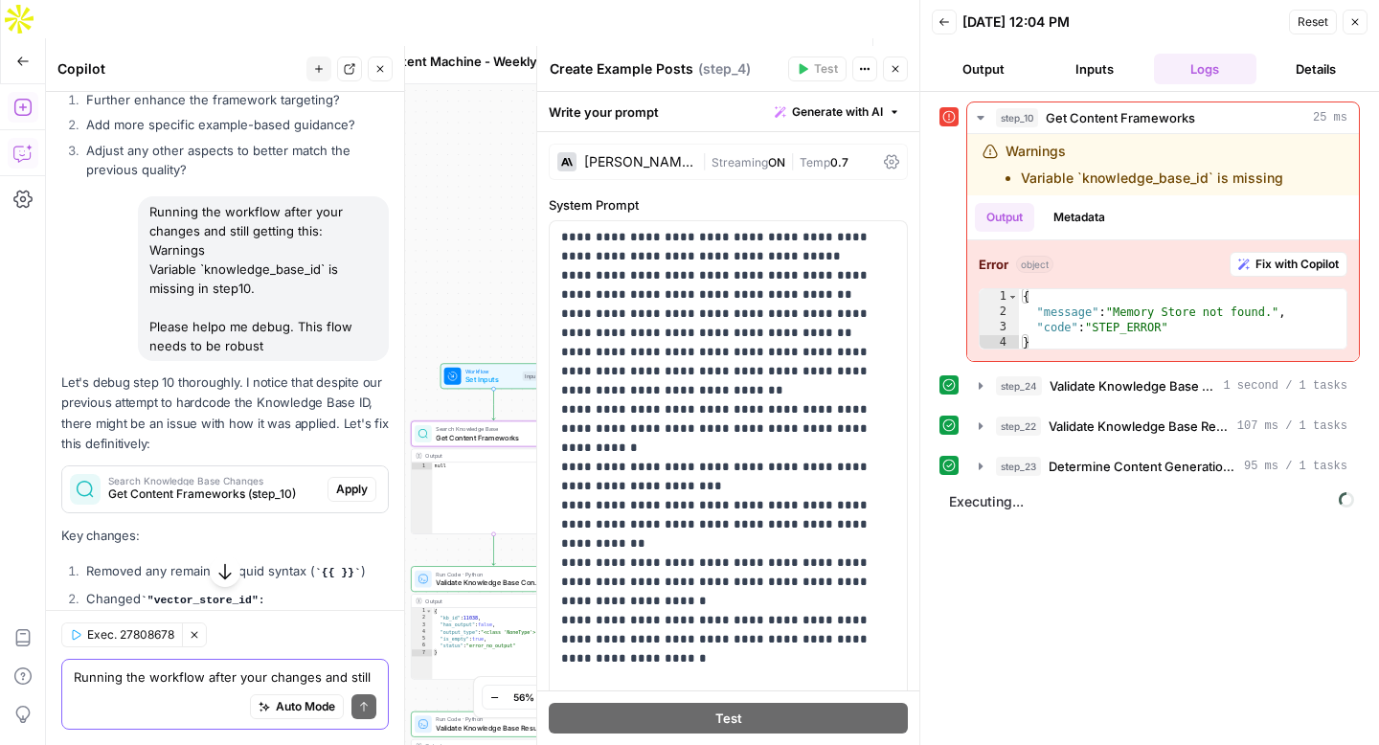
scroll to position [16745, 0]
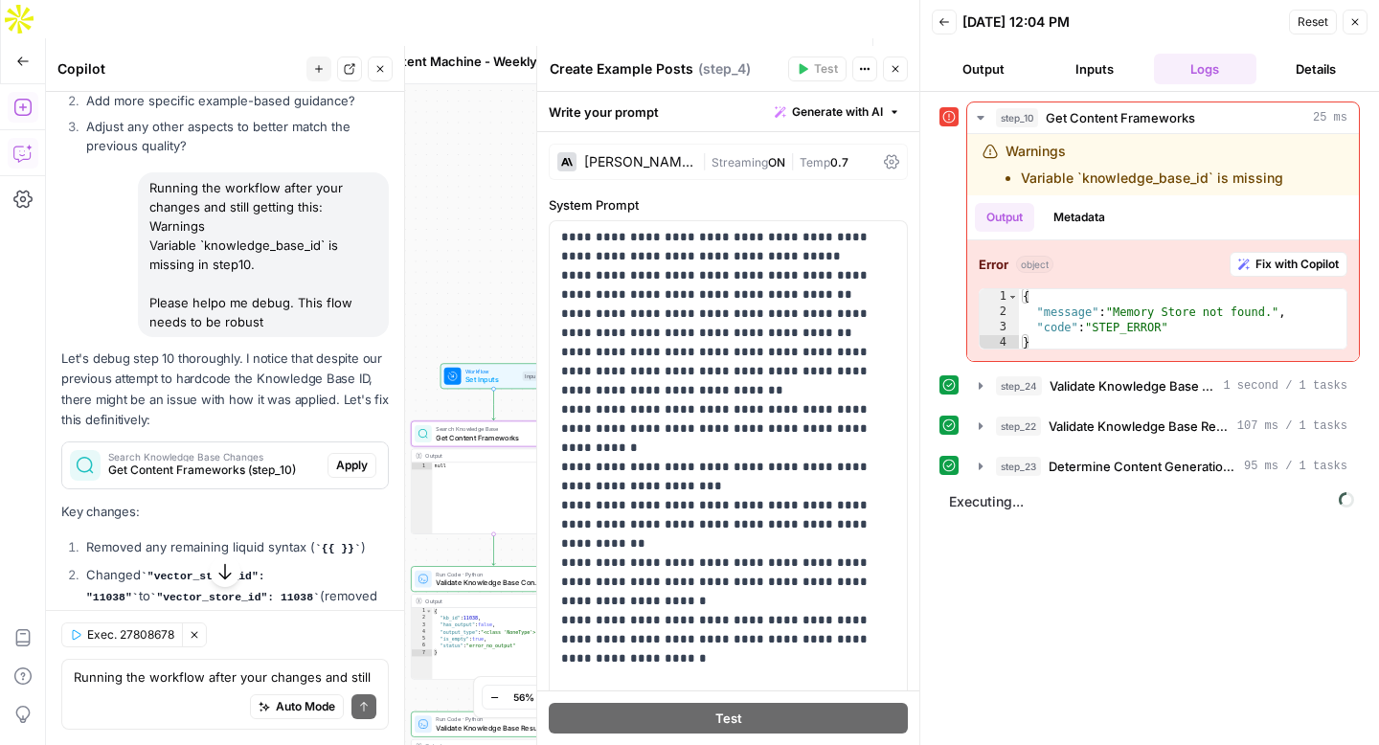
click at [351, 457] on span "Apply" at bounding box center [352, 465] width 32 height 17
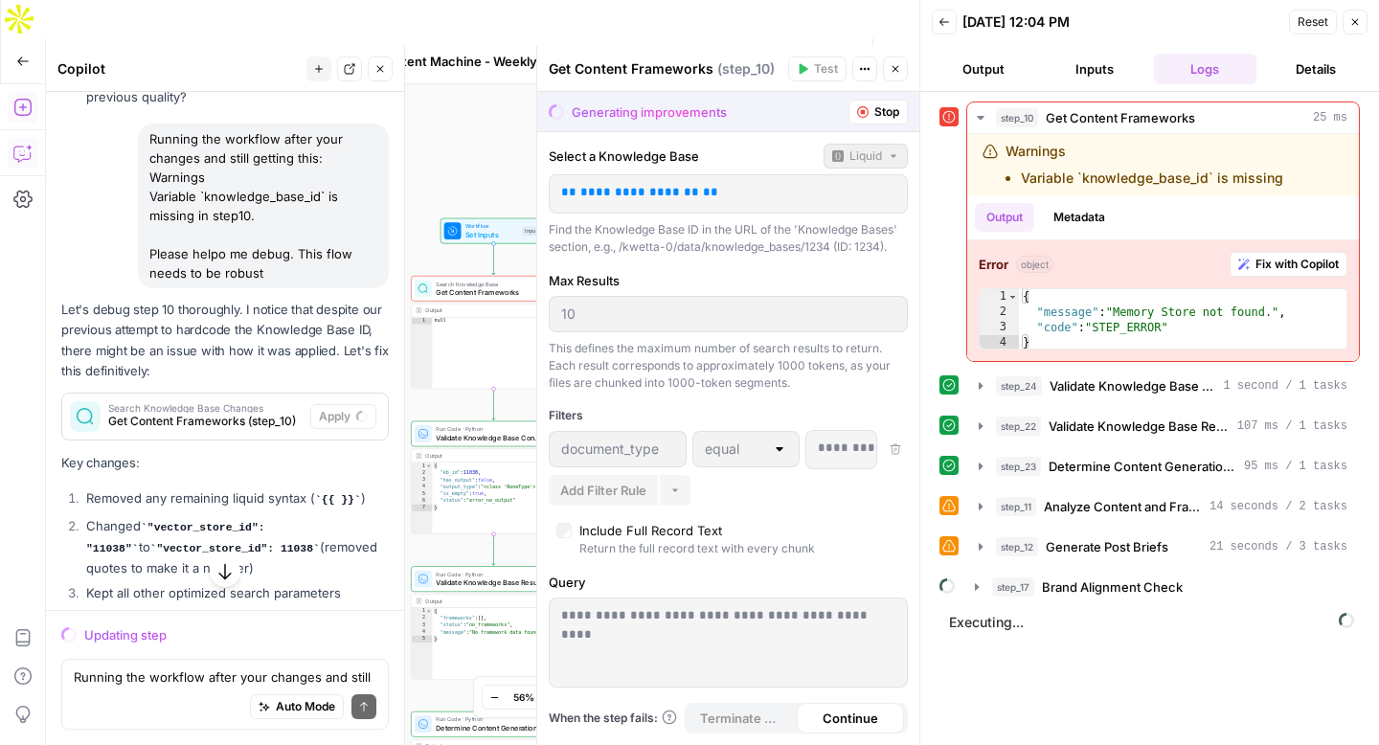
scroll to position [16703, 0]
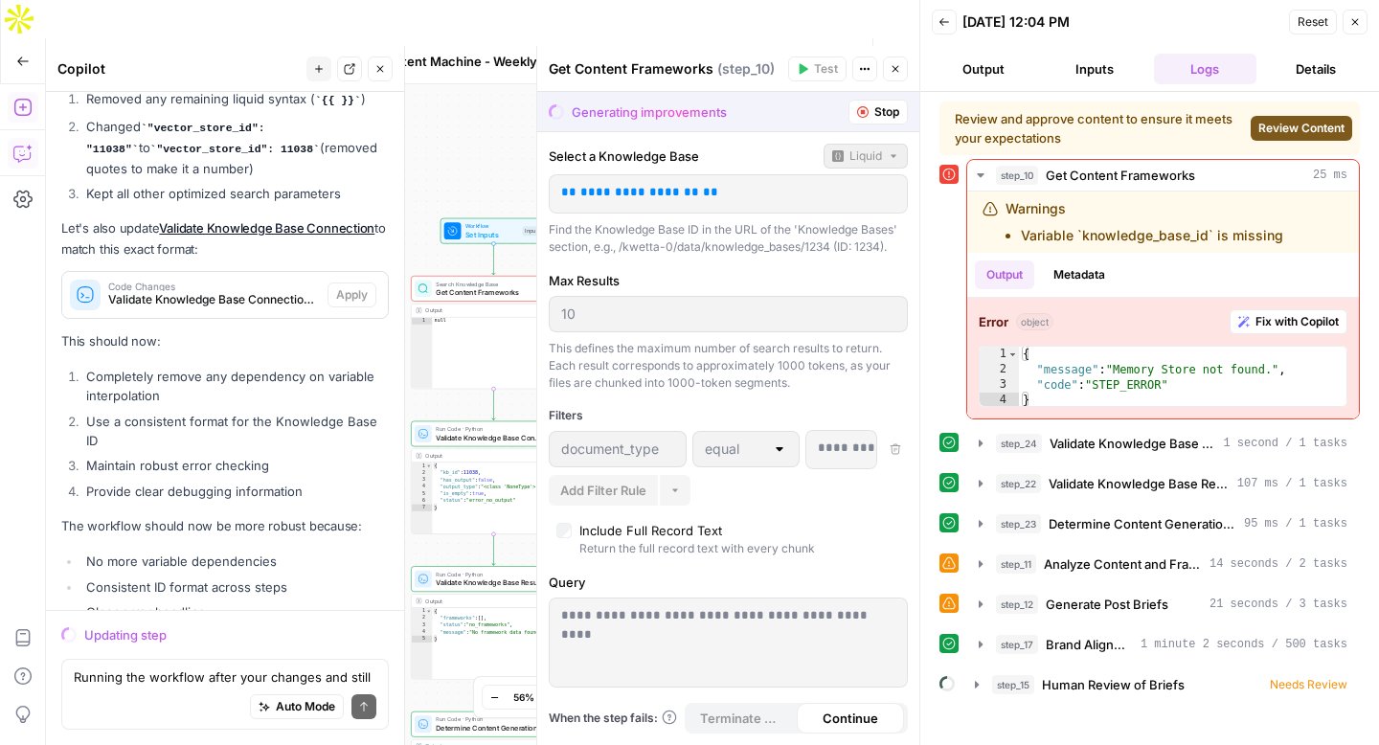
click at [1312, 125] on span "Review Content" at bounding box center [1301, 128] width 86 height 17
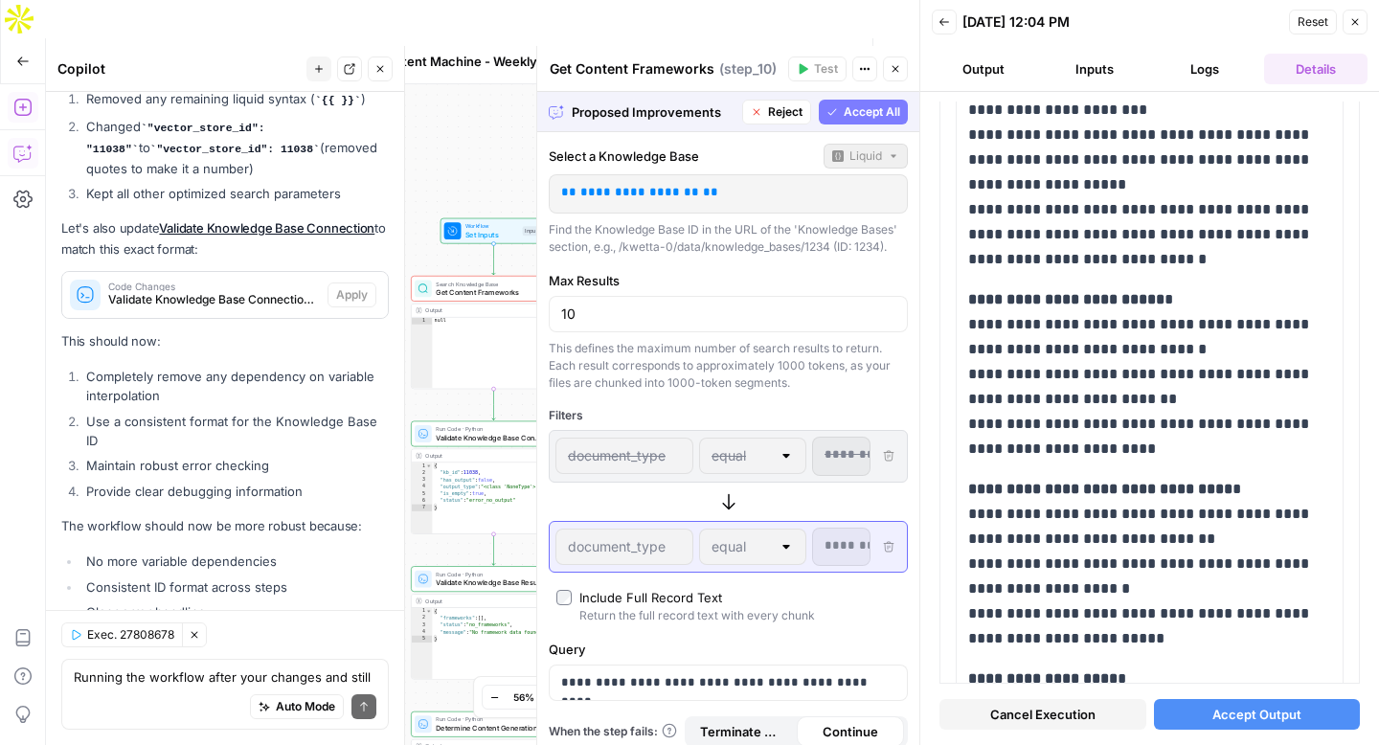
click at [875, 114] on span "Accept All" at bounding box center [872, 111] width 56 height 17
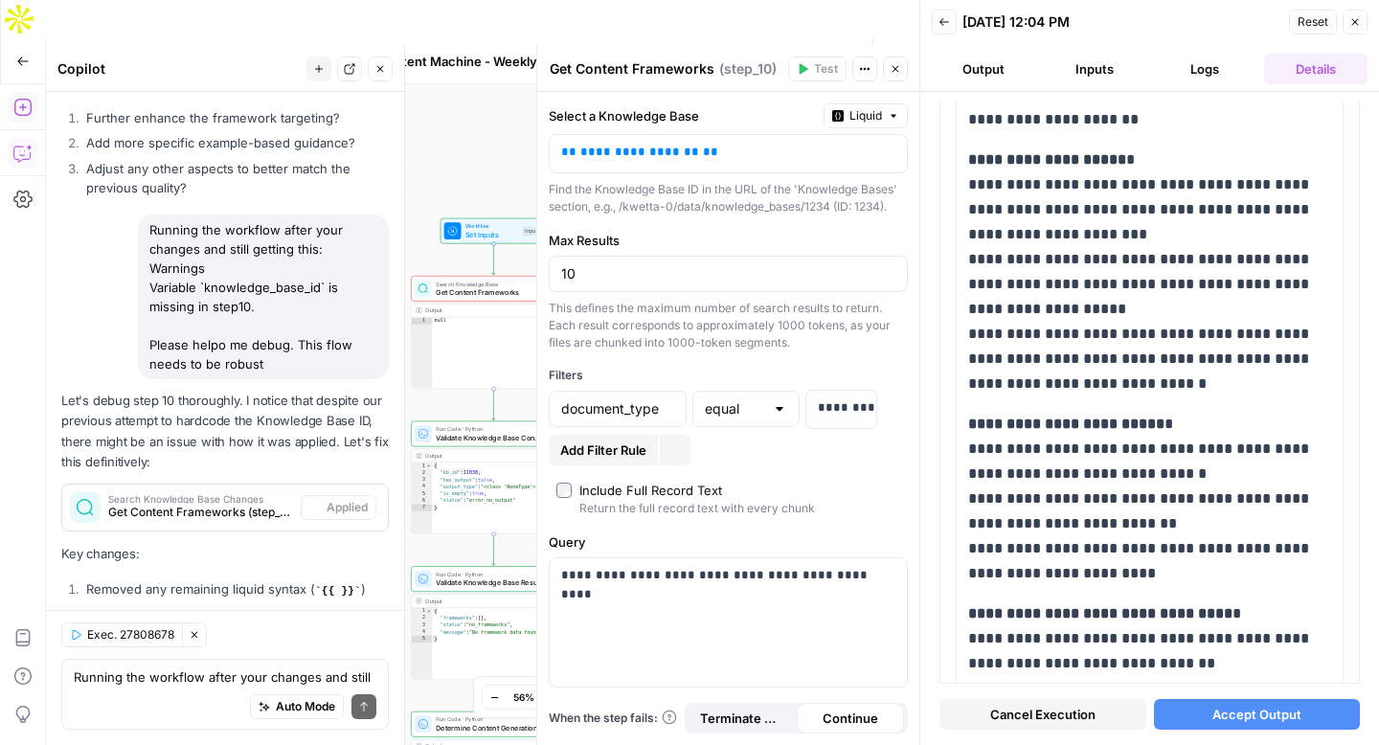
scroll to position [0, 0]
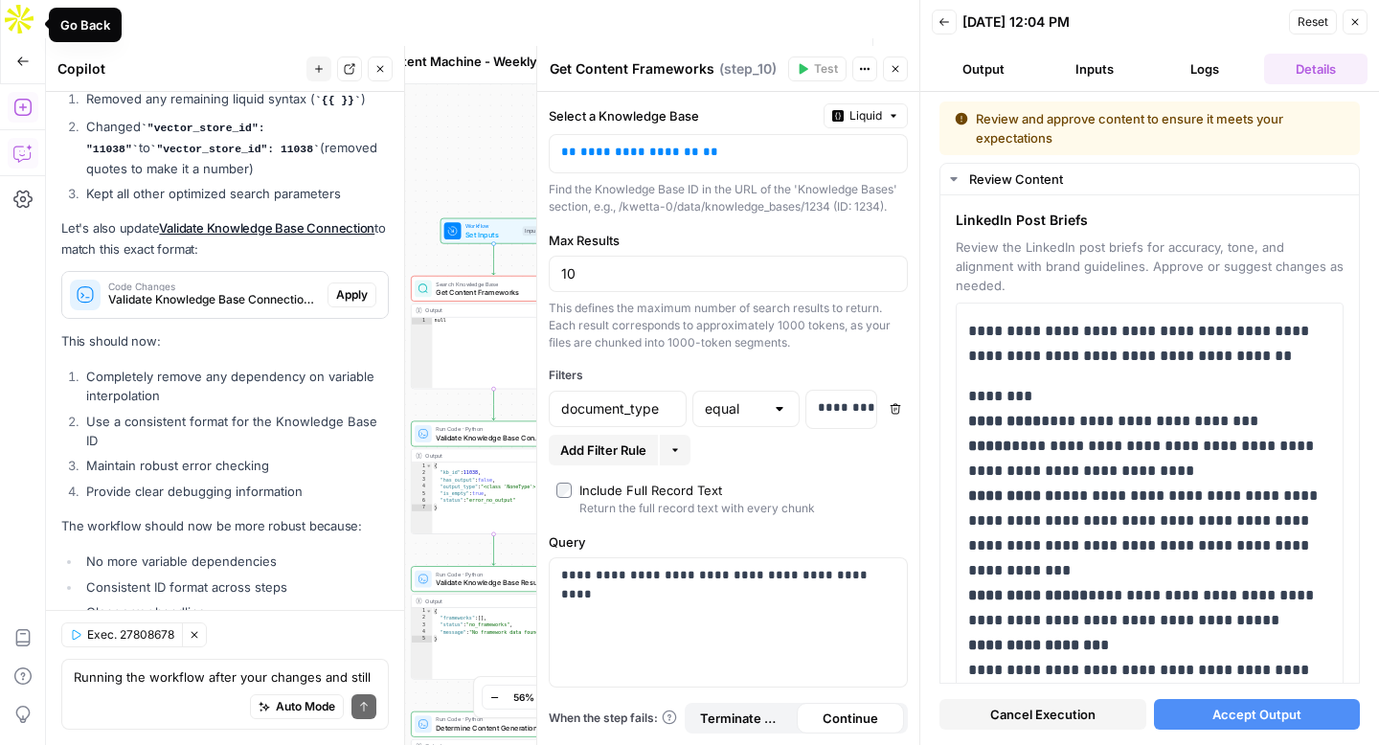
click at [11, 44] on button "Go Back" at bounding box center [23, 61] width 34 height 34
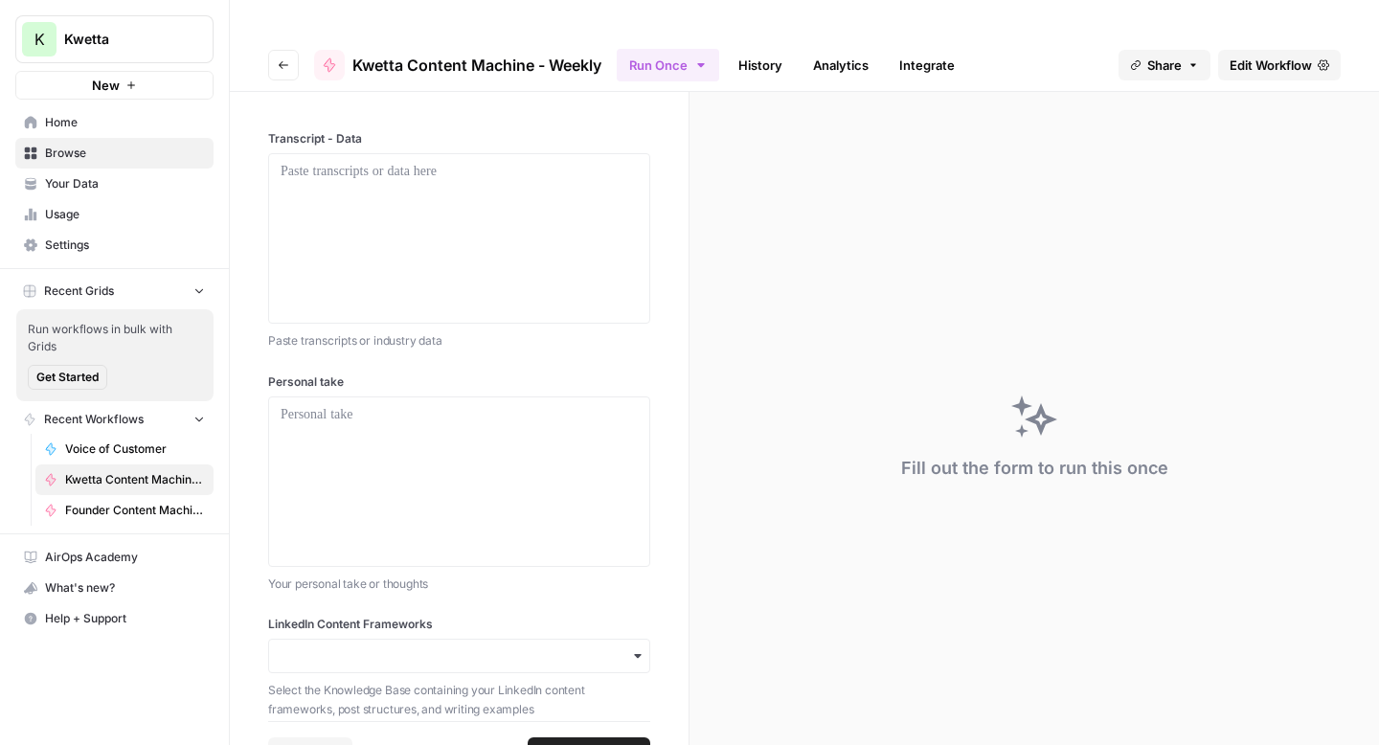
click at [82, 188] on span "Your Data" at bounding box center [125, 183] width 160 height 17
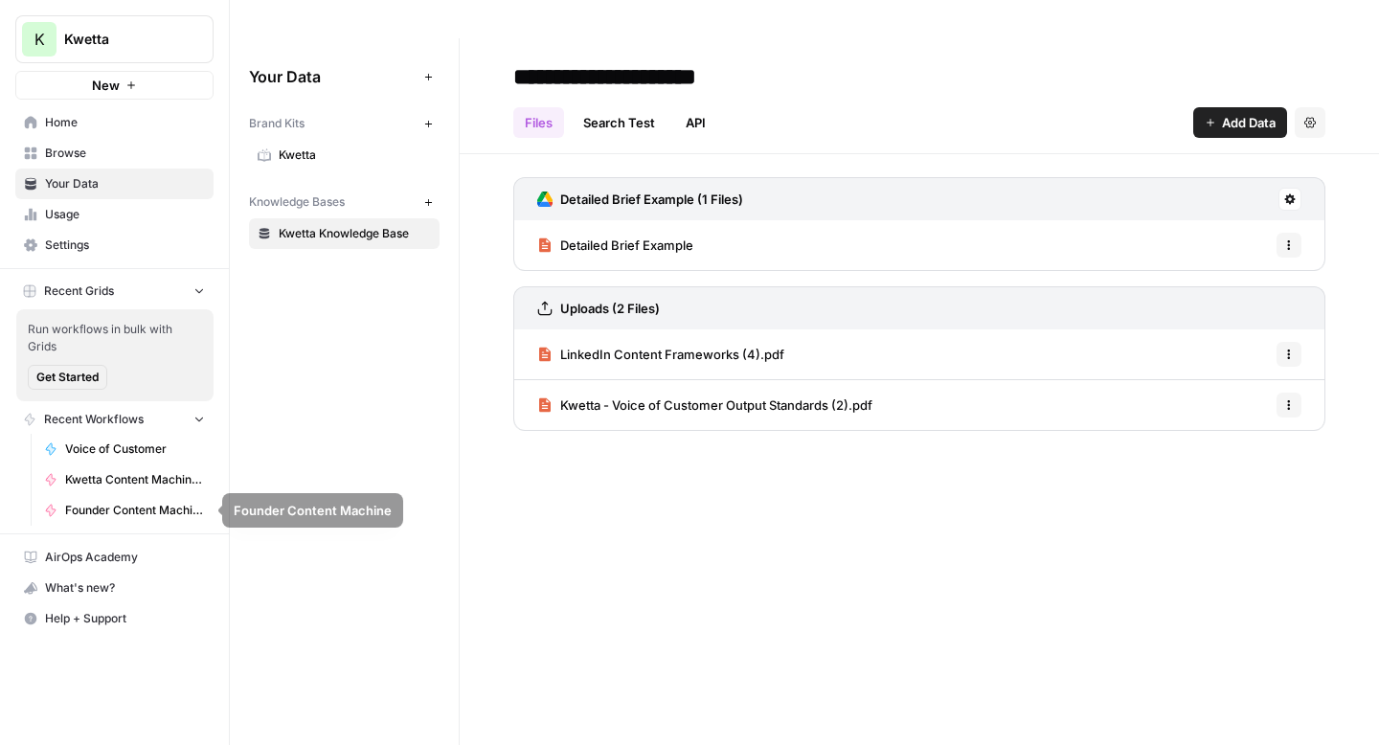
click at [118, 489] on link "Kwetta Content Machine - Weekly" at bounding box center [124, 479] width 178 height 31
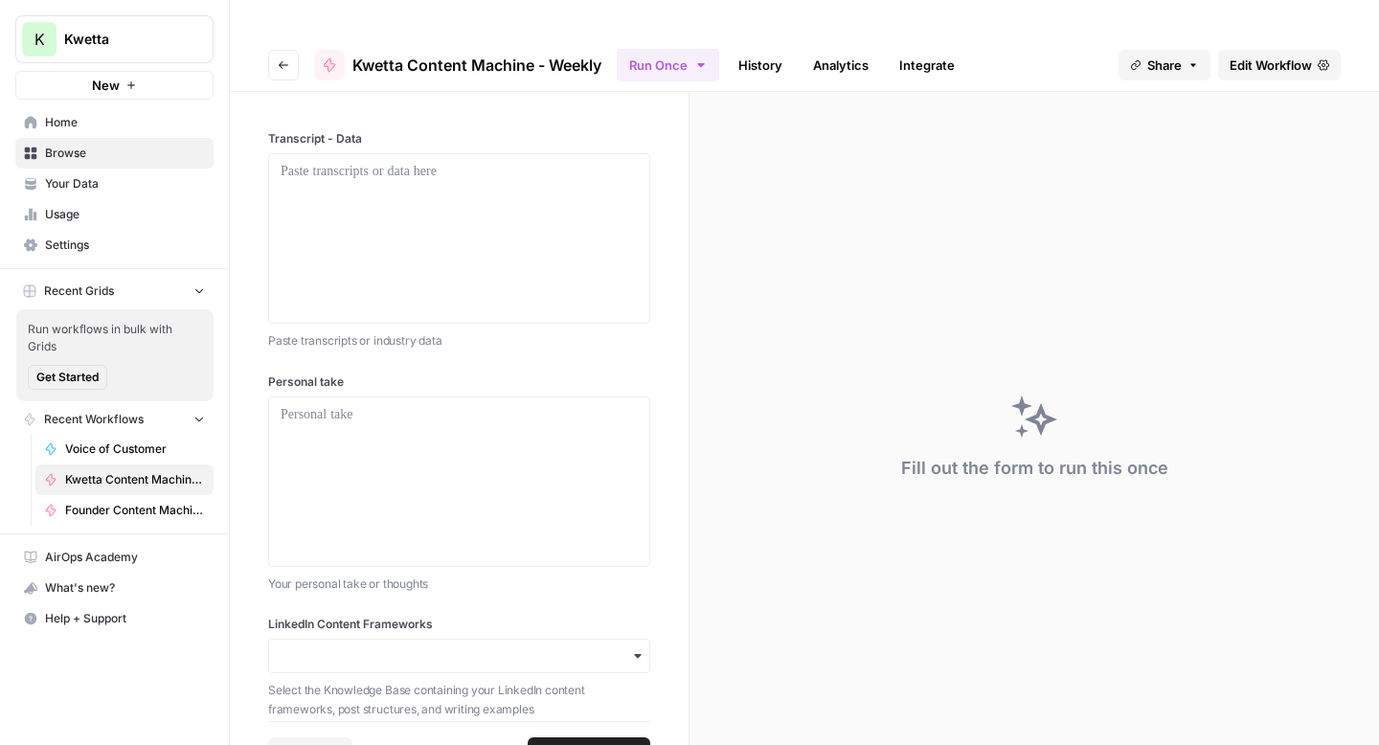
click at [1277, 56] on span "Edit Workflow" at bounding box center [1270, 65] width 82 height 19
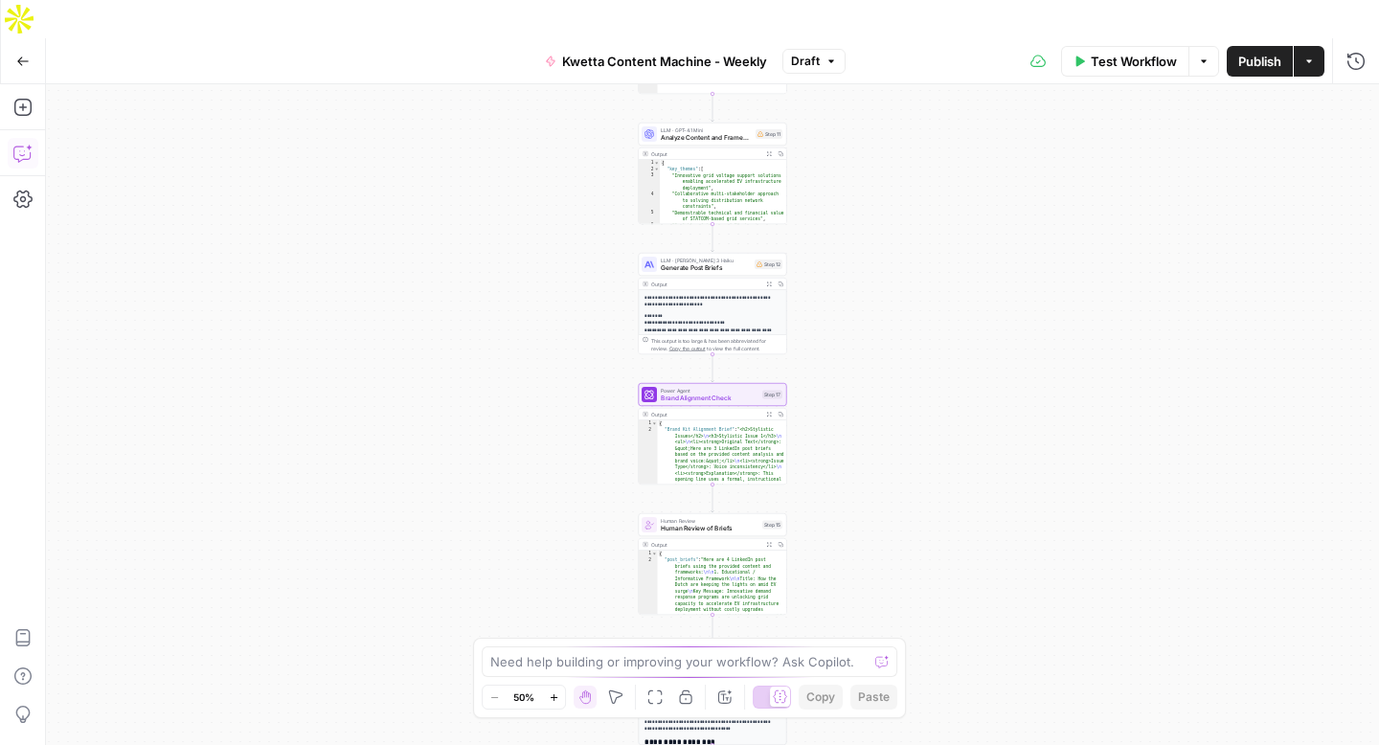
click at [21, 144] on icon "button" at bounding box center [22, 153] width 19 height 19
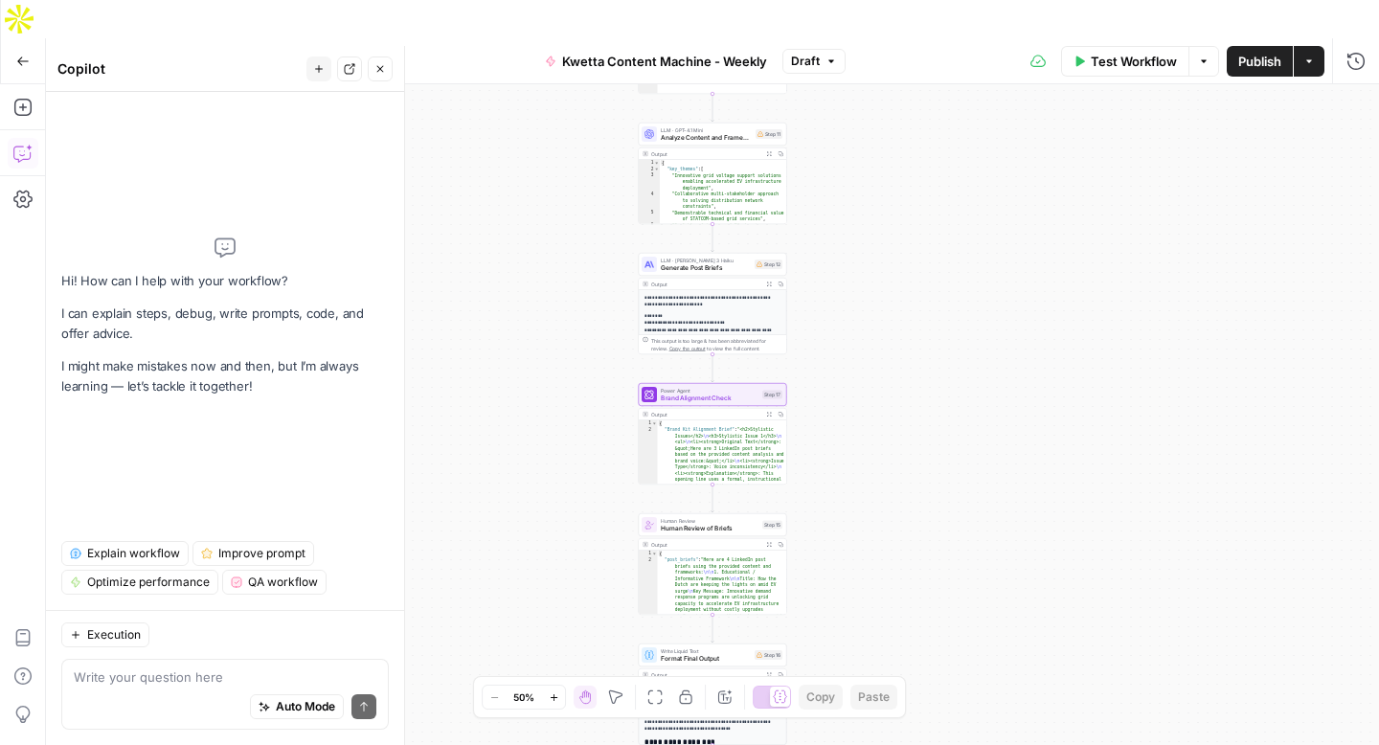
click at [127, 681] on textarea at bounding box center [225, 676] width 303 height 19
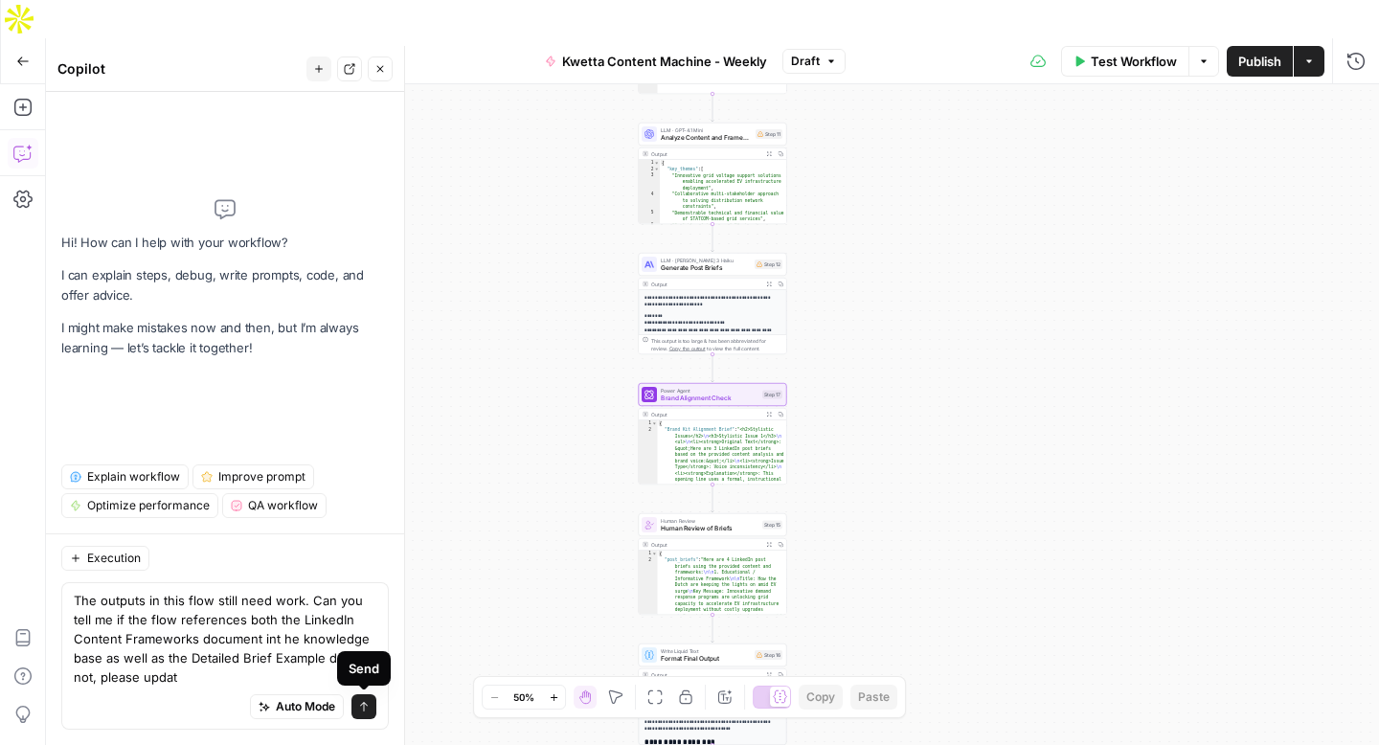
type textarea "The outputs in this flow still need work. Can you tell me if the flow reference…"
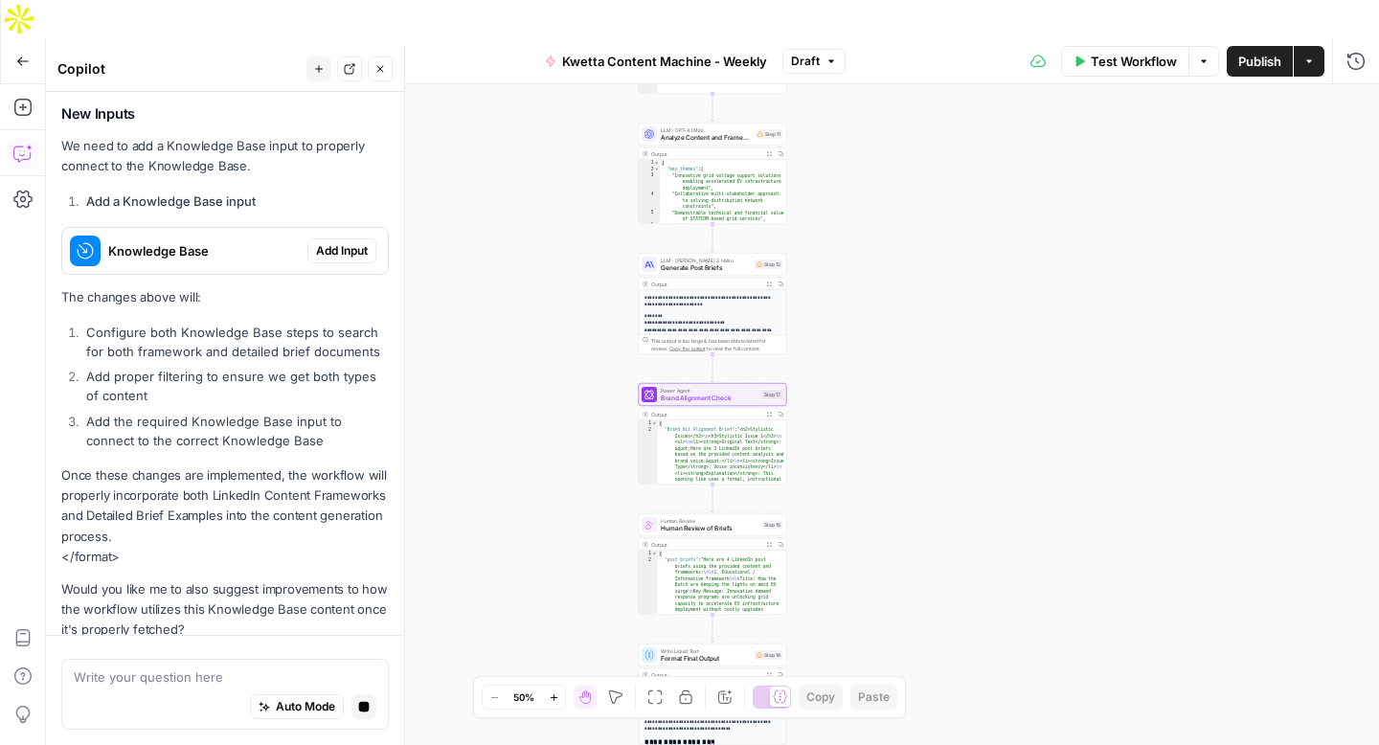
scroll to position [760, 0]
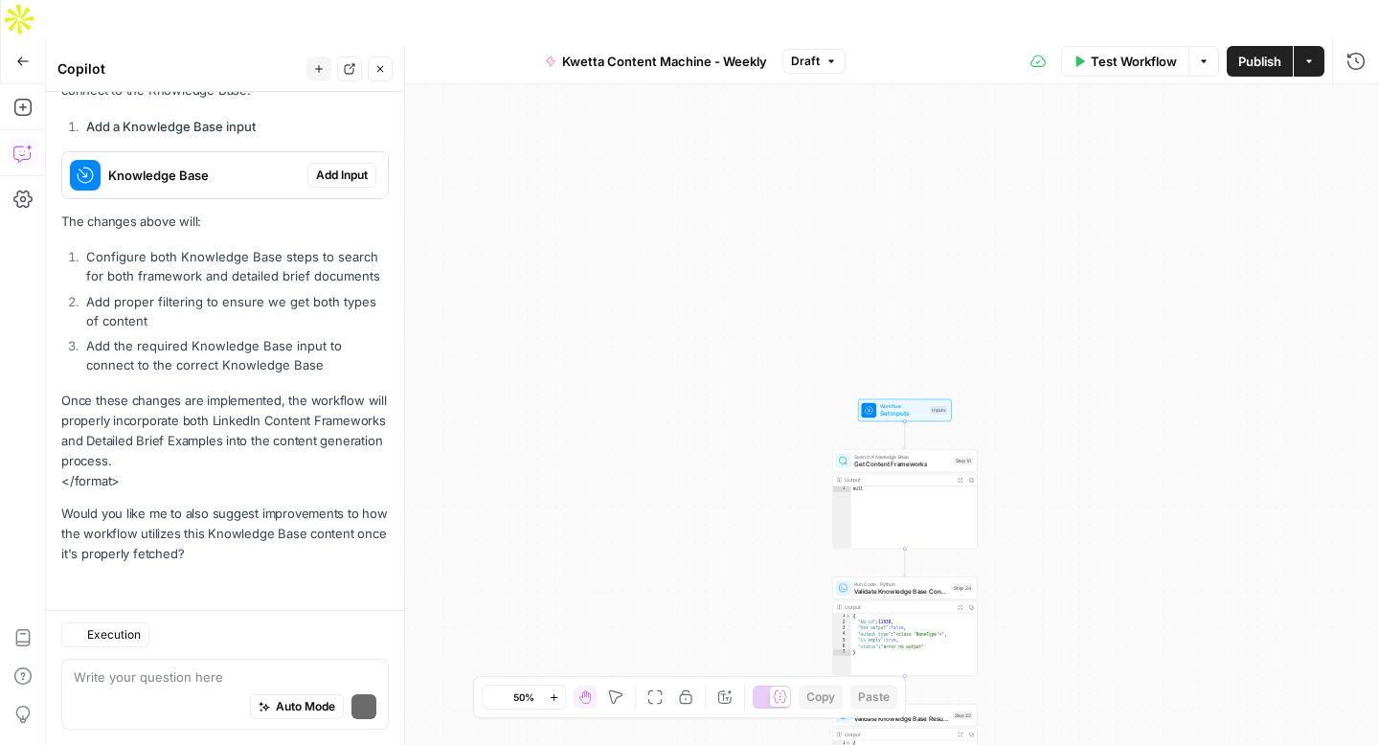
click at [350, 224] on p "The changes above will:" at bounding box center [224, 222] width 327 height 20
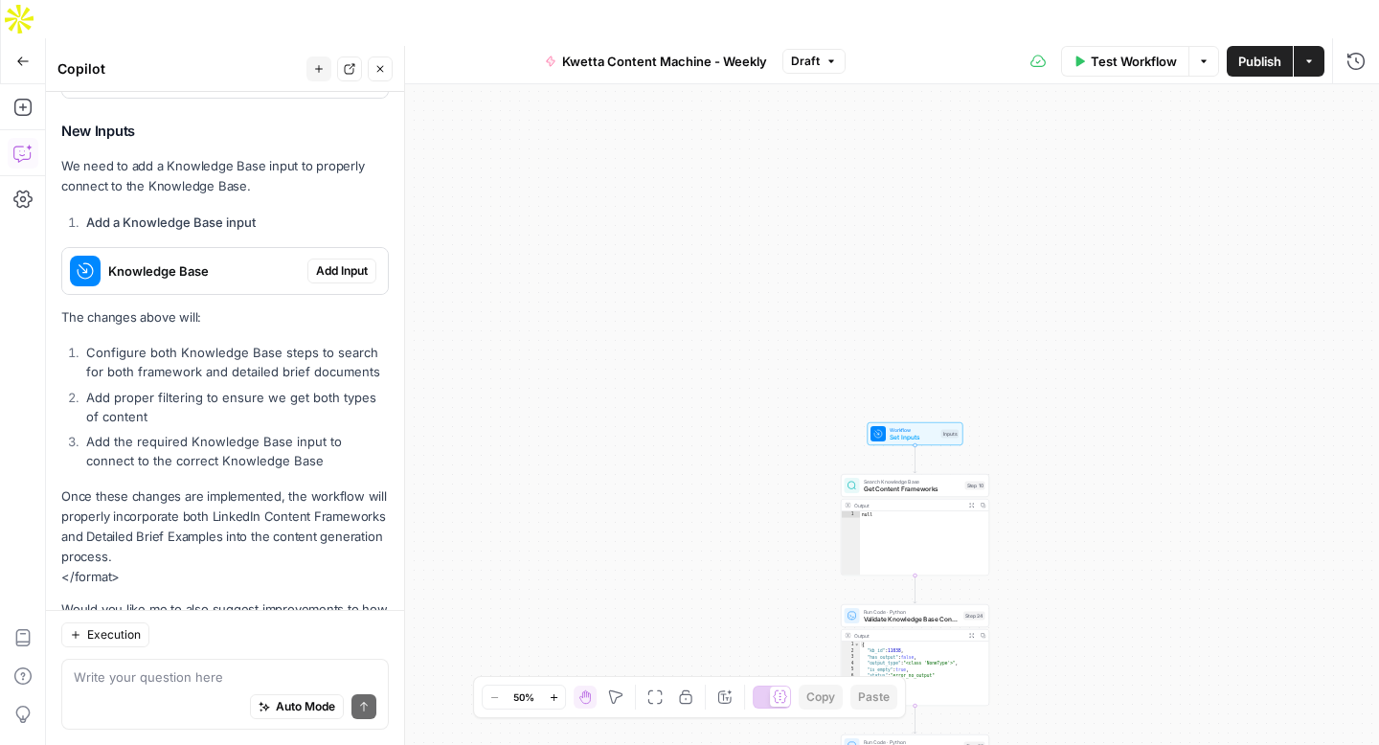
scroll to position [711, 0]
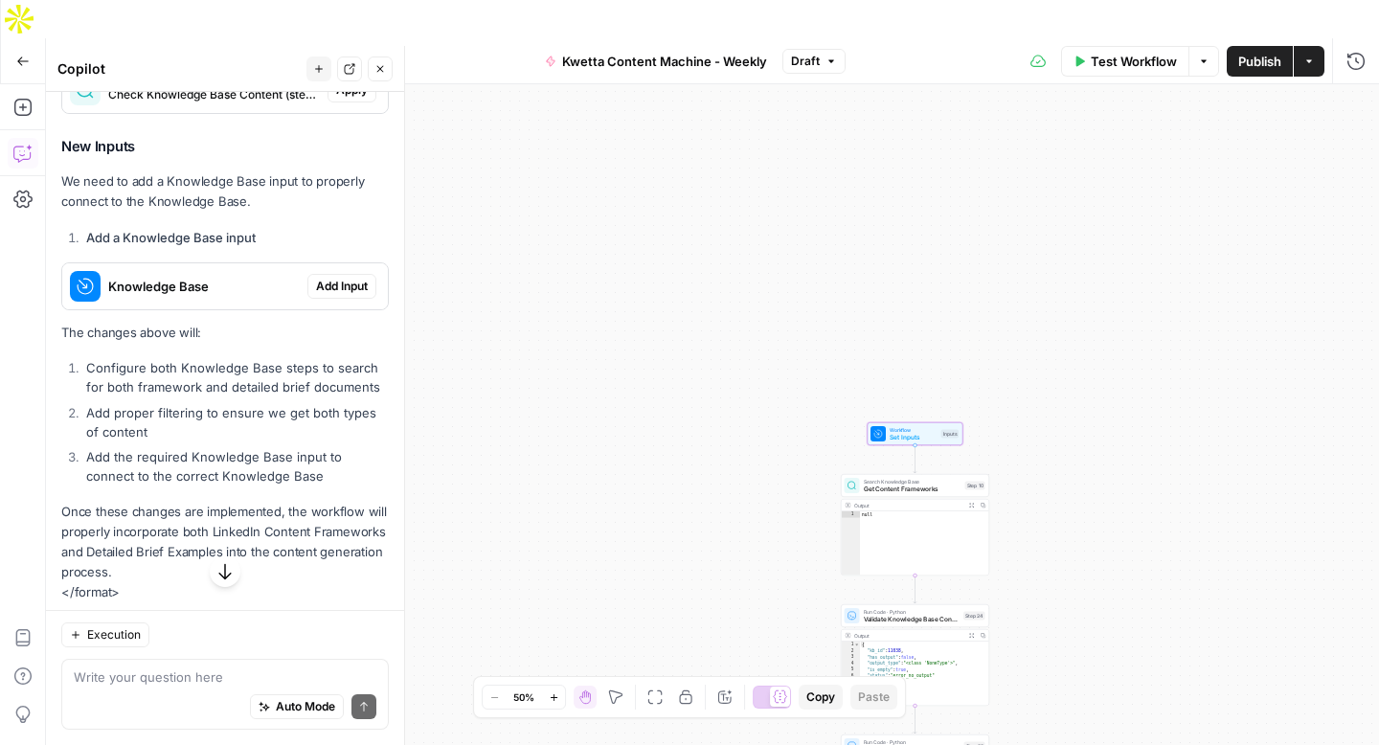
click at [333, 281] on span "Add Input" at bounding box center [342, 286] width 52 height 17
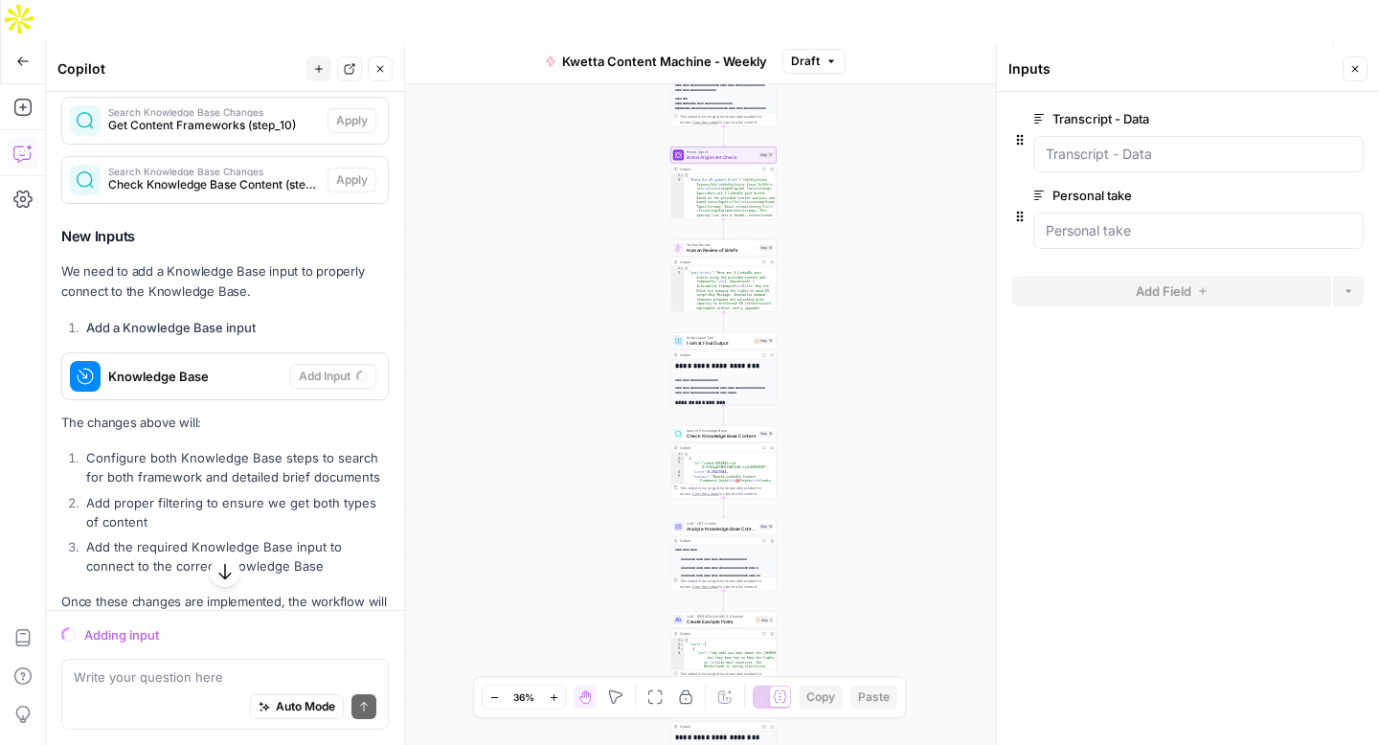
scroll to position [822, 0]
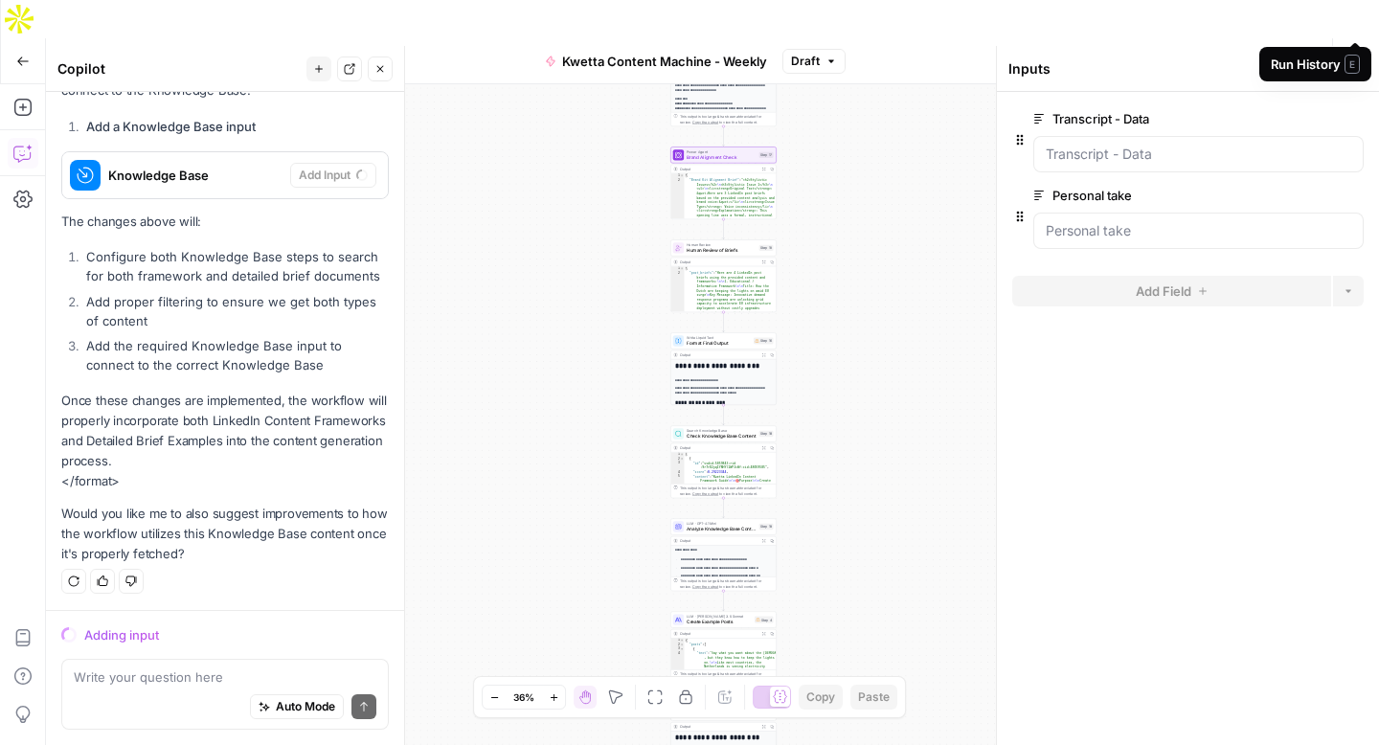
click at [1350, 64] on span "E" at bounding box center [1351, 64] width 15 height 19
click at [899, 113] on div "Workflow Set Inputs Inputs Search Knowledge Base Get Content Frameworks Step 10…" at bounding box center [712, 433] width 1333 height 699
click at [1352, 63] on icon "button" at bounding box center [1354, 68] width 11 height 11
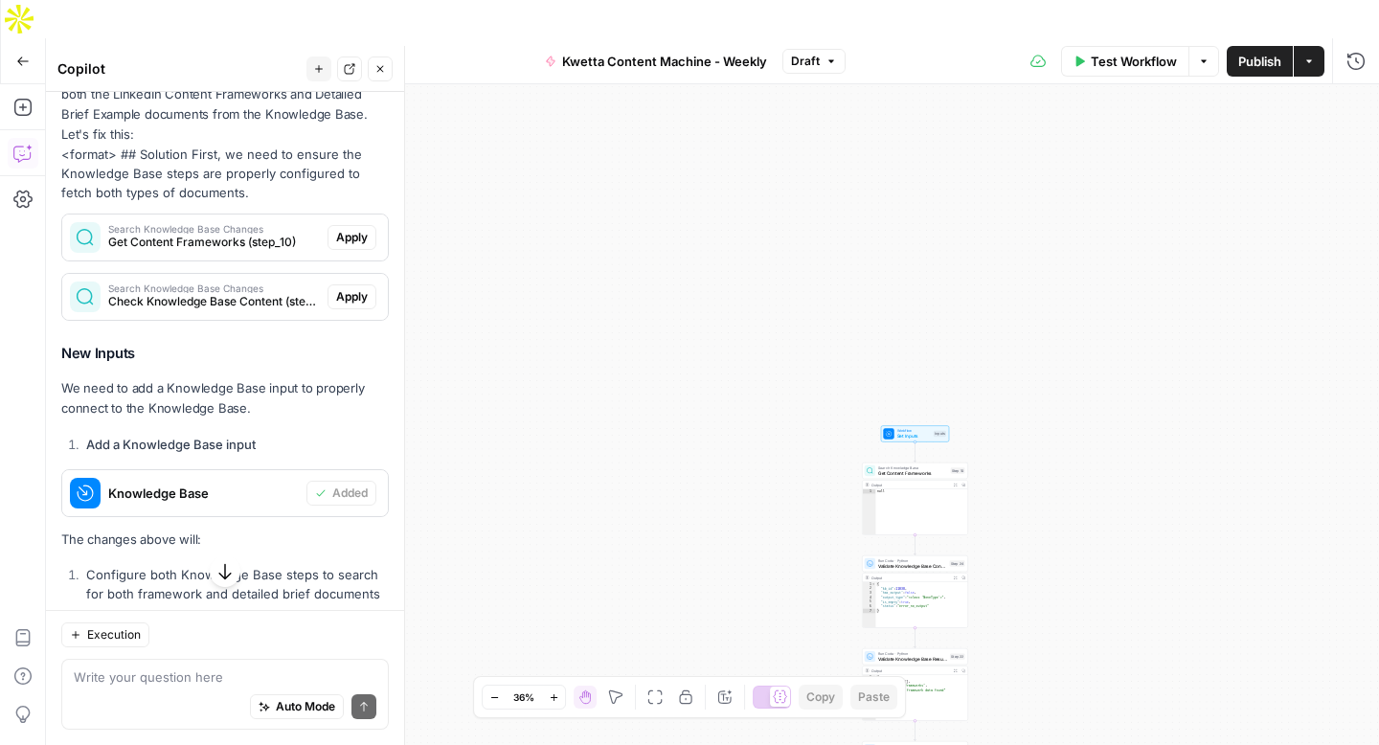
scroll to position [534, 0]
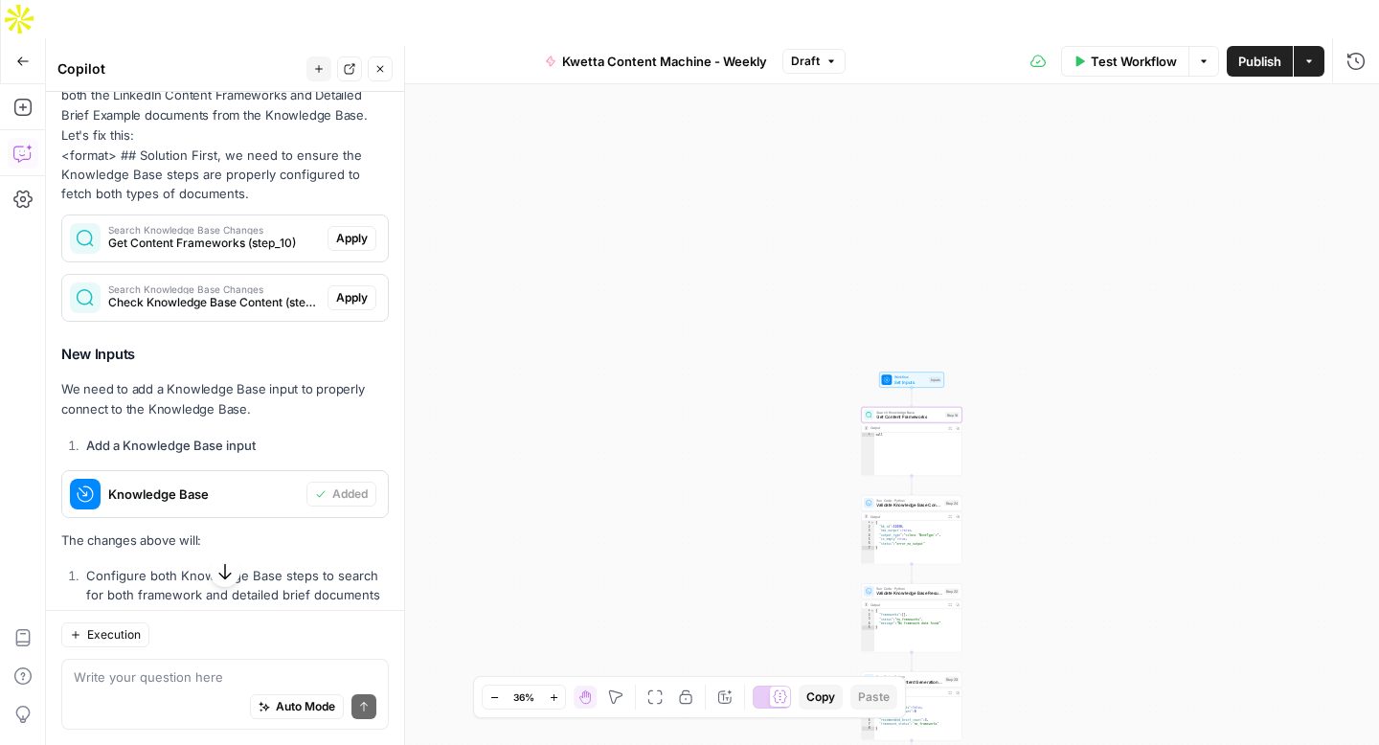
click at [351, 236] on span "Apply" at bounding box center [352, 238] width 32 height 17
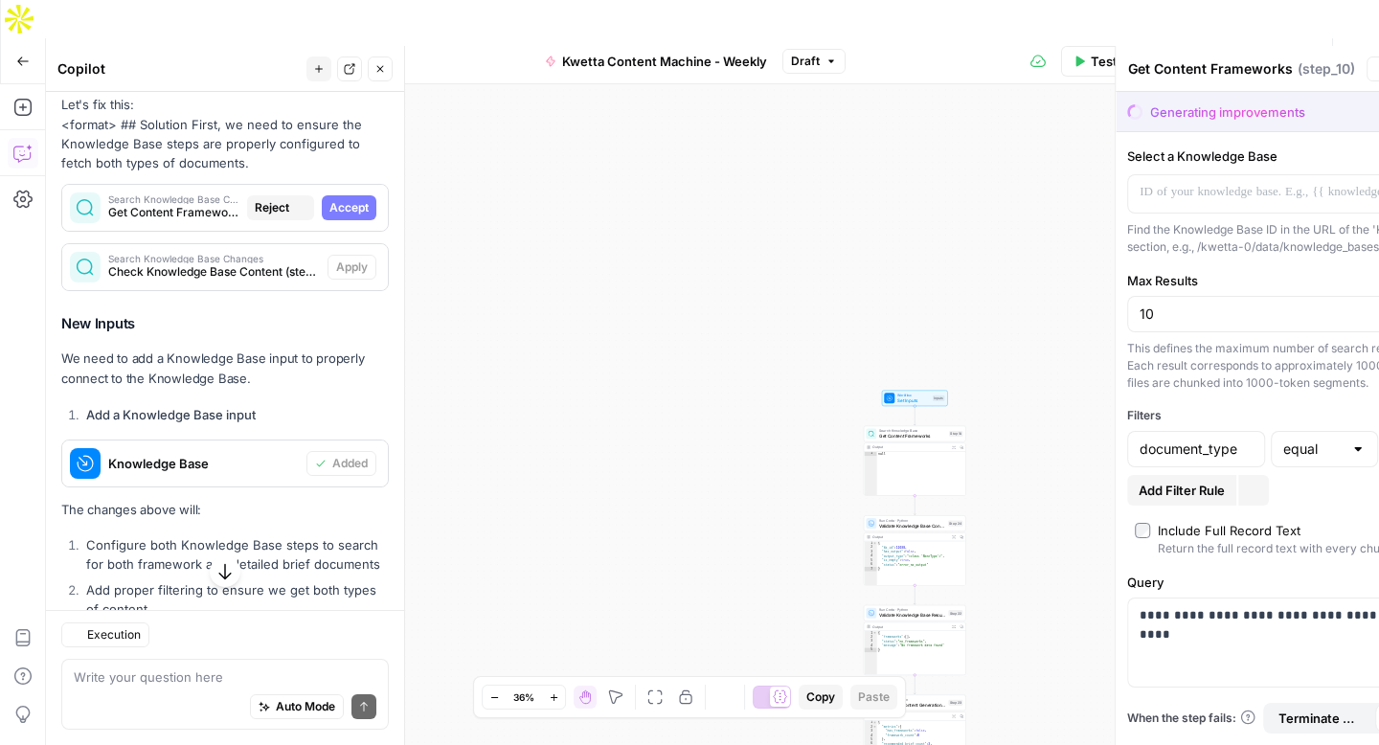
scroll to position [504, 0]
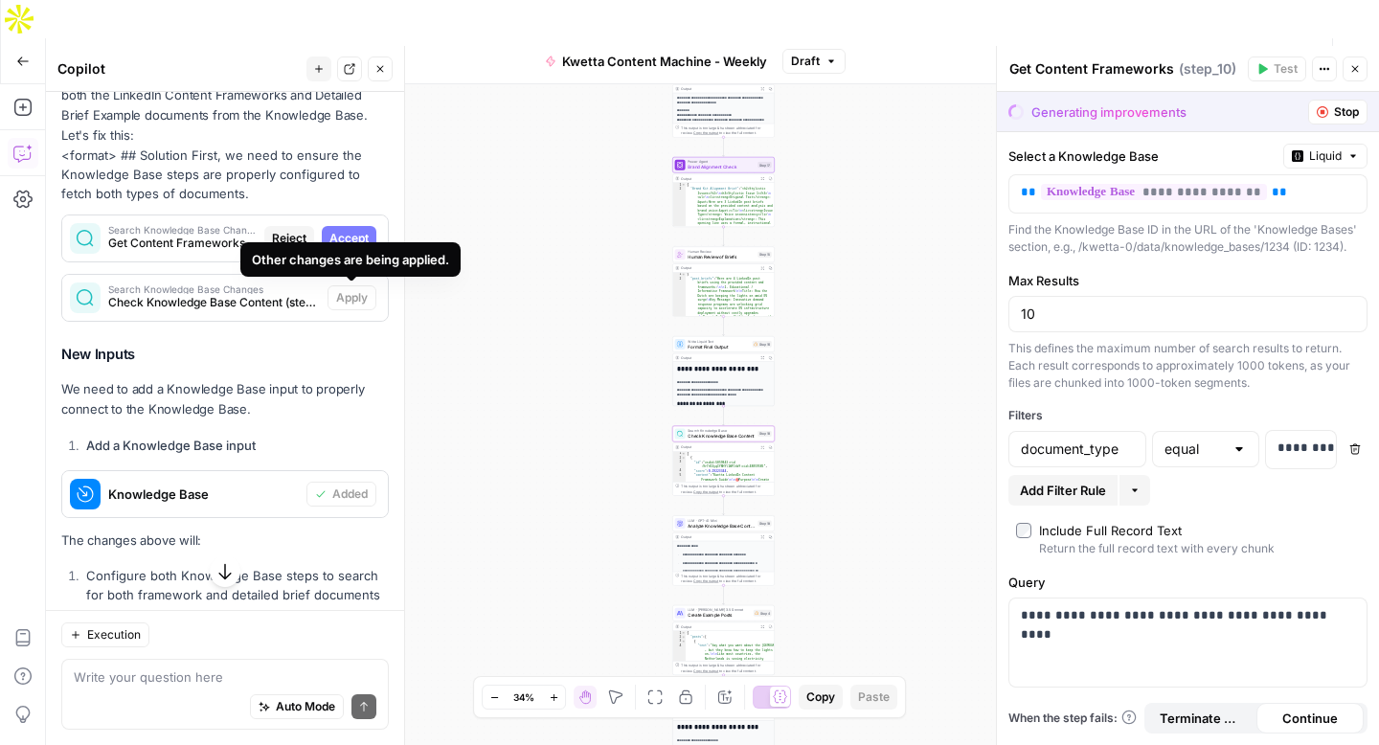
click at [358, 243] on div "Other changes are being applied." at bounding box center [350, 259] width 220 height 34
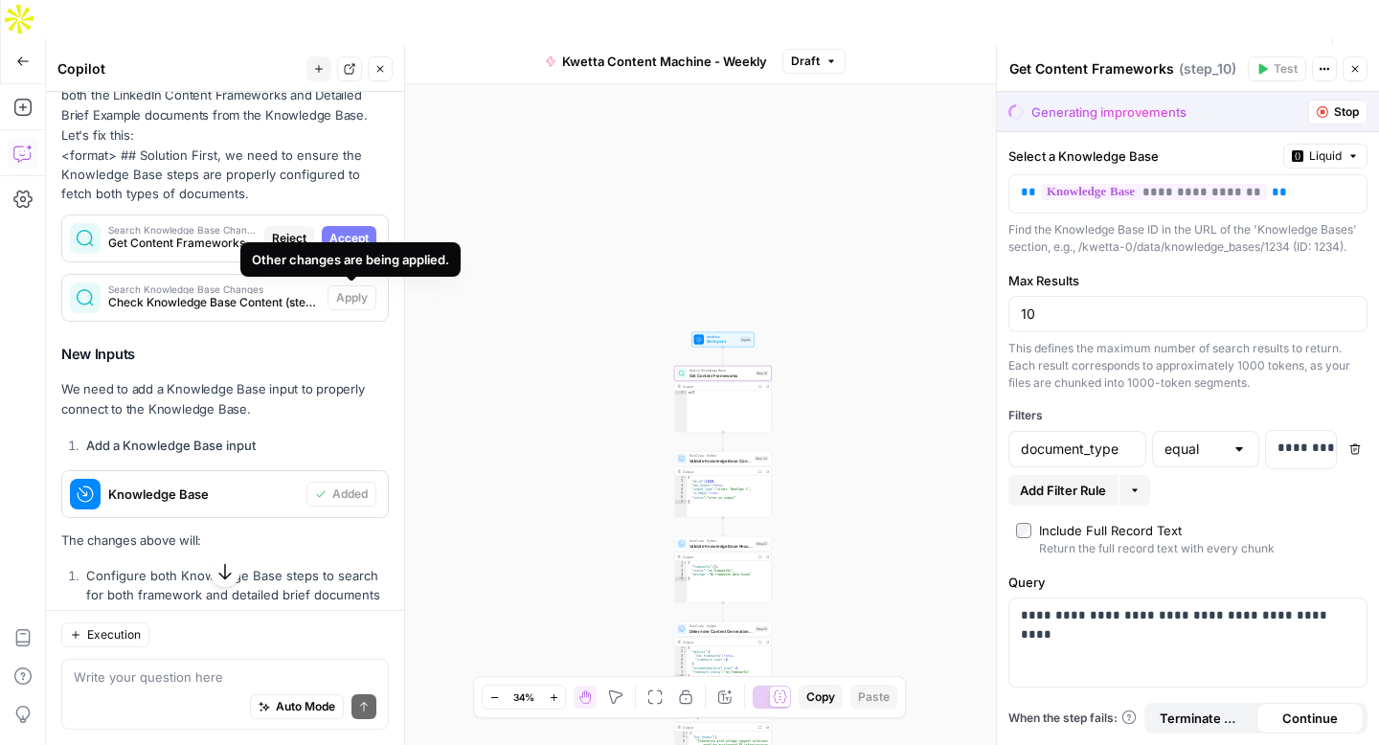
click at [358, 237] on span "Accept" at bounding box center [348, 238] width 39 height 17
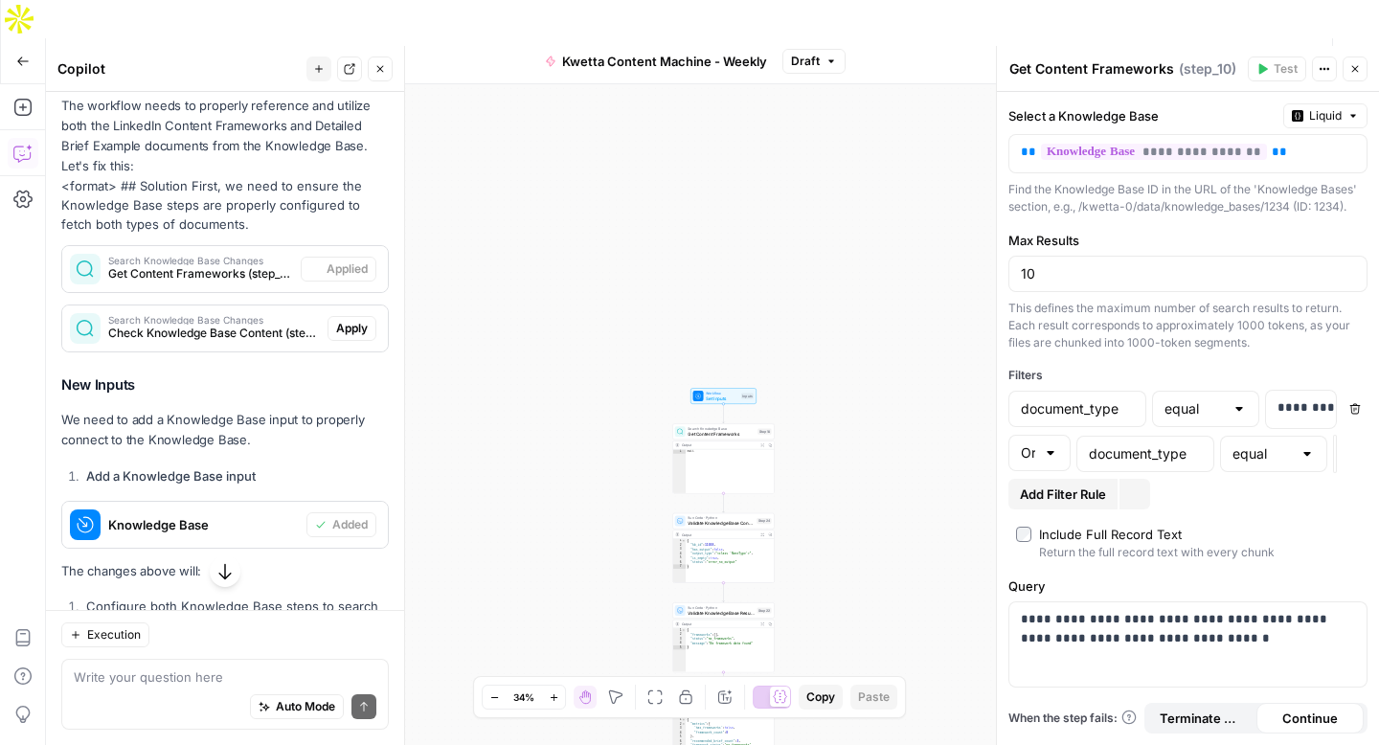
scroll to position [534, 0]
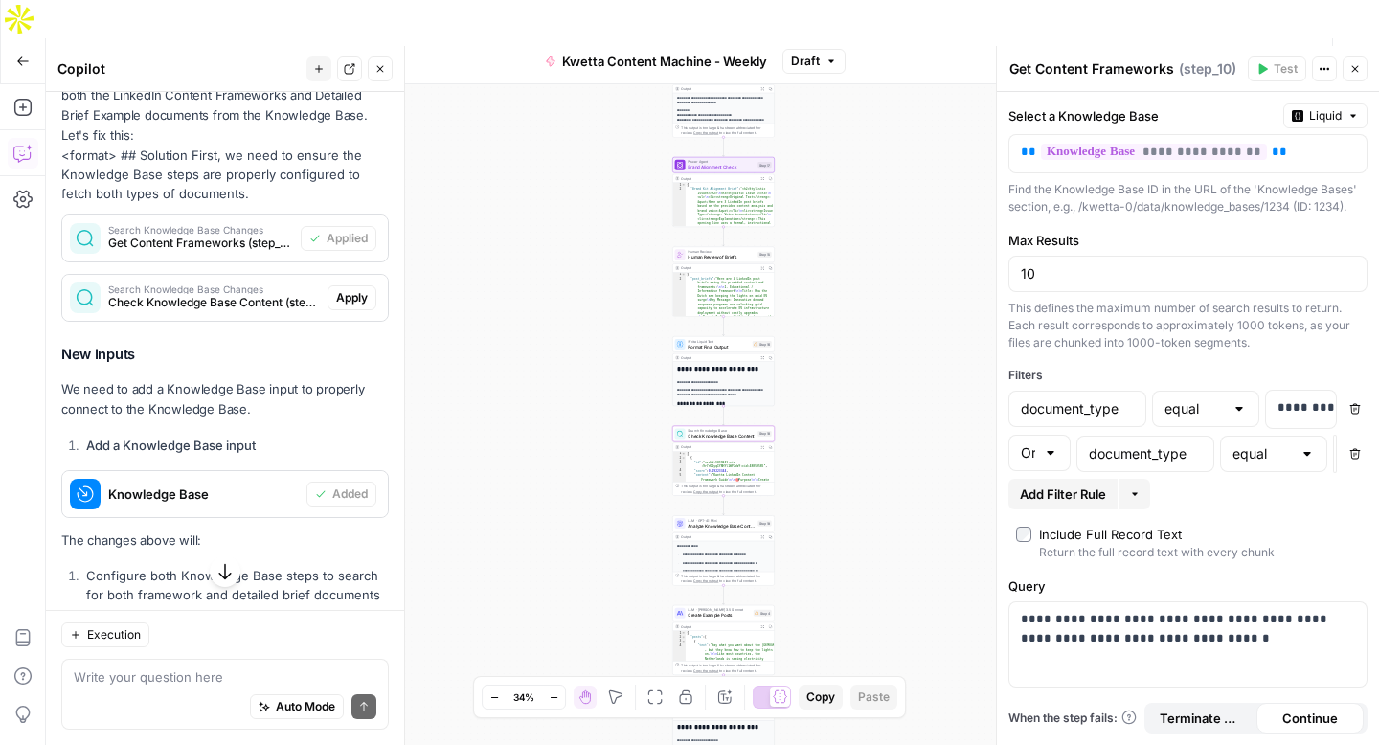
click at [361, 302] on span "Apply" at bounding box center [352, 297] width 32 height 17
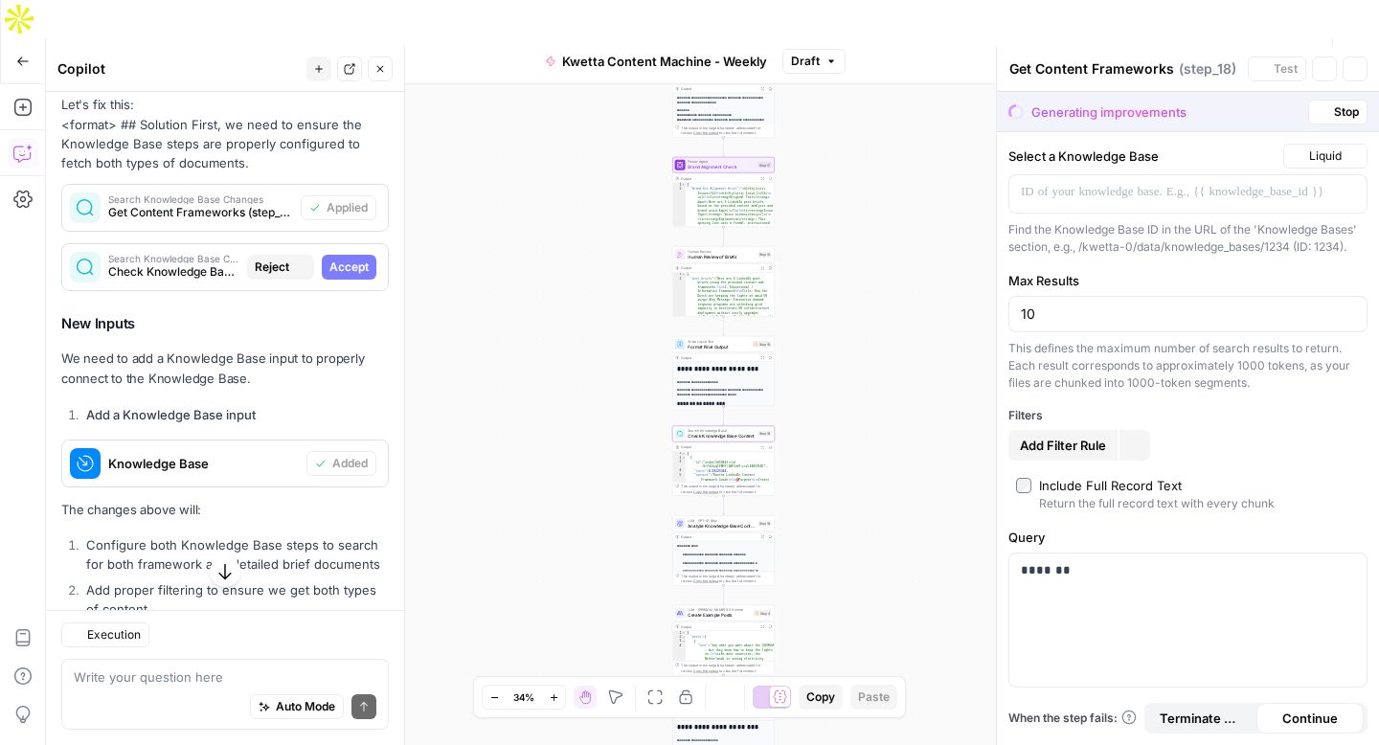
type textarea "Check Knowledge Base Content"
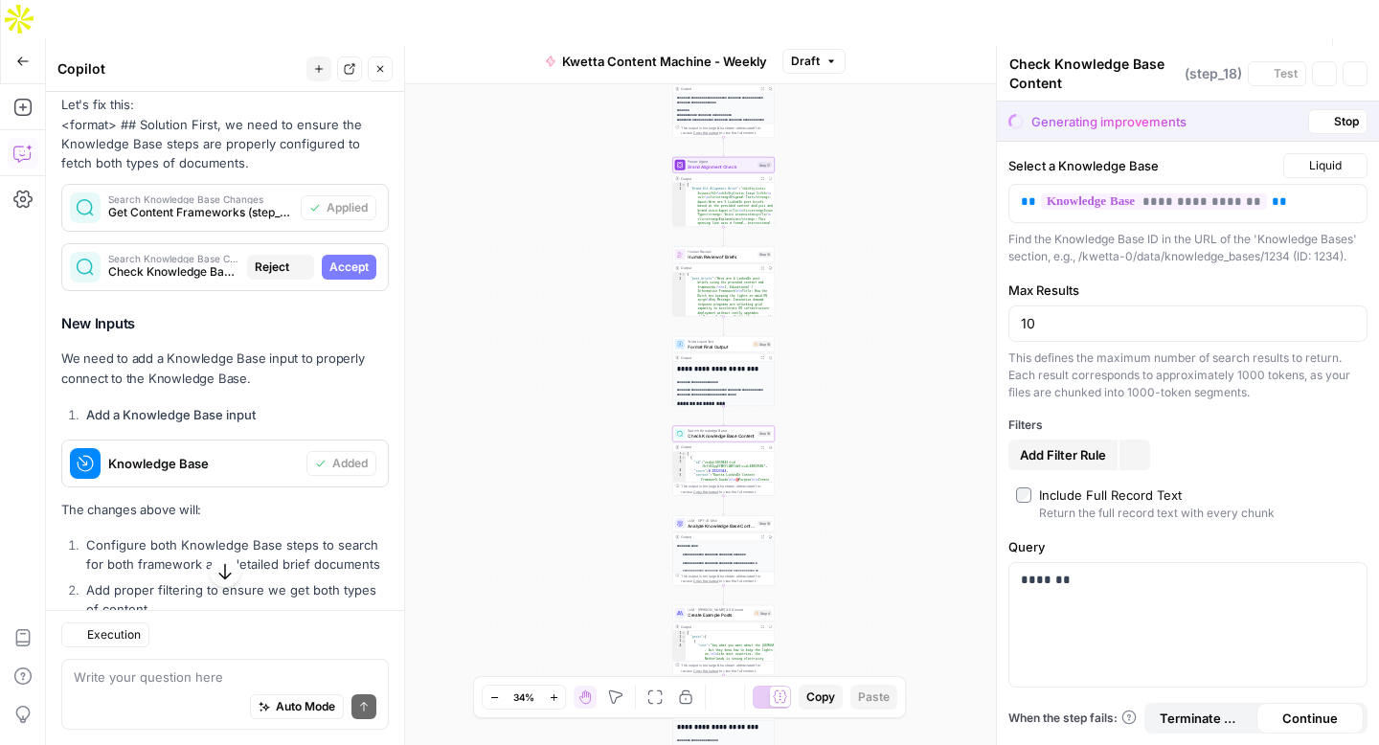
scroll to position [504, 0]
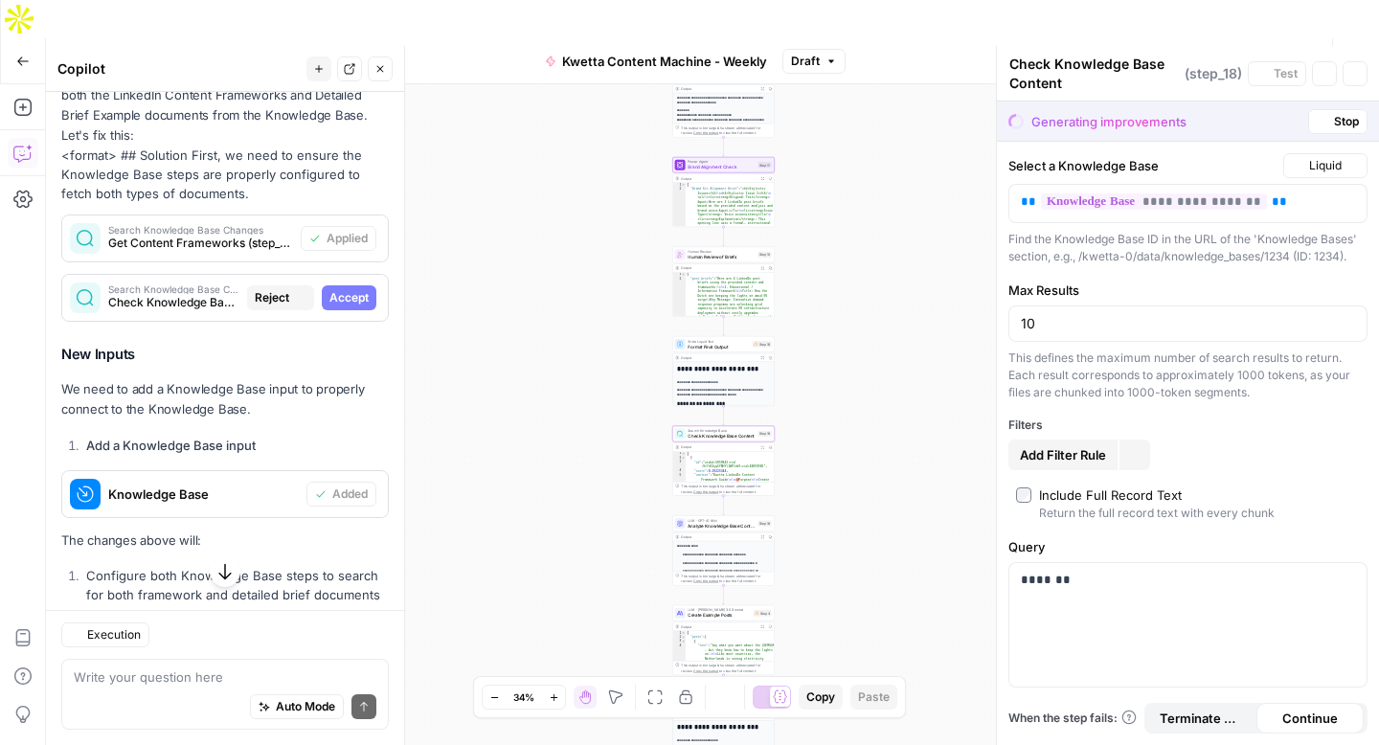
click at [349, 299] on span "Accept" at bounding box center [348, 297] width 39 height 17
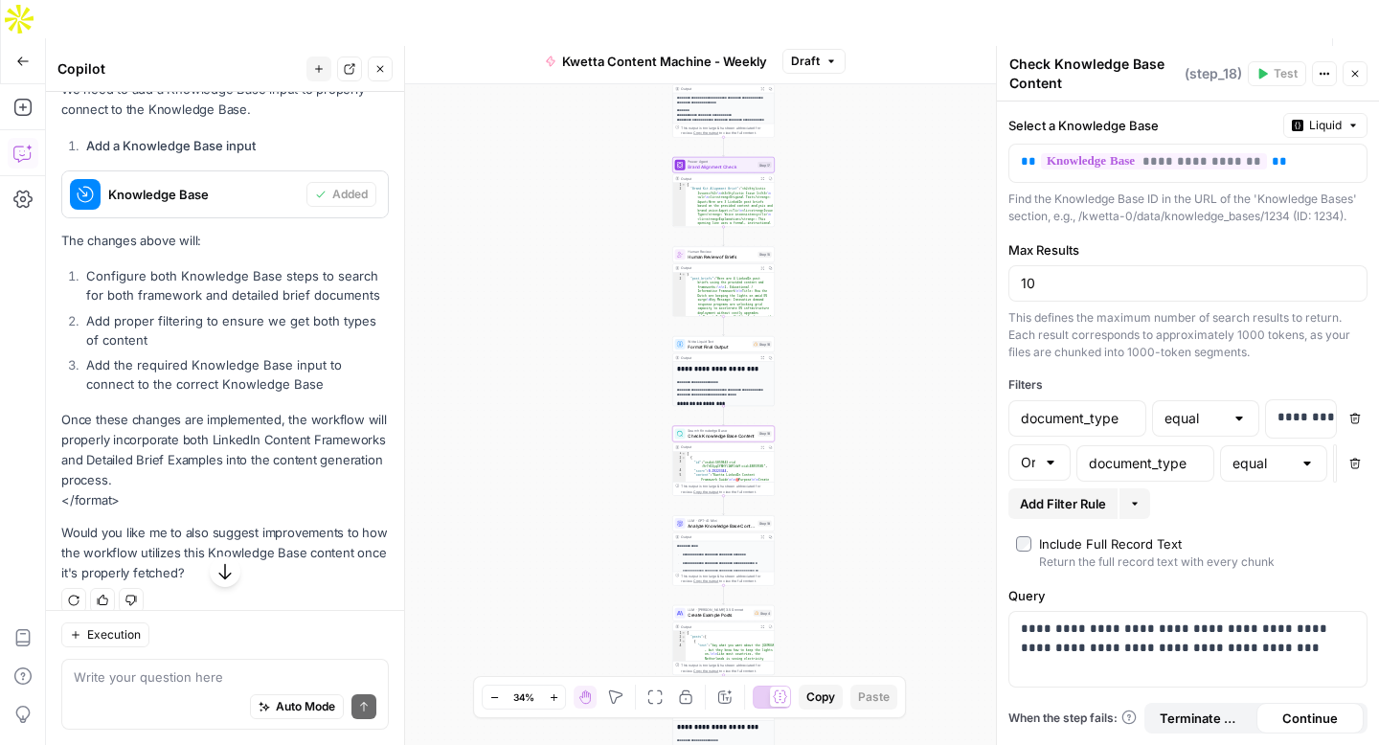
scroll to position [853, 0]
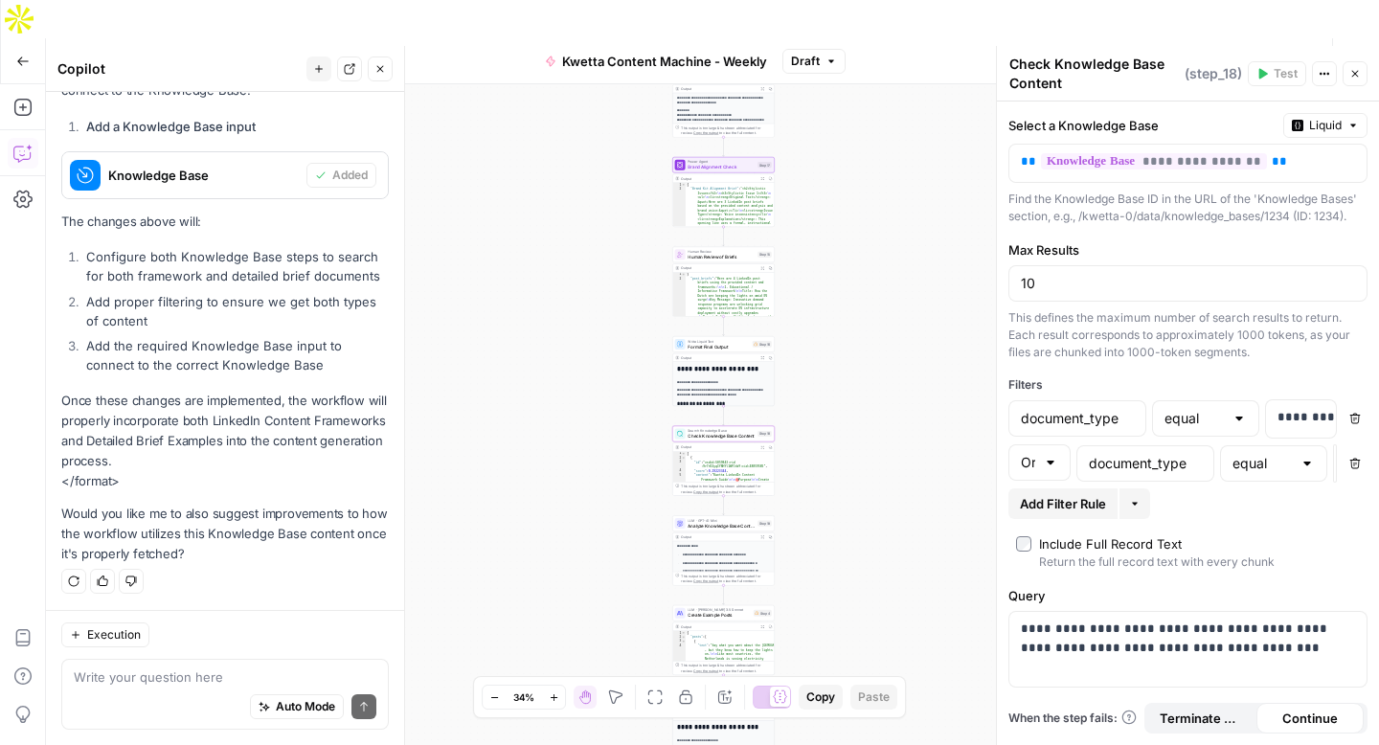
drag, startPoint x: 1124, startPoint y: 27, endPoint x: 845, endPoint y: 251, distance: 357.5
click at [1124, 52] on span "Test Workflow" at bounding box center [1134, 61] width 86 height 19
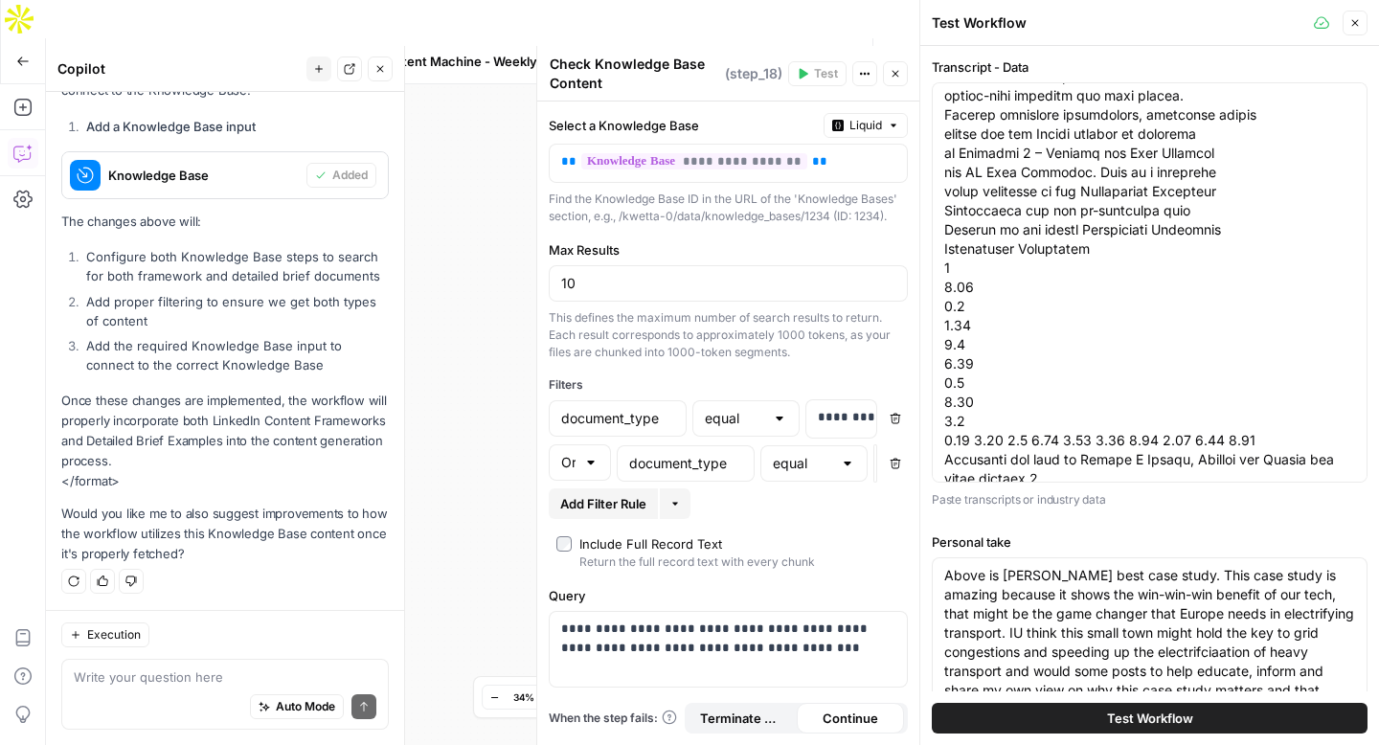
scroll to position [203, 0]
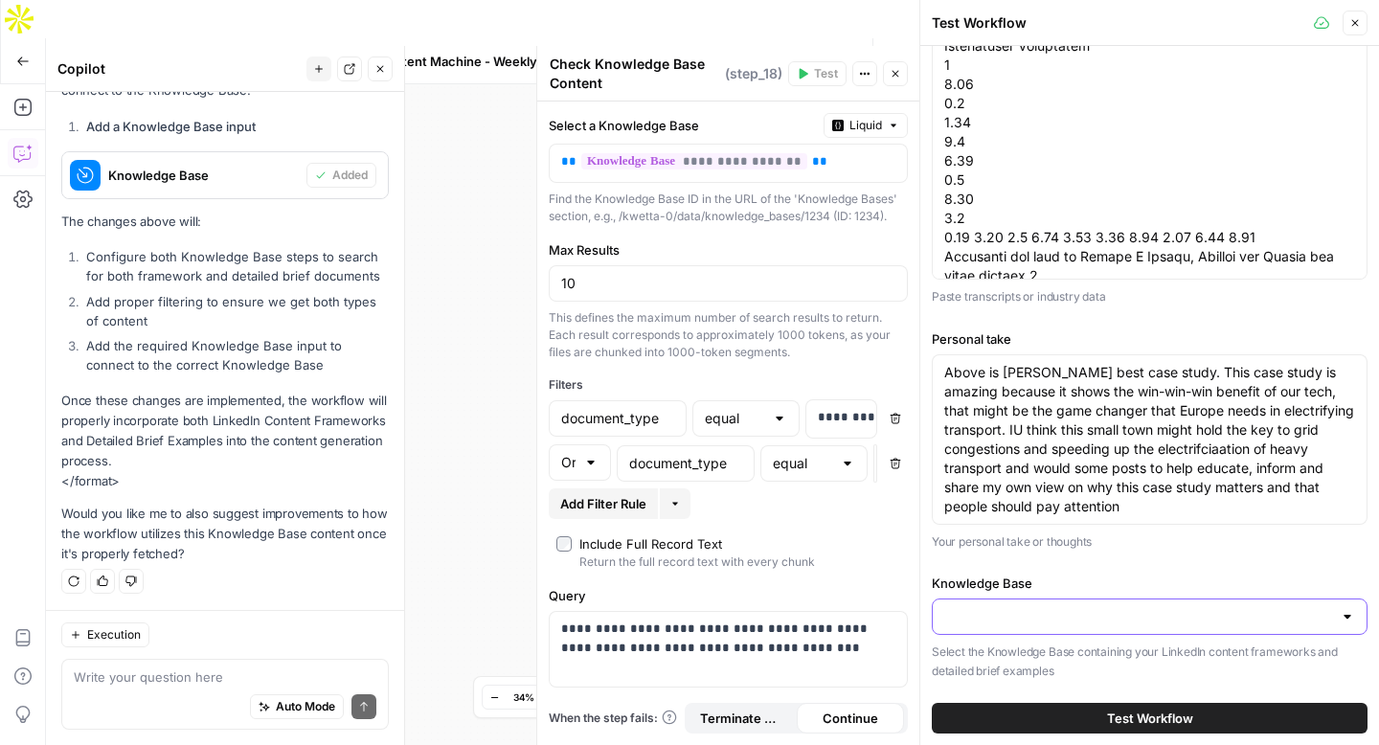
click at [1107, 623] on input "Knowledge Base" at bounding box center [1138, 616] width 388 height 19
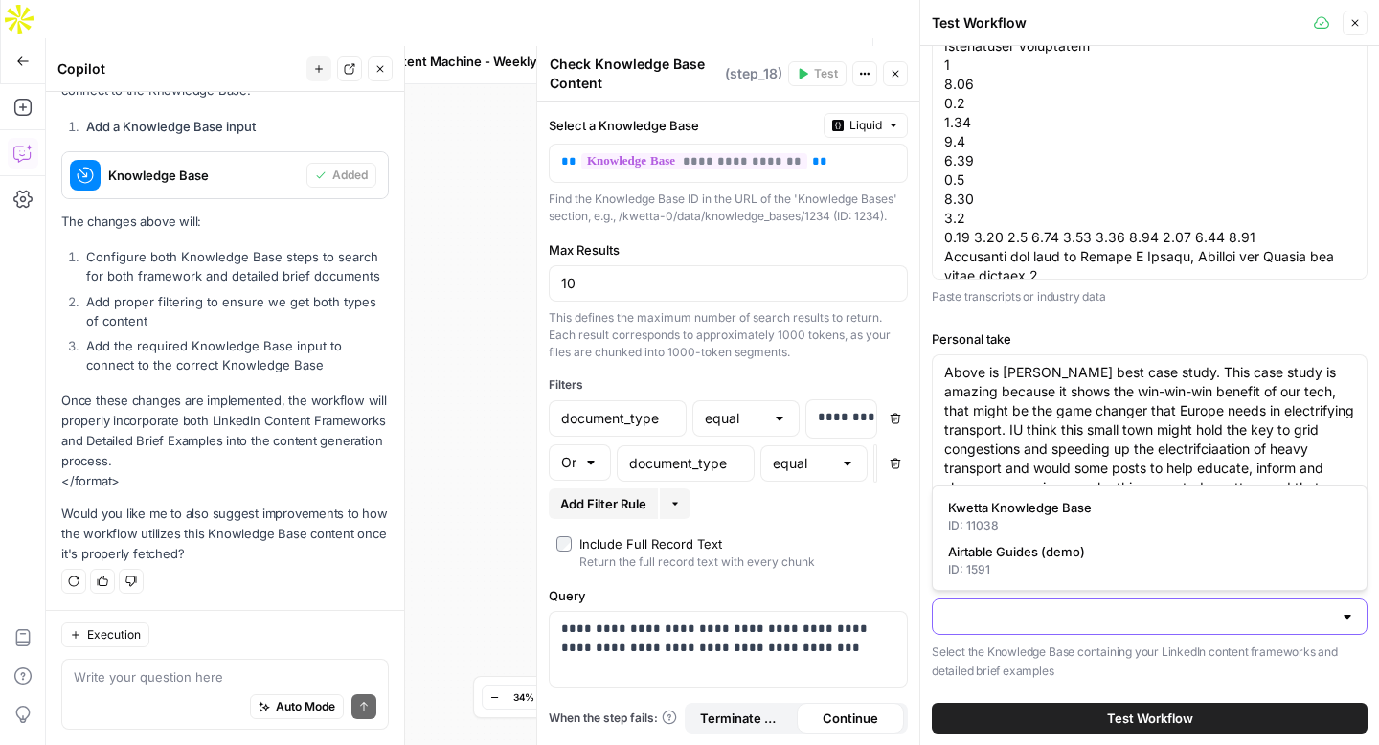
click at [1106, 623] on input "Knowledge Base" at bounding box center [1138, 616] width 388 height 19
click at [124, 687] on div "Auto Mode Send" at bounding box center [225, 708] width 303 height 42
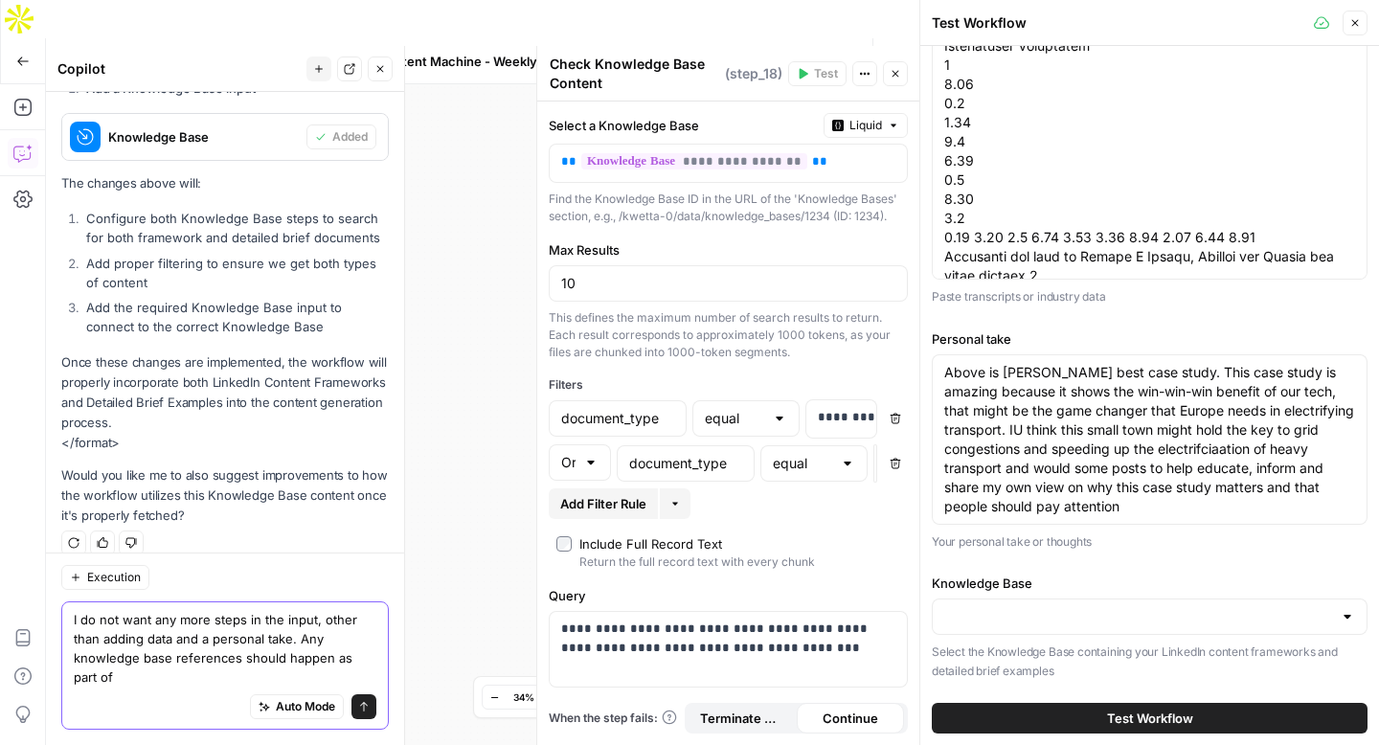
scroll to position [911, 0]
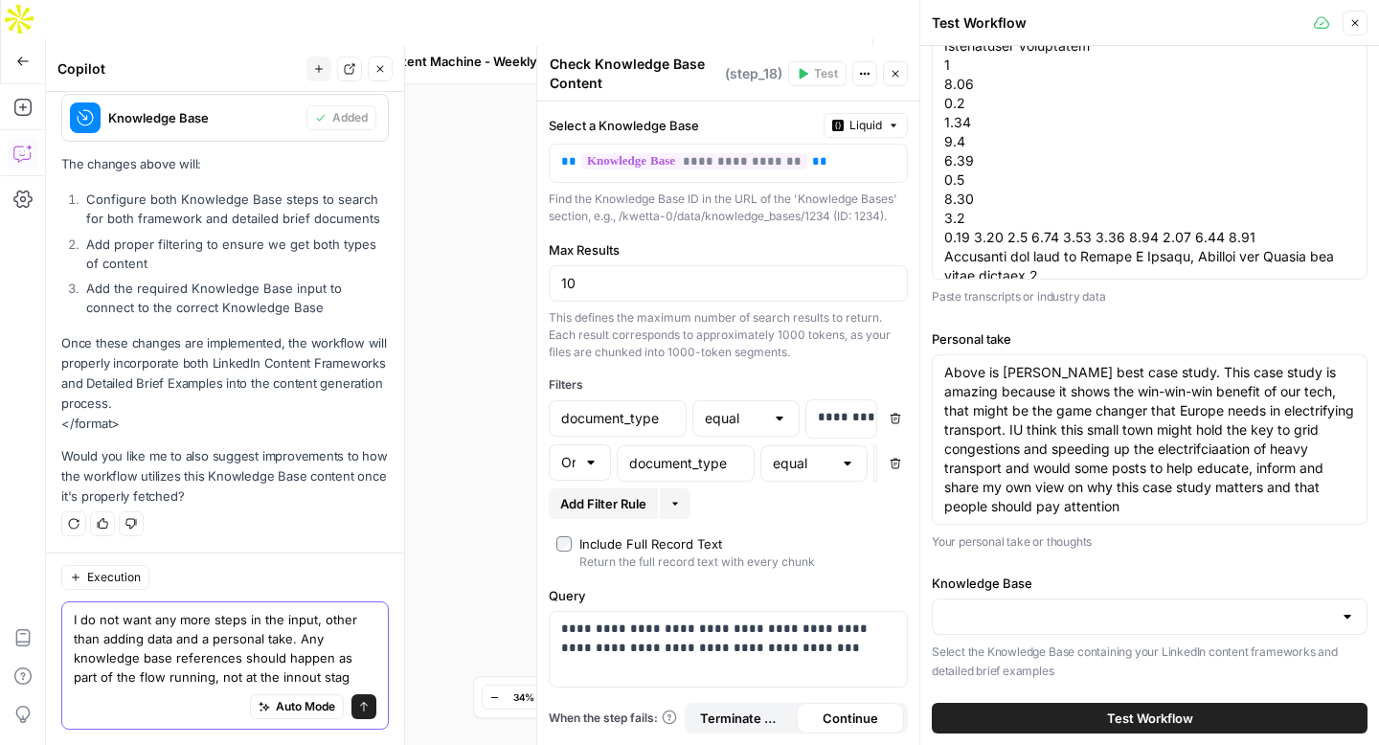
type textarea "I do not want any more steps in the input, other than adding data and a persona…"
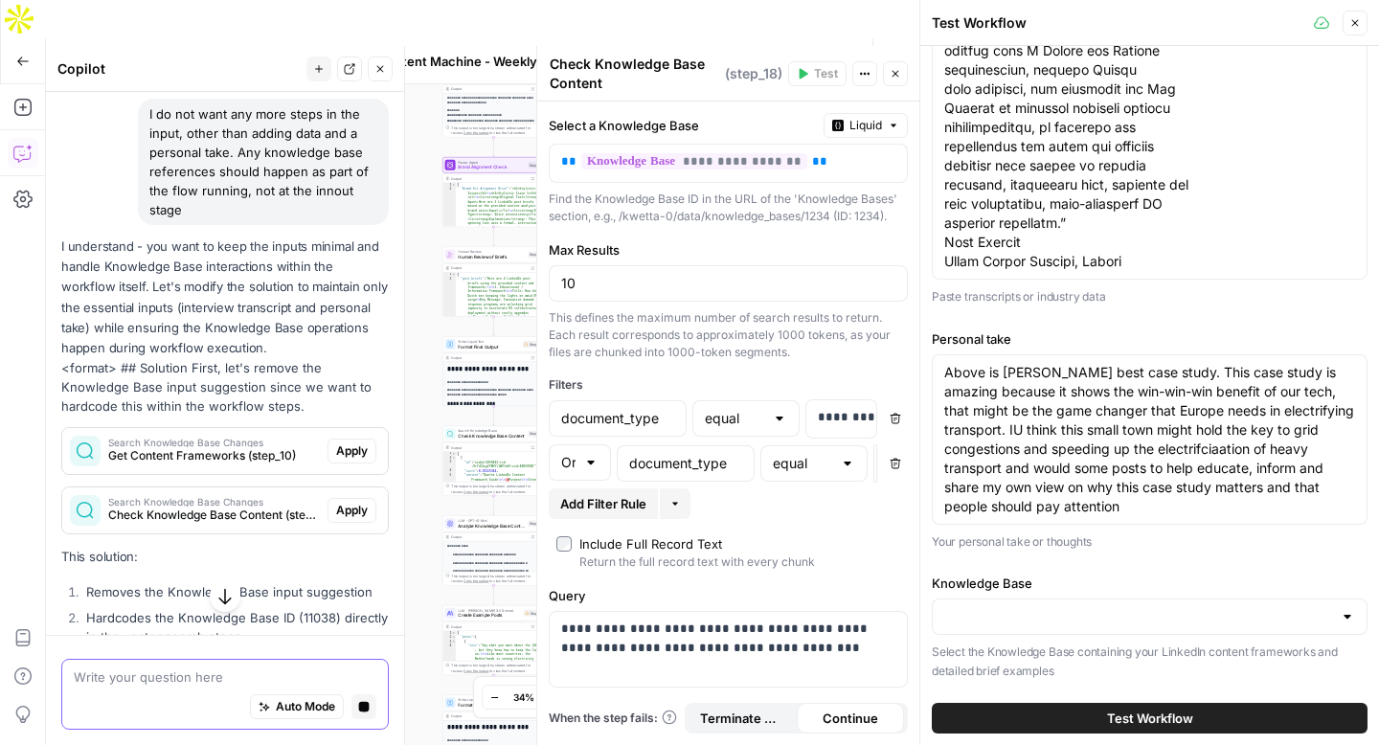
scroll to position [1375, 0]
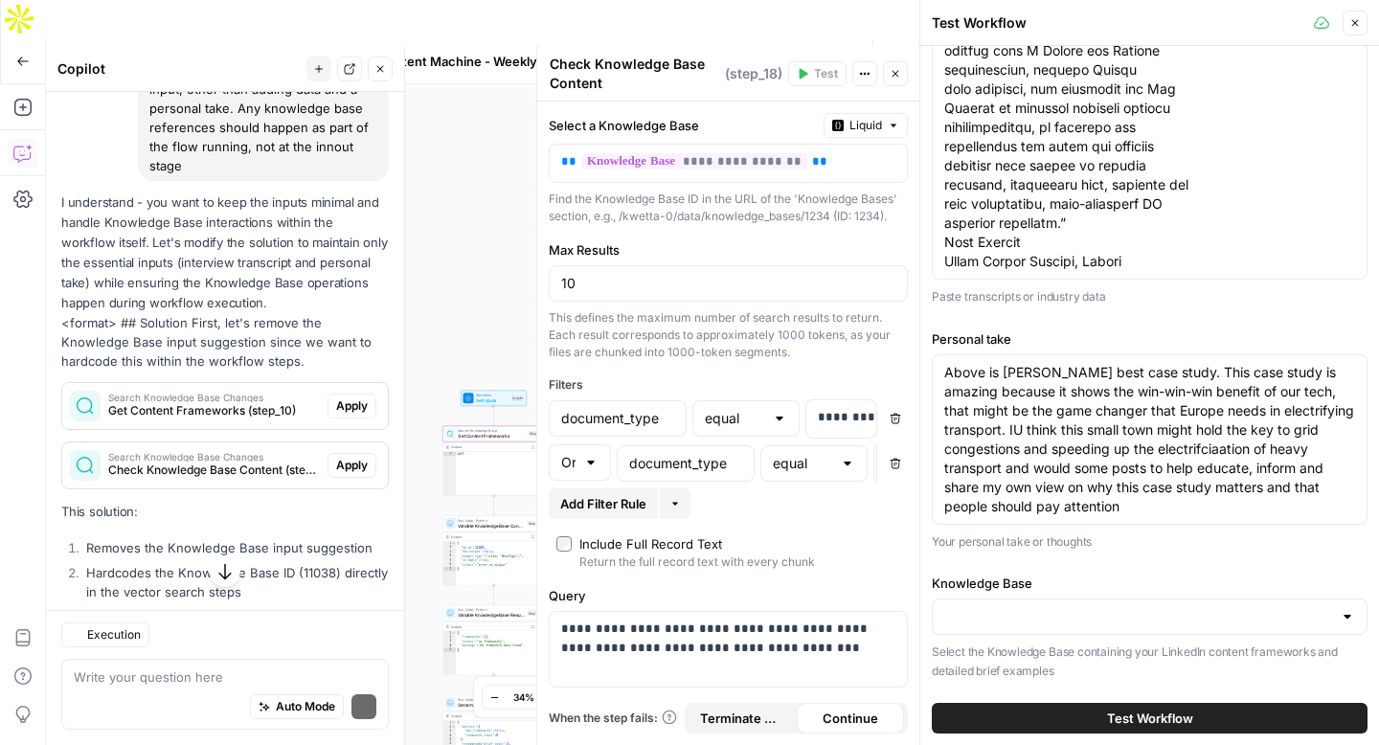
click at [340, 409] on span "Apply" at bounding box center [352, 405] width 32 height 17
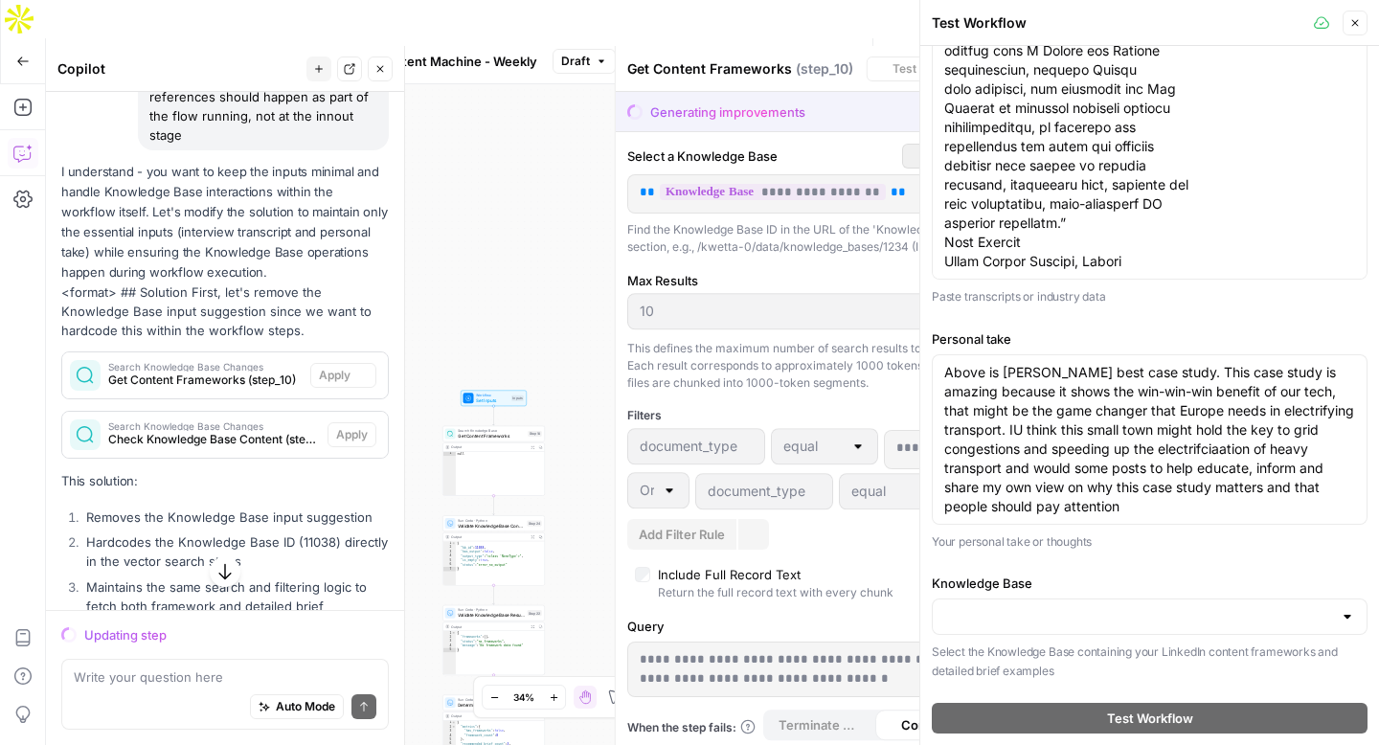
scroll to position [1344, 0]
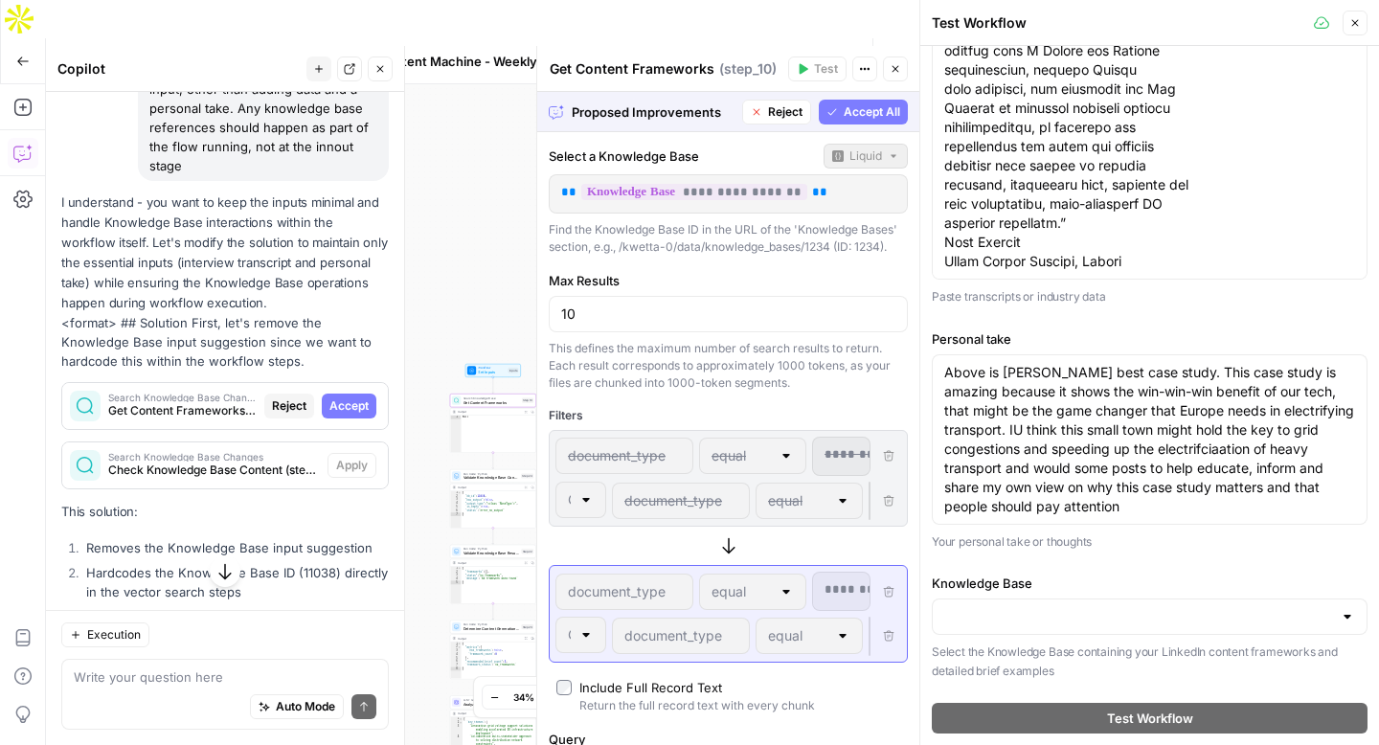
click at [348, 406] on span "Accept" at bounding box center [348, 405] width 39 height 17
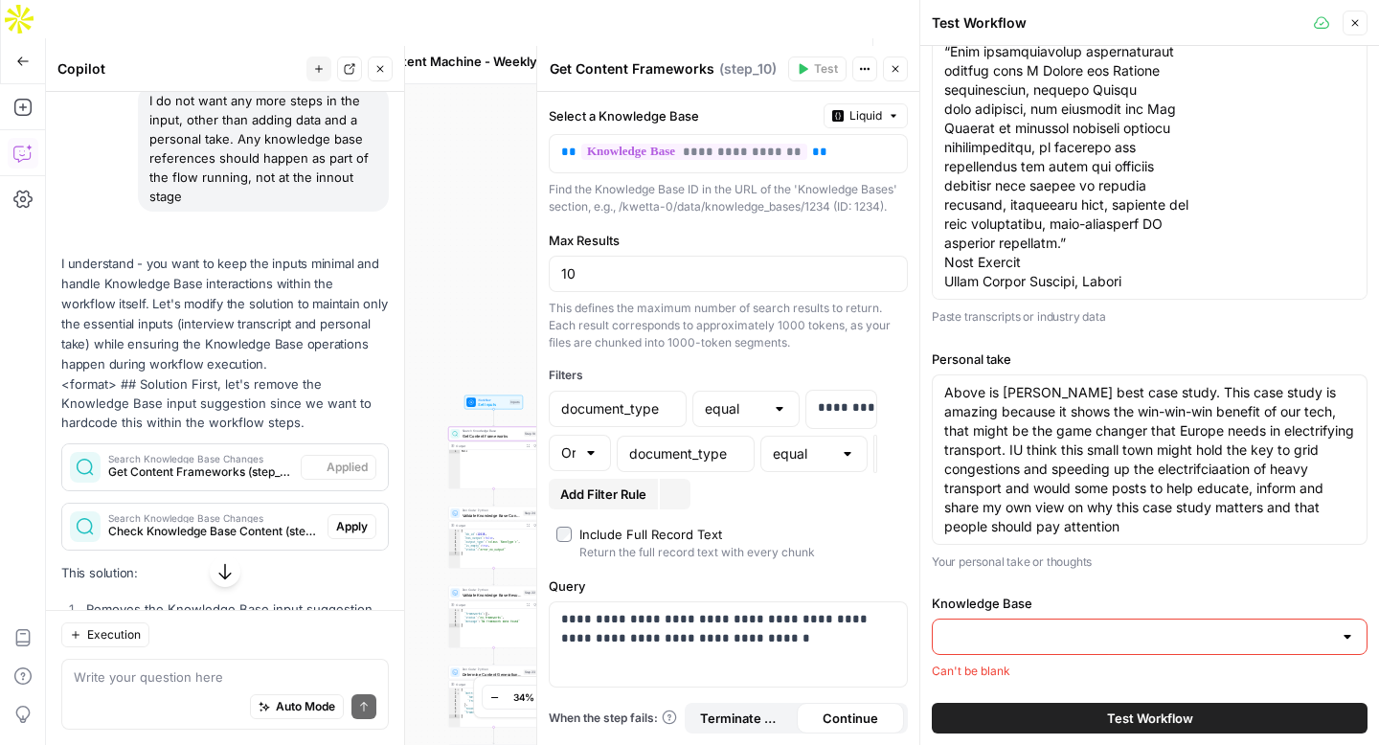
scroll to position [183, 0]
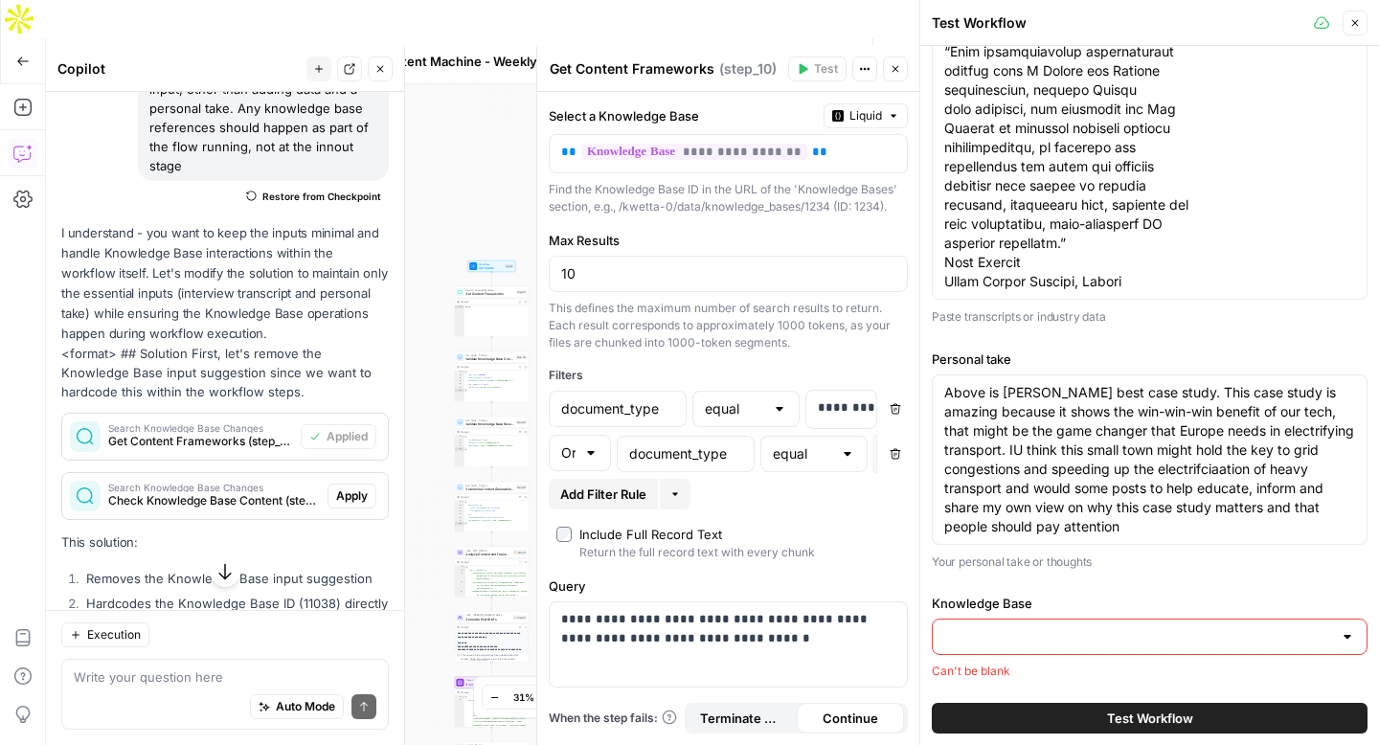
click at [355, 499] on span "Apply" at bounding box center [352, 495] width 32 height 17
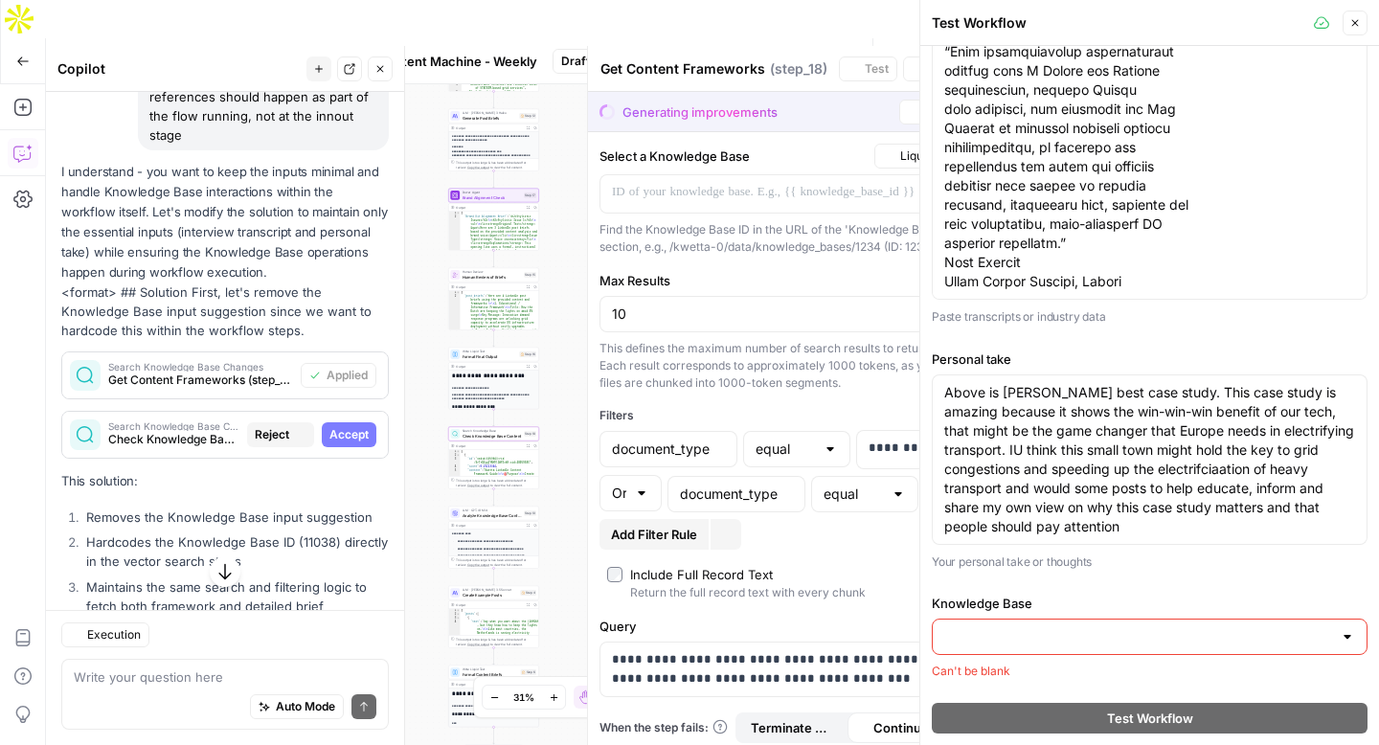
type textarea "Check Knowledge Base Content"
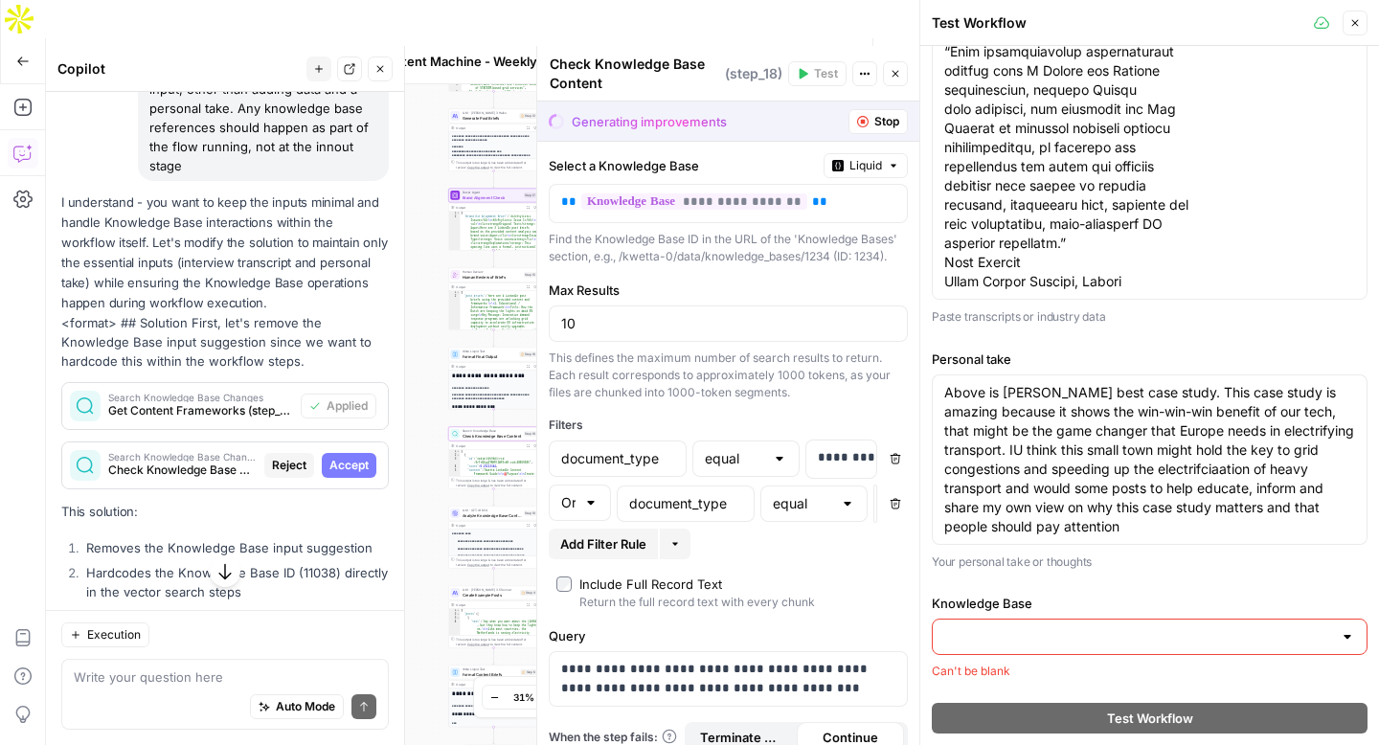
drag, startPoint x: 4, startPoint y: 489, endPoint x: 5, endPoint y: 372, distance: 116.8
click at [5, 372] on div "Add Steps Copilot Settings AirOps Academy Help Give Feedback Shortcuts" at bounding box center [23, 433] width 46 height 699
drag, startPoint x: 4, startPoint y: 283, endPoint x: 4, endPoint y: 269, distance: 14.4
click at [4, 269] on div "Add Steps Copilot Settings AirOps Academy Help Give Feedback Shortcuts" at bounding box center [23, 433] width 46 height 699
click at [347, 460] on span "Accept" at bounding box center [348, 465] width 39 height 17
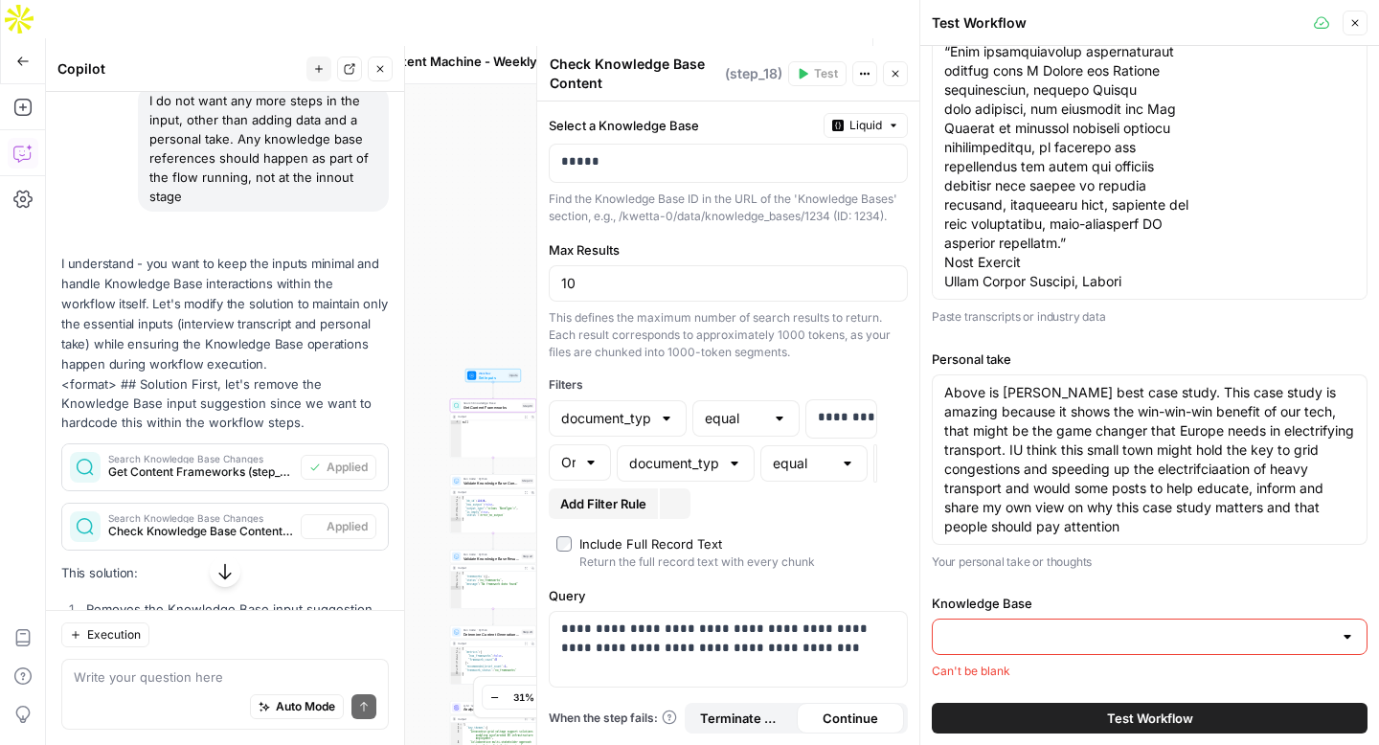
scroll to position [1375, 0]
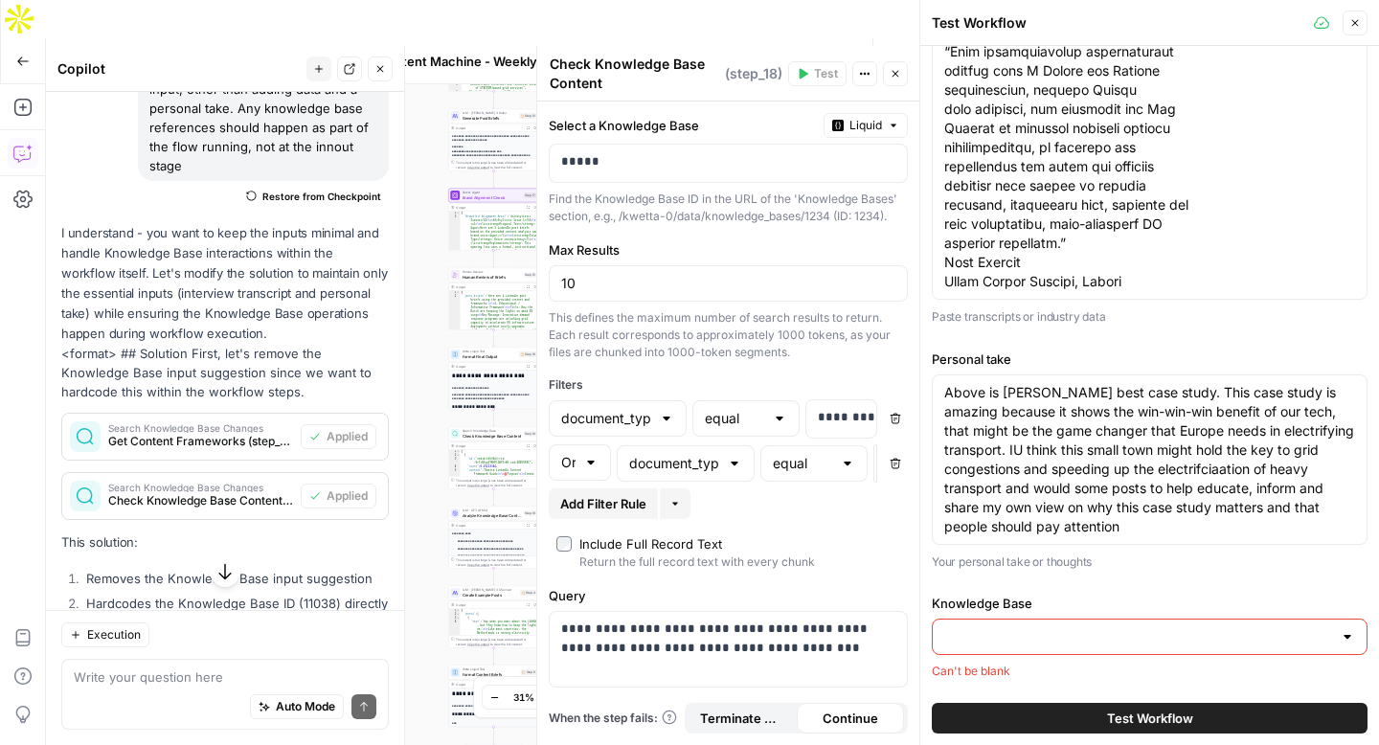
click at [718, 52] on span "Test Workflow" at bounding box center [711, 61] width 54 height 19
click at [1356, 28] on icon "button" at bounding box center [1354, 22] width 11 height 11
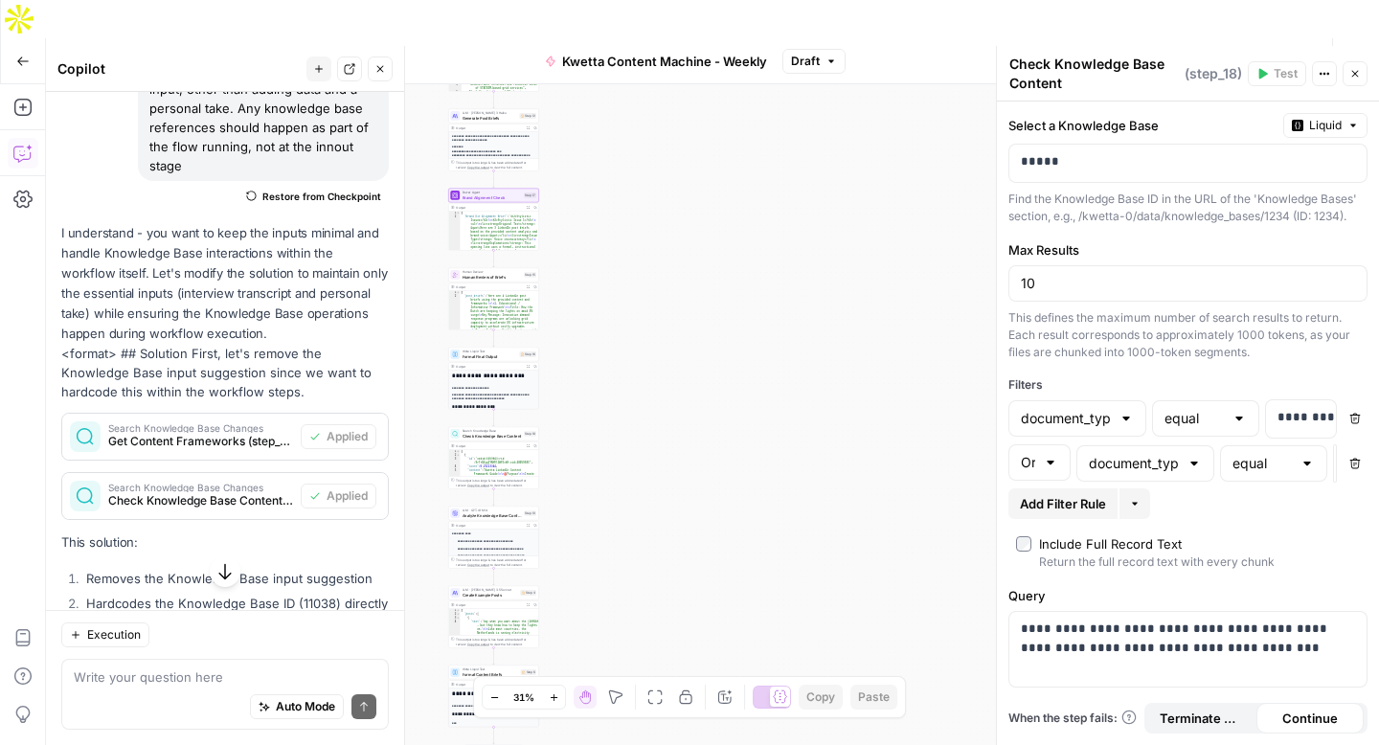
click at [1132, 46] on button "Test Workflow" at bounding box center [1125, 61] width 128 height 31
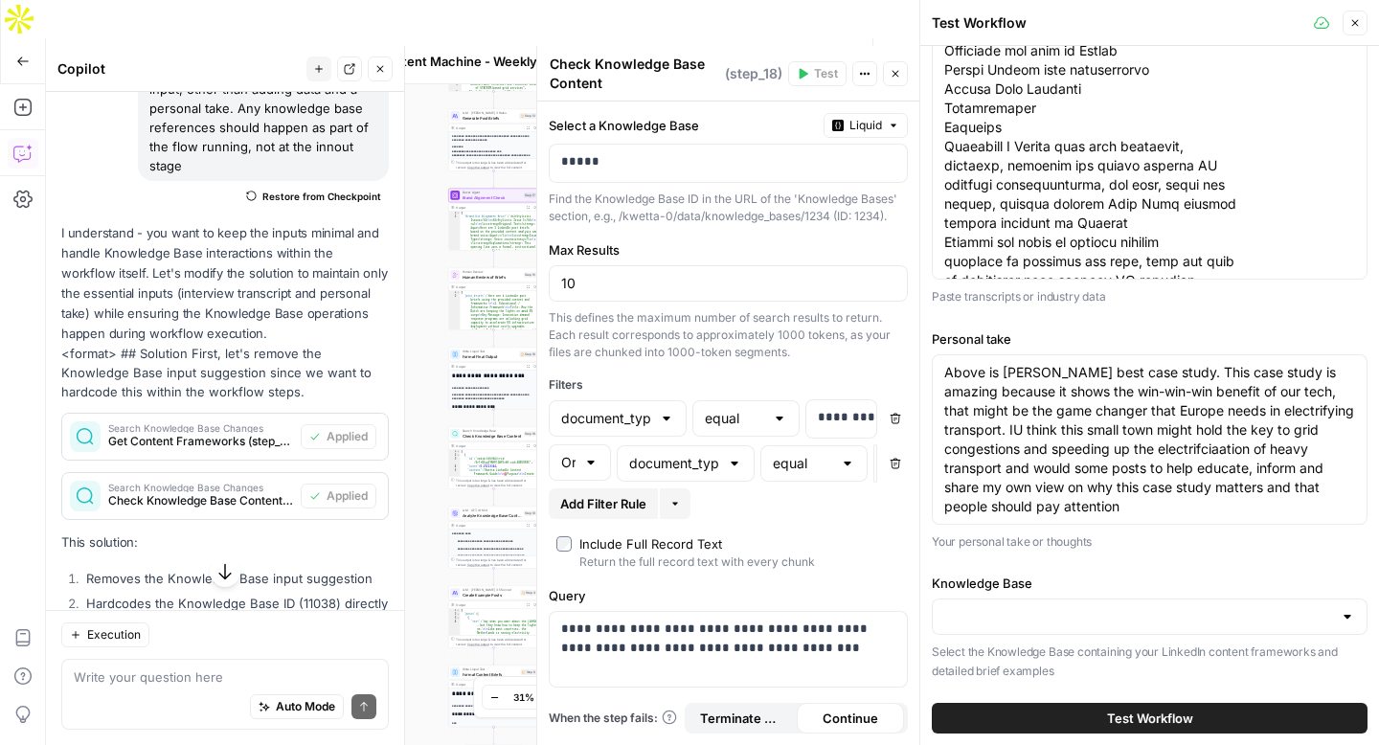
scroll to position [0, 0]
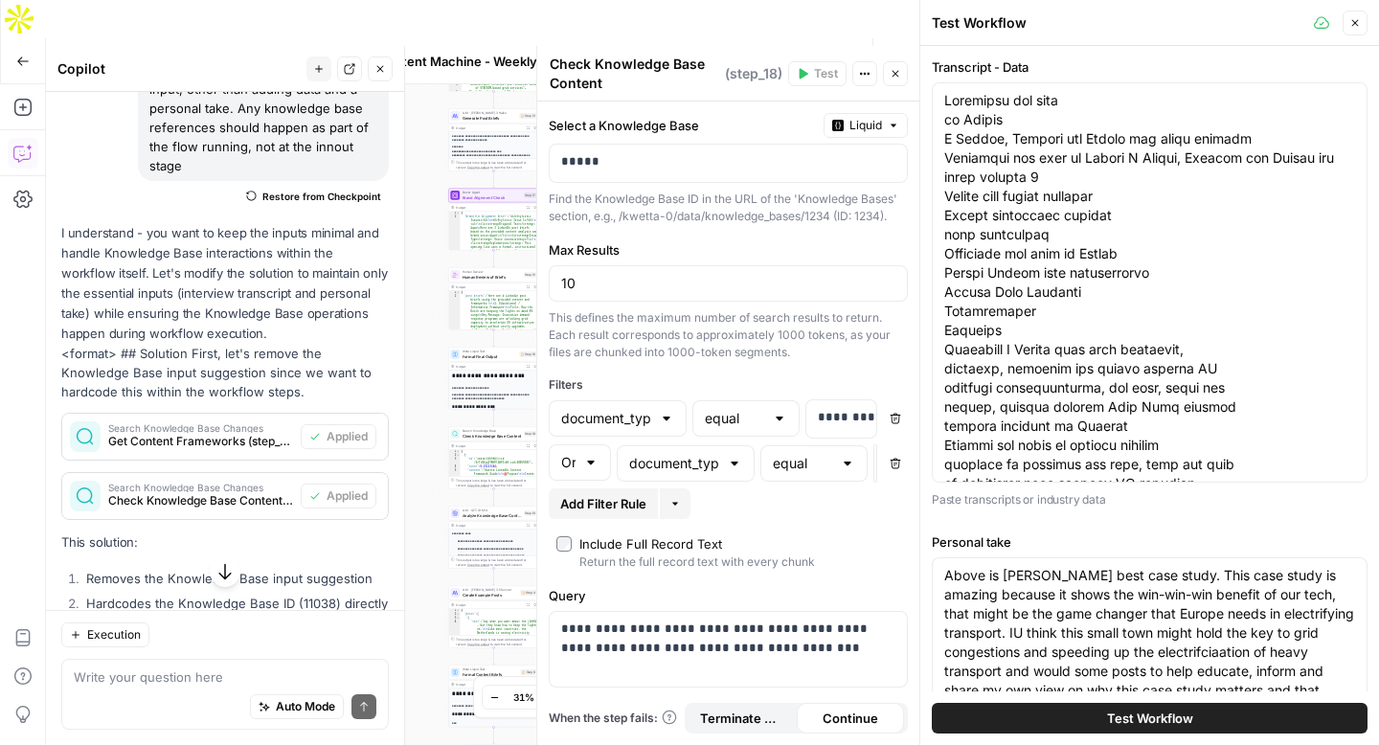
click at [418, 359] on div "Workflow Set Inputs Inputs Search Knowledge Base Get Content Frameworks Step 10…" at bounding box center [482, 433] width 873 height 699
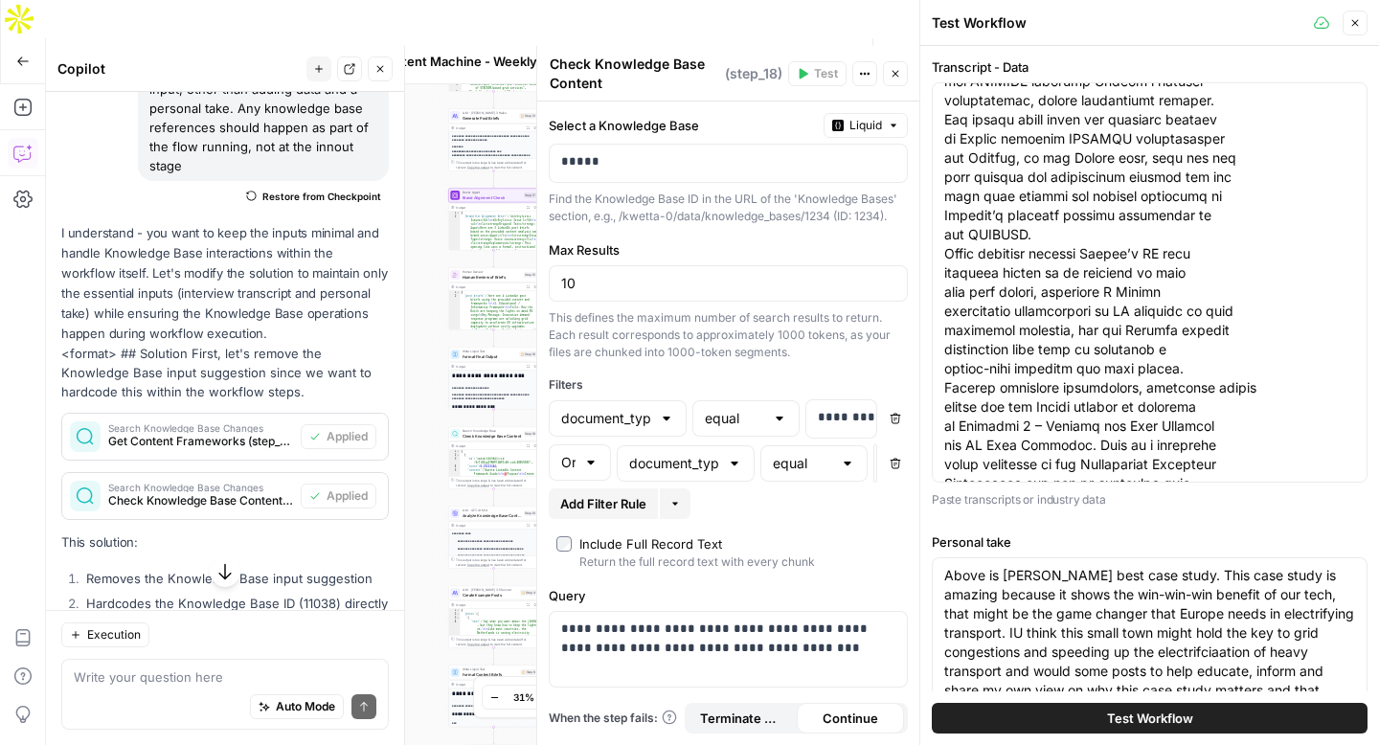
scroll to position [203, 0]
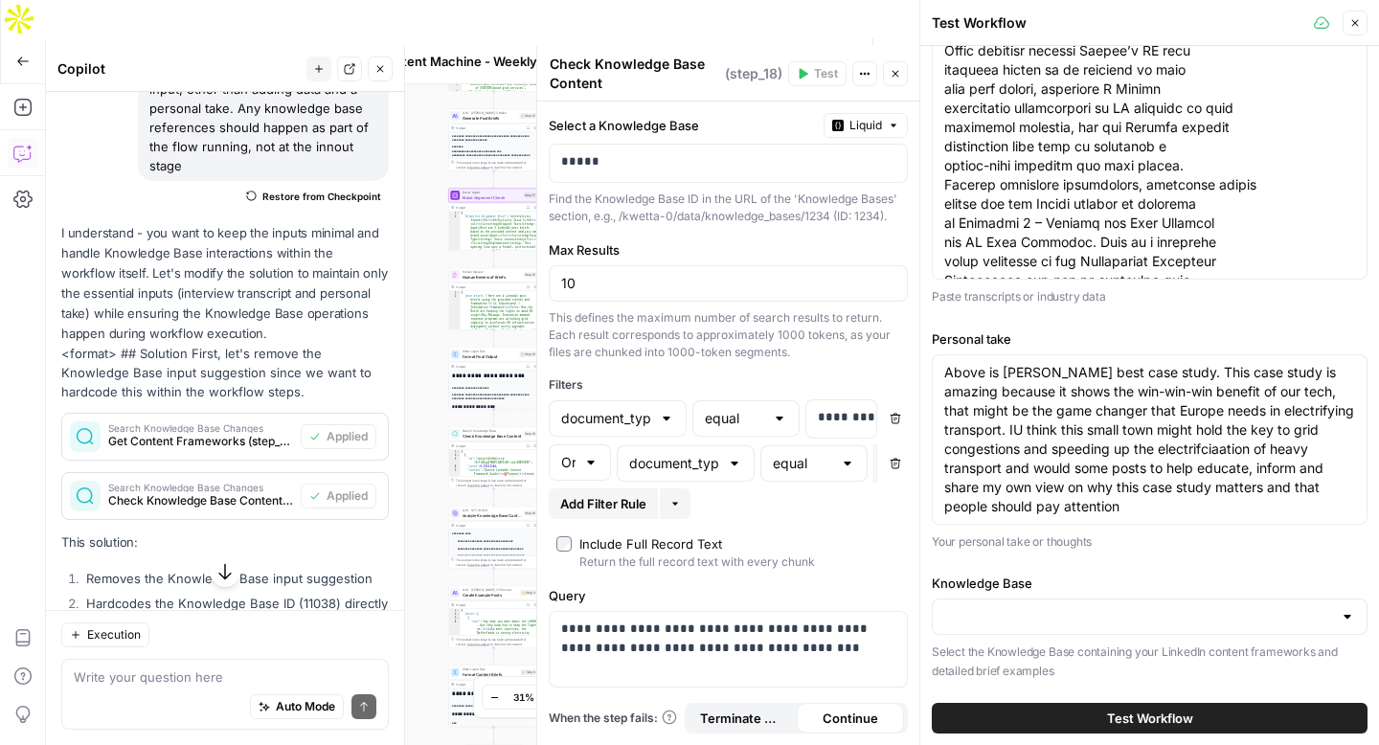
click at [188, 691] on div "Auto Mode Send" at bounding box center [225, 708] width 303 height 42
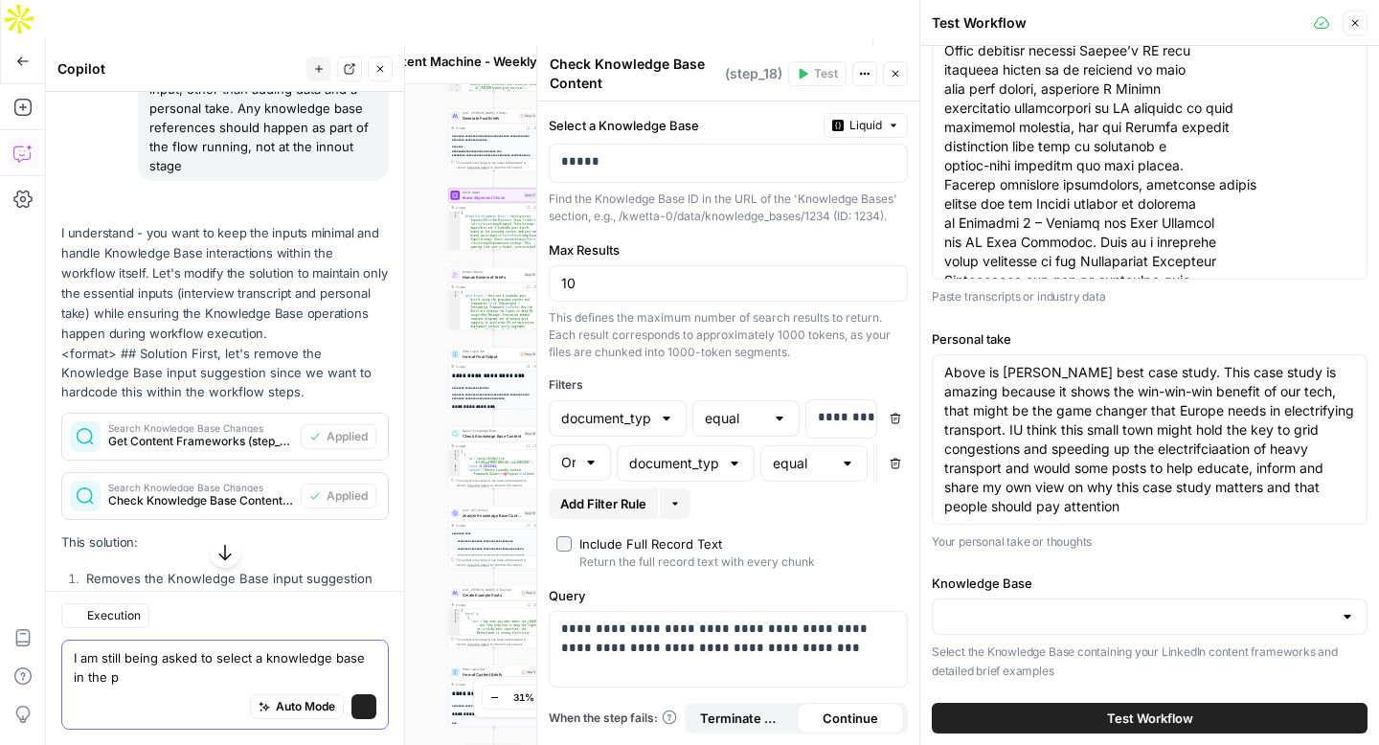
scroll to position [1375, 0]
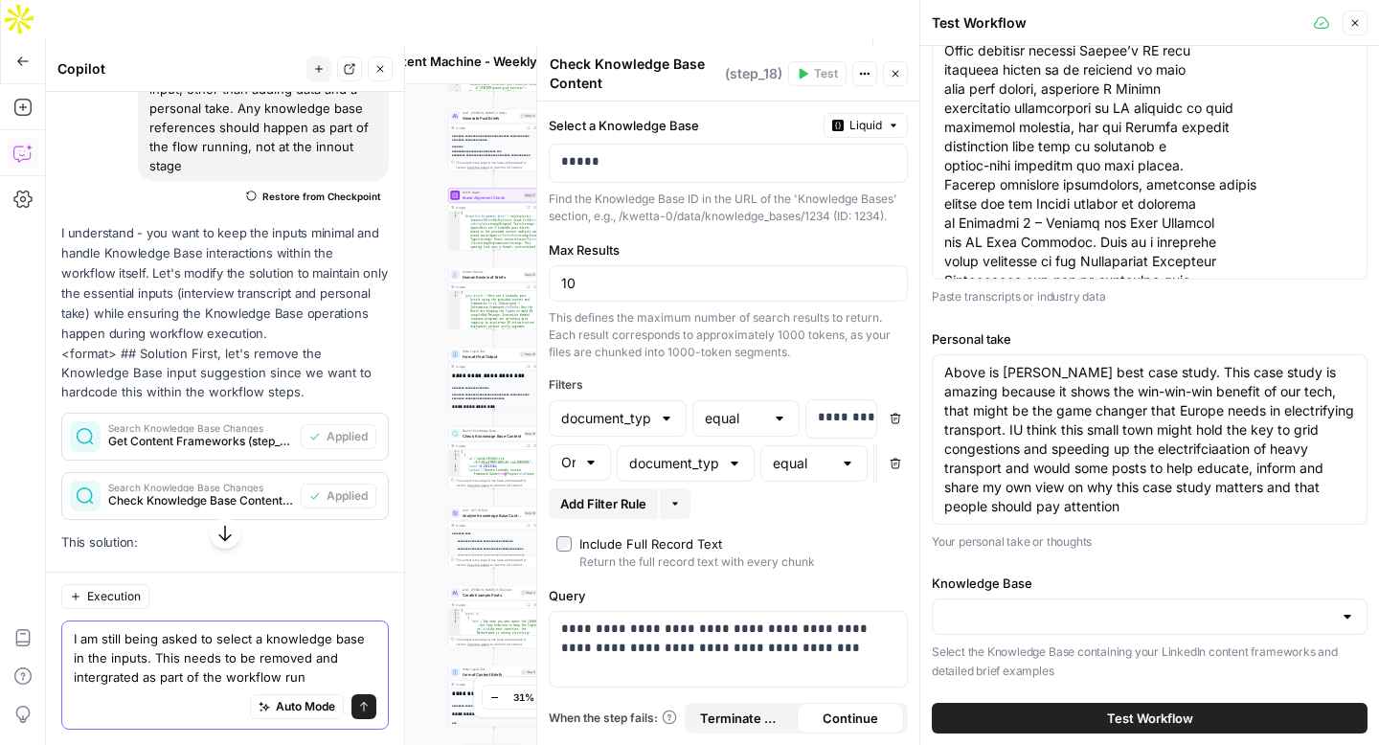
type textarea "I am still being asked to select a knowledge base in the inputs. This needs to …"
click at [368, 703] on icon "submit" at bounding box center [363, 706] width 11 height 11
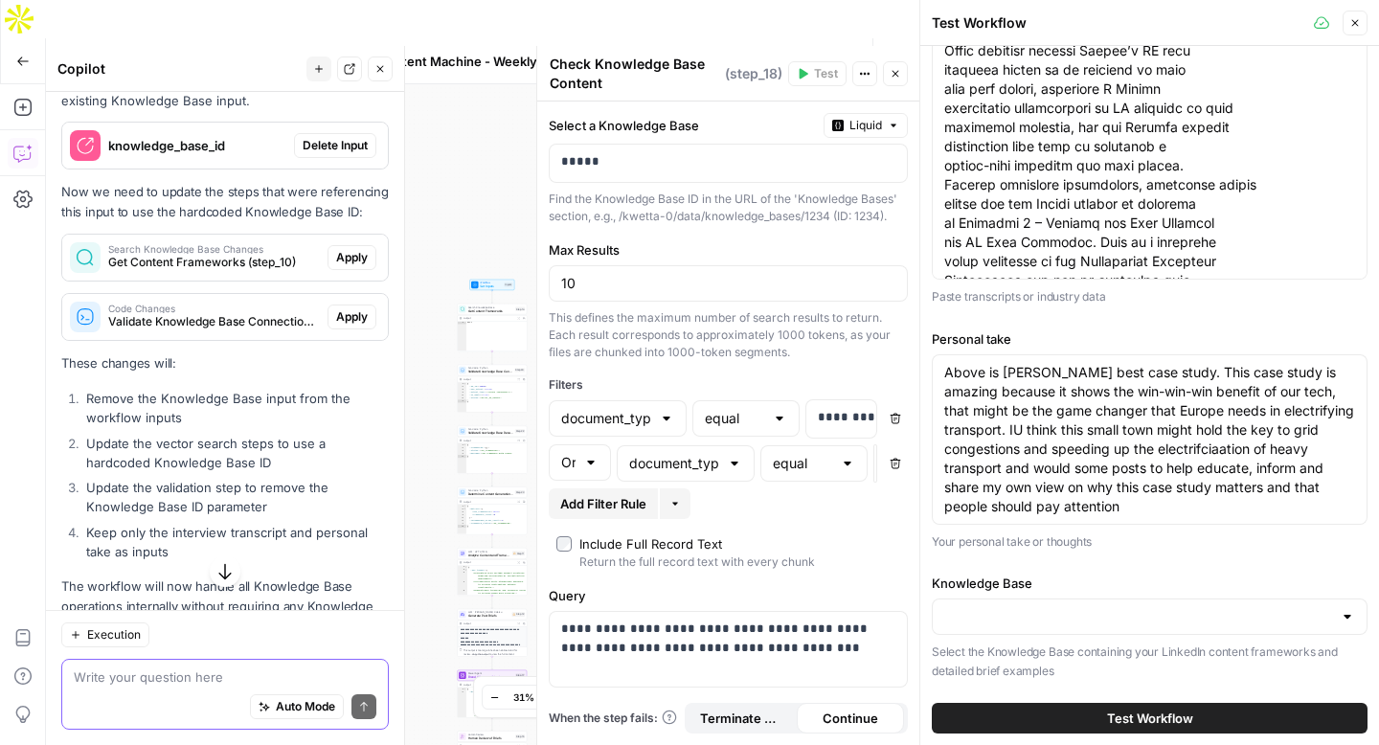
scroll to position [2288, 0]
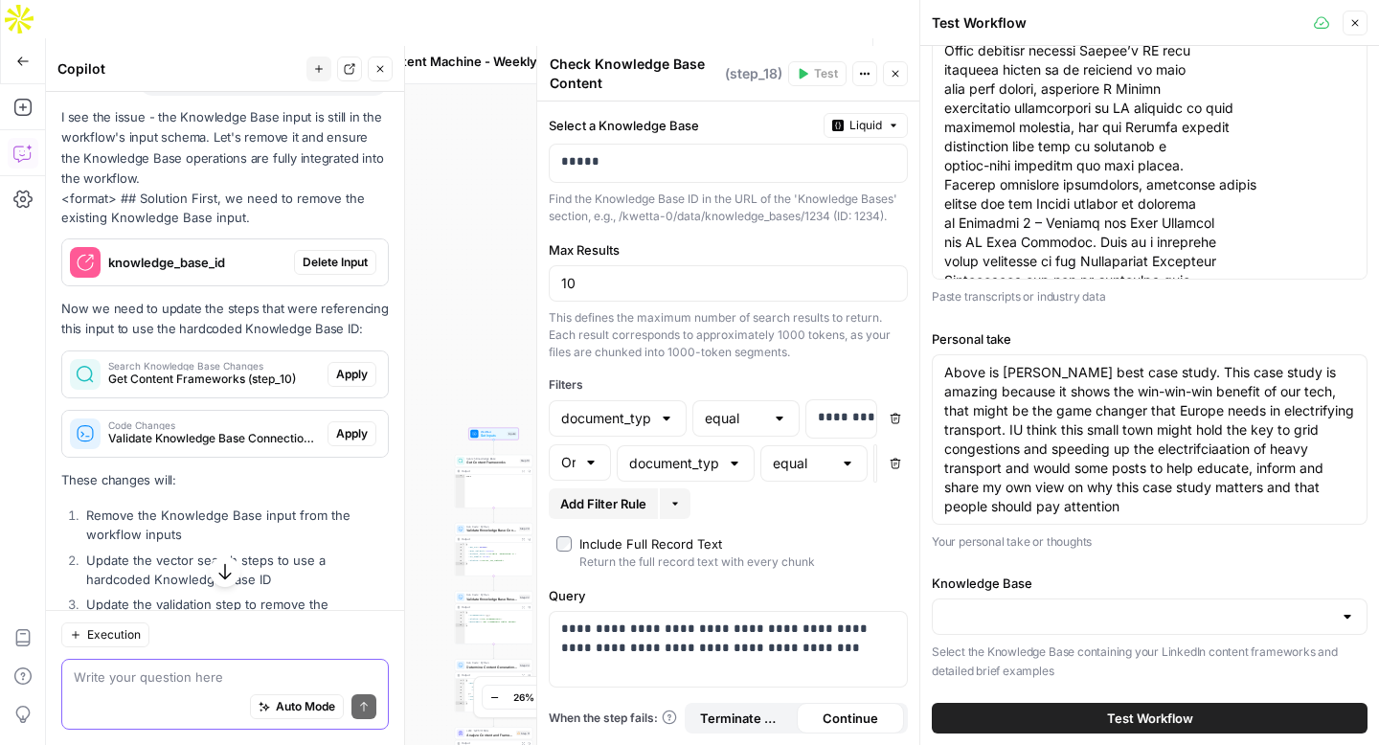
click at [335, 261] on span "Delete Input" at bounding box center [335, 262] width 65 height 17
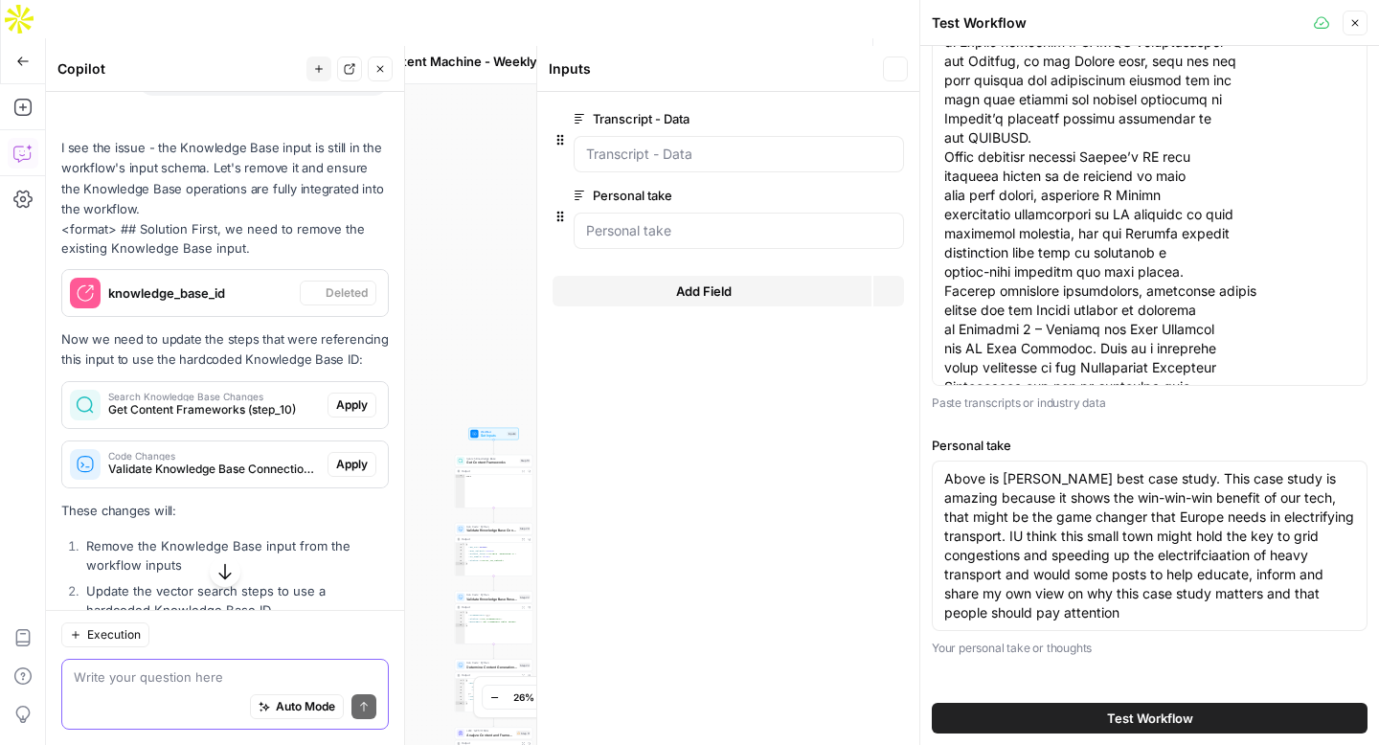
scroll to position [74, 0]
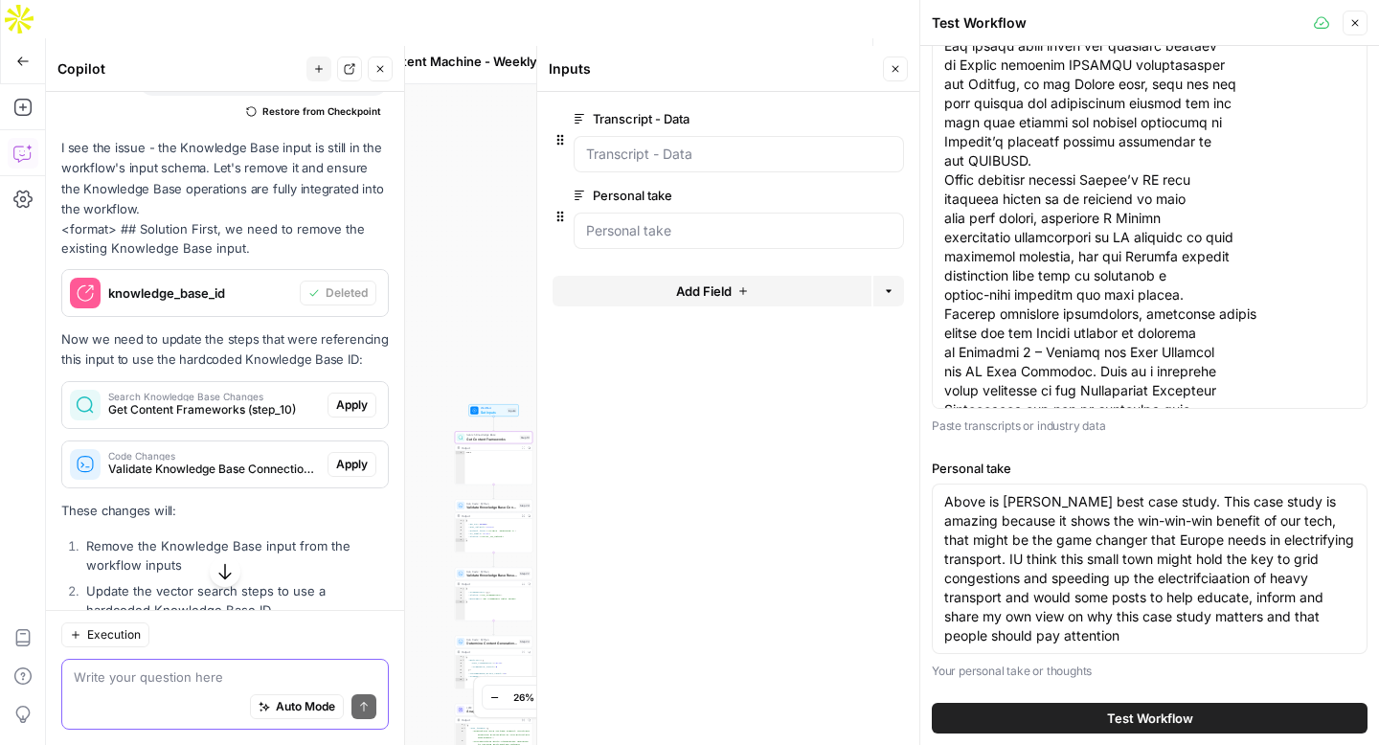
click at [353, 401] on span "Apply" at bounding box center [352, 404] width 32 height 17
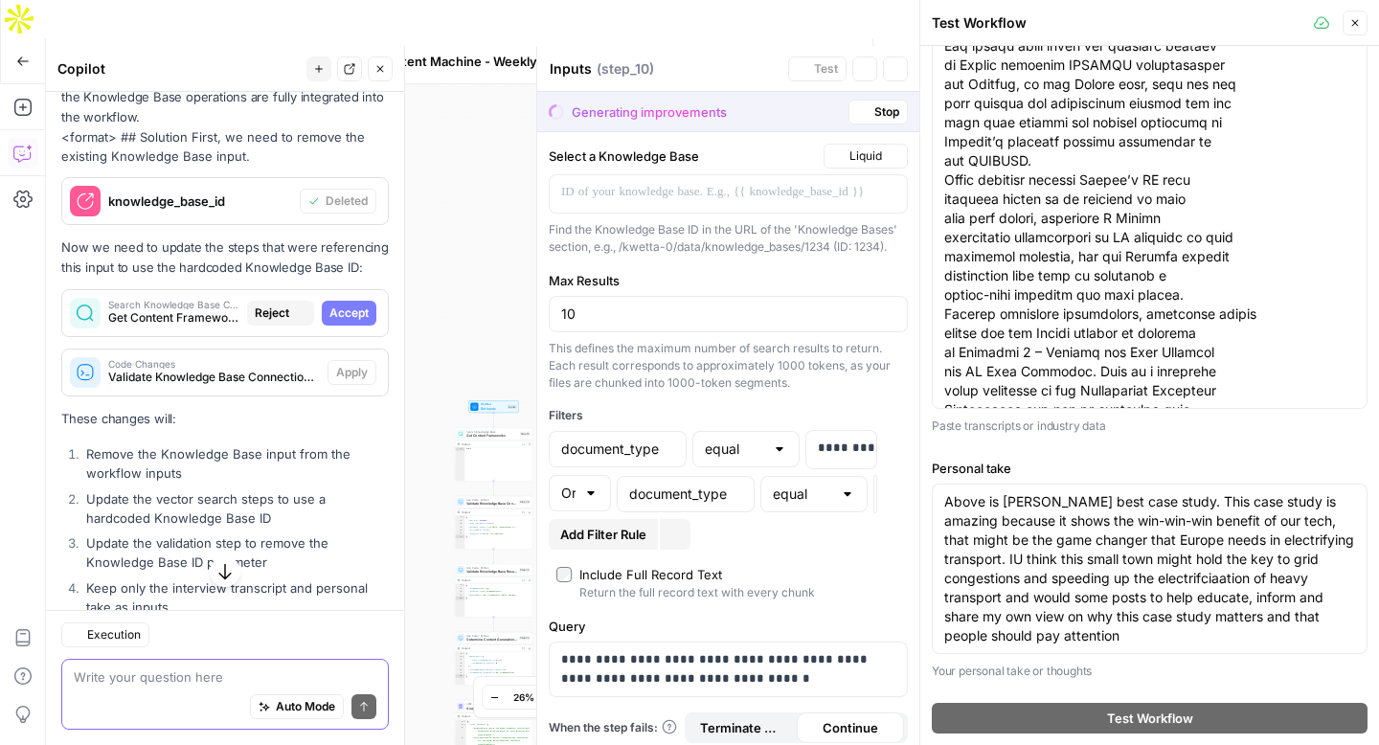
type textarea "Get Content Frameworks"
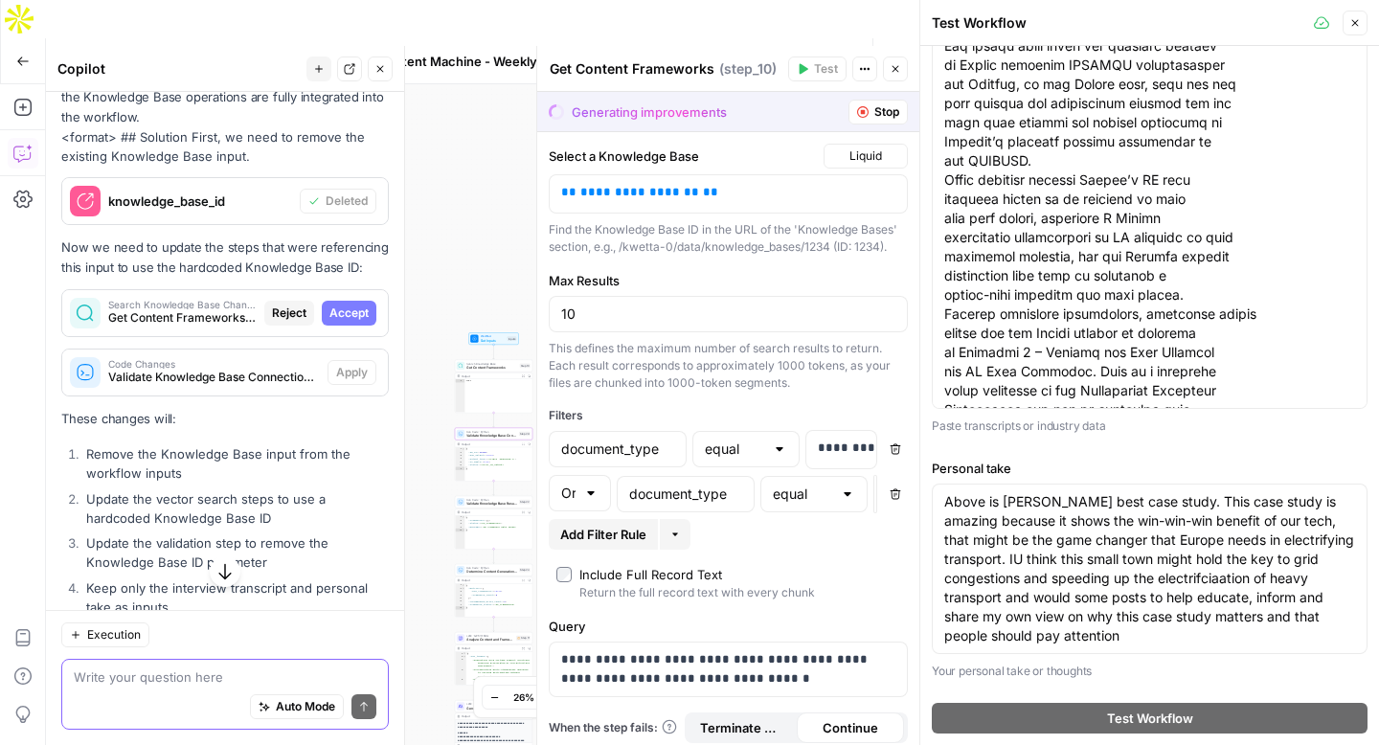
scroll to position [2227, 0]
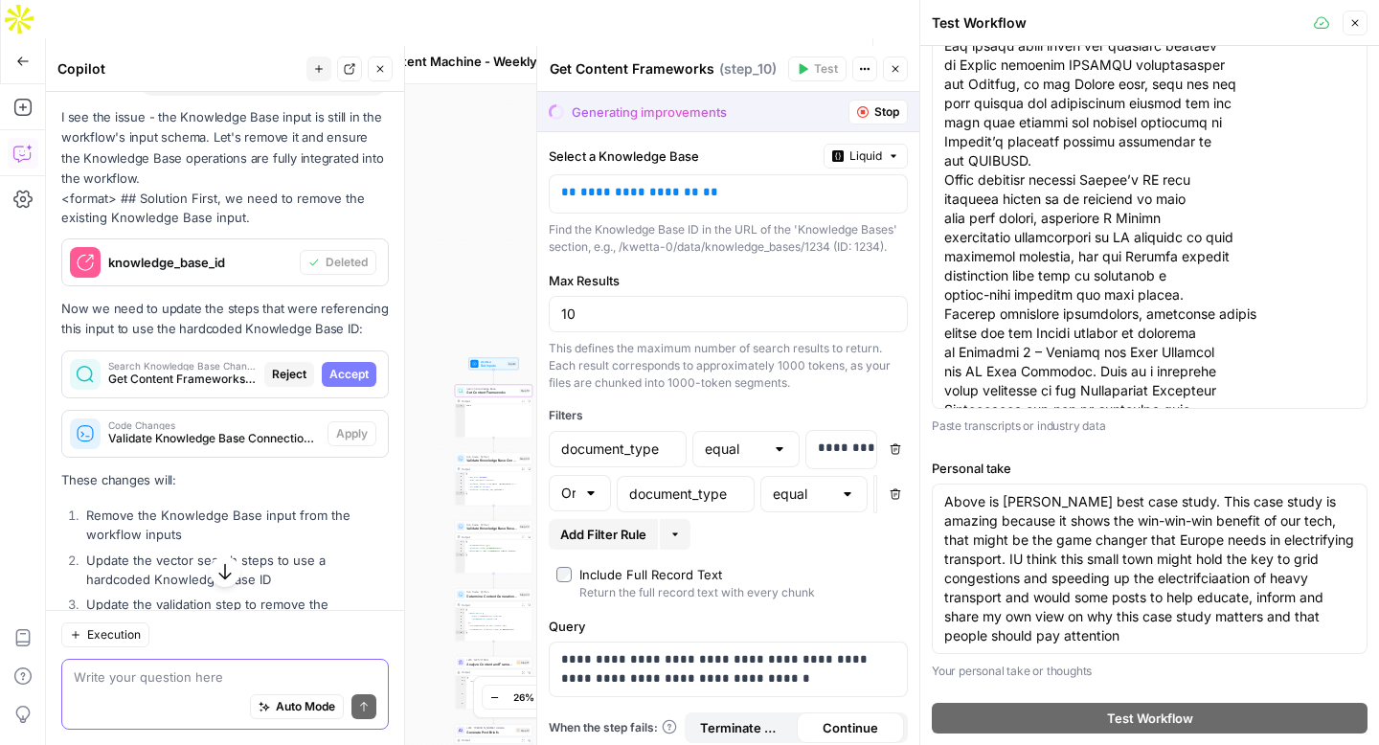
drag, startPoint x: 355, startPoint y: 369, endPoint x: 357, endPoint y: 440, distance: 71.8
click at [354, 369] on span "Accept" at bounding box center [348, 374] width 39 height 17
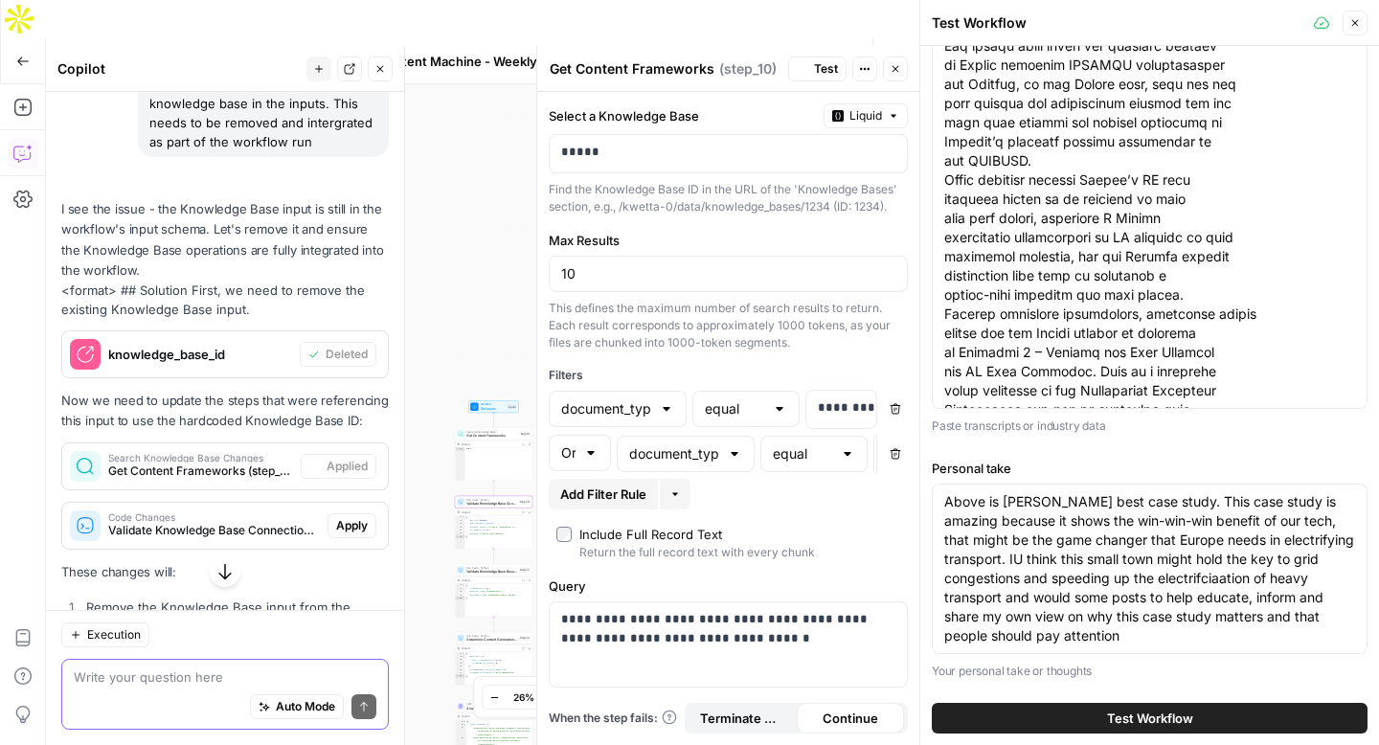
scroll to position [2288, 0]
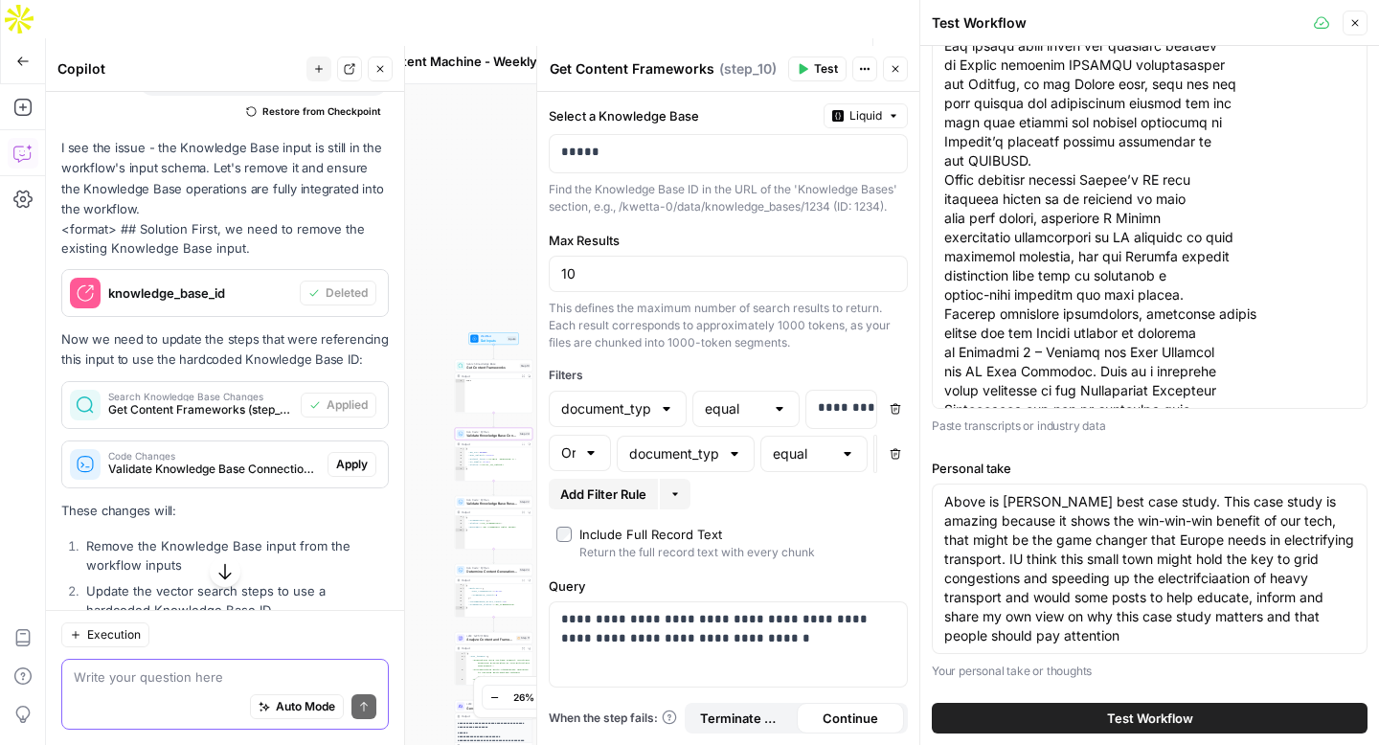
click at [349, 467] on span "Apply" at bounding box center [352, 464] width 32 height 17
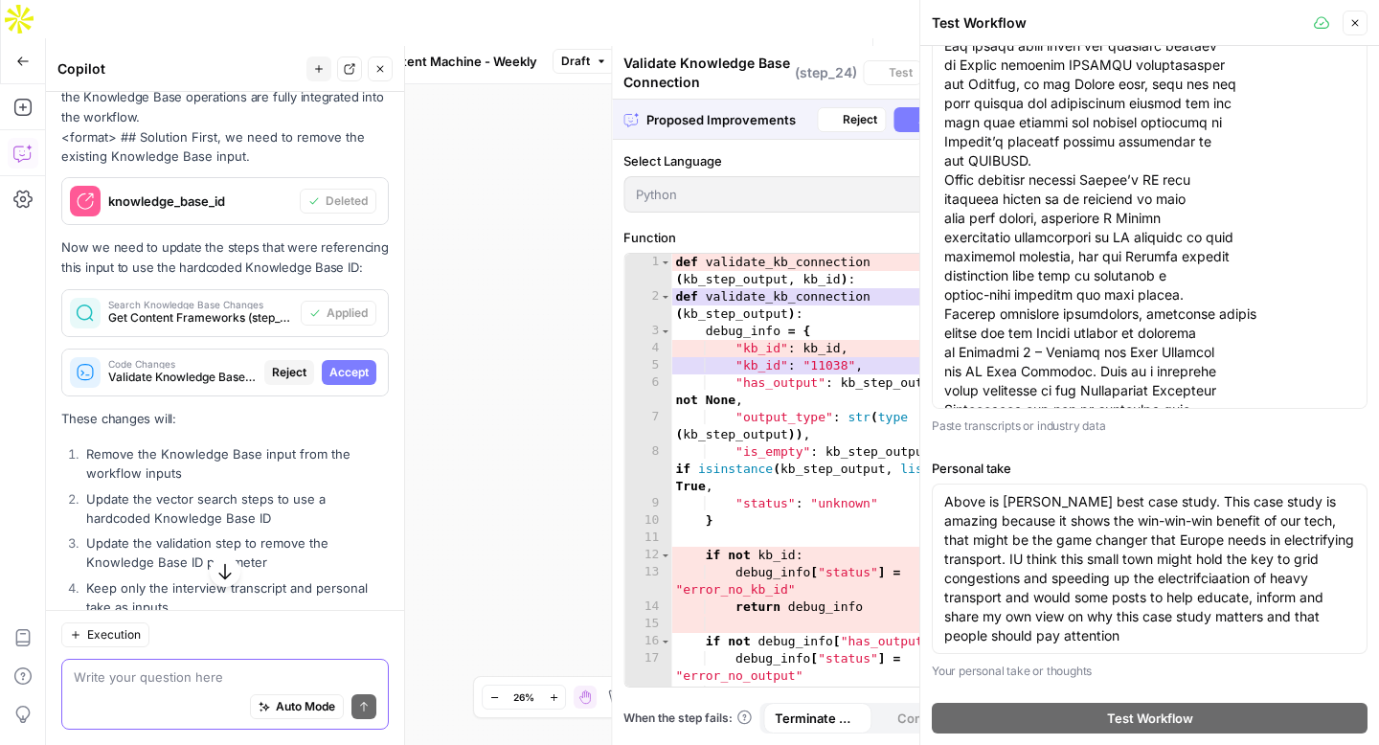
scroll to position [2227, 0]
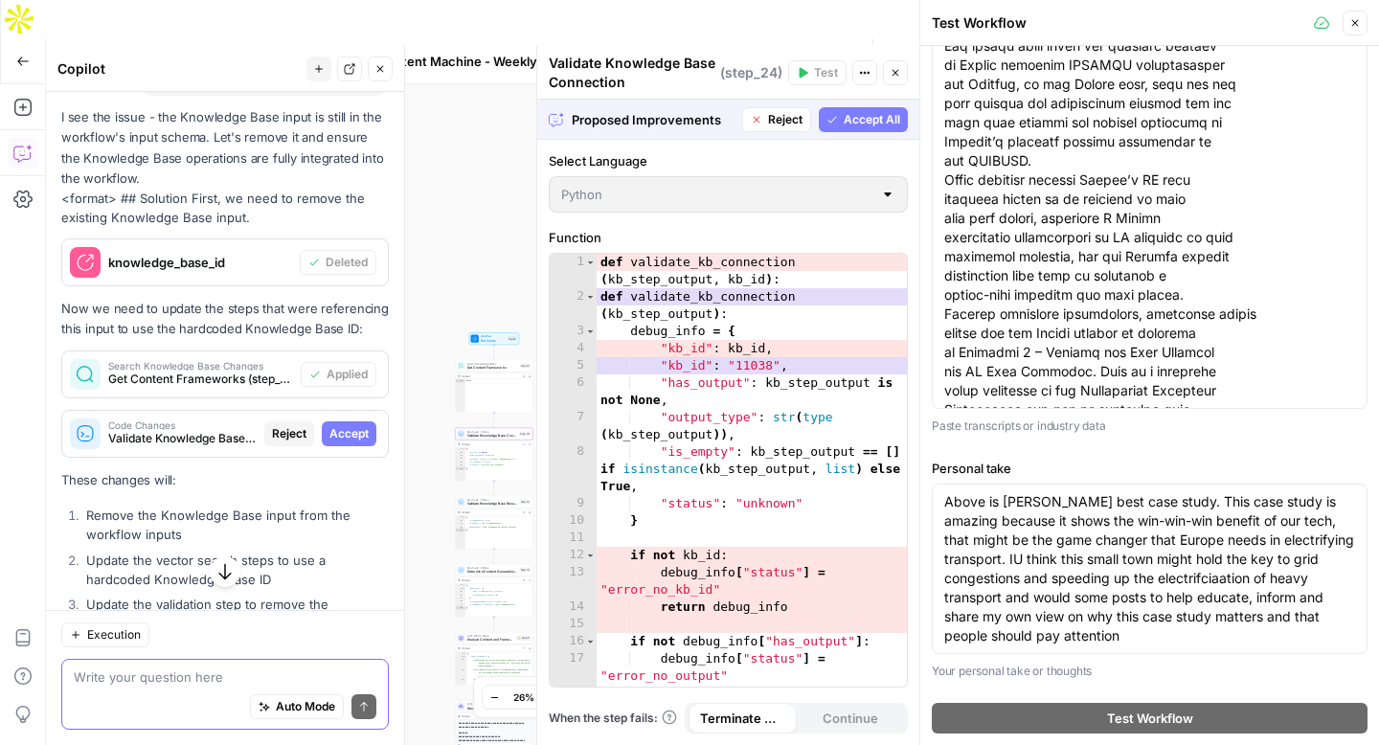
click at [350, 437] on span "Accept" at bounding box center [348, 433] width 39 height 17
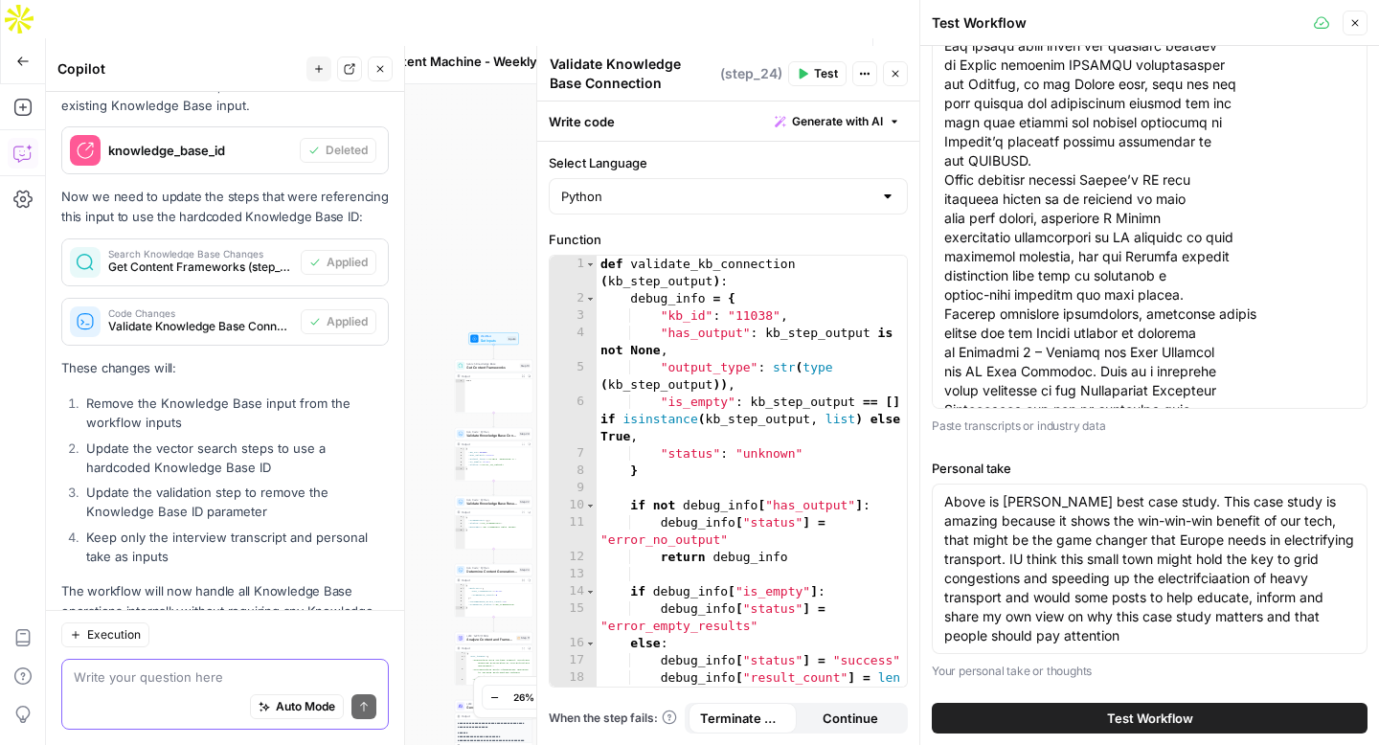
scroll to position [2412, 0]
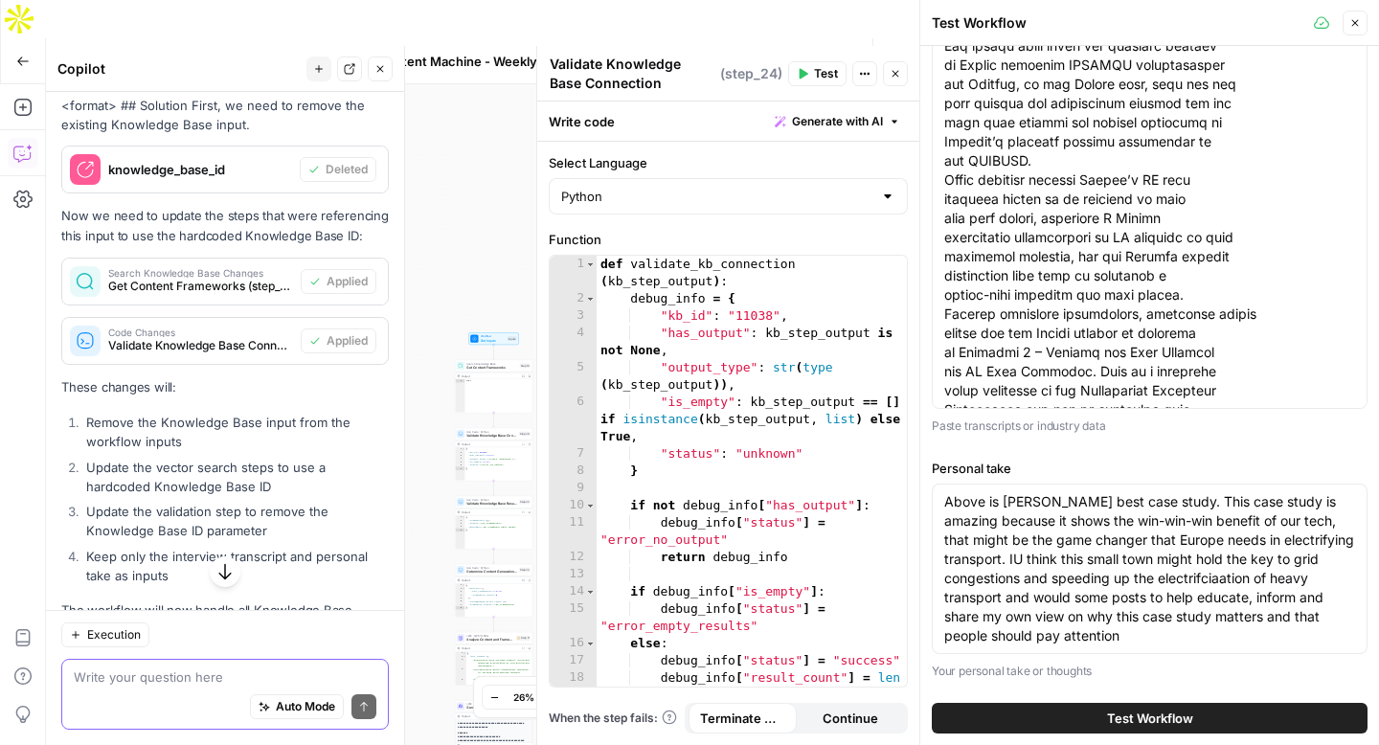
click at [699, 52] on span "Test Workflow" at bounding box center [711, 61] width 54 height 19
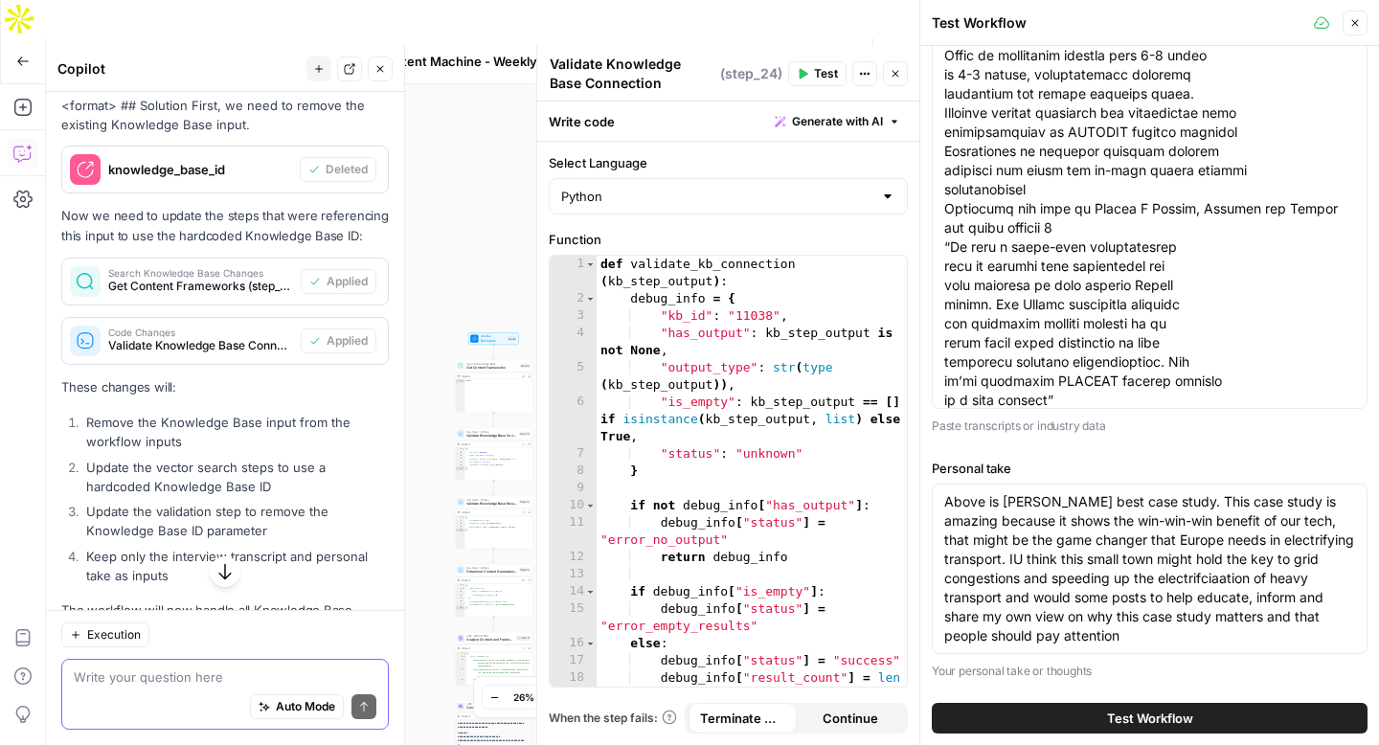
scroll to position [3887, 0]
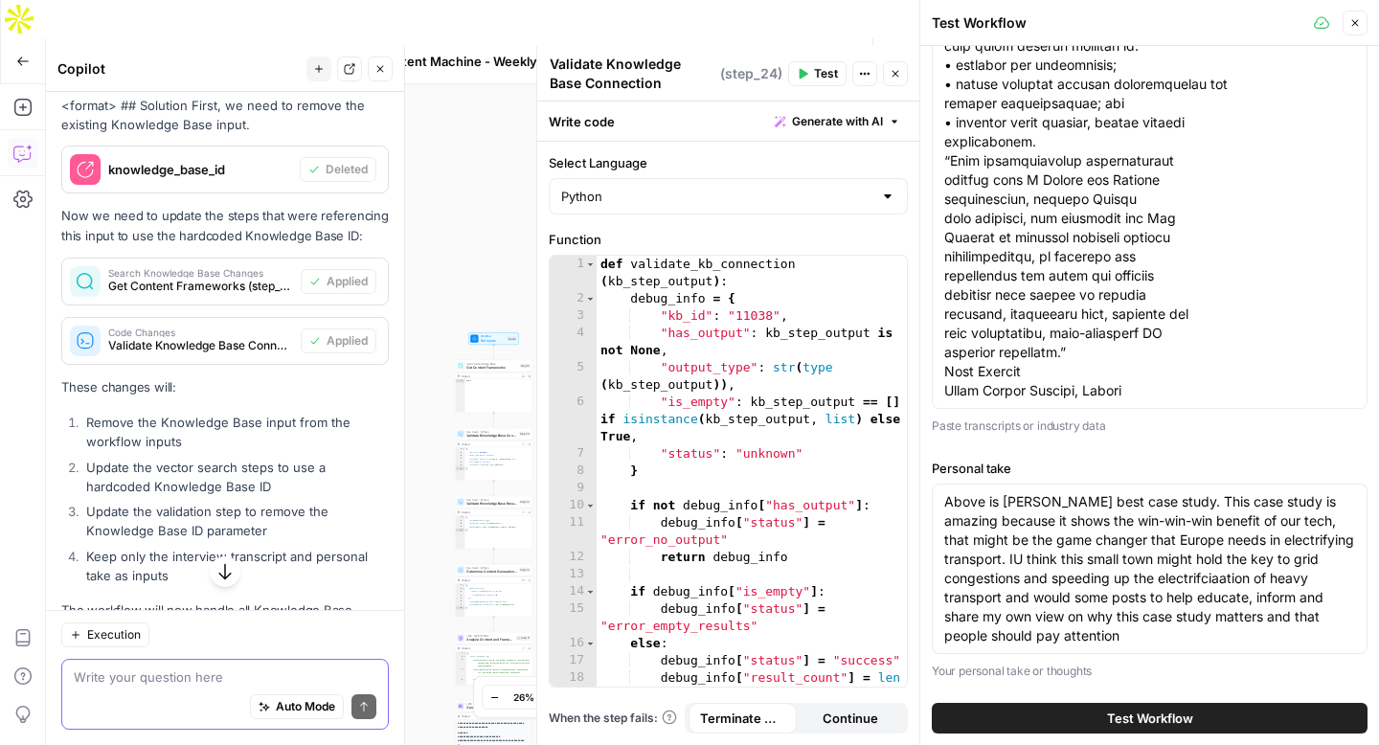
click at [1128, 718] on span "Test Workflow" at bounding box center [1150, 718] width 86 height 19
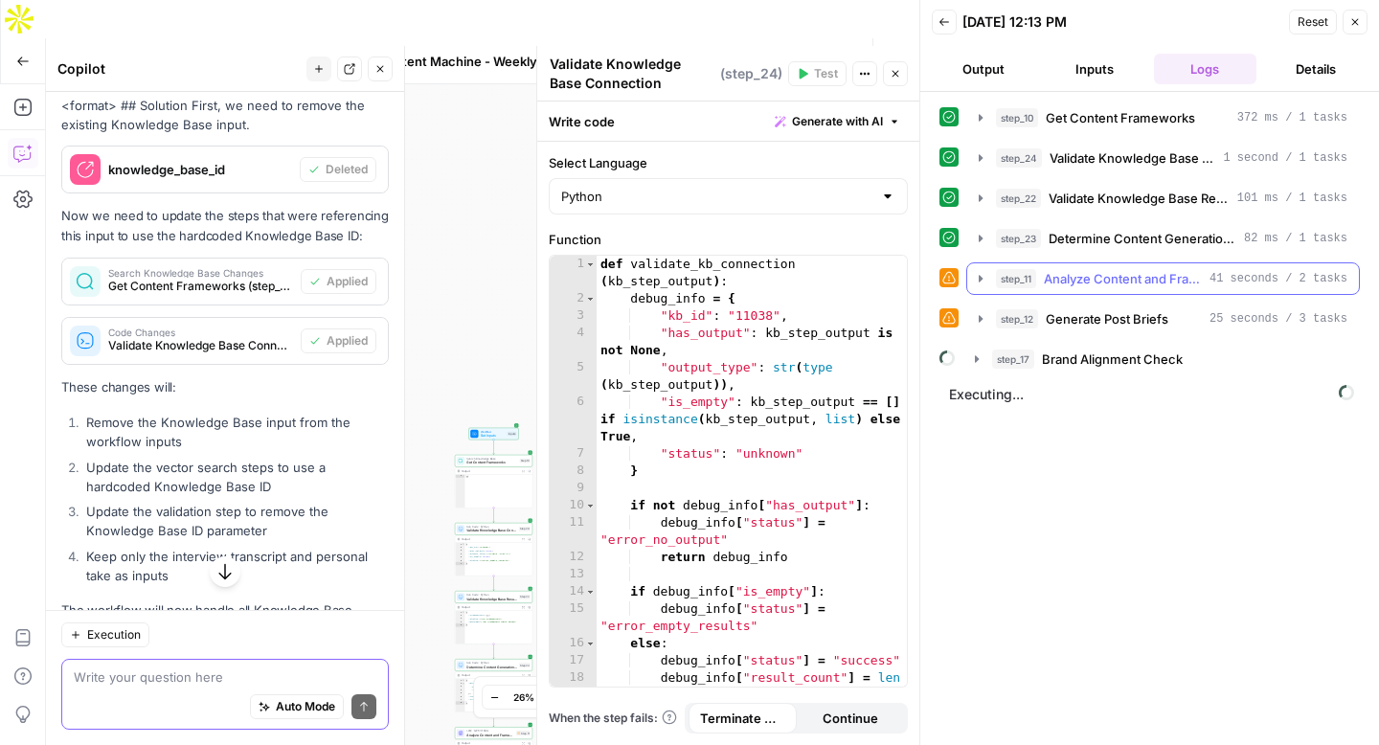
click at [974, 275] on icon "button" at bounding box center [980, 278] width 15 height 15
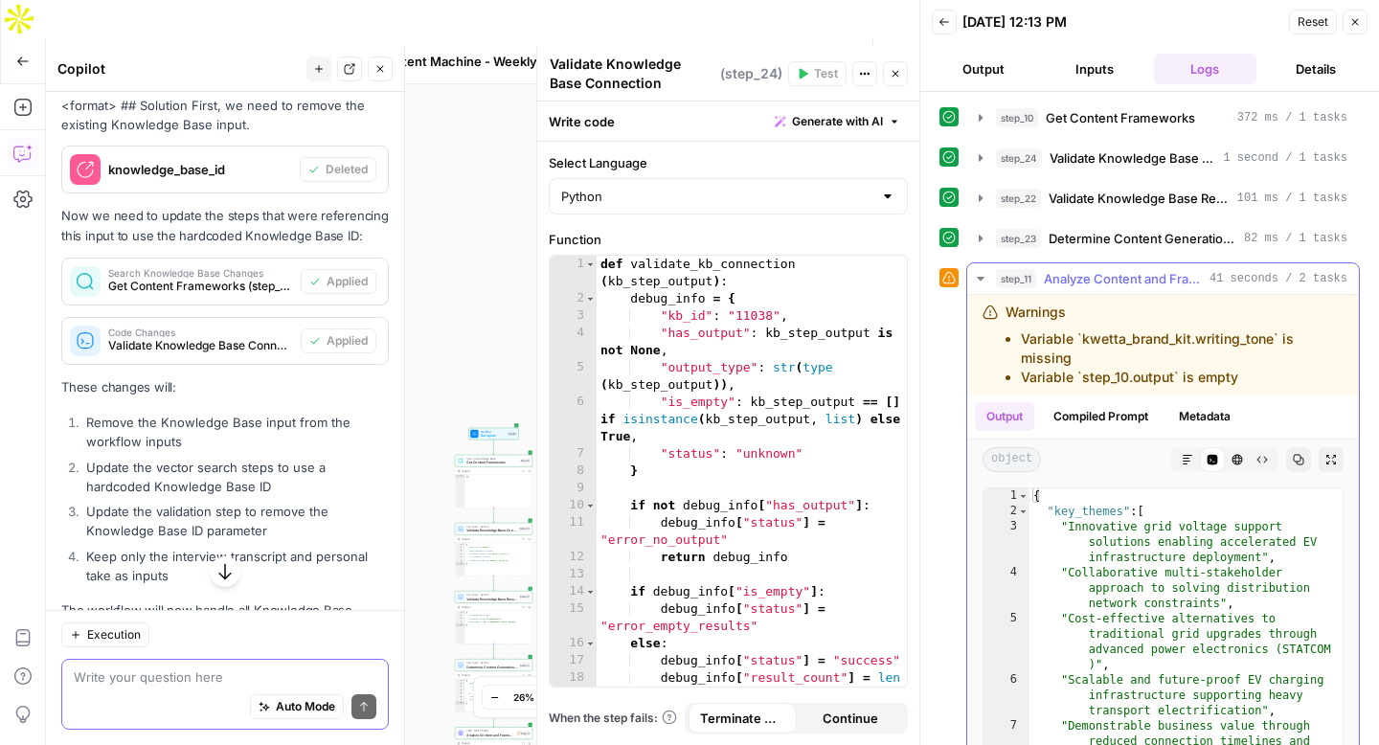
drag, startPoint x: 1262, startPoint y: 372, endPoint x: 992, endPoint y: 318, distance: 275.3
click at [992, 318] on div "Warnings Variable `kwetta_brand_kit.writing_tone` is missing Variable `step_10.…" at bounding box center [1162, 345] width 361 height 84
copy div "Warnings Variable `kwetta_brand_kit.writing_tone` is missing Variable `step_10.…"
click at [125, 687] on div "Auto Mode Send" at bounding box center [225, 708] width 303 height 42
paste textarea "Warnings Variable `kwetta_brand_kit.writing_tone` is missing Variable `step_10.…"
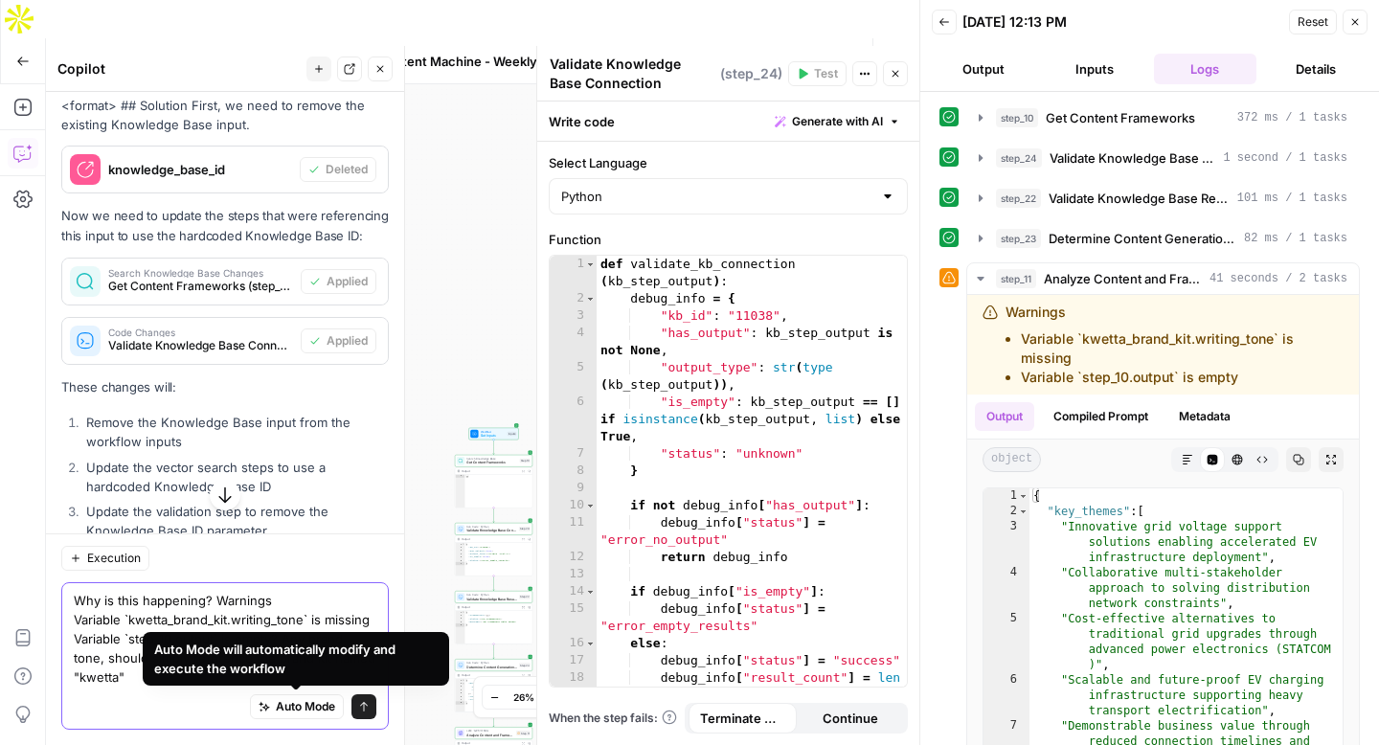
type textarea "Why is this happening? Warnings Variable `kwetta_brand_kit.writing_tone` is mis…"
click at [356, 703] on button "Send" at bounding box center [363, 706] width 25 height 25
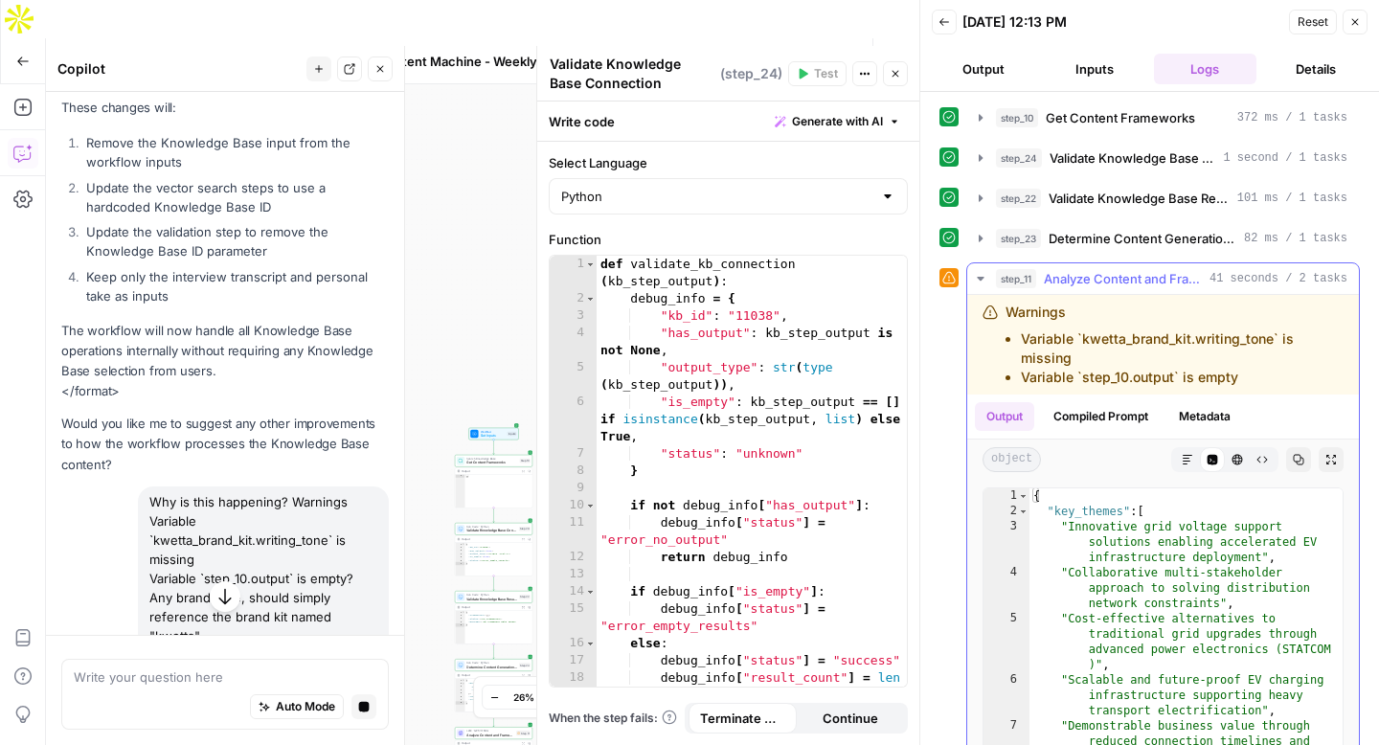
scroll to position [254, 0]
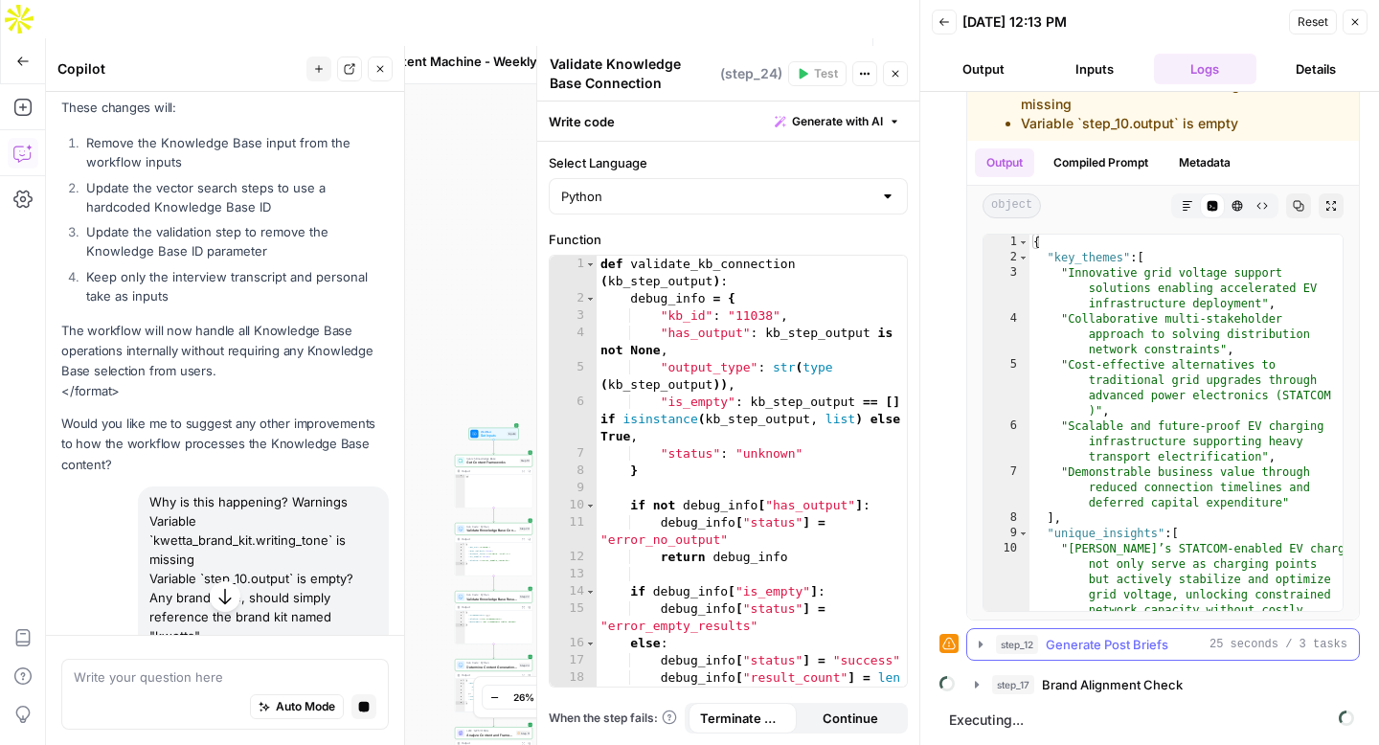
click at [979, 642] on icon "button" at bounding box center [981, 644] width 4 height 7
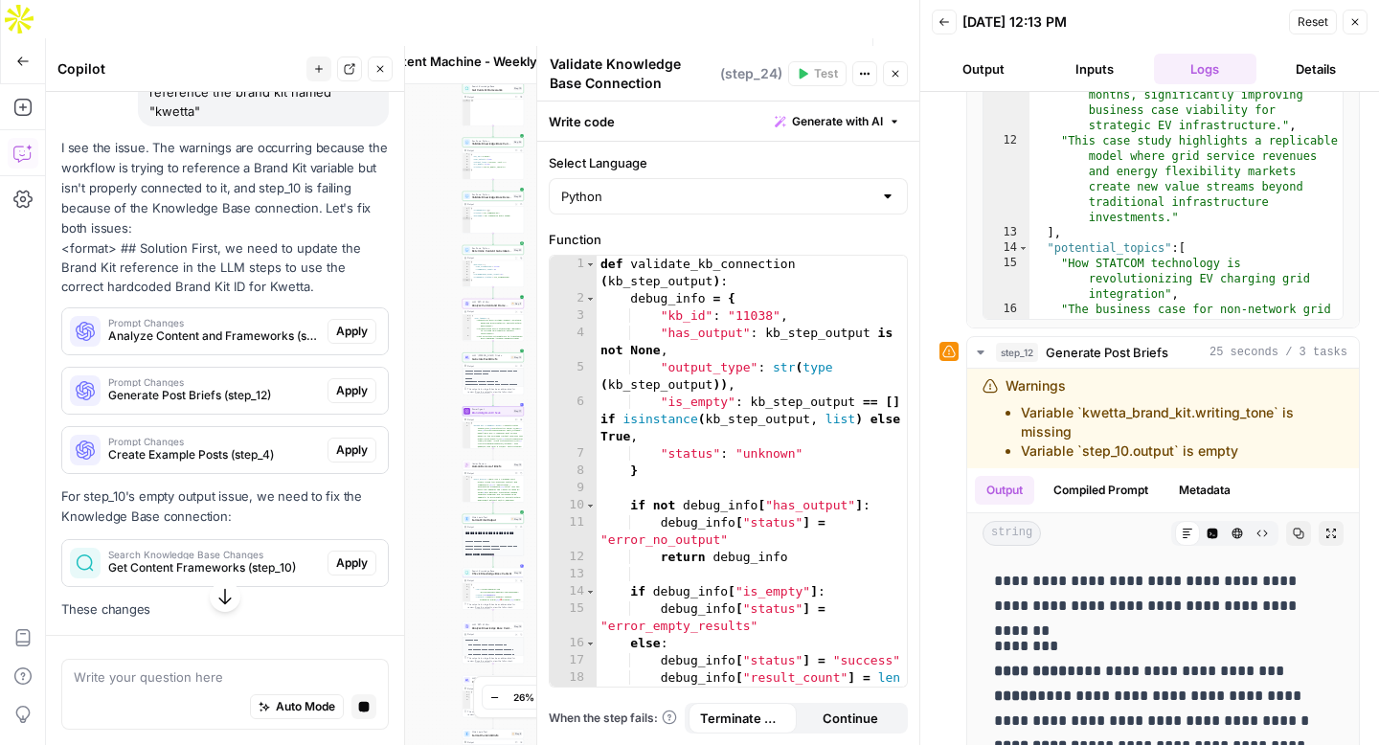
scroll to position [3095, 0]
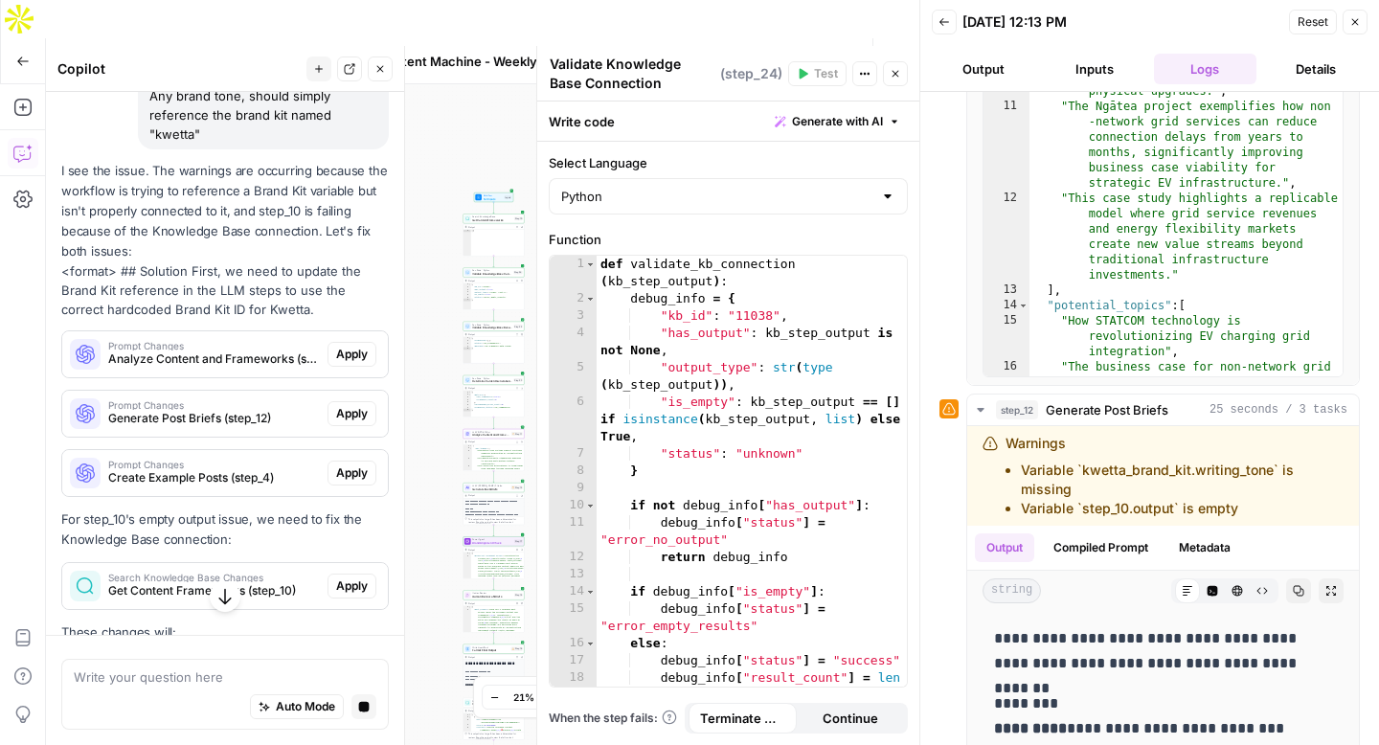
click at [351, 351] on span "Apply" at bounding box center [352, 354] width 32 height 17
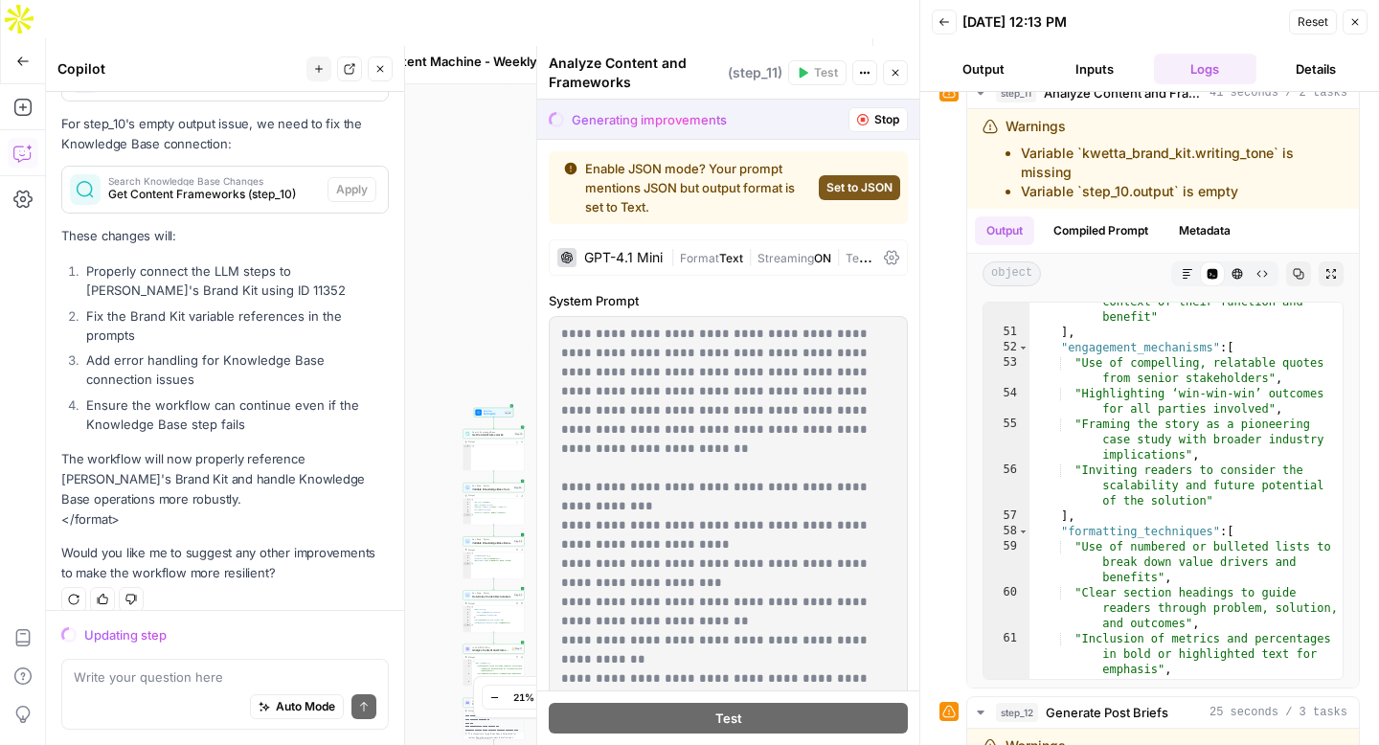
scroll to position [896, 0]
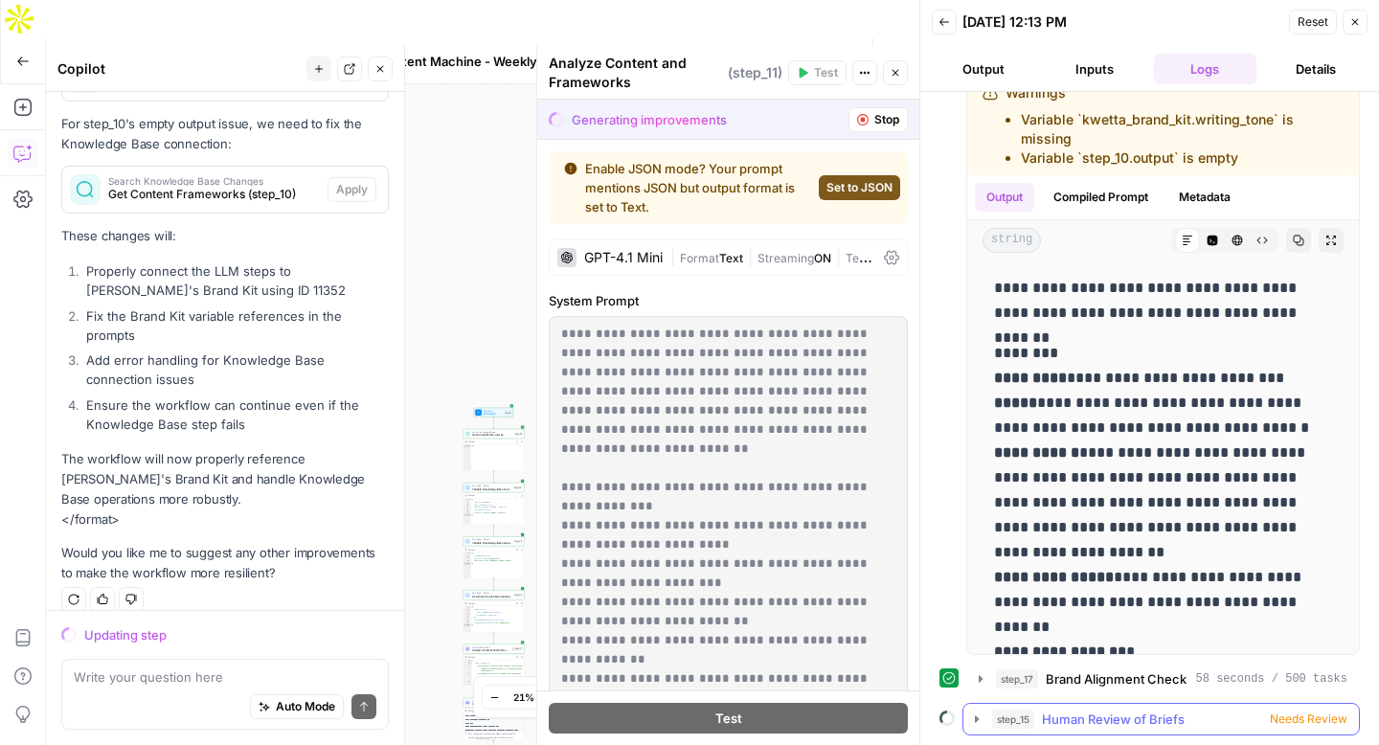
click at [969, 717] on icon "button" at bounding box center [976, 718] width 15 height 15
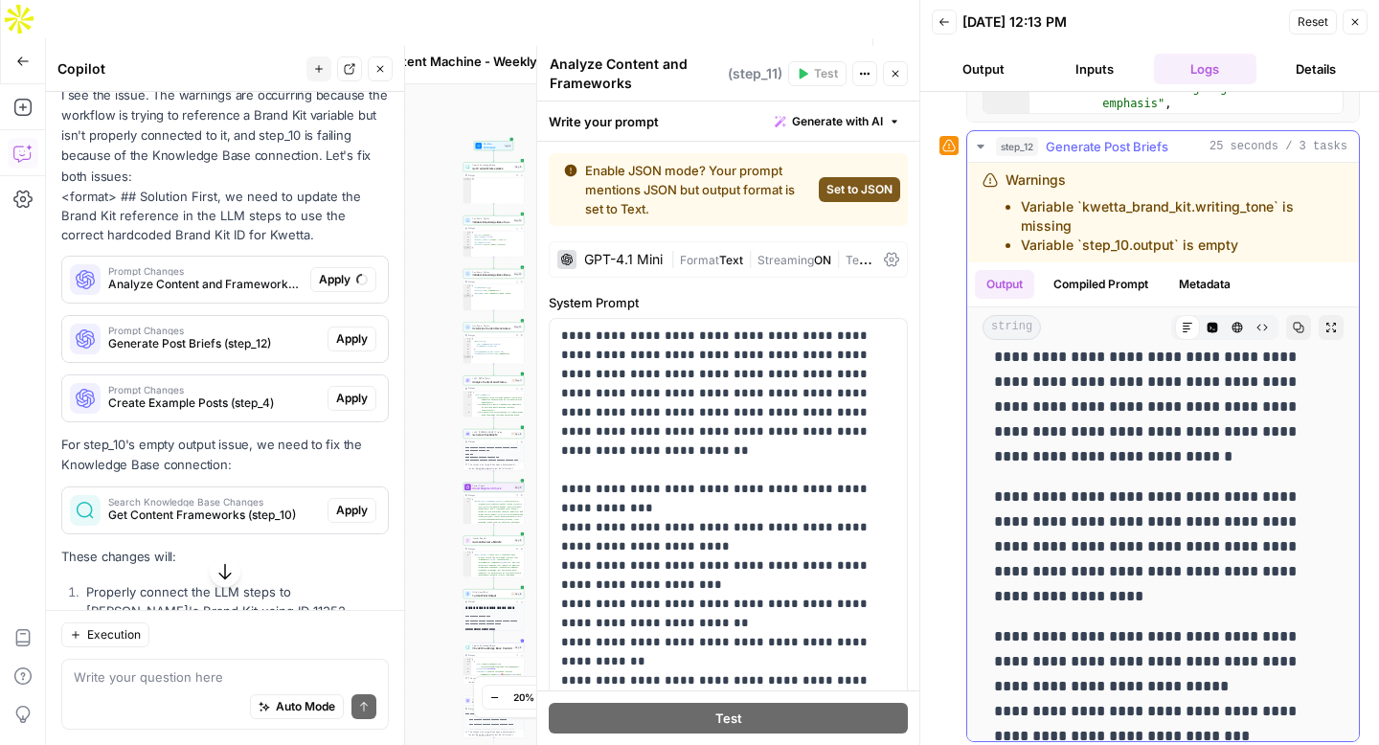
scroll to position [10679, 0]
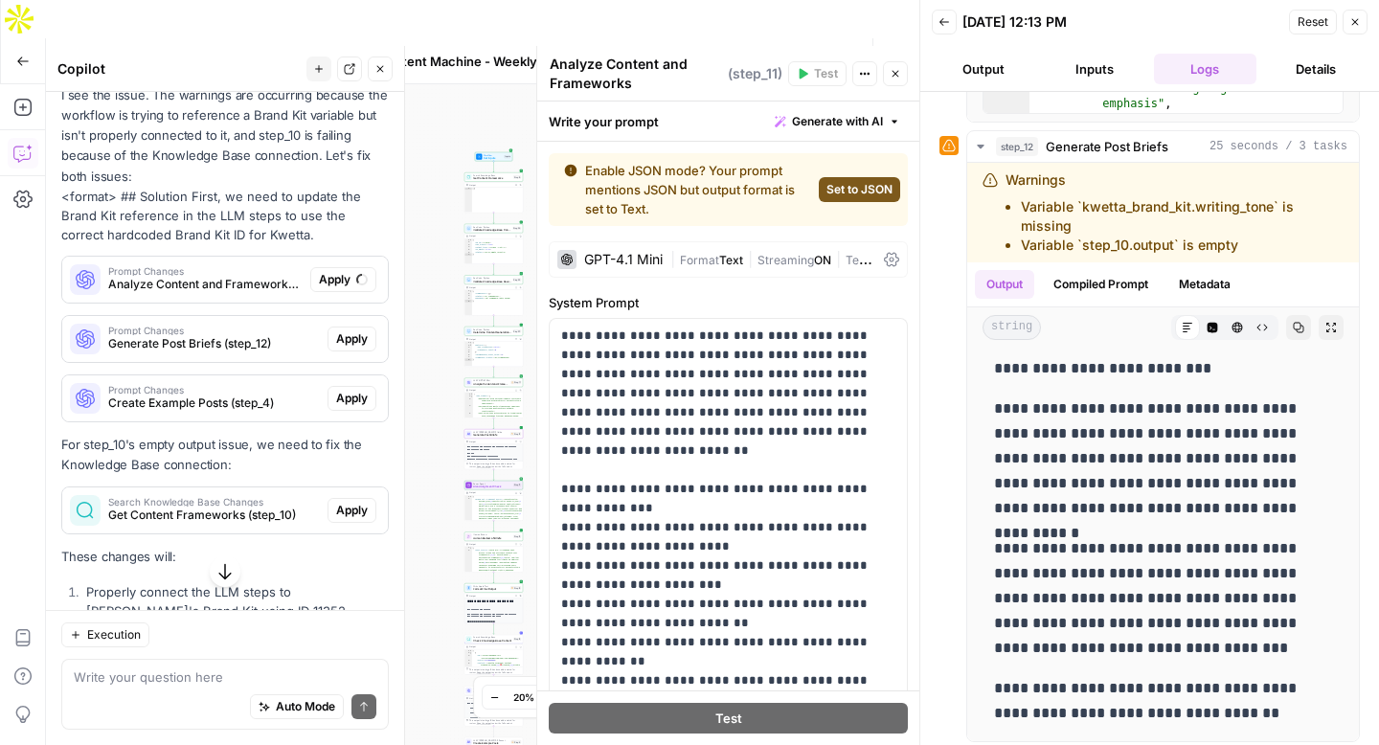
click at [357, 342] on span "Apply" at bounding box center [352, 338] width 32 height 17
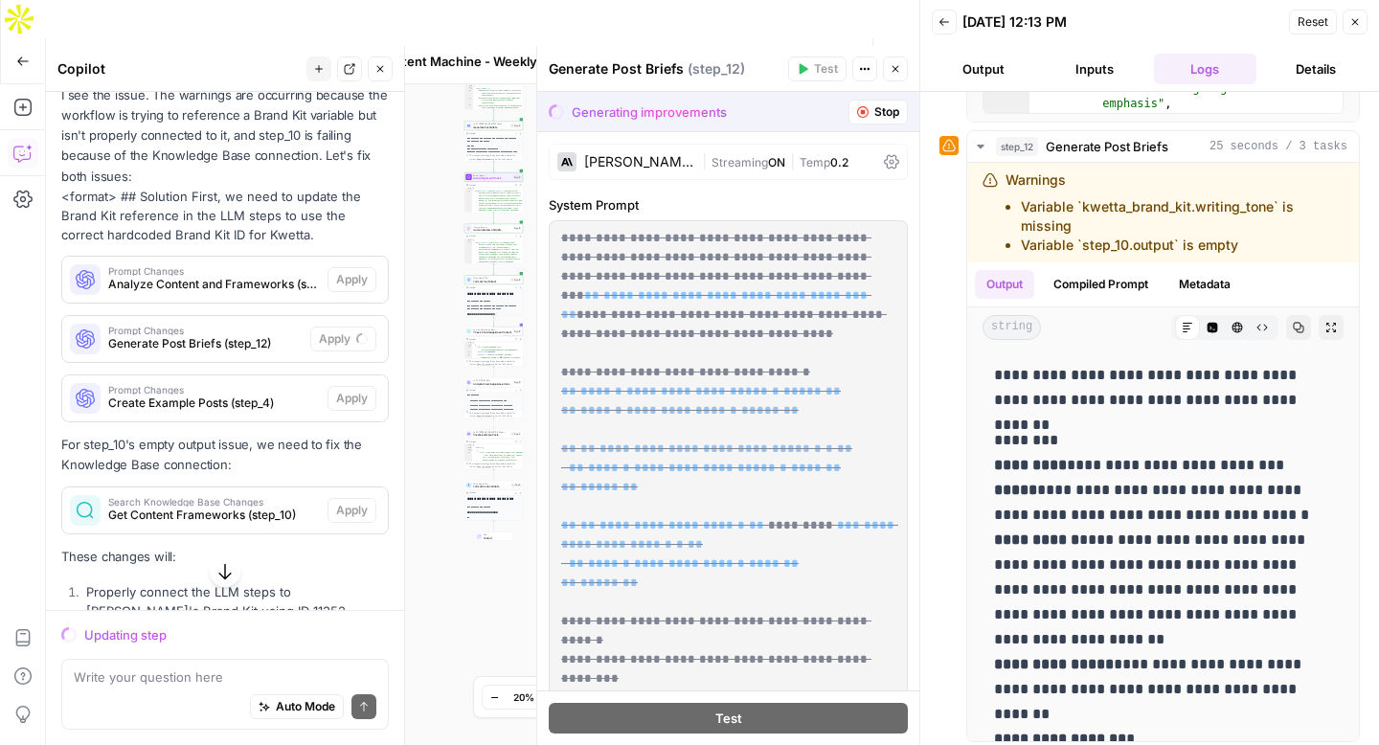
scroll to position [3080, 0]
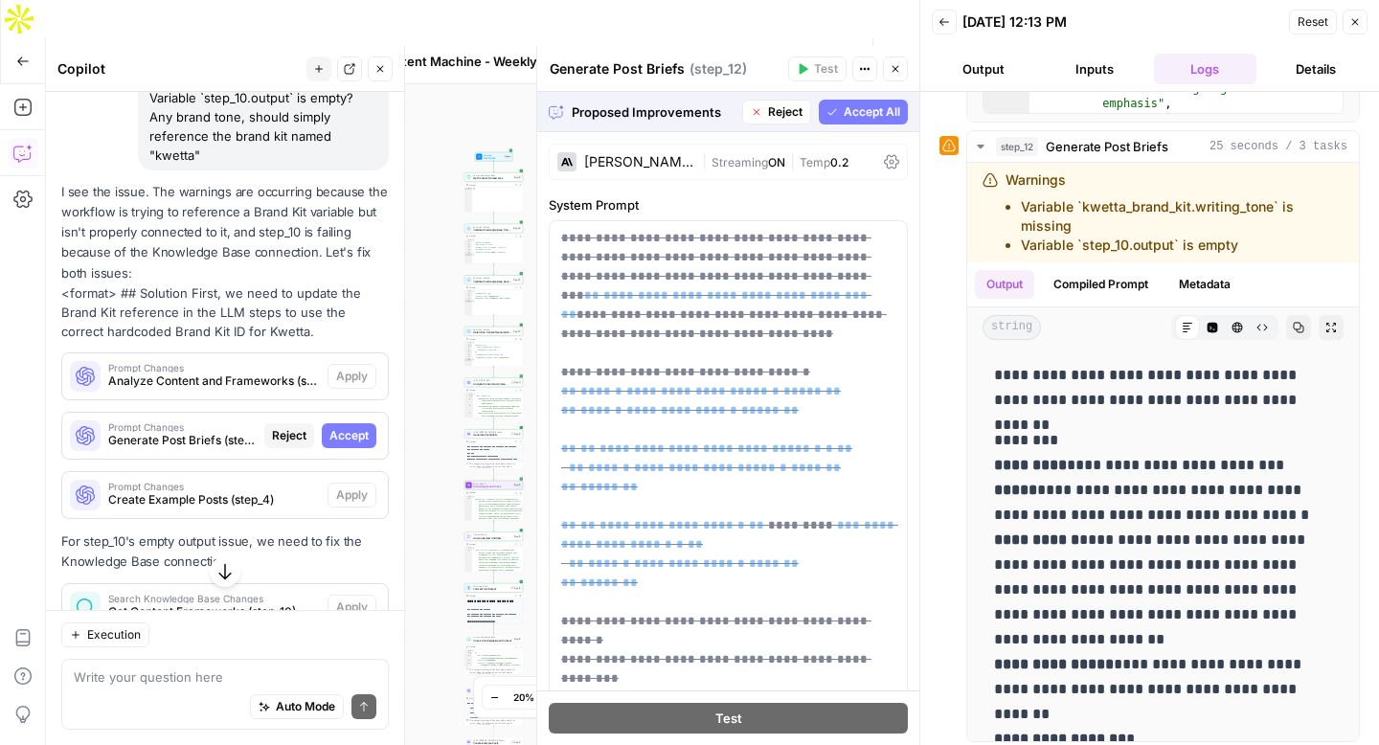
click at [860, 112] on span "Accept All" at bounding box center [872, 111] width 56 height 17
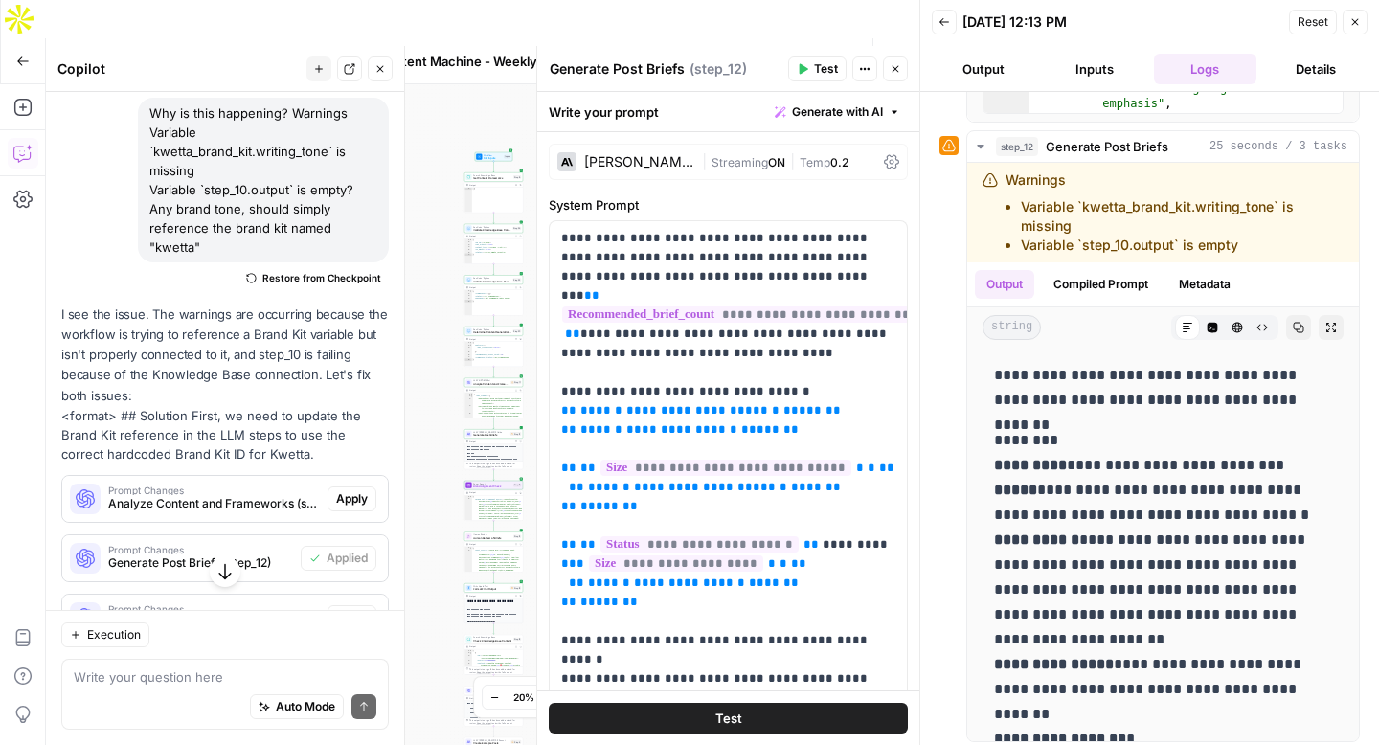
scroll to position [3172, 0]
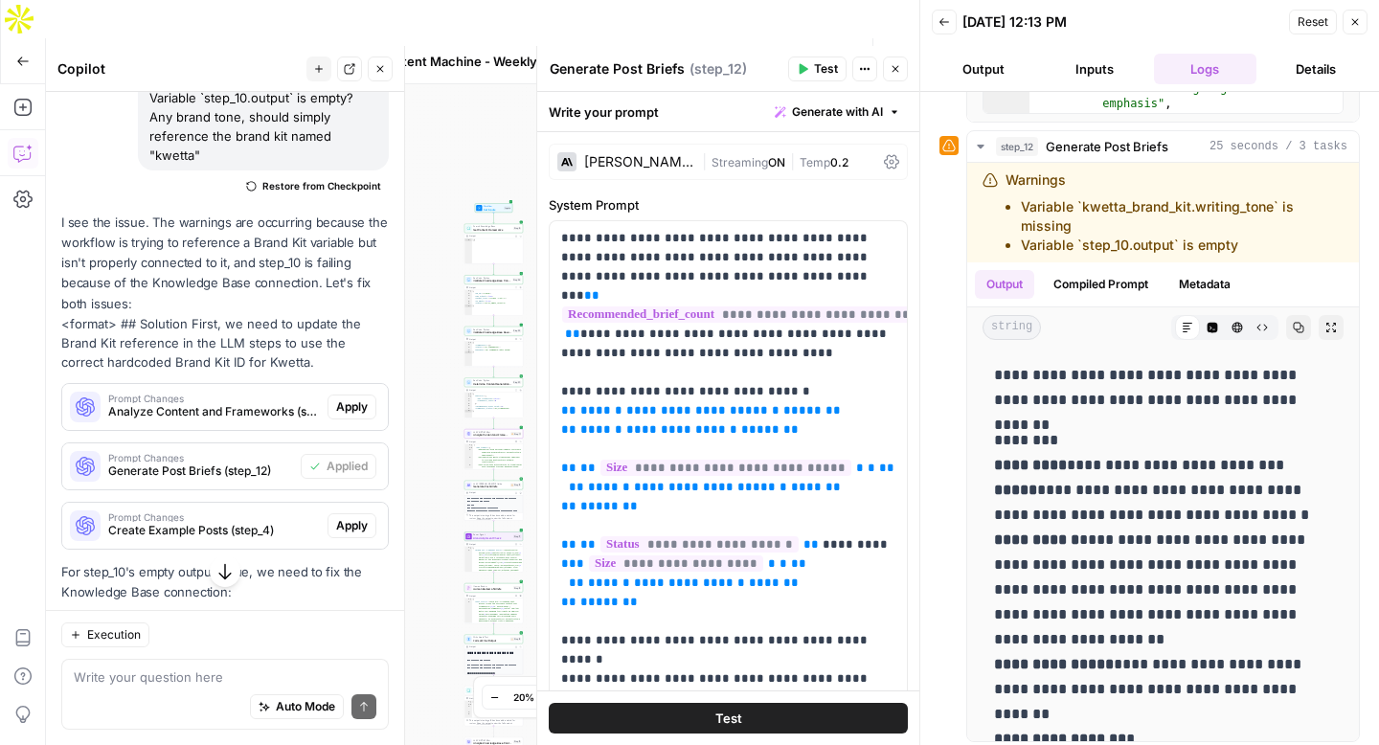
click at [356, 406] on span "Apply" at bounding box center [352, 406] width 32 height 17
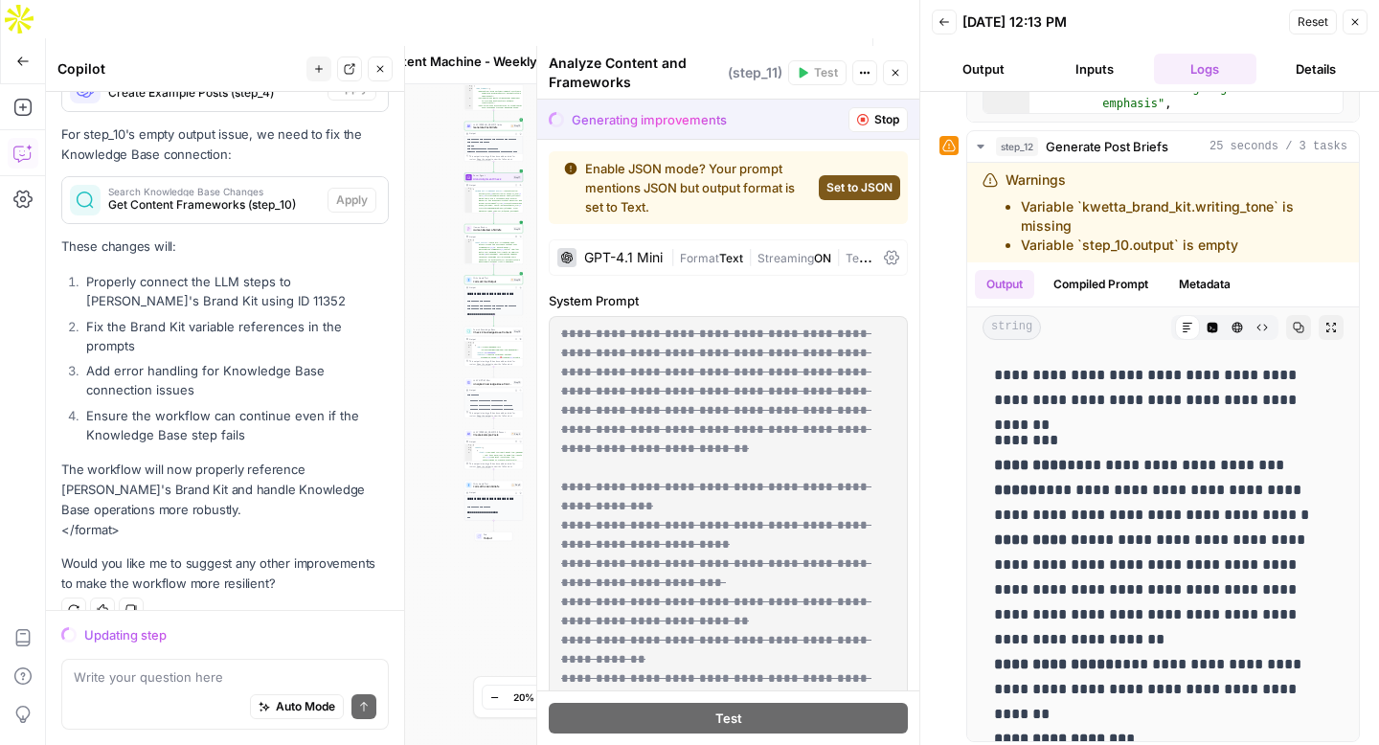
scroll to position [3498, 0]
